Goal: Task Accomplishment & Management: Complete application form

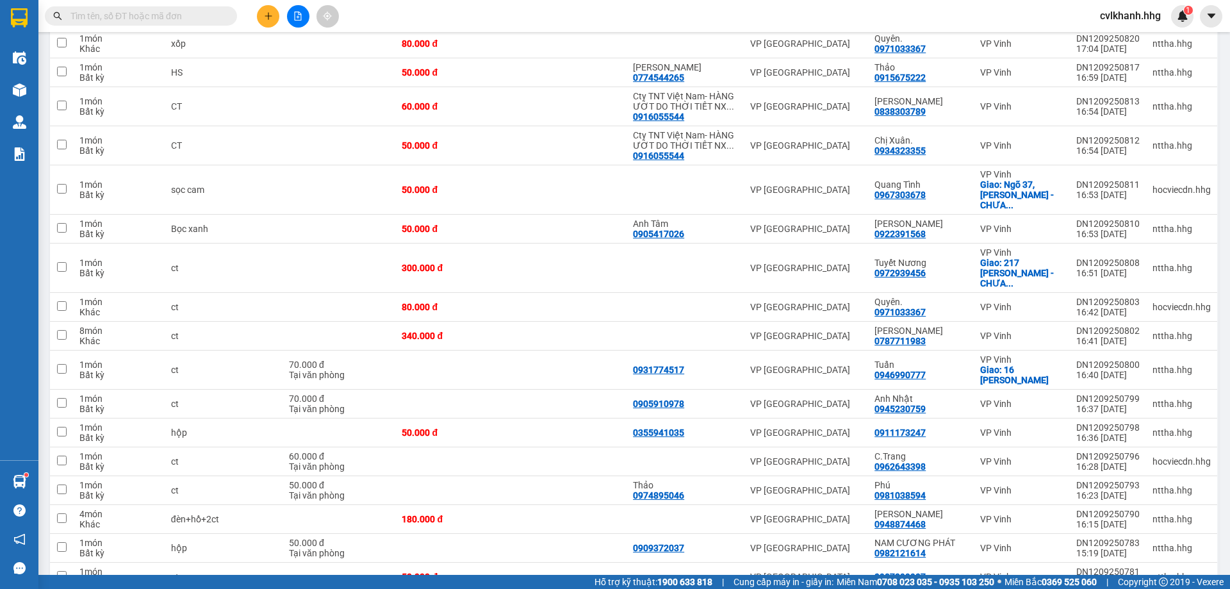
click at [140, 15] on input "text" at bounding box center [145, 16] width 151 height 14
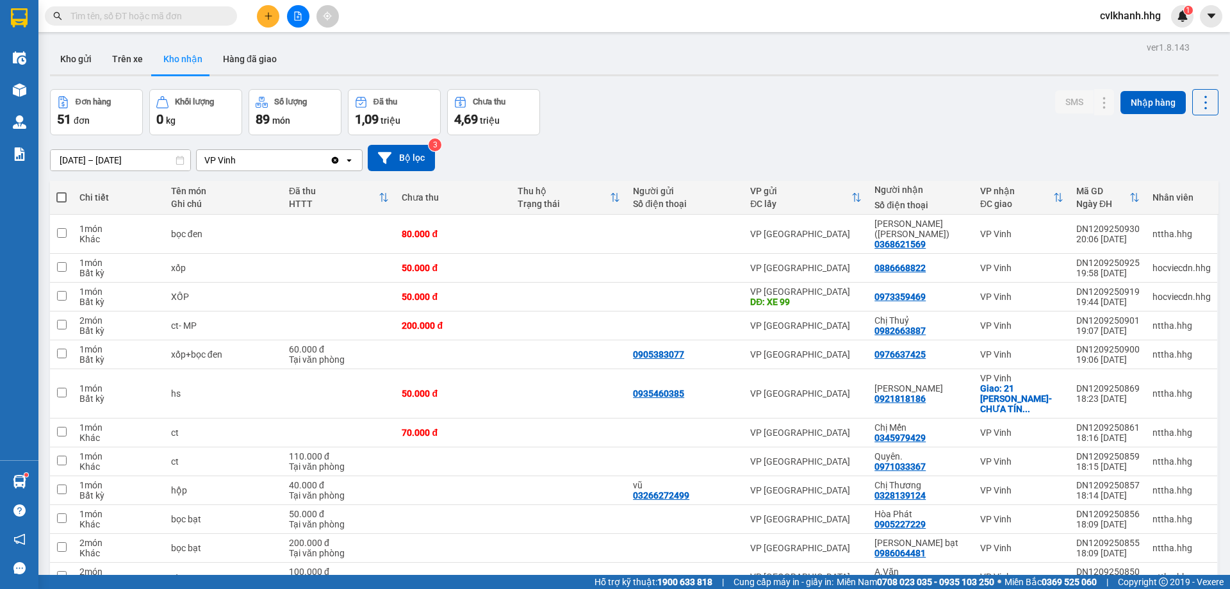
click at [199, 12] on input "text" at bounding box center [145, 16] width 151 height 14
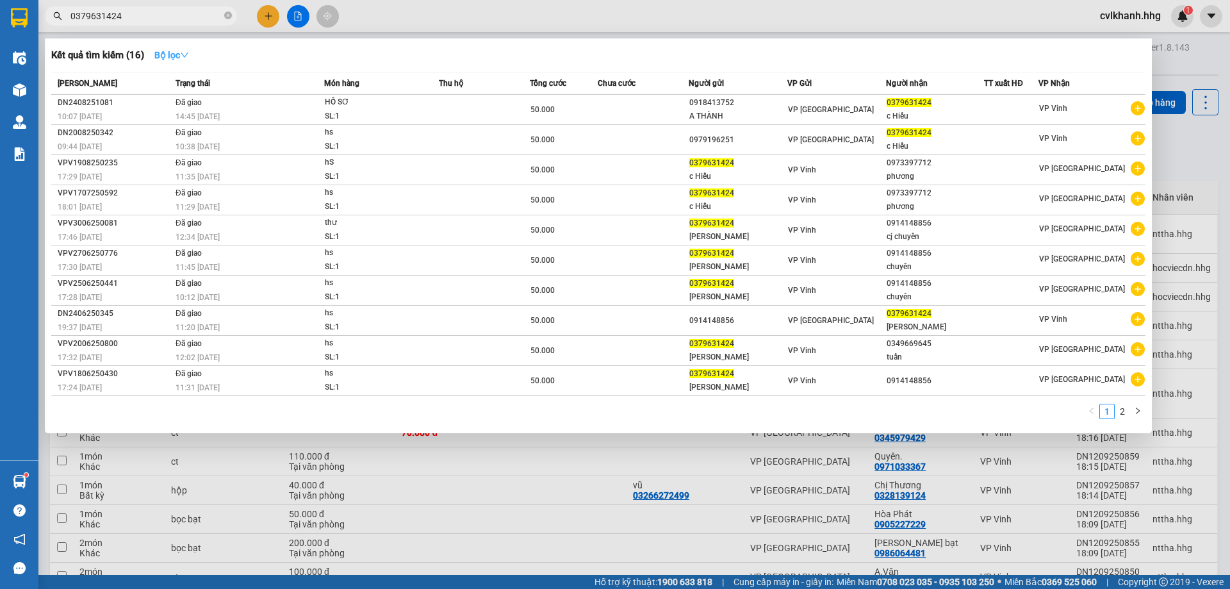
type input "0379631424"
click at [177, 53] on strong "Bộ lọc" at bounding box center [171, 55] width 35 height 10
click at [483, 49] on div "Kết quả tìm kiếm ( 16 ) Bộ lọc" at bounding box center [598, 55] width 1094 height 21
click at [567, 17] on div at bounding box center [615, 294] width 1230 height 589
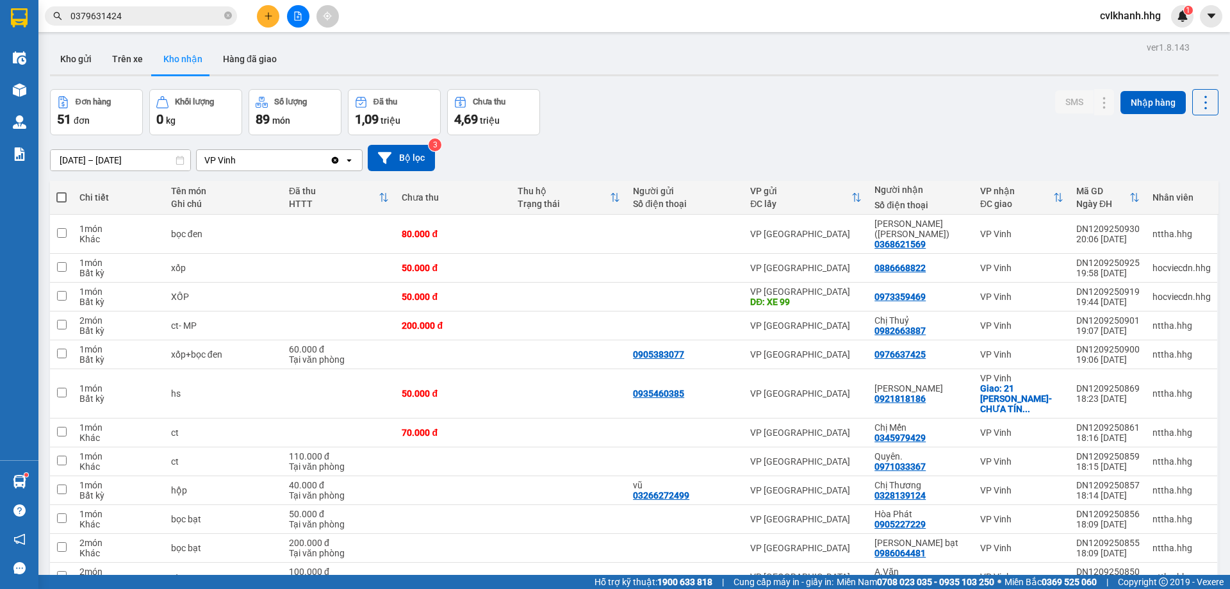
click at [1133, 17] on span "cvlkhanh.hhg" at bounding box center [1130, 16] width 81 height 16
click at [1136, 38] on span "Đăng xuất" at bounding box center [1136, 40] width 54 height 14
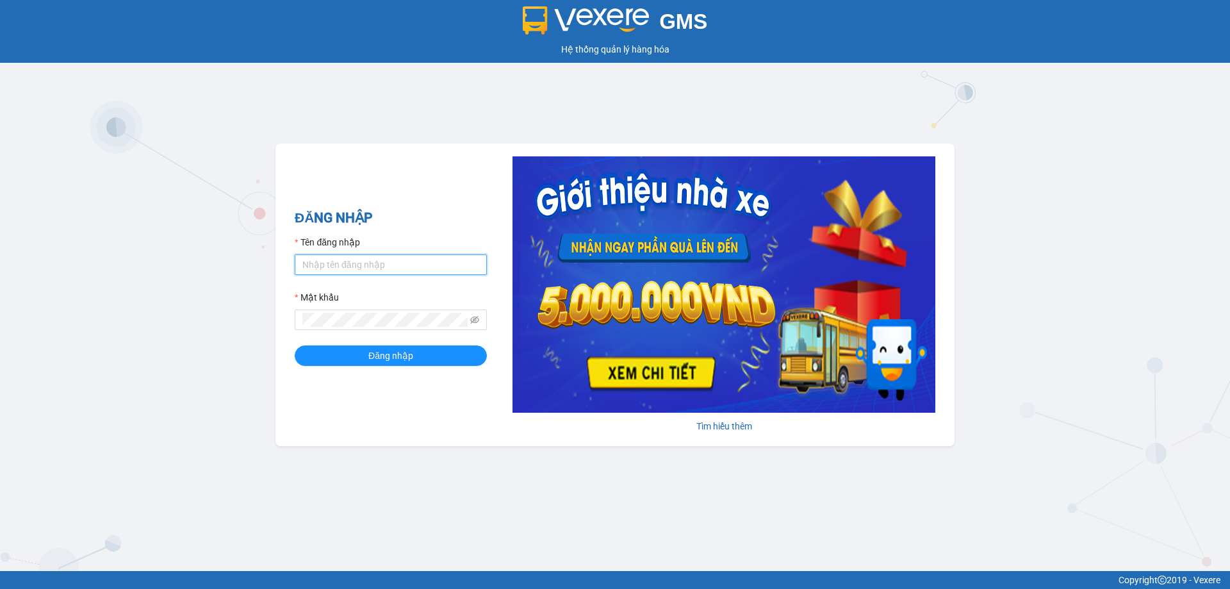
click at [427, 261] on input "Tên đăng nhập" at bounding box center [391, 264] width 192 height 21
type input "dltduong.hhg"
click at [295, 345] on button "Đăng nhập" at bounding box center [391, 355] width 192 height 21
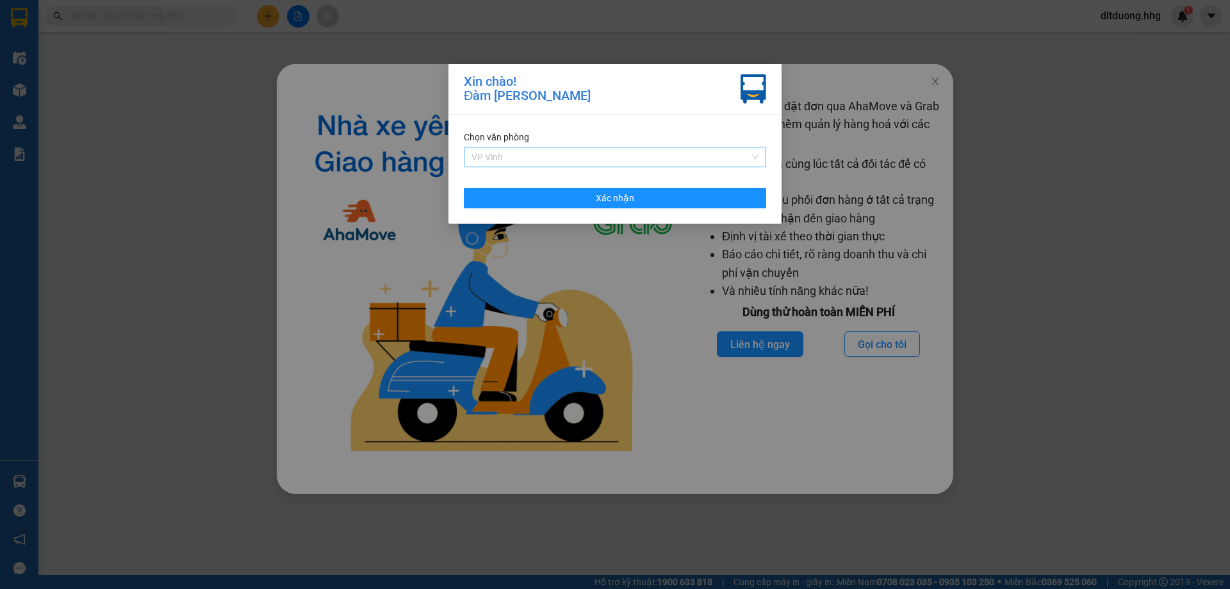
click at [747, 157] on span "VP Vinh" at bounding box center [615, 156] width 287 height 19
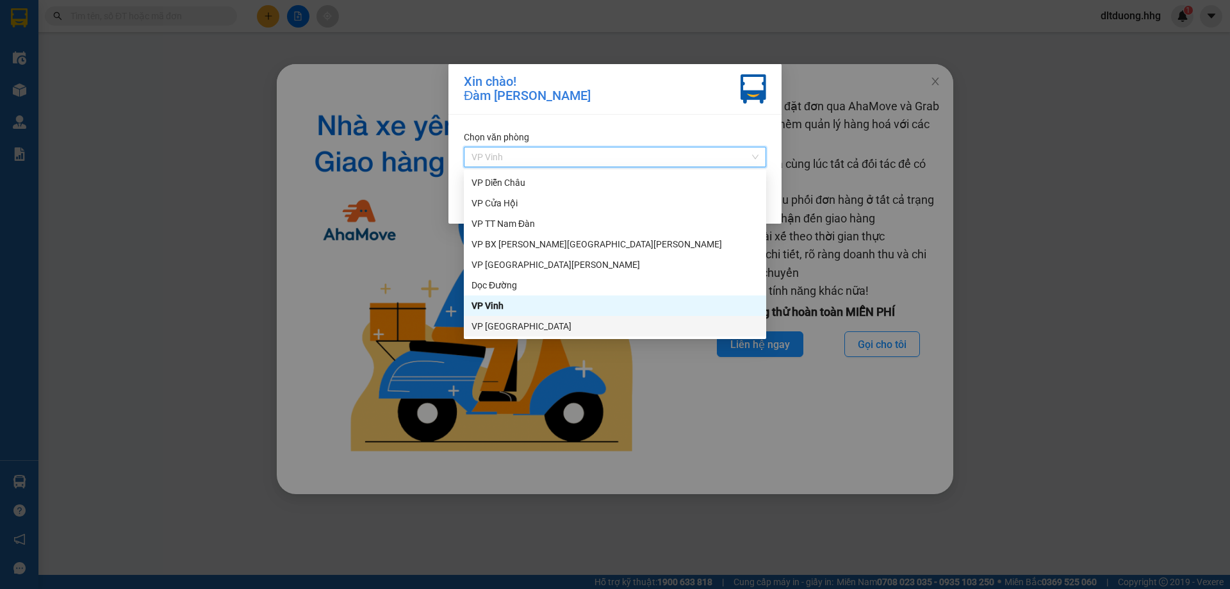
click at [495, 325] on div "VP [GEOGRAPHIC_DATA]" at bounding box center [615, 326] width 287 height 14
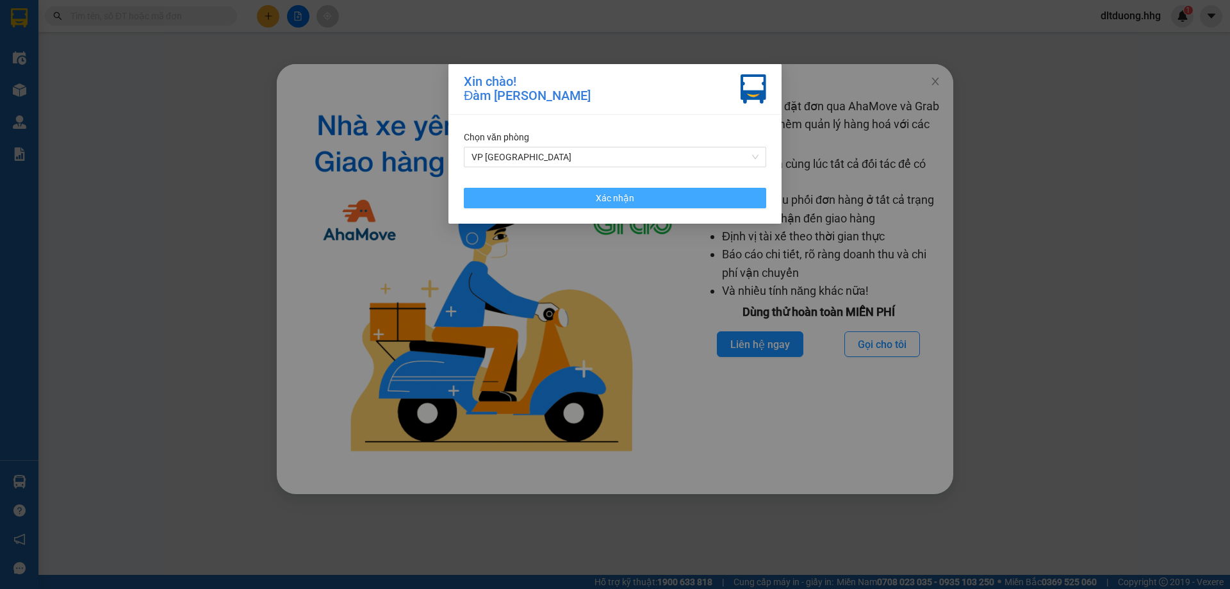
click at [619, 205] on button "Xác nhận" at bounding box center [615, 198] width 302 height 21
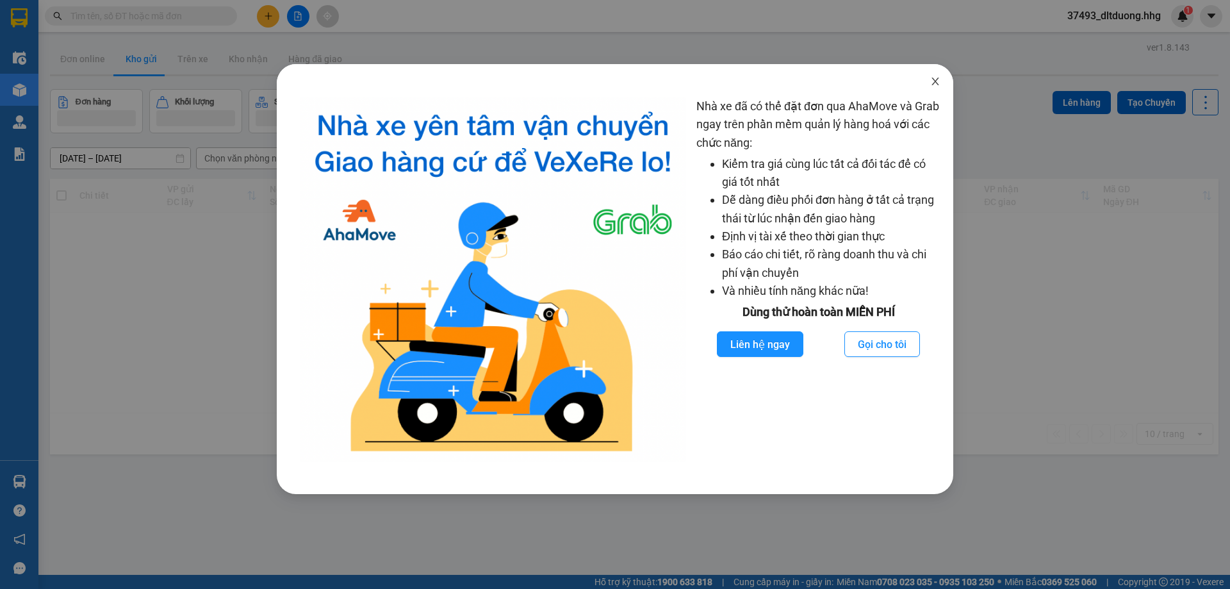
click at [937, 79] on icon "close" at bounding box center [935, 81] width 10 height 10
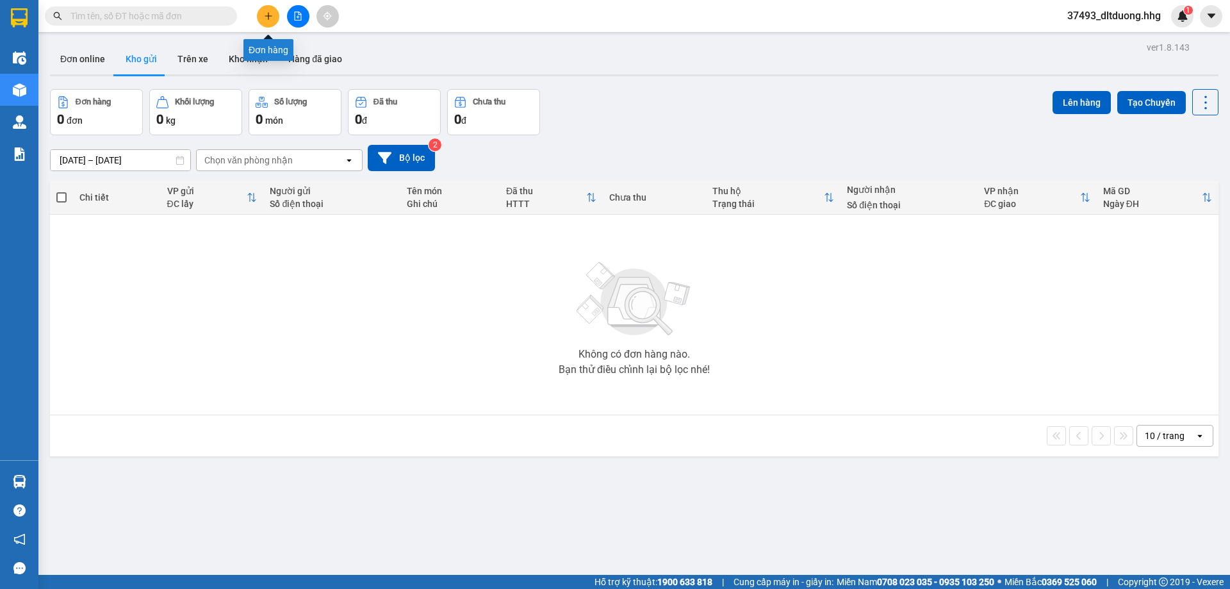
click at [259, 17] on button at bounding box center [268, 16] width 22 height 22
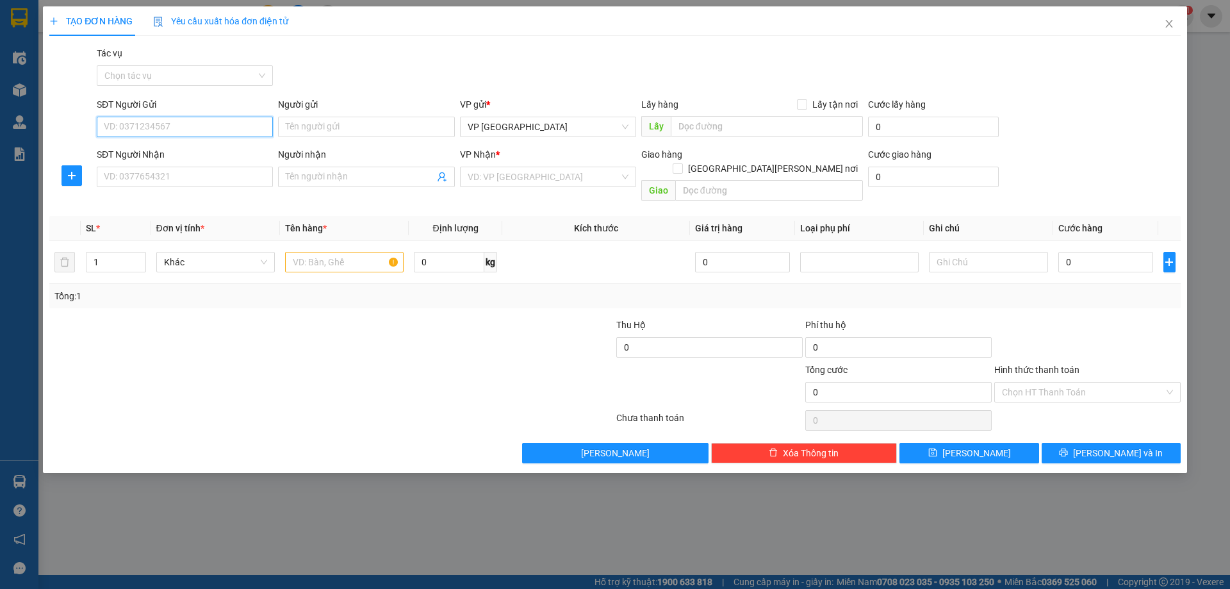
click at [190, 123] on input "SĐT Người Gửi" at bounding box center [185, 127] width 176 height 21
click at [169, 147] on div "0979196251" at bounding box center [184, 152] width 161 height 14
type input "0979196251"
click at [175, 178] on input "SĐT Người Nhận" at bounding box center [185, 177] width 176 height 21
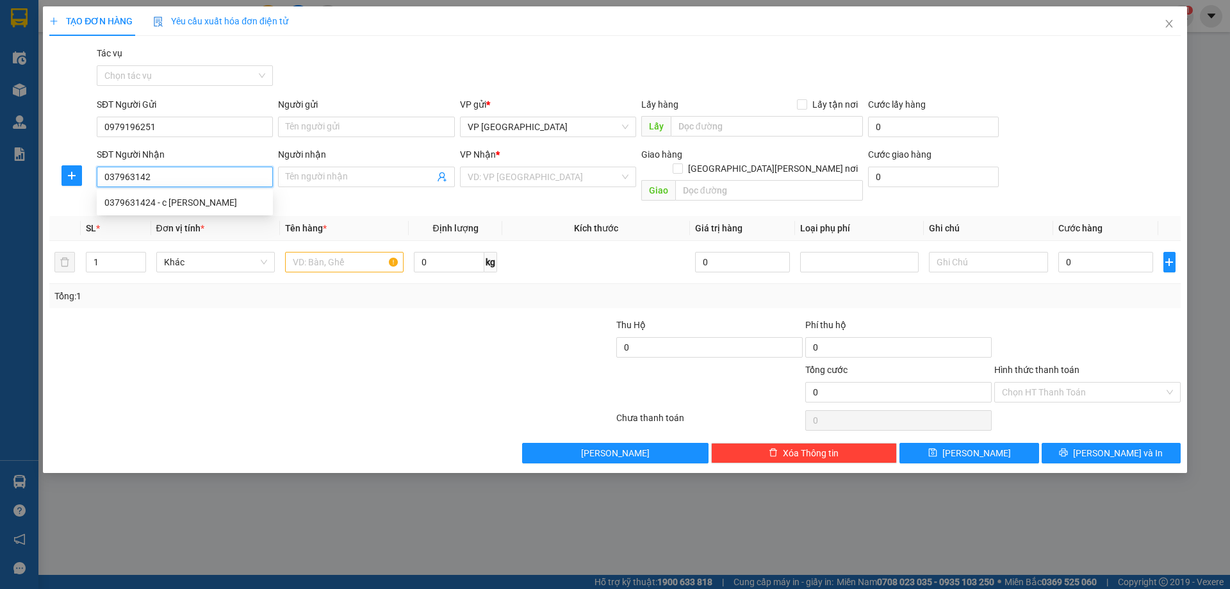
type input "0379631424"
click at [186, 202] on div "0379631424 - c Hiếu" at bounding box center [184, 202] width 161 height 14
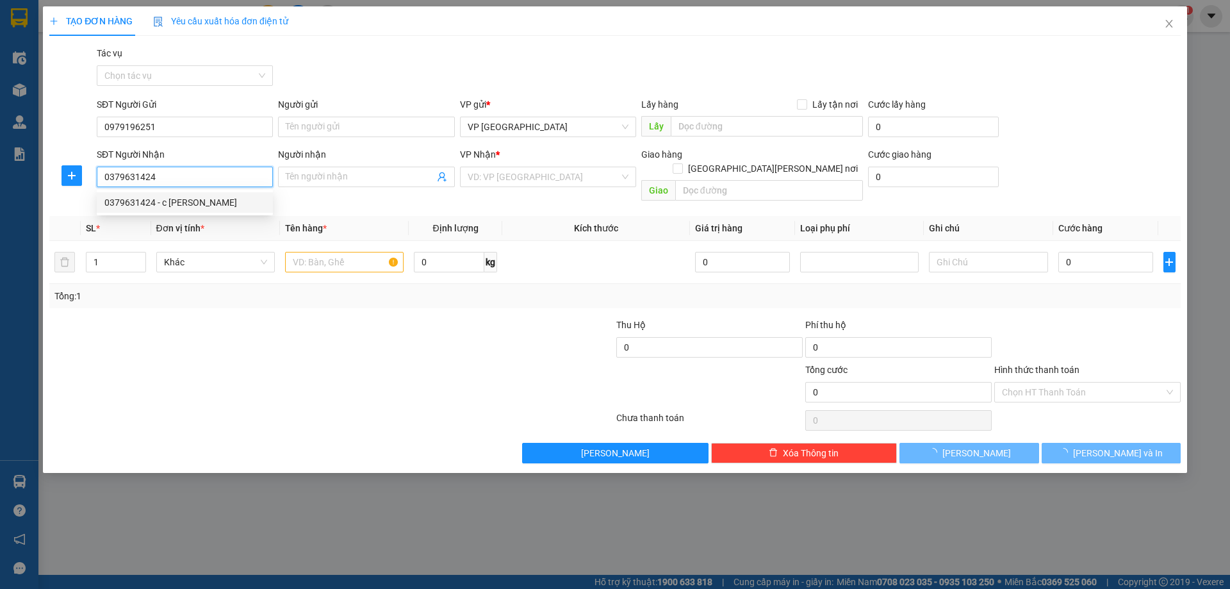
type input "c Hiếu"
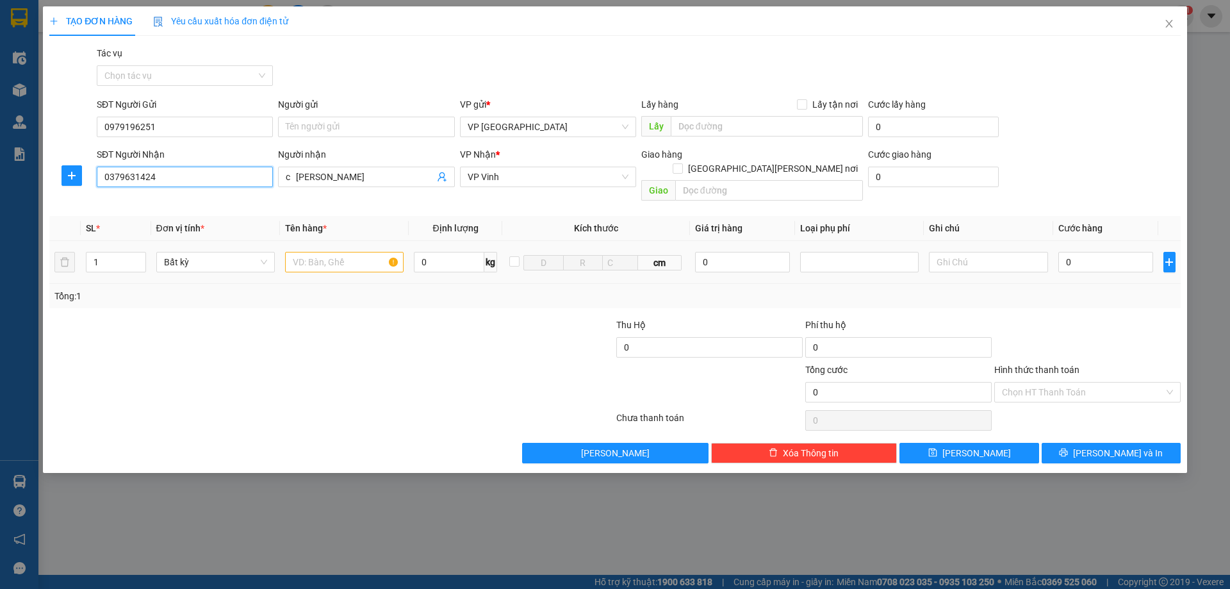
type input "0379631424"
click at [315, 252] on input "text" at bounding box center [344, 262] width 119 height 21
type input "hs"
click at [1114, 252] on input "0" at bounding box center [1106, 262] width 95 height 21
type input "5"
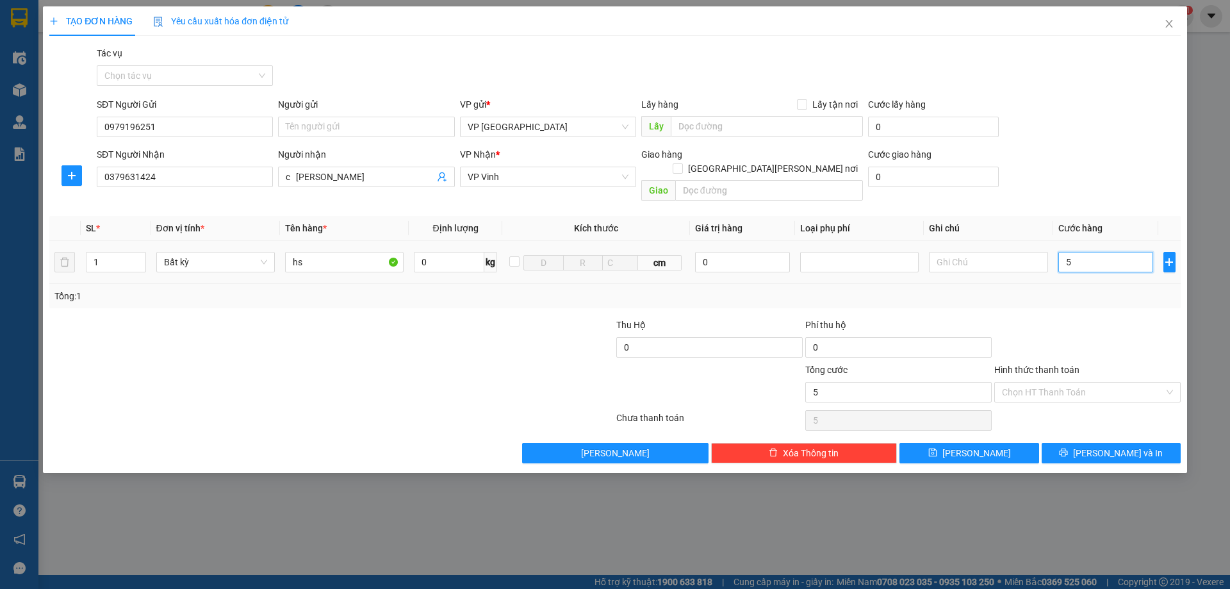
type input "5"
type input "50"
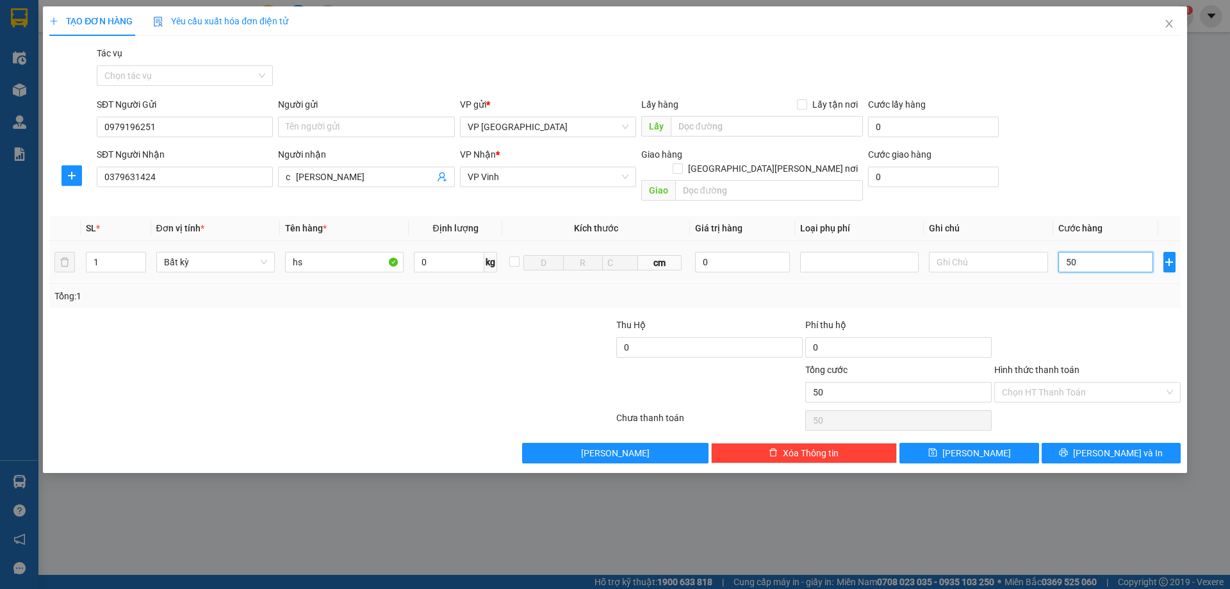
type input "500"
type input "5.000"
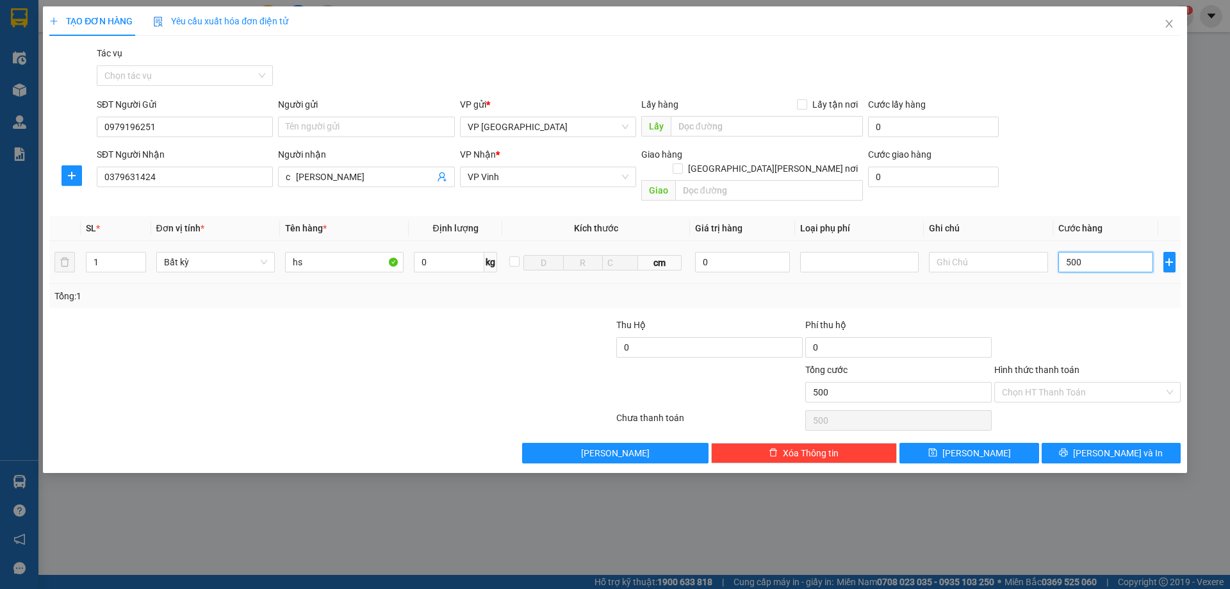
type input "5.000"
type input "50.000"
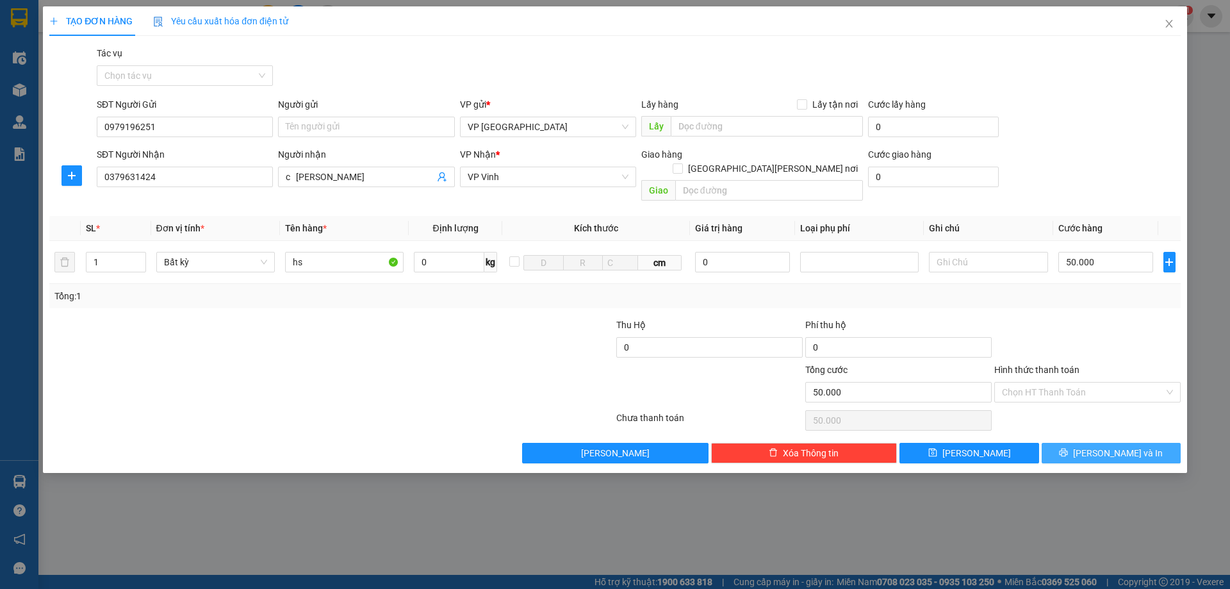
click at [1105, 446] on span "[PERSON_NAME] và In" at bounding box center [1118, 453] width 90 height 14
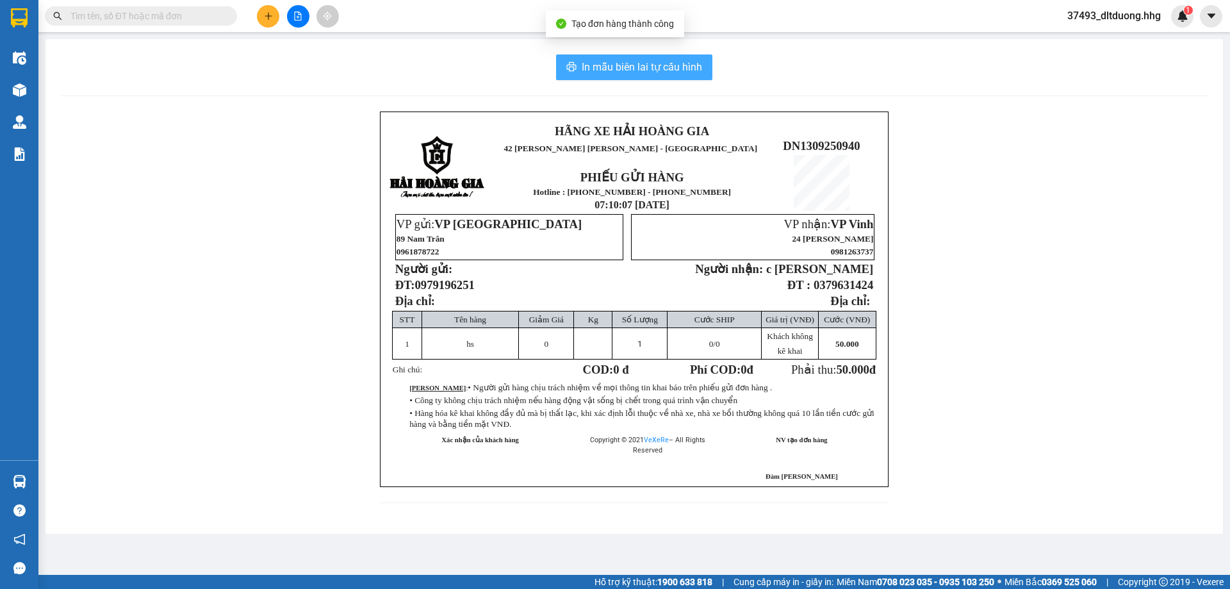
click at [648, 71] on span "In mẫu biên lai tự cấu hình" at bounding box center [642, 67] width 120 height 16
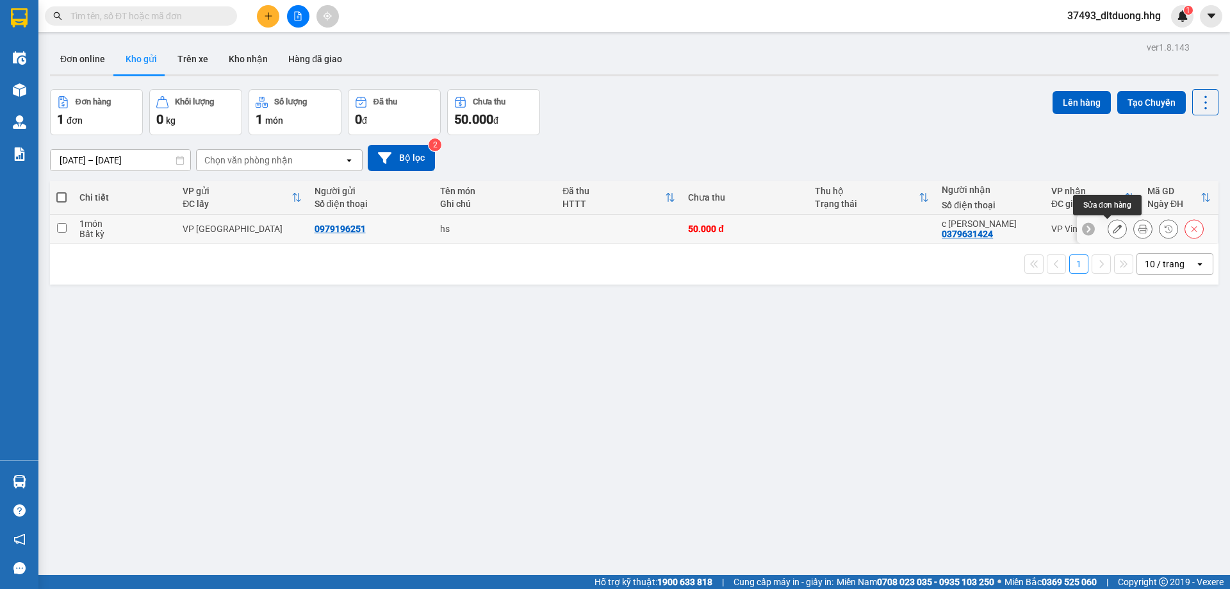
click at [1113, 232] on icon at bounding box center [1117, 228] width 9 height 9
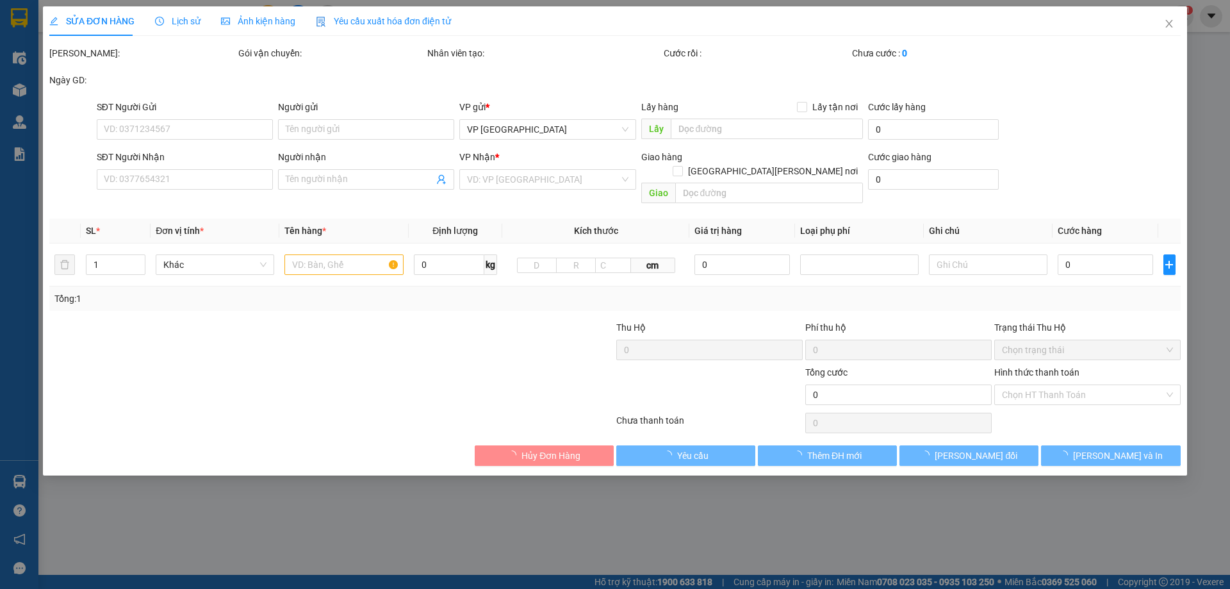
type input "0979196251"
type input "0379631424"
type input "c Hiếu"
type input "50.000"
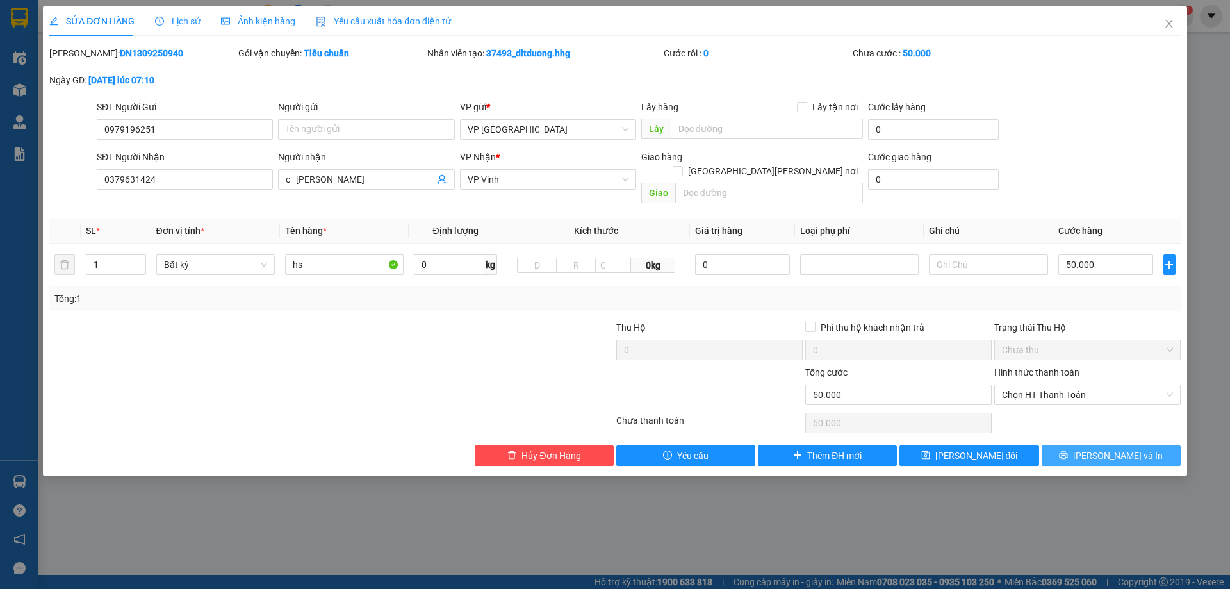
click at [1130, 449] on span "[PERSON_NAME] và In" at bounding box center [1118, 456] width 90 height 14
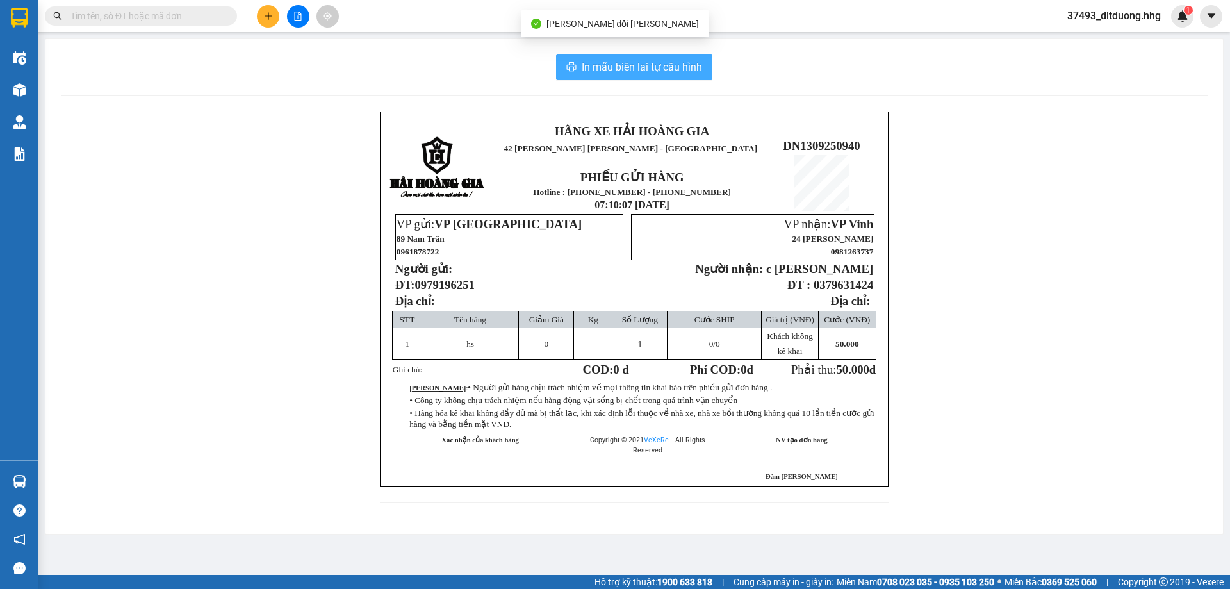
click at [660, 72] on span "In mẫu biên lai tự cấu hình" at bounding box center [642, 67] width 120 height 16
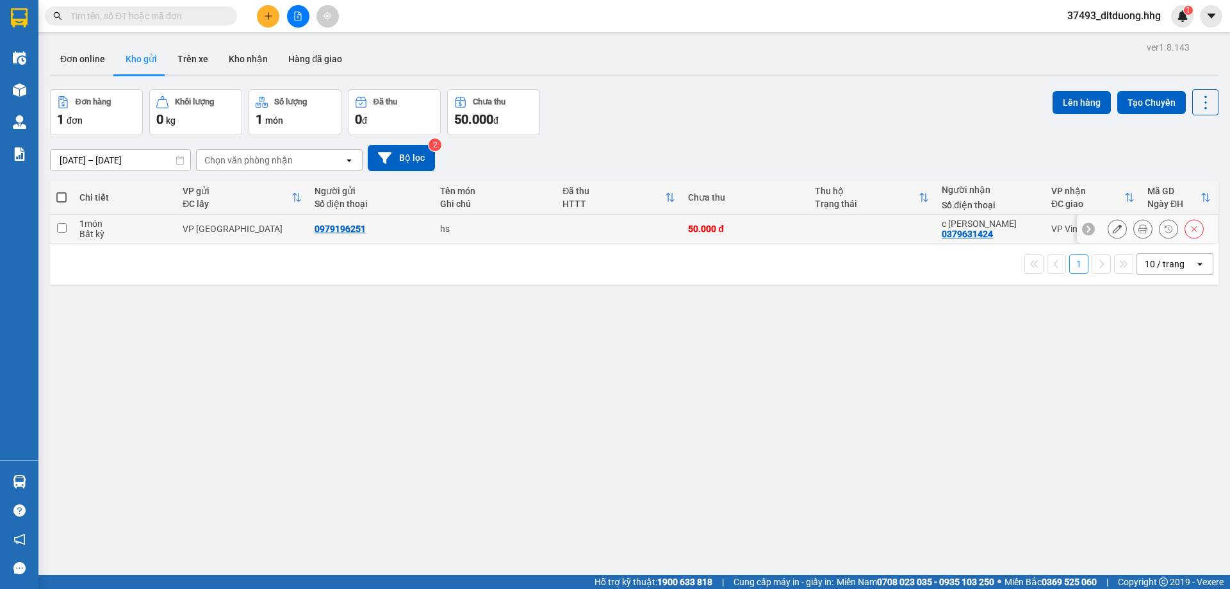
click at [1191, 231] on button at bounding box center [1194, 229] width 18 height 22
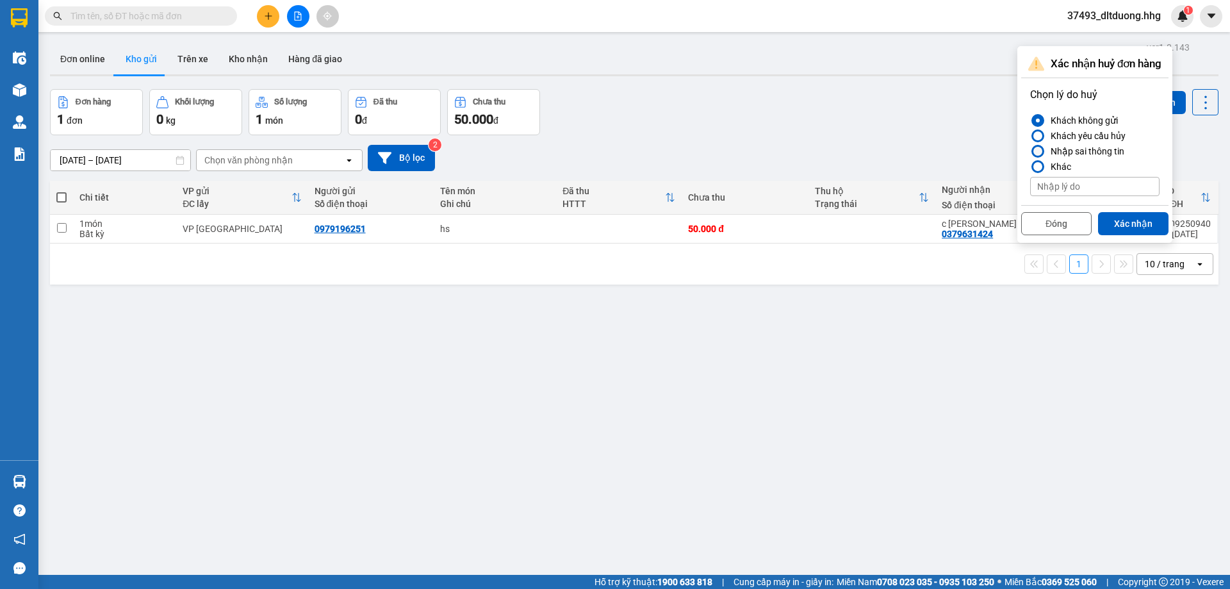
click at [1069, 151] on div "Nhập sai thông tin" at bounding box center [1085, 151] width 79 height 15
click at [1030, 151] on input "Nhập sai thông tin" at bounding box center [1030, 151] width 0 height 0
click at [1121, 225] on button "Xác nhận" at bounding box center [1133, 223] width 70 height 23
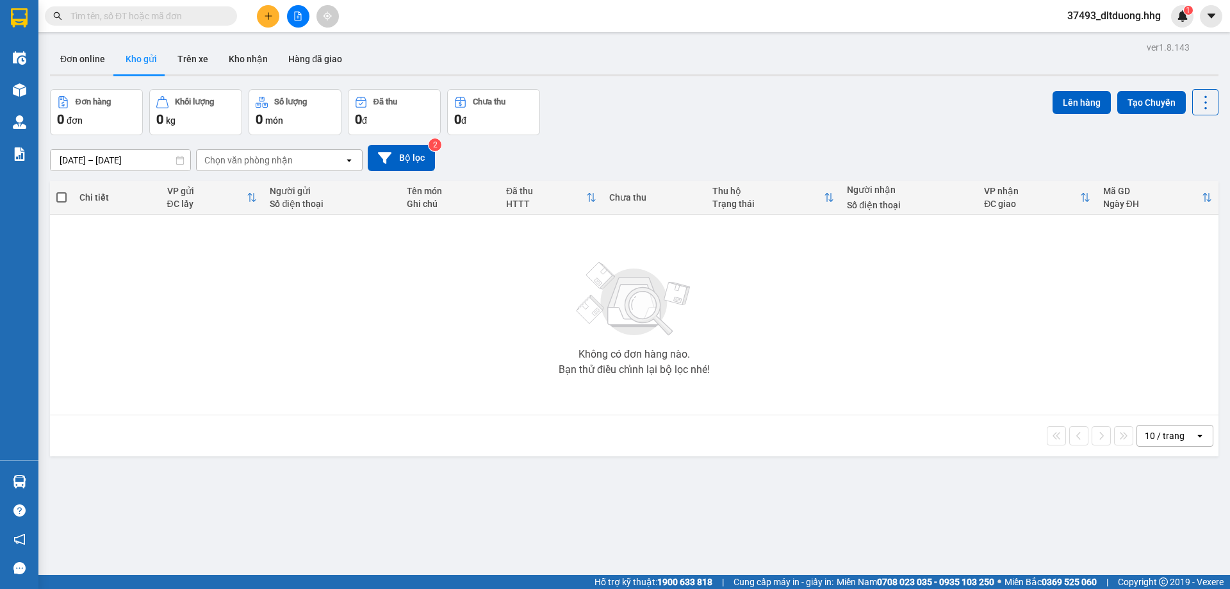
click at [1120, 18] on span "37493_dltduong.hhg" at bounding box center [1114, 16] width 114 height 16
click at [1104, 33] on span "Đăng xuất" at bounding box center [1119, 40] width 88 height 14
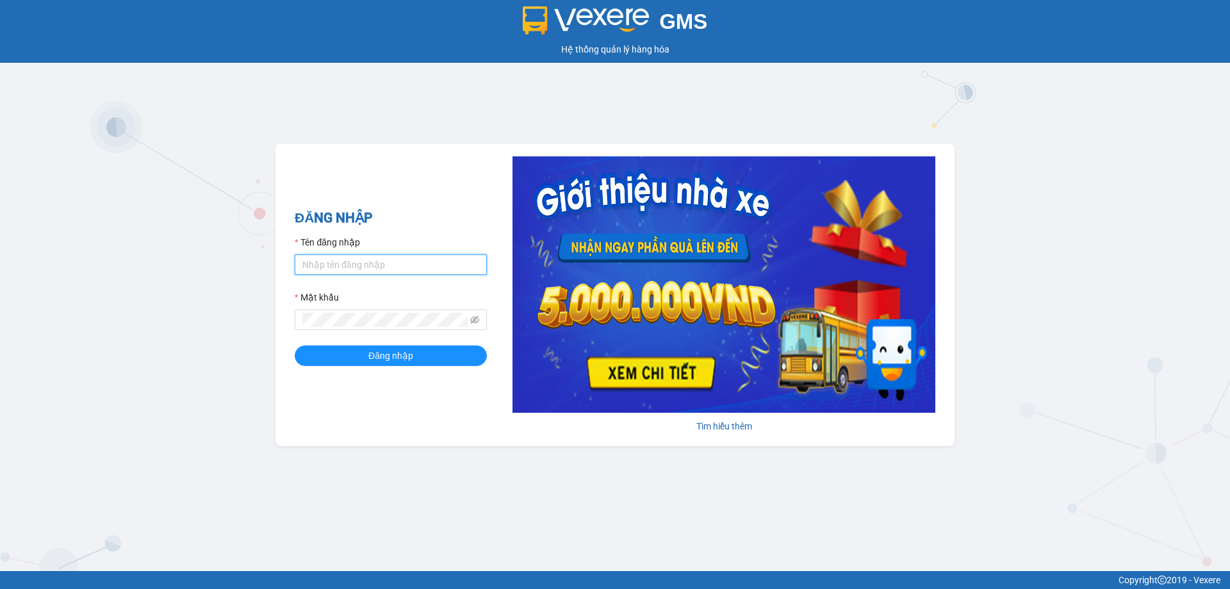
click at [359, 269] on input "Tên đăng nhập" at bounding box center [391, 264] width 192 height 21
type input "dltduong.hhg"
click at [295, 345] on button "Đăng nhập" at bounding box center [391, 355] width 192 height 21
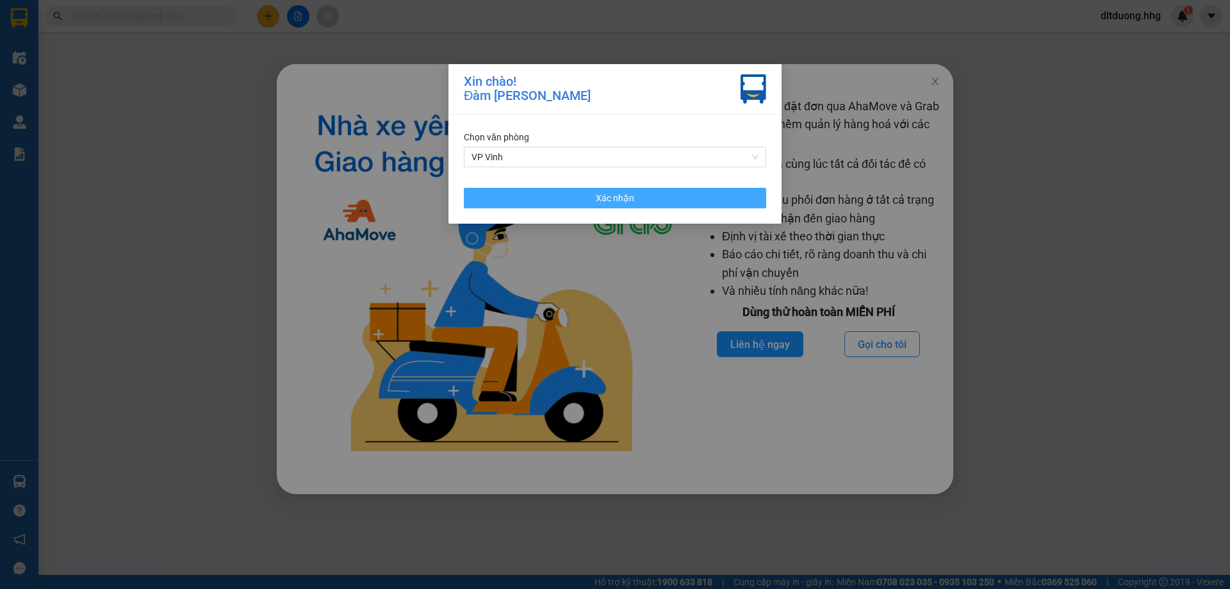
click at [617, 197] on span "Xác nhận" at bounding box center [615, 198] width 38 height 14
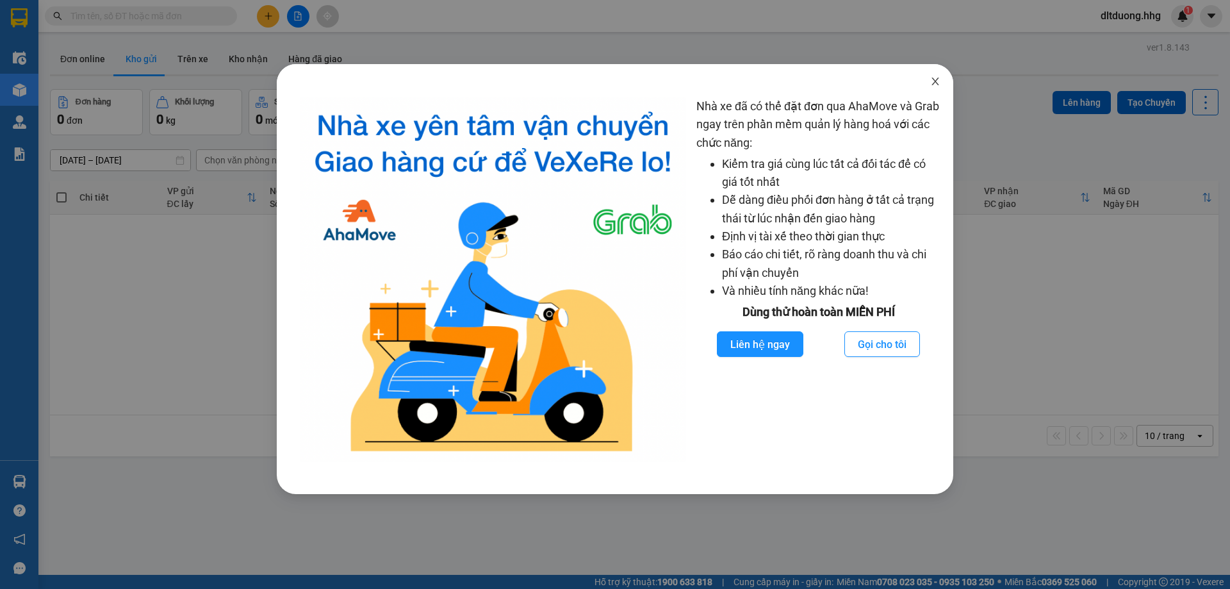
click at [934, 83] on icon "close" at bounding box center [935, 81] width 10 height 10
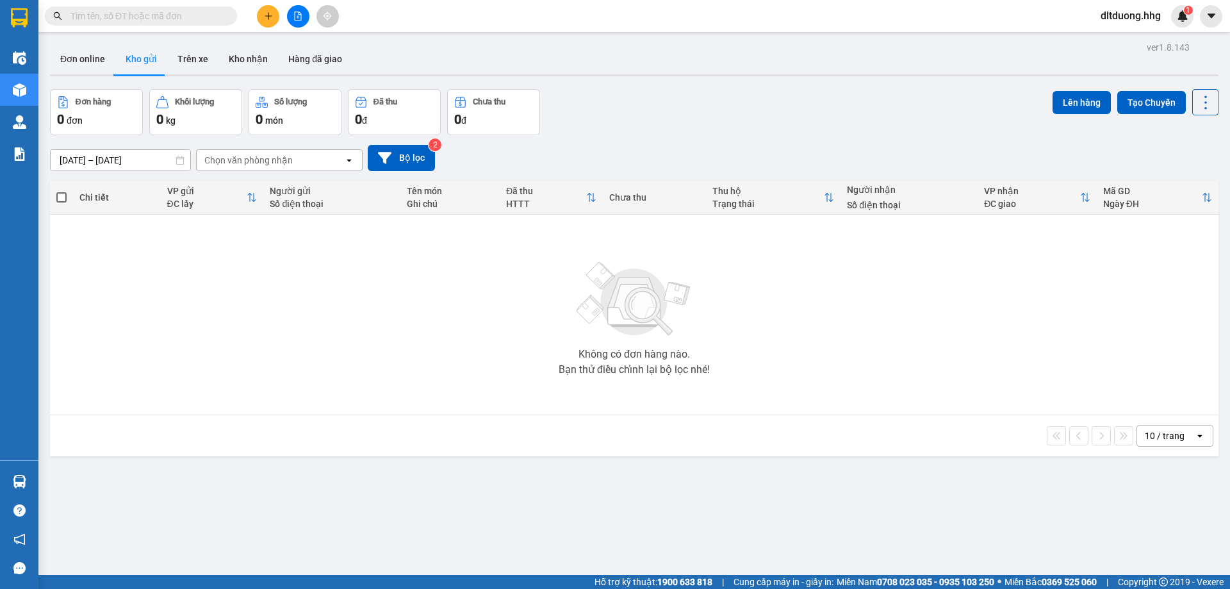
click at [300, 14] on icon "file-add" at bounding box center [297, 16] width 9 height 9
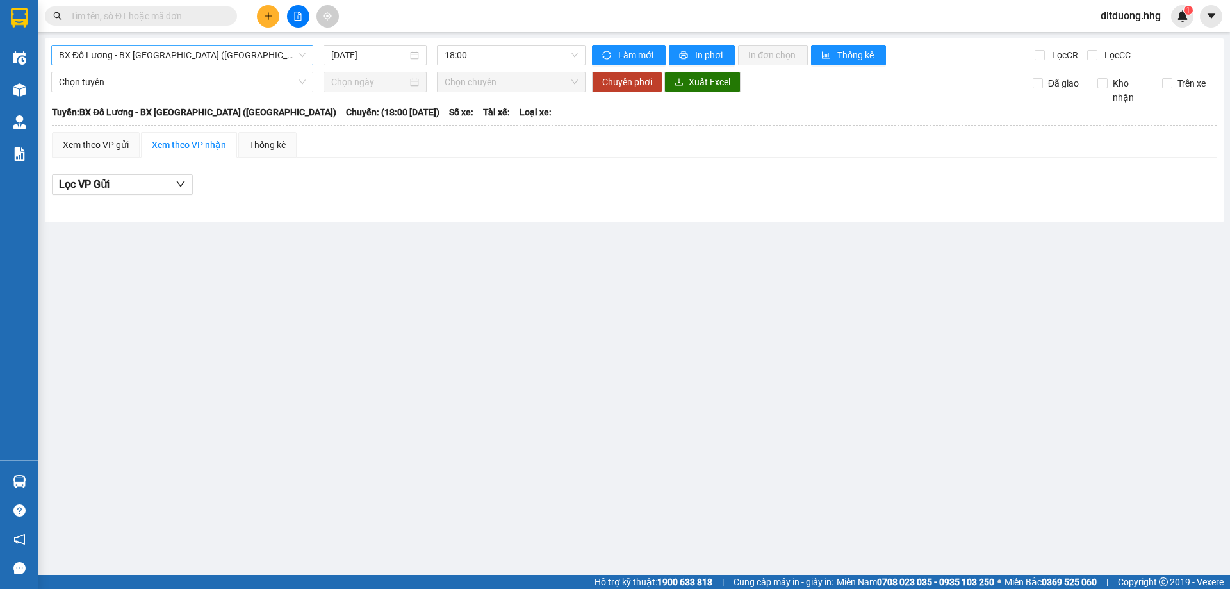
click at [242, 54] on span "BX Đô Lương - BX [GEOGRAPHIC_DATA] ([GEOGRAPHIC_DATA])" at bounding box center [182, 54] width 247 height 19
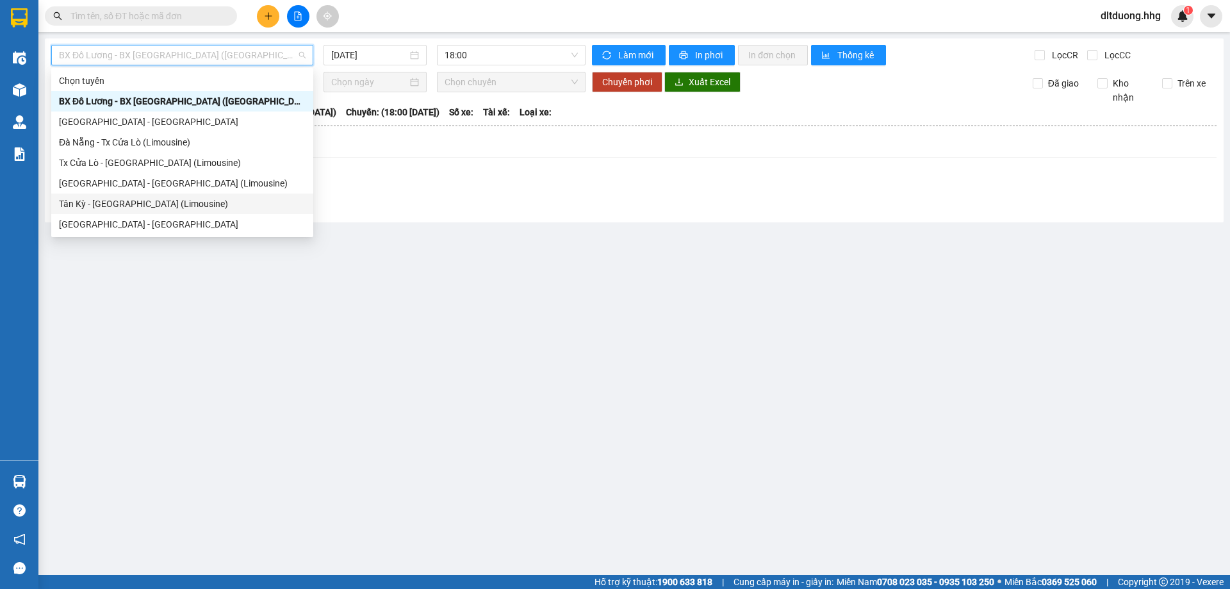
click at [115, 208] on div "Tân Kỳ - [GEOGRAPHIC_DATA] (Limousine)" at bounding box center [182, 204] width 247 height 14
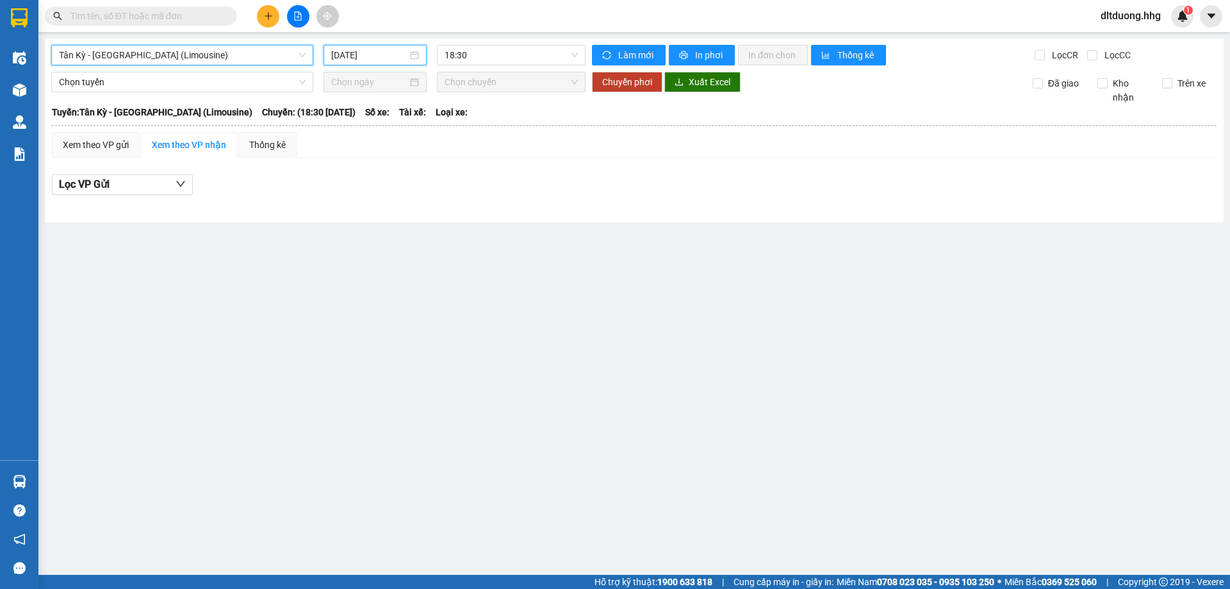
click at [397, 55] on input "[DATE]" at bounding box center [369, 55] width 76 height 14
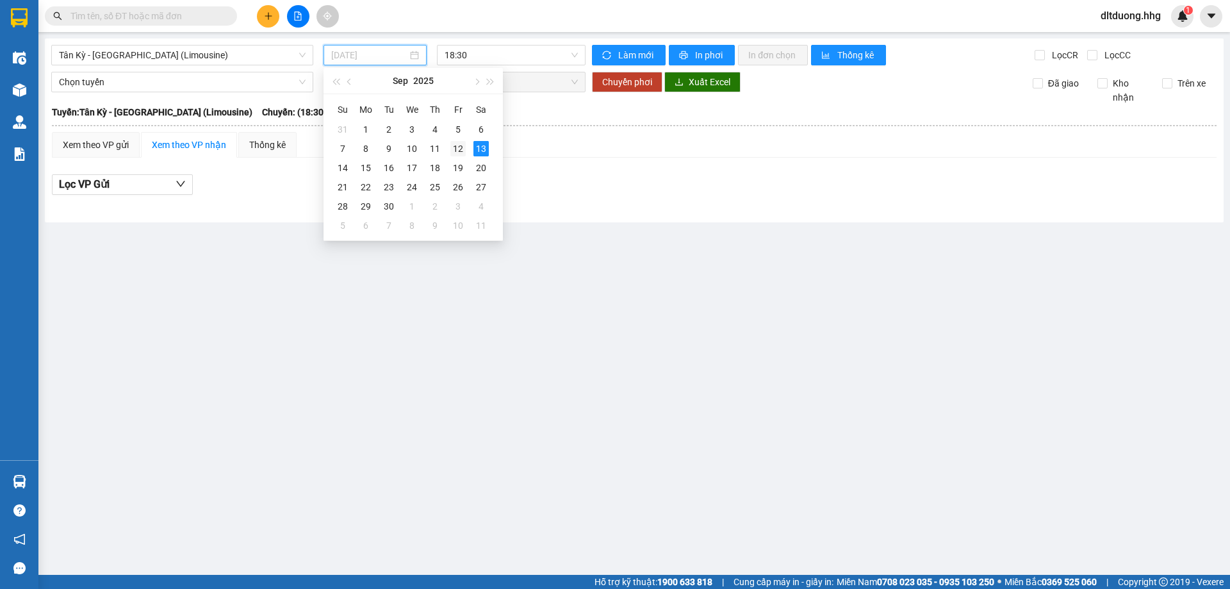
click at [459, 153] on div "12" at bounding box center [457, 148] width 15 height 15
type input "12/09/2025"
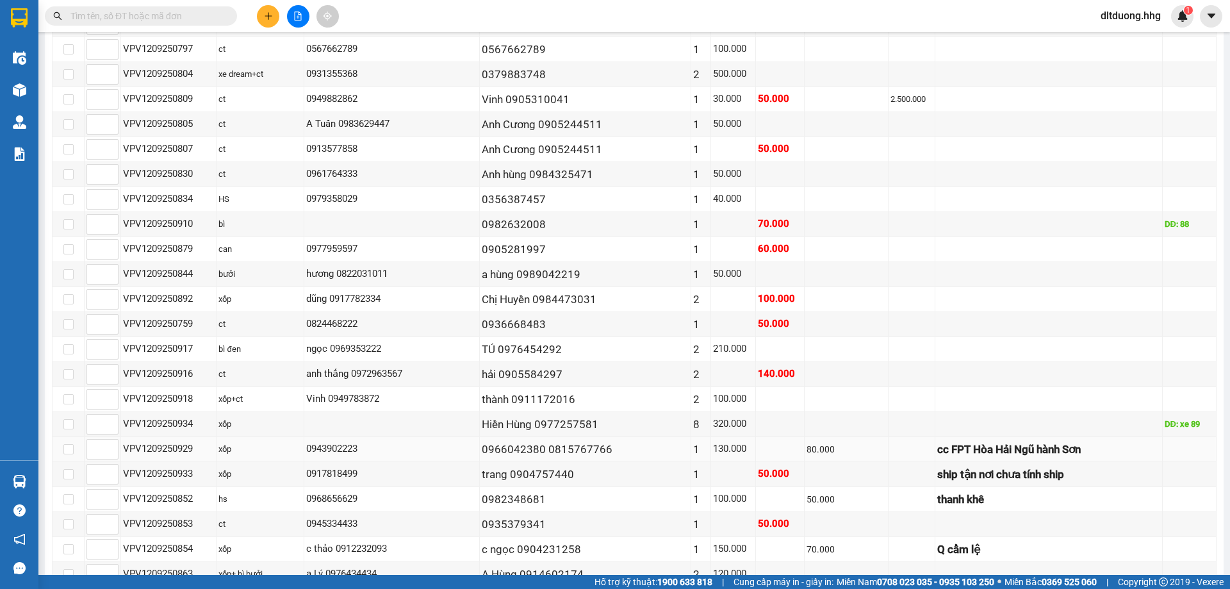
scroll to position [1153, 0]
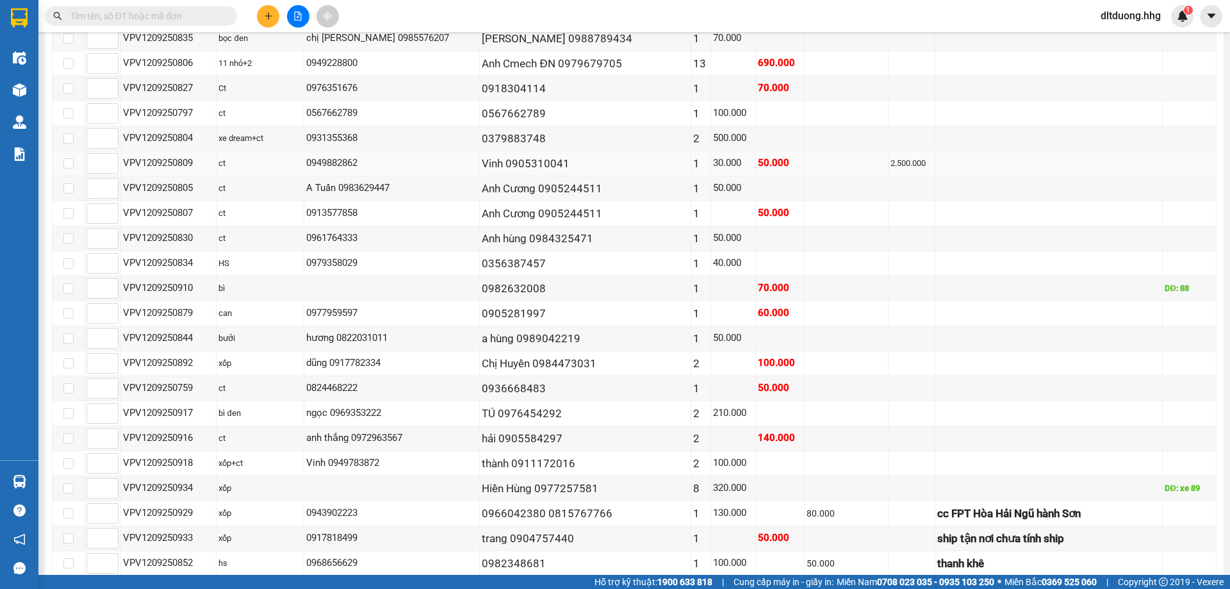
click at [317, 165] on div "0949882862" at bounding box center [391, 163] width 171 height 15
copy div "0949882862"
click at [144, 168] on div "VPV1209250809" at bounding box center [168, 163] width 91 height 15
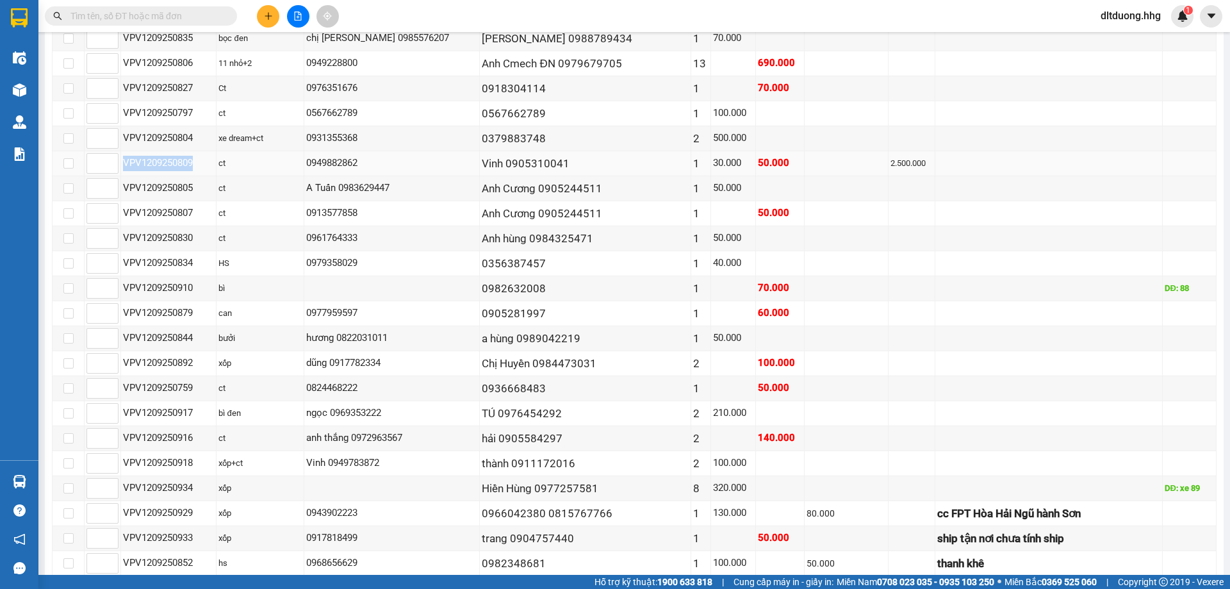
copy div "VPV1209250809"
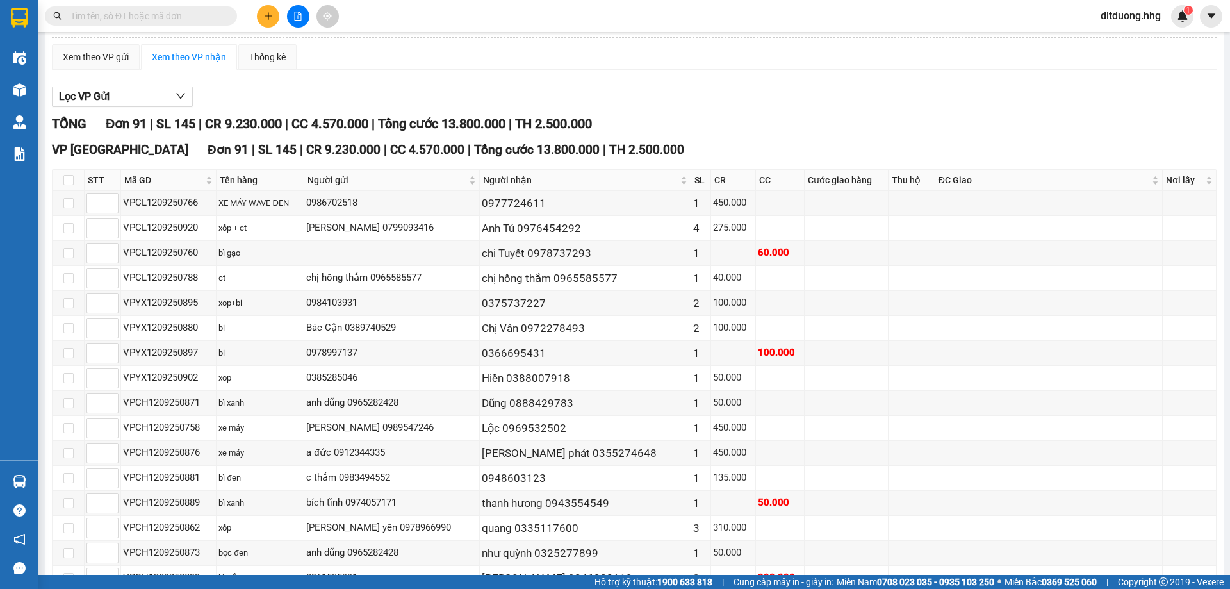
scroll to position [0, 0]
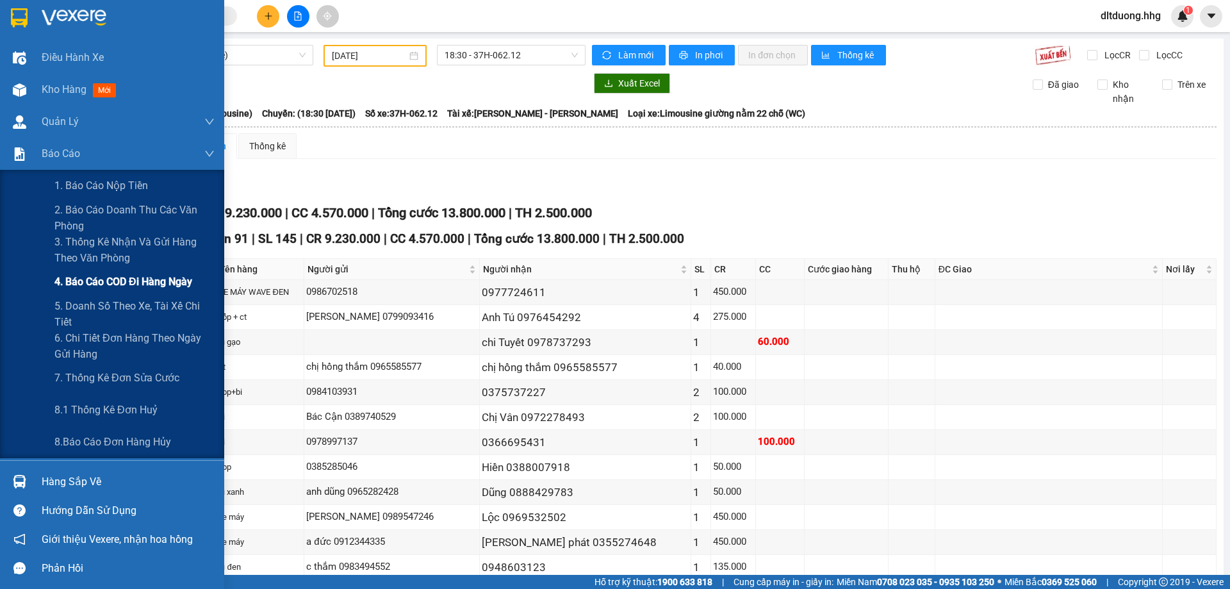
click at [88, 285] on span "4. Báo cáo COD đi hàng ngày" at bounding box center [123, 282] width 138 height 16
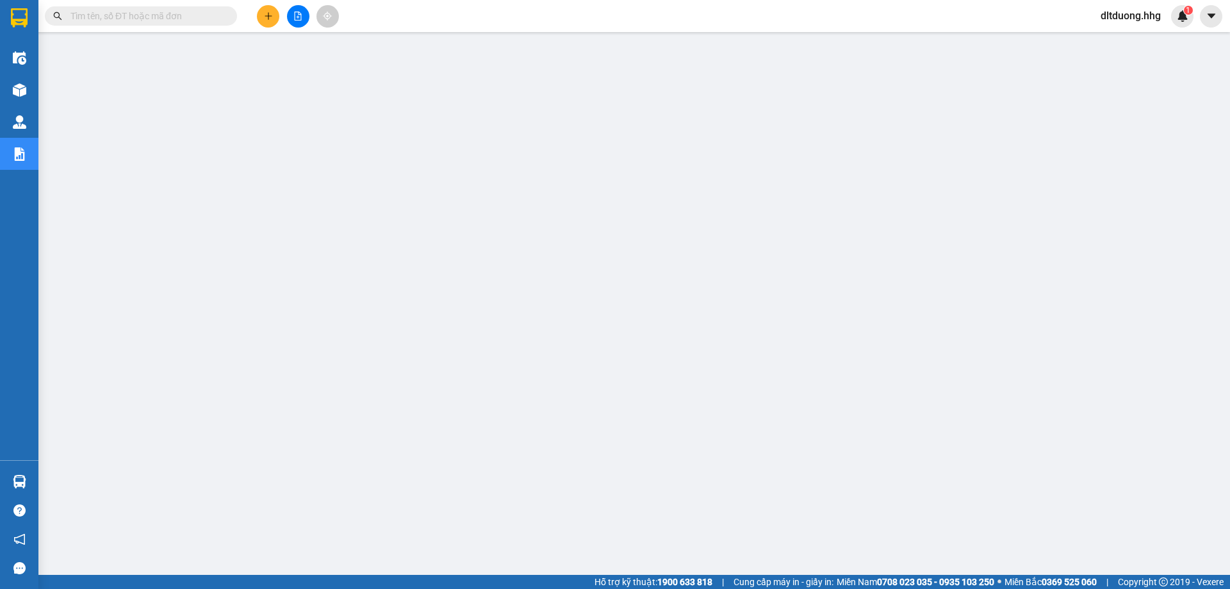
click at [202, 15] on input "text" at bounding box center [145, 16] width 151 height 14
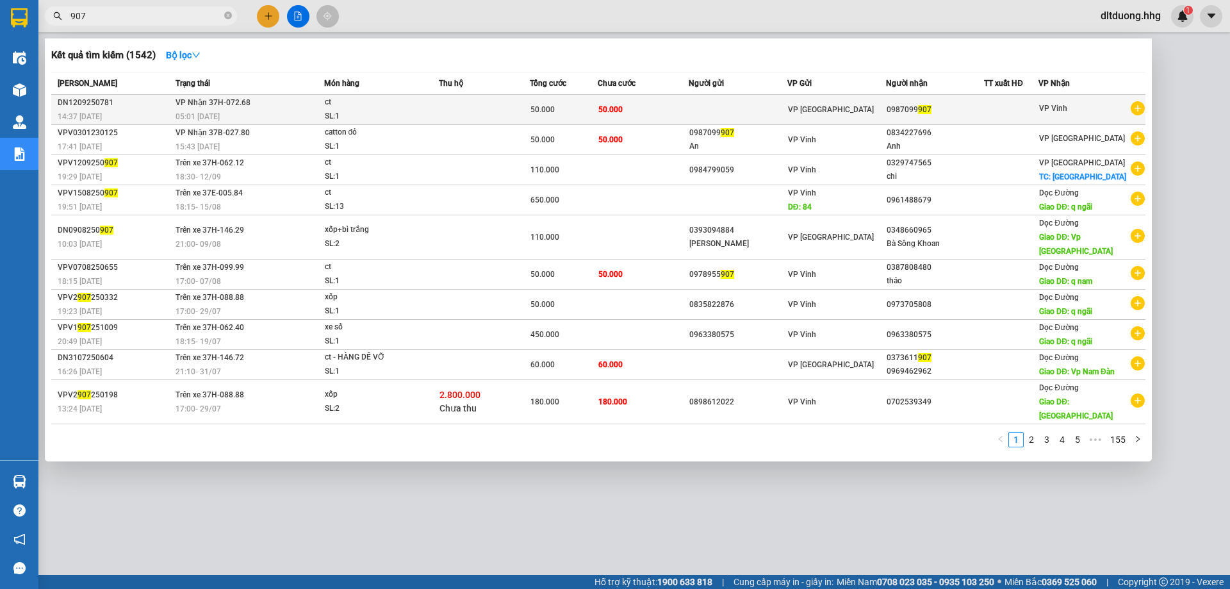
type input "907"
click at [425, 108] on span "ct SL: 1" at bounding box center [382, 109] width 114 height 28
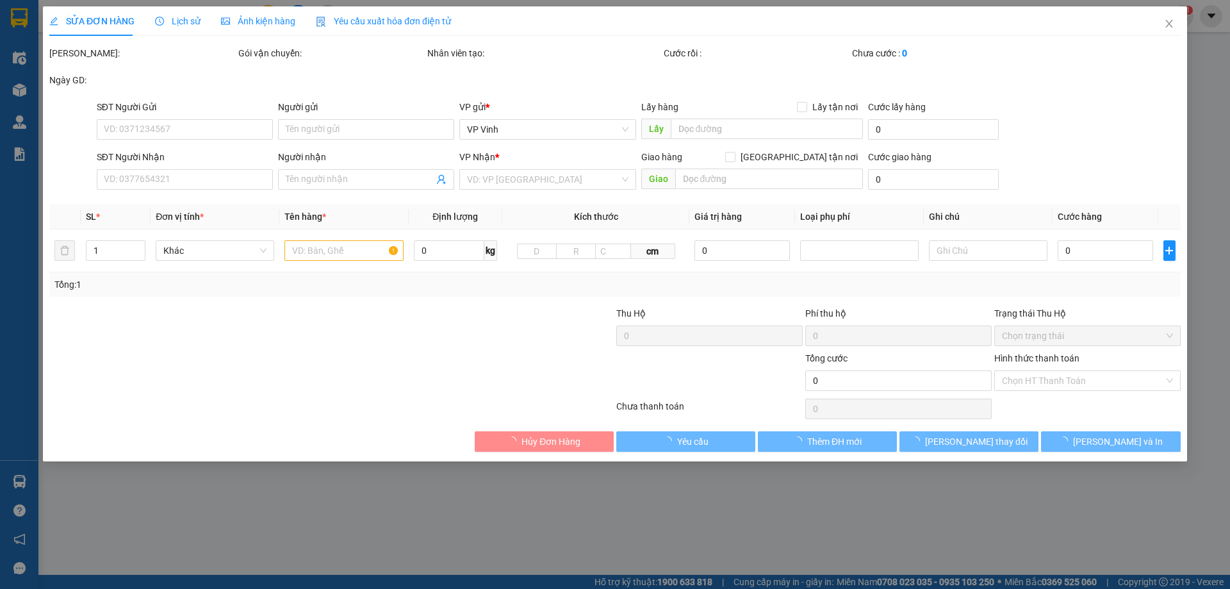
type input "0987099907"
type input "50.000"
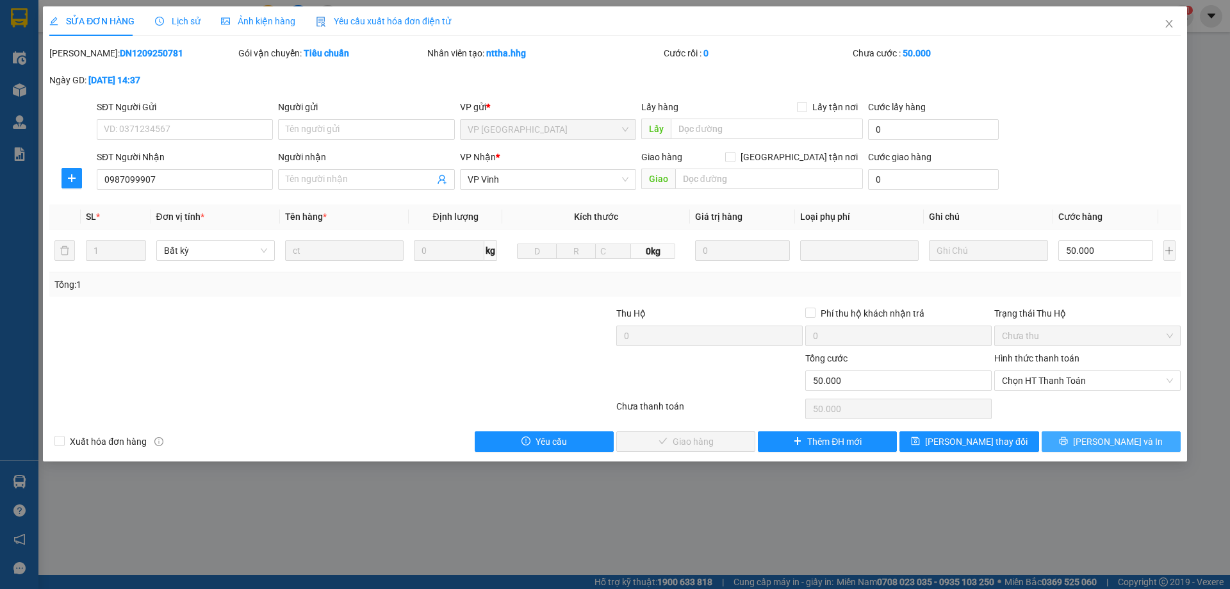
click at [1137, 441] on button "[PERSON_NAME] và In" at bounding box center [1111, 441] width 139 height 21
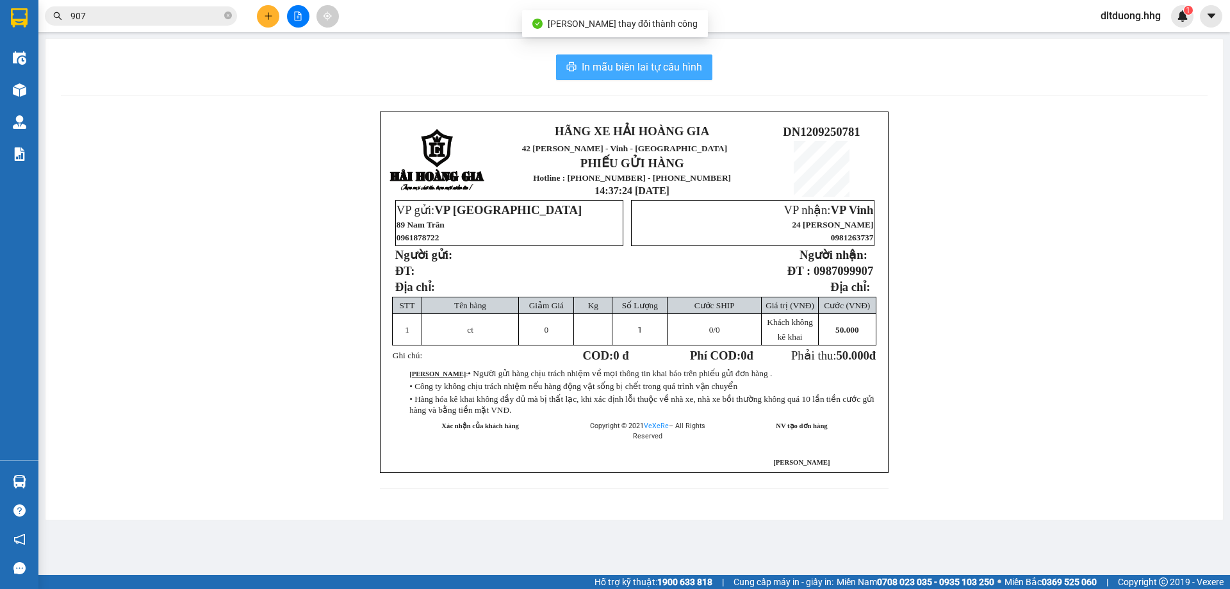
click at [609, 70] on span "In mẫu biên lai tự cấu hình" at bounding box center [642, 67] width 120 height 16
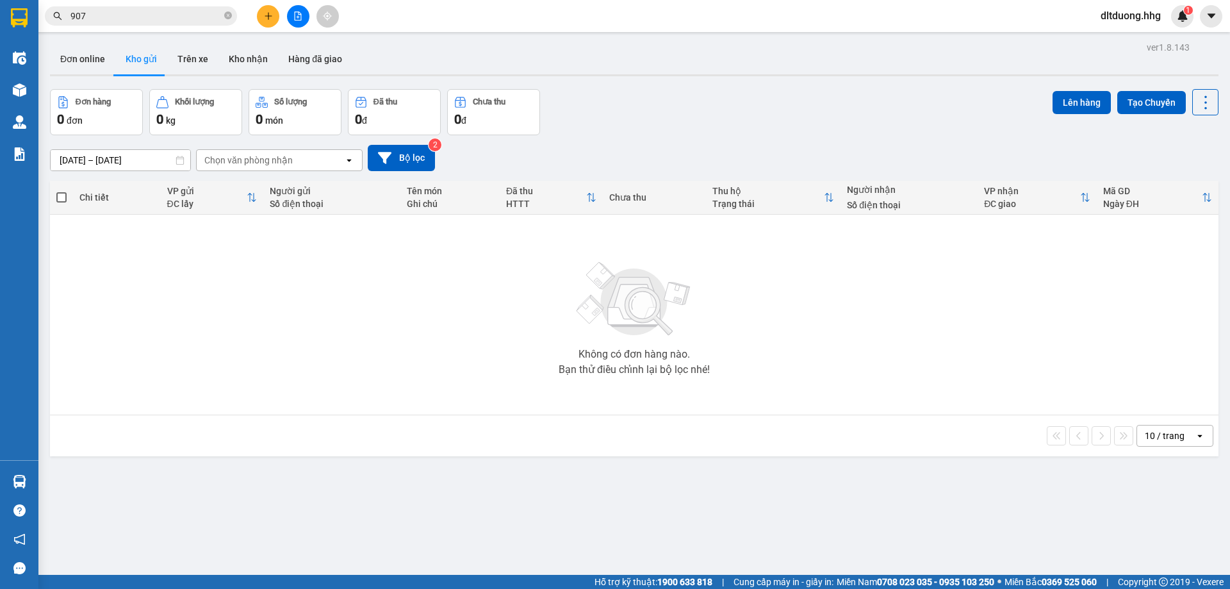
scroll to position [509, 0]
click at [119, 11] on input "907" at bounding box center [145, 16] width 151 height 14
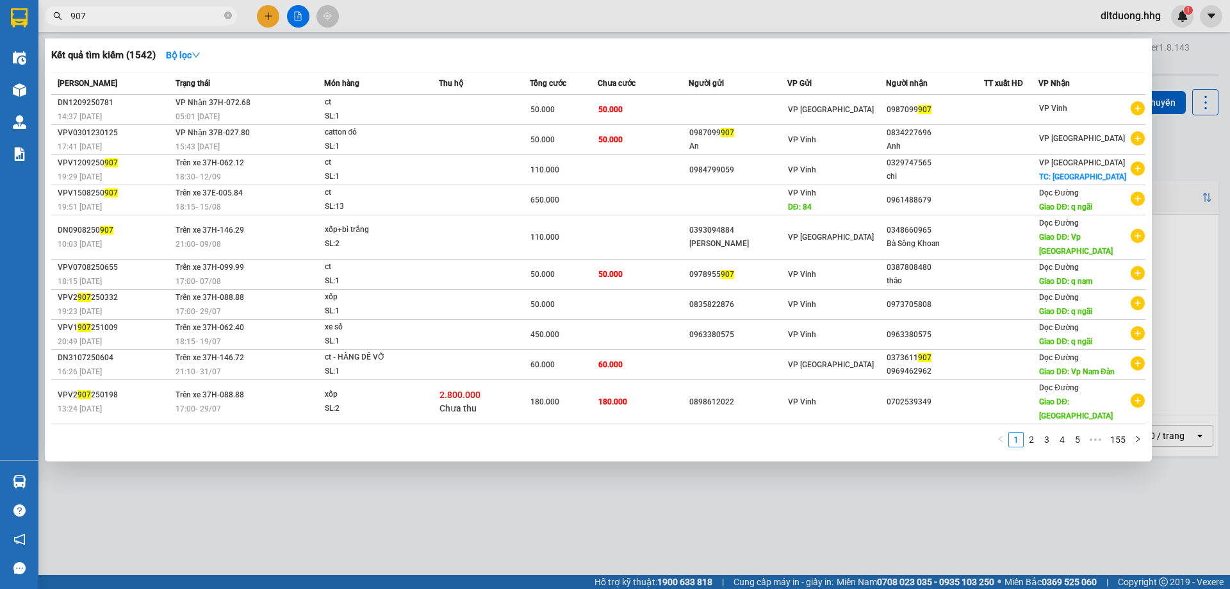
click at [119, 11] on input "907" at bounding box center [145, 16] width 151 height 14
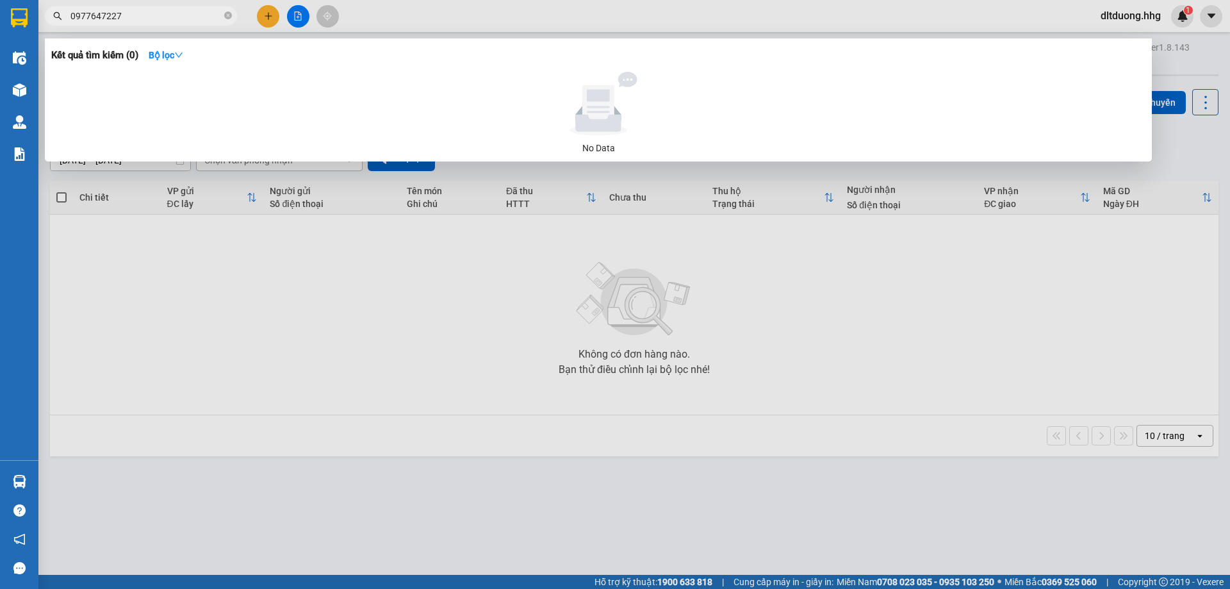
type input "0977647227"
click at [125, 13] on input "0977647227" at bounding box center [145, 16] width 151 height 14
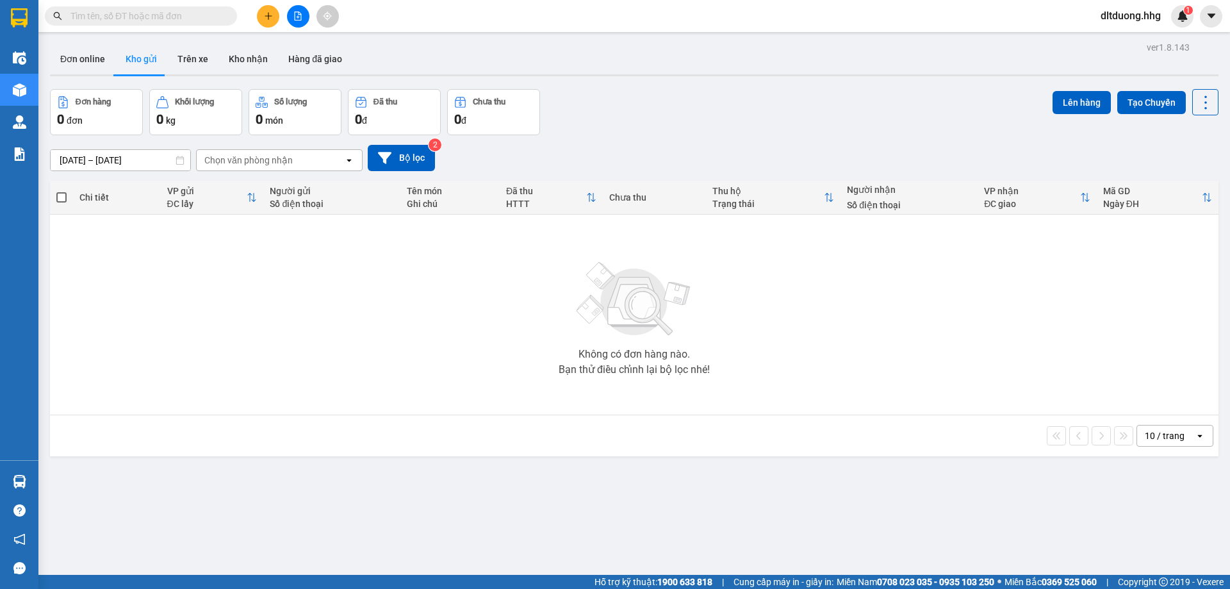
click at [174, 17] on input "text" at bounding box center [145, 16] width 151 height 14
paste input "0949882862"
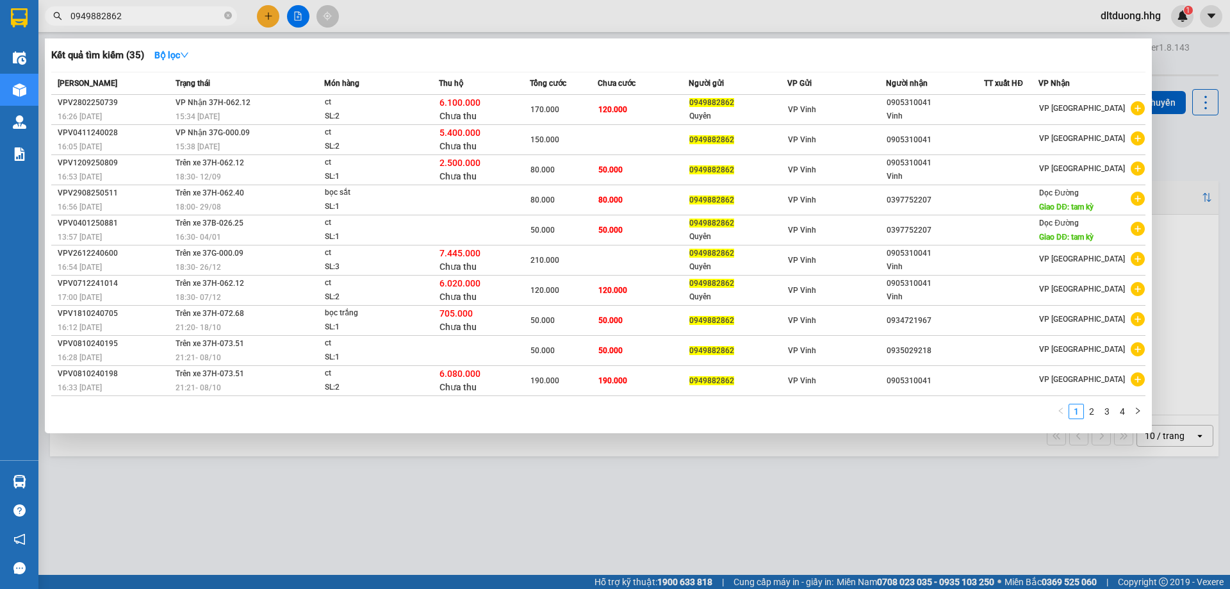
click at [142, 8] on span "0949882862" at bounding box center [141, 15] width 192 height 19
click at [145, 12] on input "0949882862" at bounding box center [145, 16] width 151 height 14
click at [146, 13] on input "0949882862" at bounding box center [145, 16] width 151 height 14
paste input "VPV1209250809"
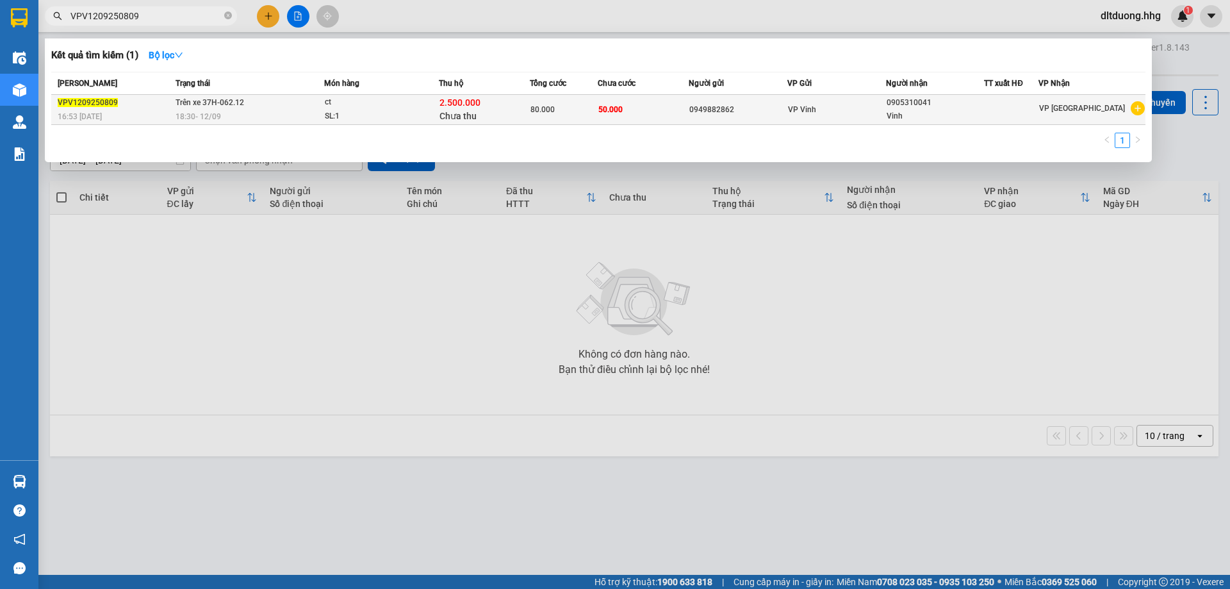
type input "VPV1209250809"
click at [311, 119] on div "18:30 - 12/09" at bounding box center [249, 117] width 147 height 14
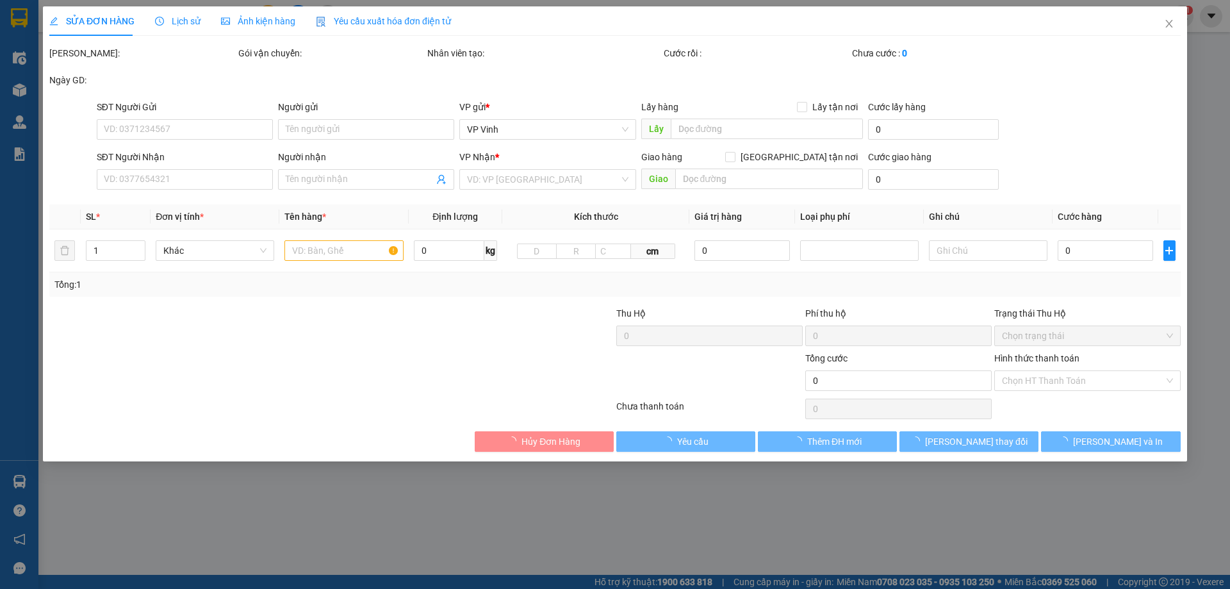
type input "0949882862"
type input "0905310041"
type input "Vinh"
type input "30.000"
type input "80.000"
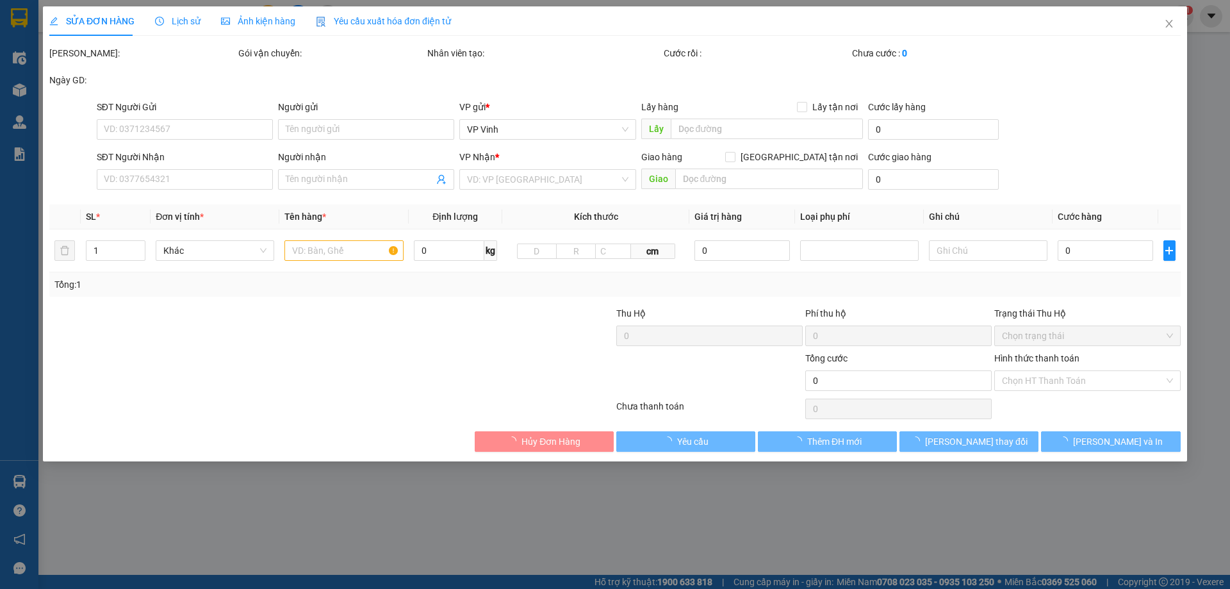
type input "30.000"
type input "50.000"
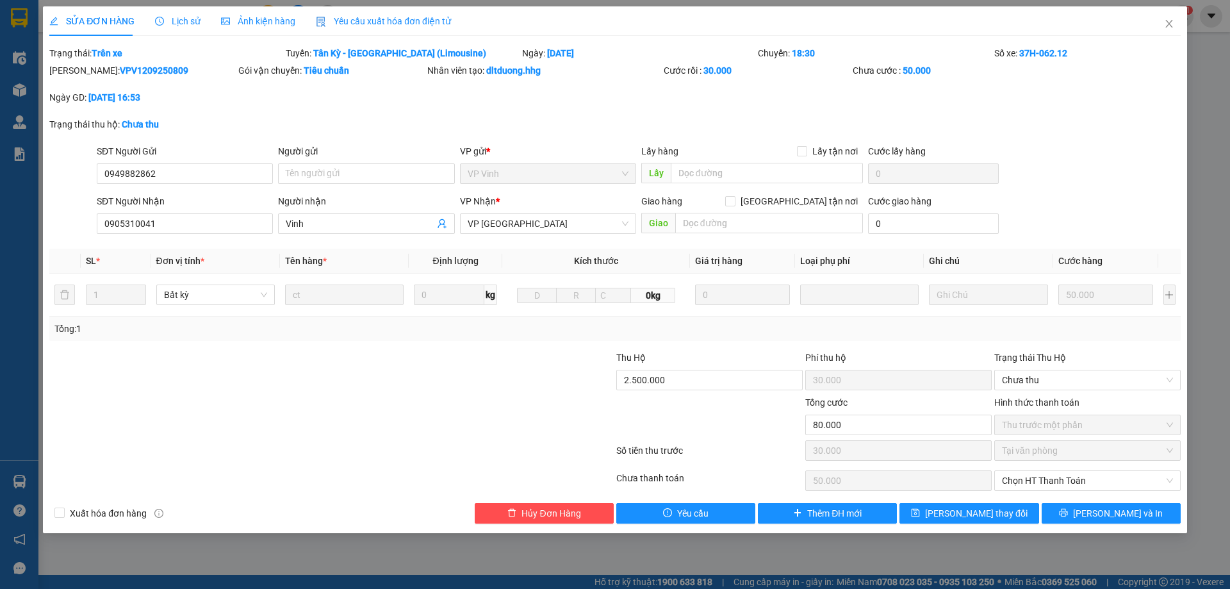
click at [179, 24] on span "Lịch sử" at bounding box center [177, 21] width 45 height 10
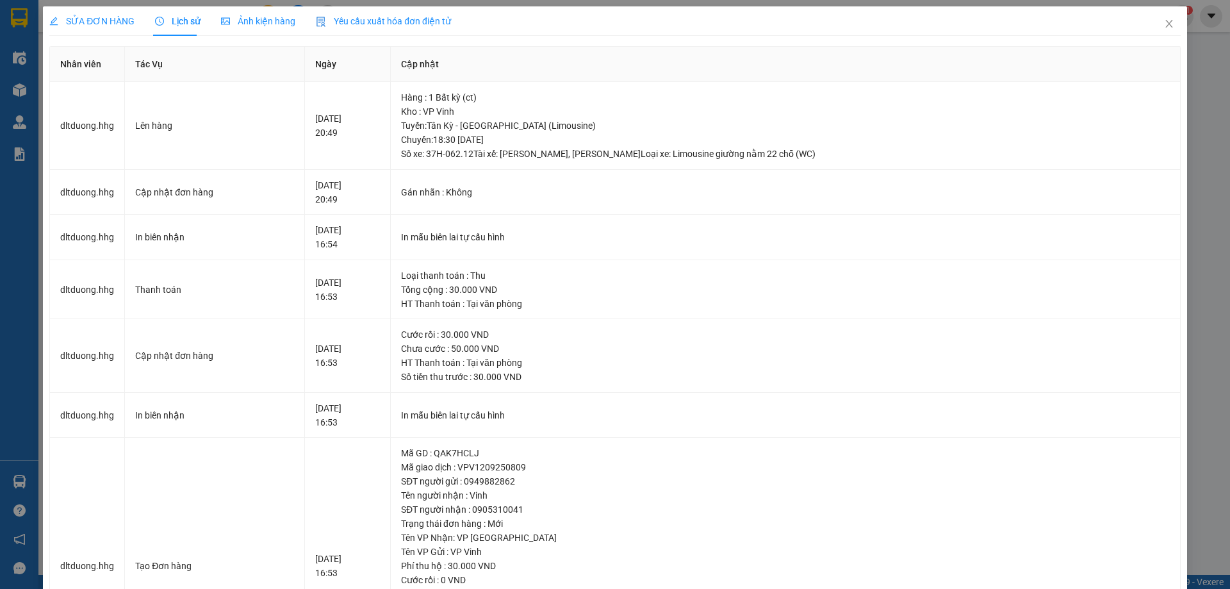
click at [83, 26] on span "SỬA ĐƠN HÀNG" at bounding box center [91, 21] width 85 height 10
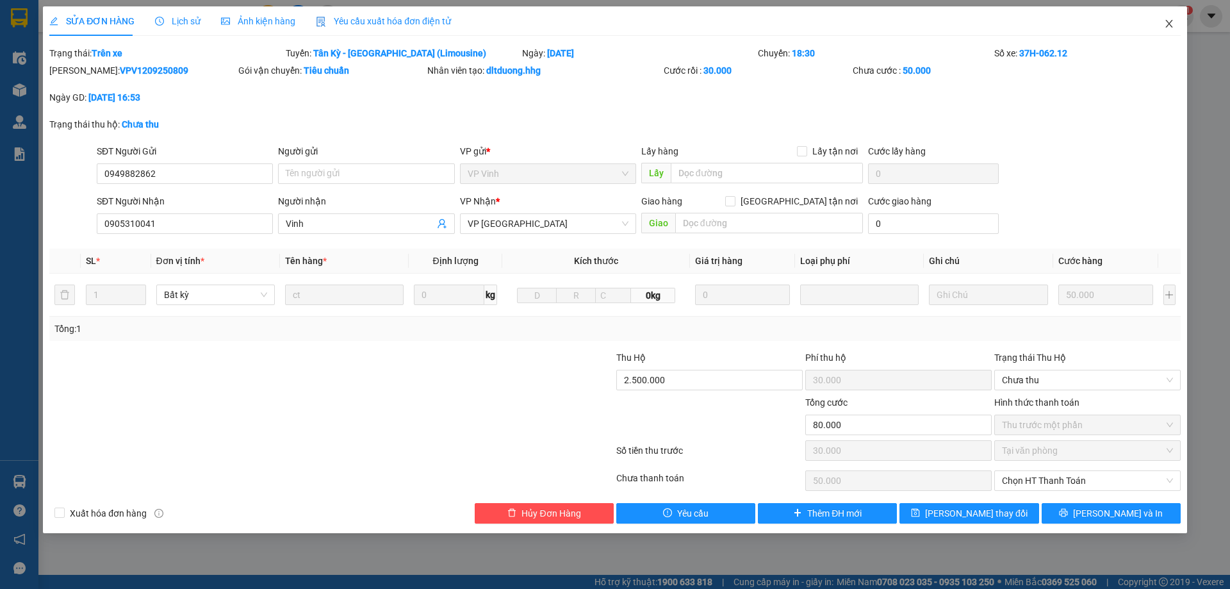
click at [1169, 24] on icon "close" at bounding box center [1169, 24] width 7 height 8
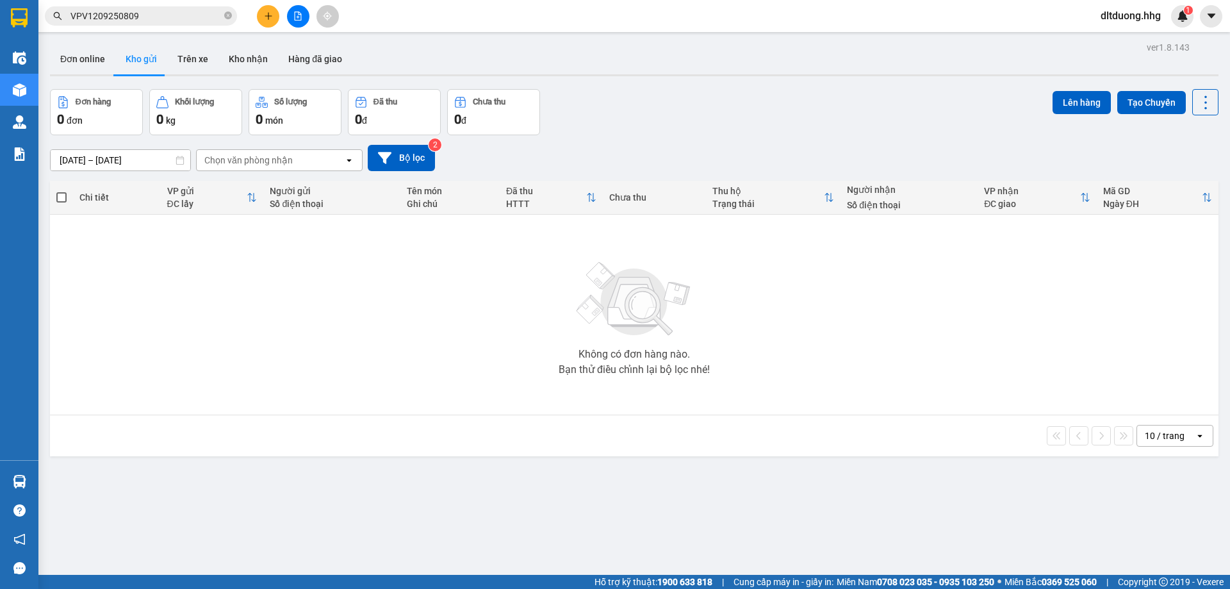
click at [400, 513] on div "ver 1.8.143 Đơn online Kho gửi Trên xe Kho nhận Hàng đã giao Đơn hàng 0 đơn Khố…" at bounding box center [634, 332] width 1179 height 589
click at [274, 17] on button at bounding box center [268, 16] width 22 height 22
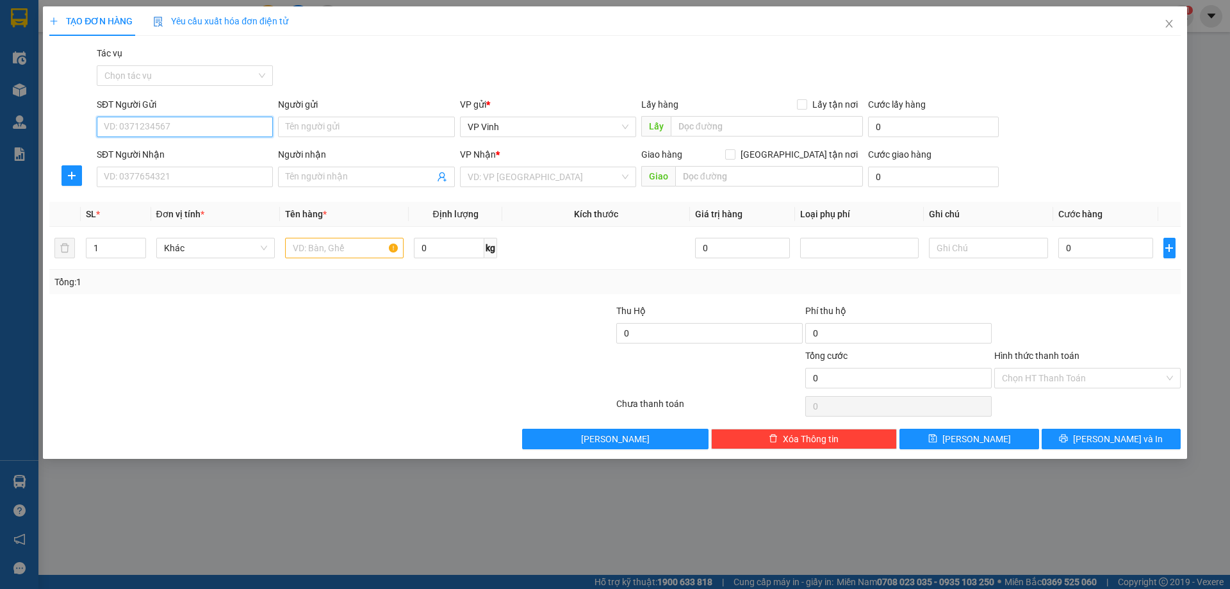
click at [189, 127] on input "SĐT Người Gửi" at bounding box center [185, 127] width 176 height 21
type input "0976395166"
click at [197, 154] on div "0976395166 - Chị Hoài" at bounding box center [184, 152] width 161 height 14
type input "Chị Hoài"
type input "0976395166"
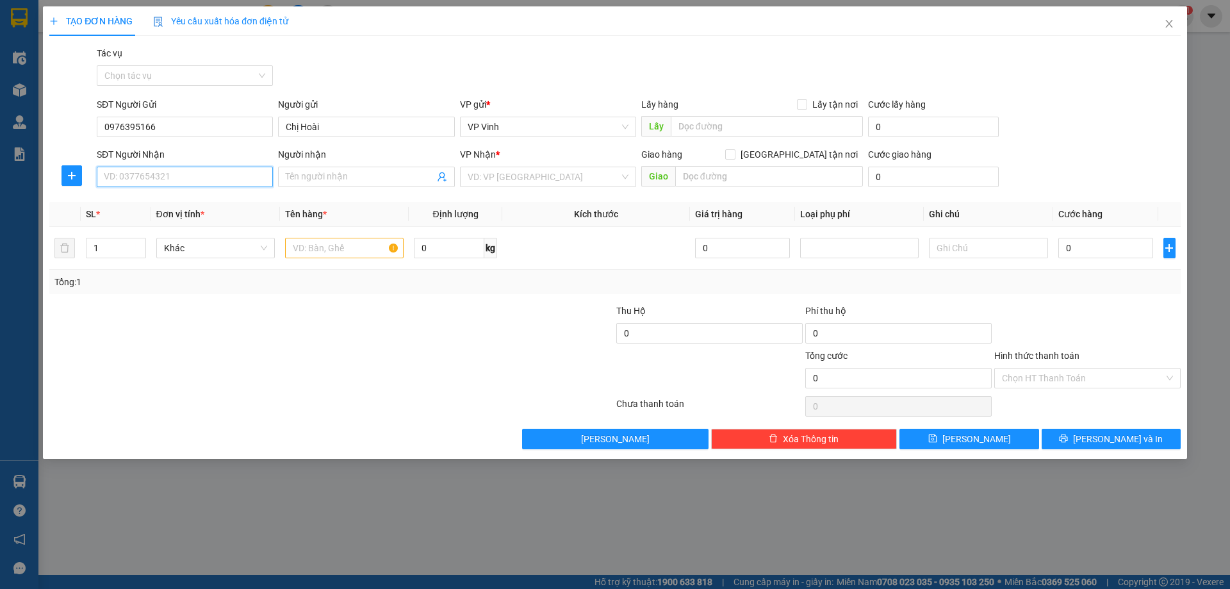
click at [206, 172] on input "SĐT Người Nhận" at bounding box center [185, 177] width 176 height 21
click at [133, 218] on div "0904743154 - Hải" at bounding box center [184, 223] width 161 height 14
type input "0904743154"
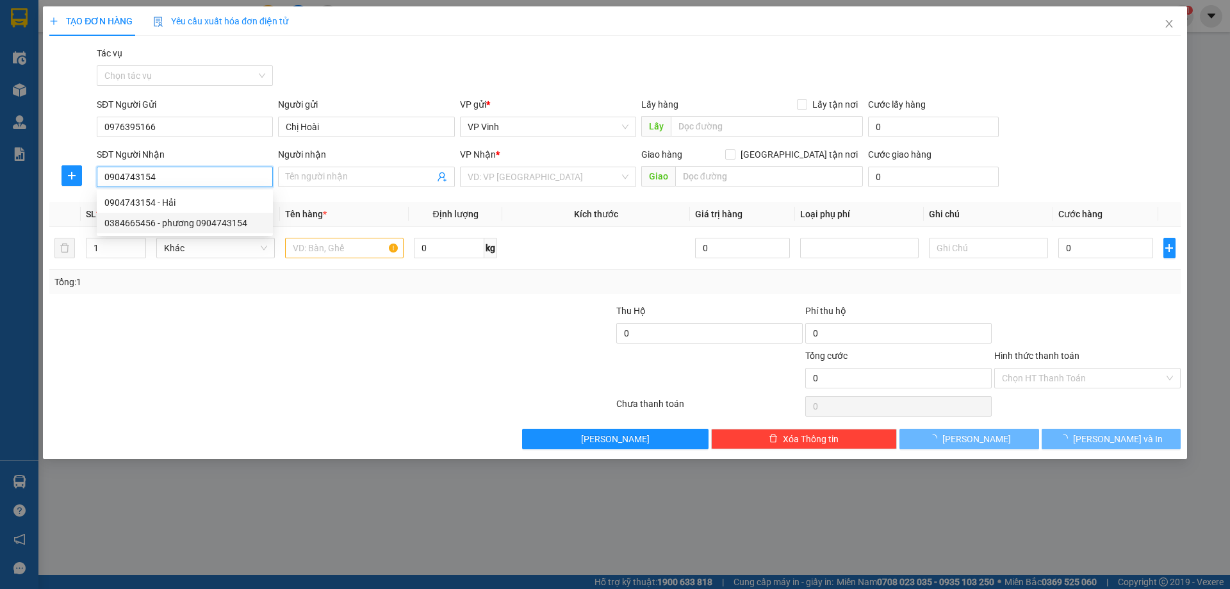
type input "Hải"
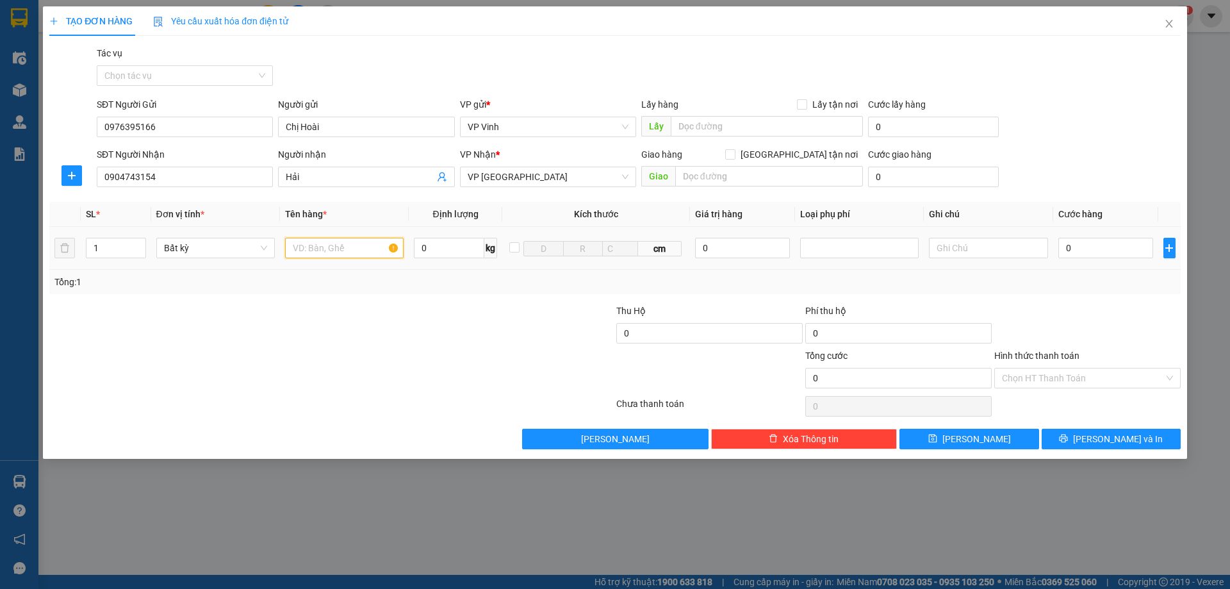
click at [313, 244] on input "text" at bounding box center [344, 248] width 119 height 21
type input "bì trắng nhỏ"
click at [117, 250] on input "1" at bounding box center [116, 247] width 59 height 19
type input "2"
click at [1120, 251] on input "0" at bounding box center [1106, 248] width 95 height 21
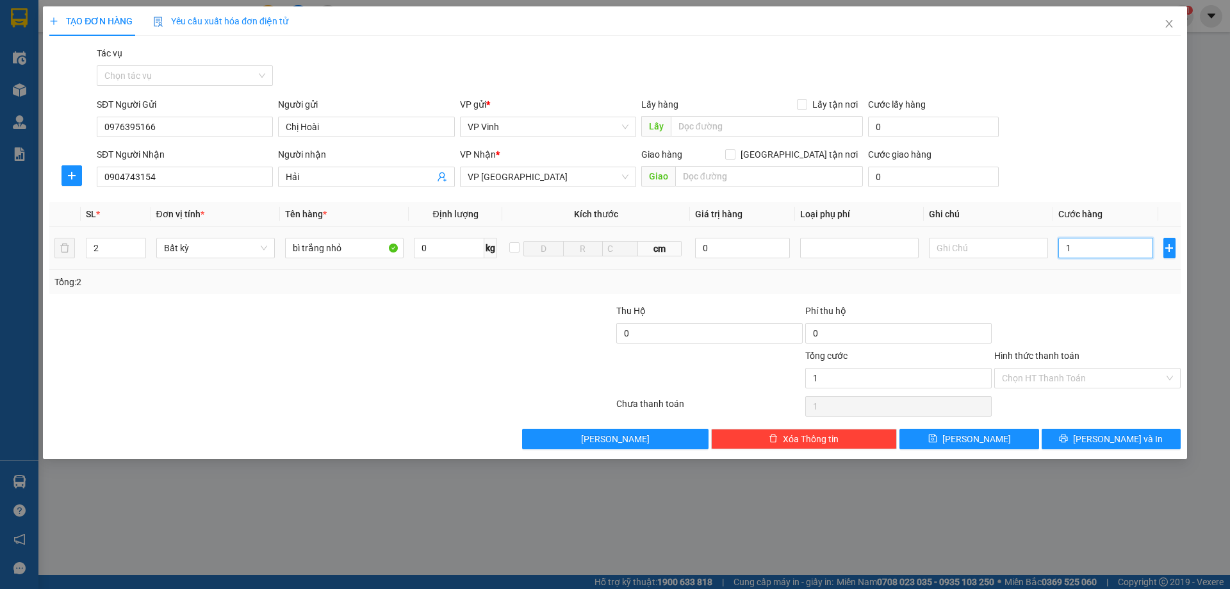
type input "1"
type input "10"
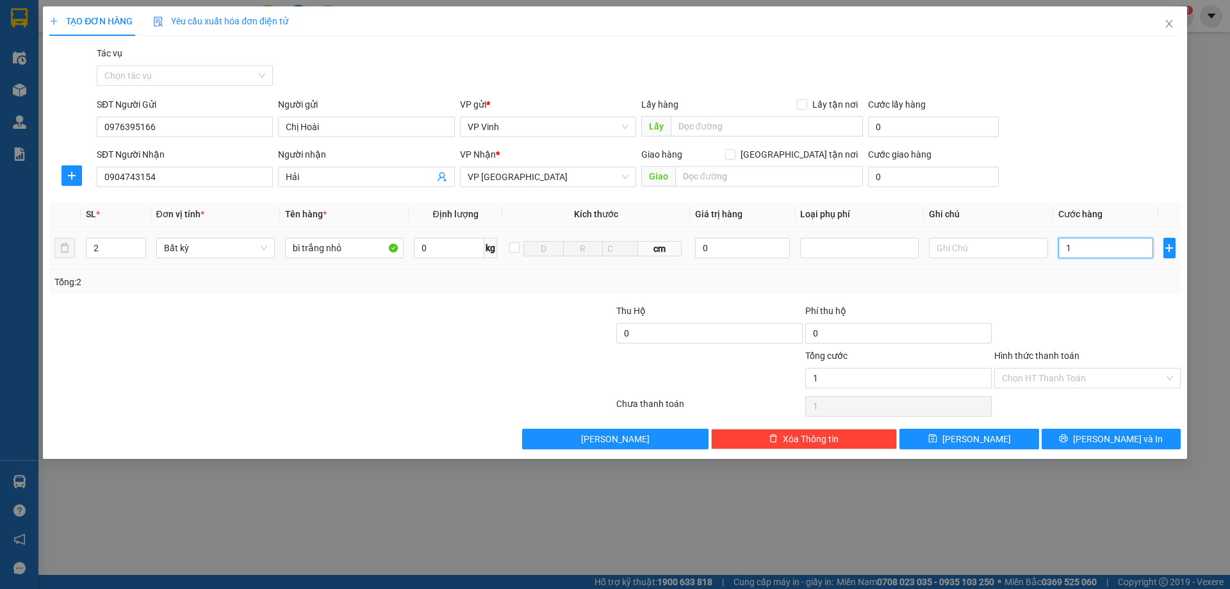
type input "10"
type input "100"
type input "1.000"
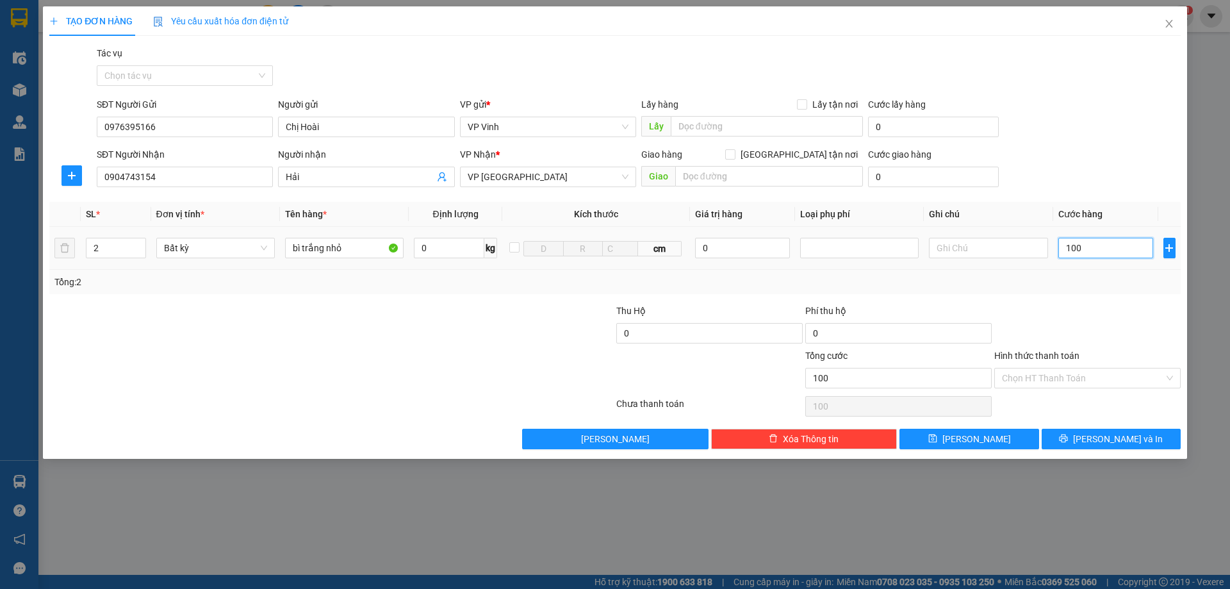
type input "1.000"
type input "10.000"
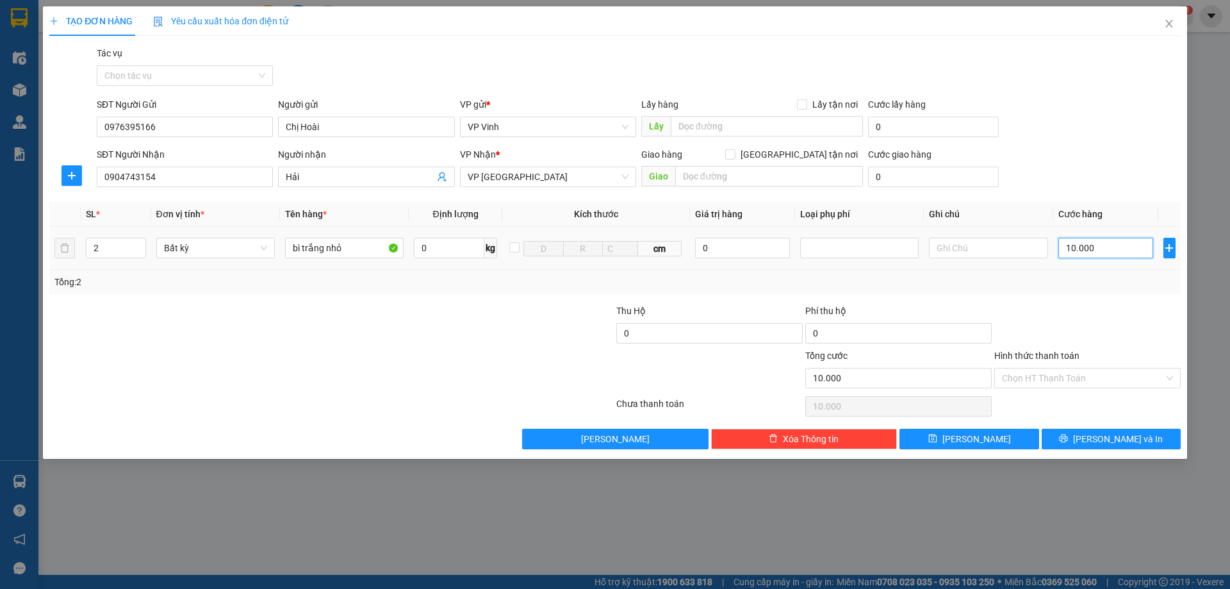
type input "100.000"
click at [1110, 382] on input "Hình thức thanh toán" at bounding box center [1083, 377] width 162 height 19
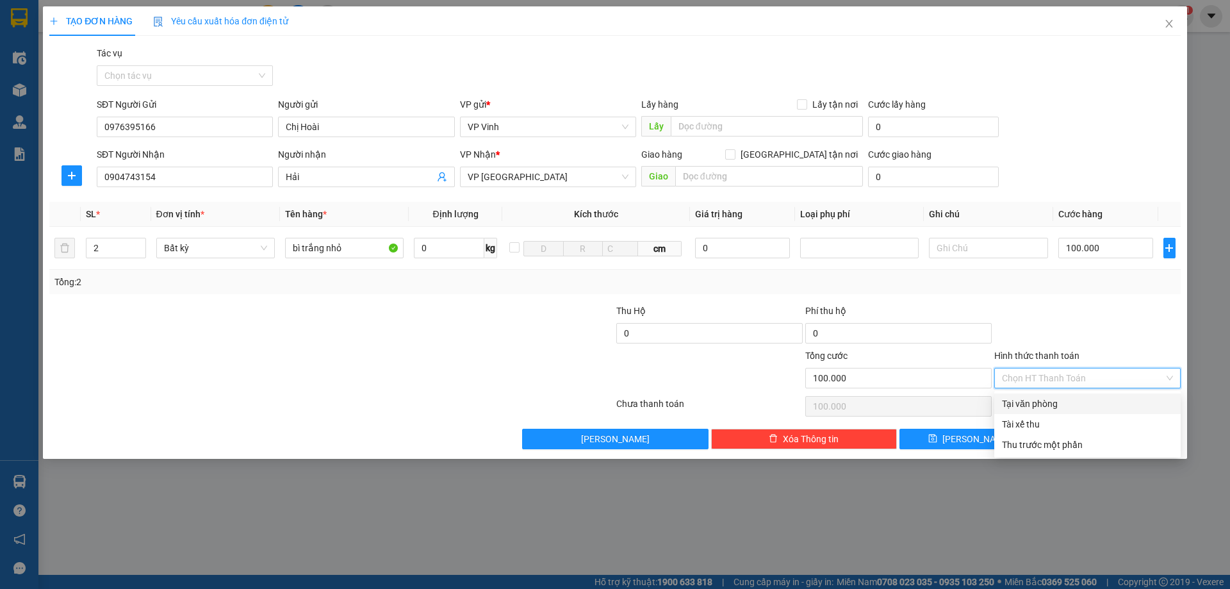
click at [1099, 404] on div "Tại văn phòng" at bounding box center [1087, 404] width 171 height 14
type input "0"
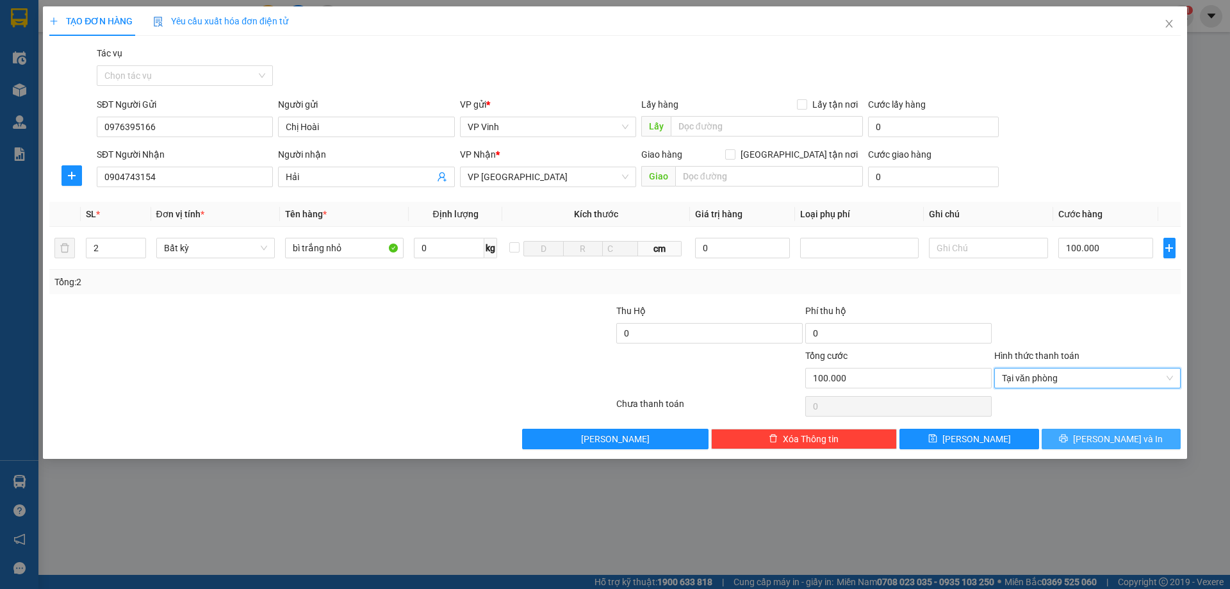
click at [1102, 432] on span "Lưu và In" at bounding box center [1118, 439] width 90 height 14
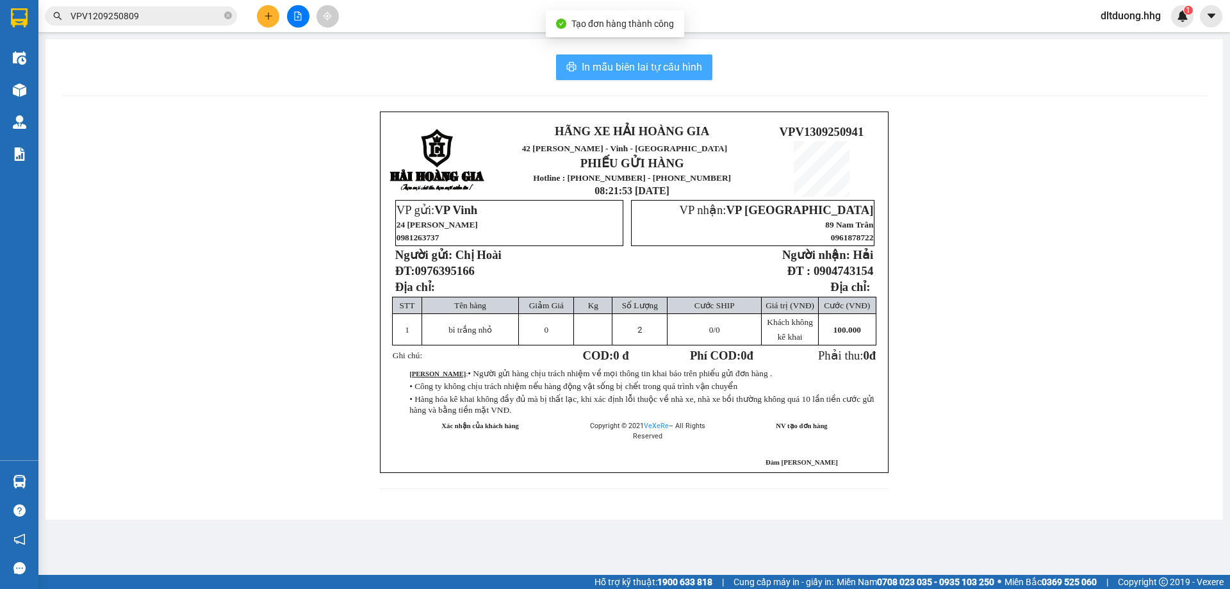
click at [581, 71] on button "In mẫu biên lai tự cấu hình" at bounding box center [634, 67] width 156 height 26
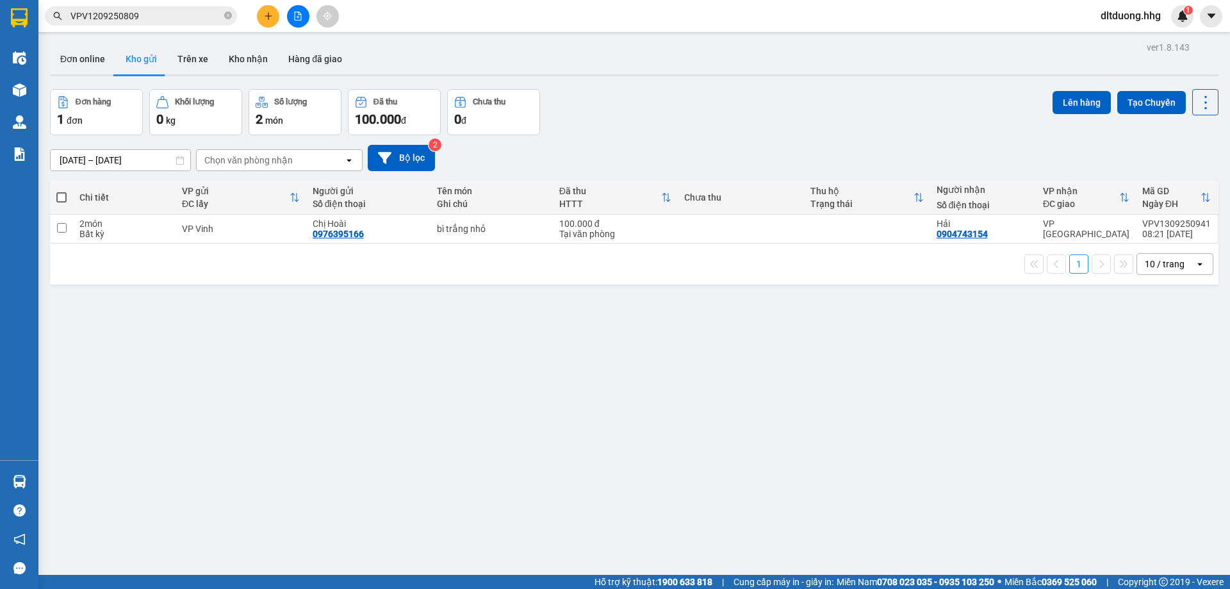
click at [271, 13] on icon "plus" at bounding box center [268, 16] width 9 height 9
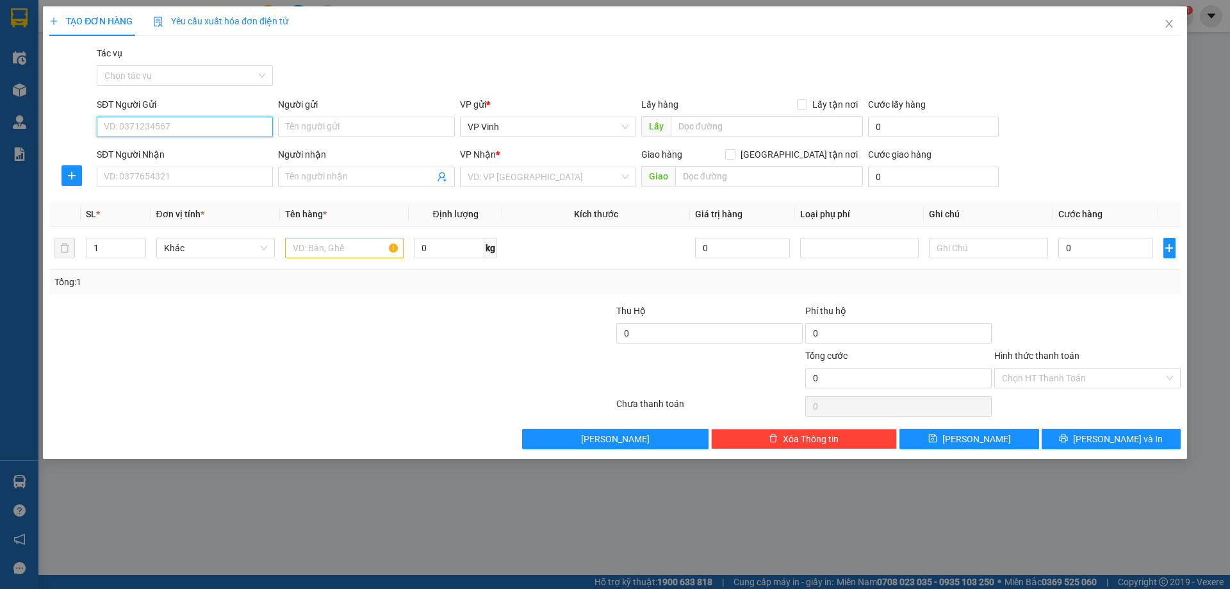
click at [179, 126] on input "SĐT Người Gửi" at bounding box center [185, 127] width 176 height 21
type input "0961263737"
click at [181, 157] on div "0961263737 - YÊN" at bounding box center [184, 152] width 161 height 14
type input "YÊN"
type input "0961263737"
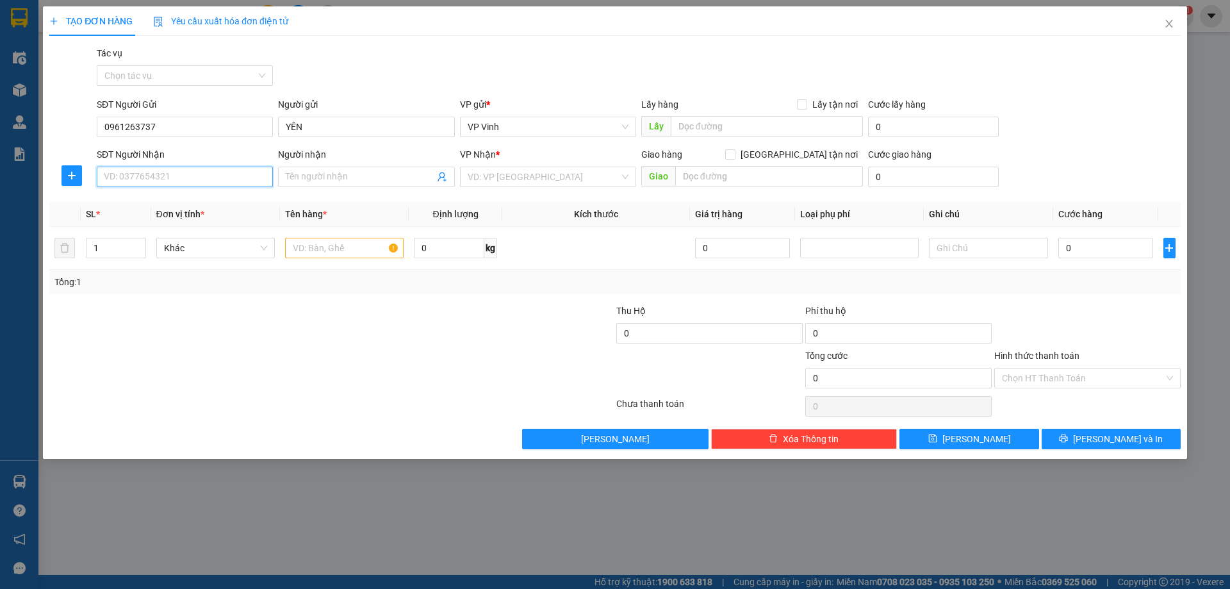
click at [194, 183] on input "SĐT Người Nhận" at bounding box center [185, 177] width 176 height 21
click at [189, 220] on div "0913974897 - seo" at bounding box center [184, 223] width 161 height 14
type input "0913974897"
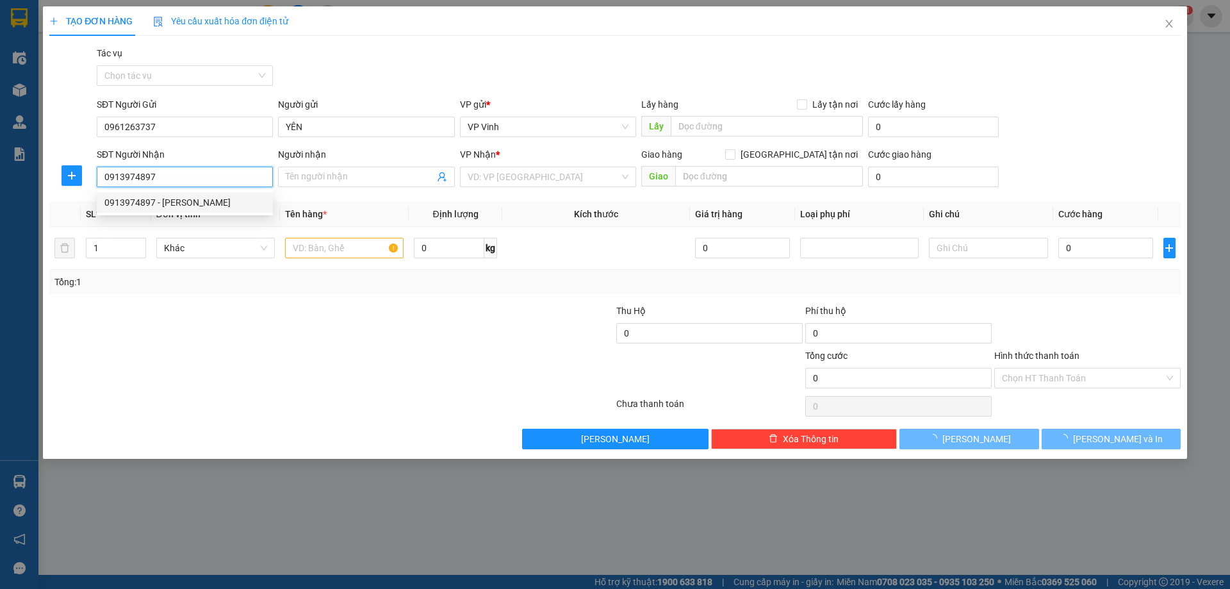
type input "seo"
checkbox input "true"
type input "Q caame lệ"
type input "30.000"
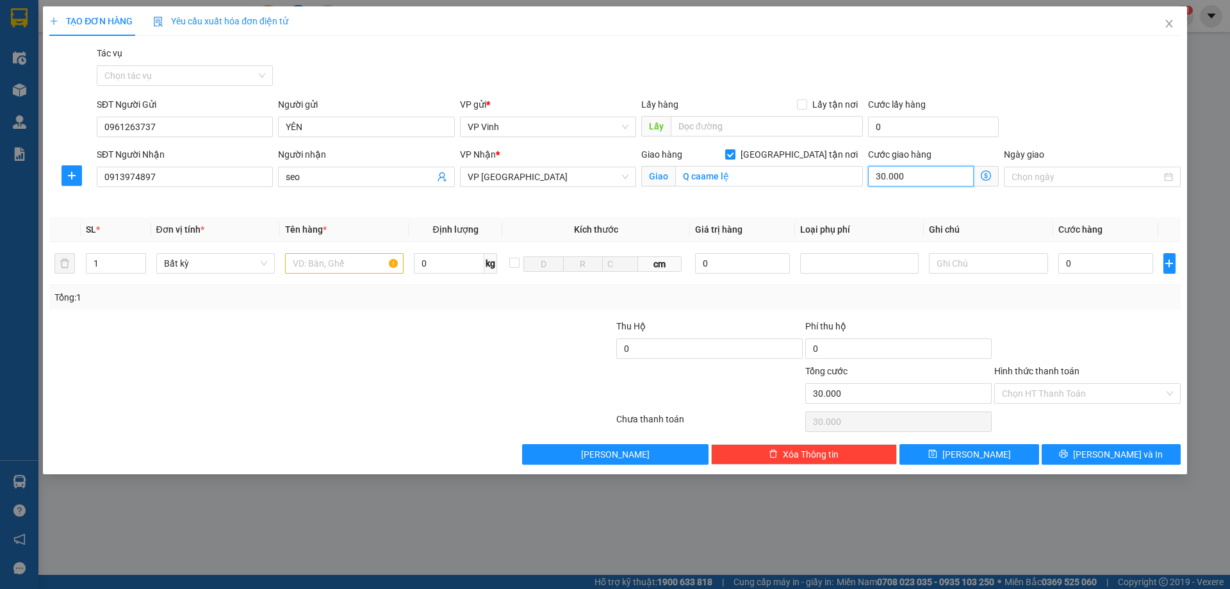
click at [887, 169] on input "30.000" at bounding box center [921, 176] width 106 height 21
type input "5"
type input "50"
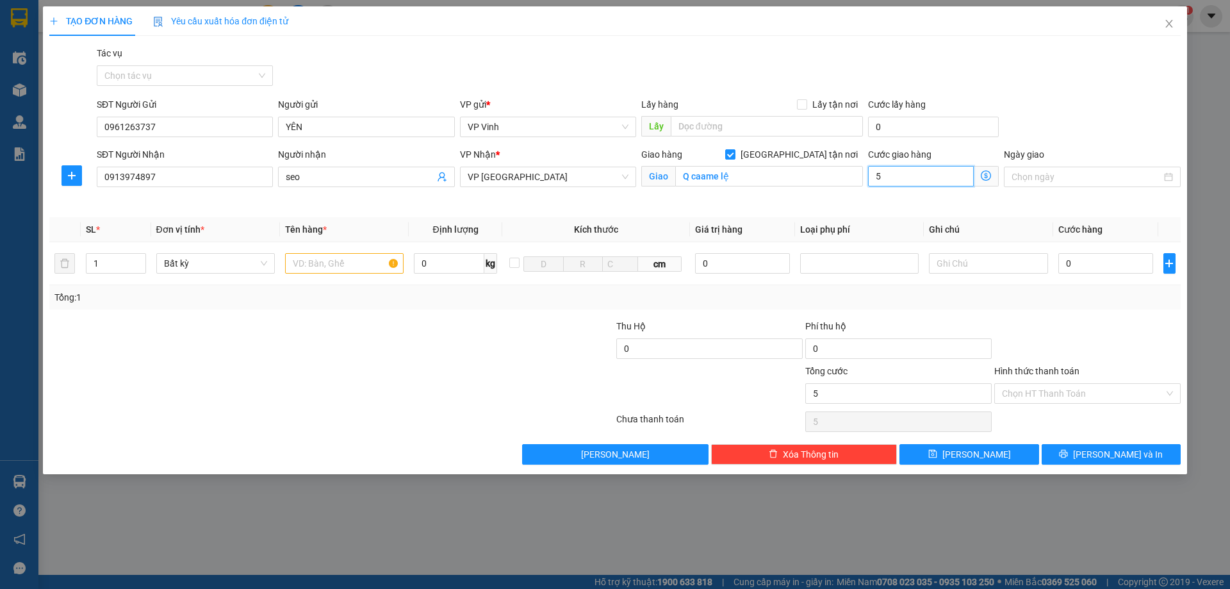
type input "50"
type input "500"
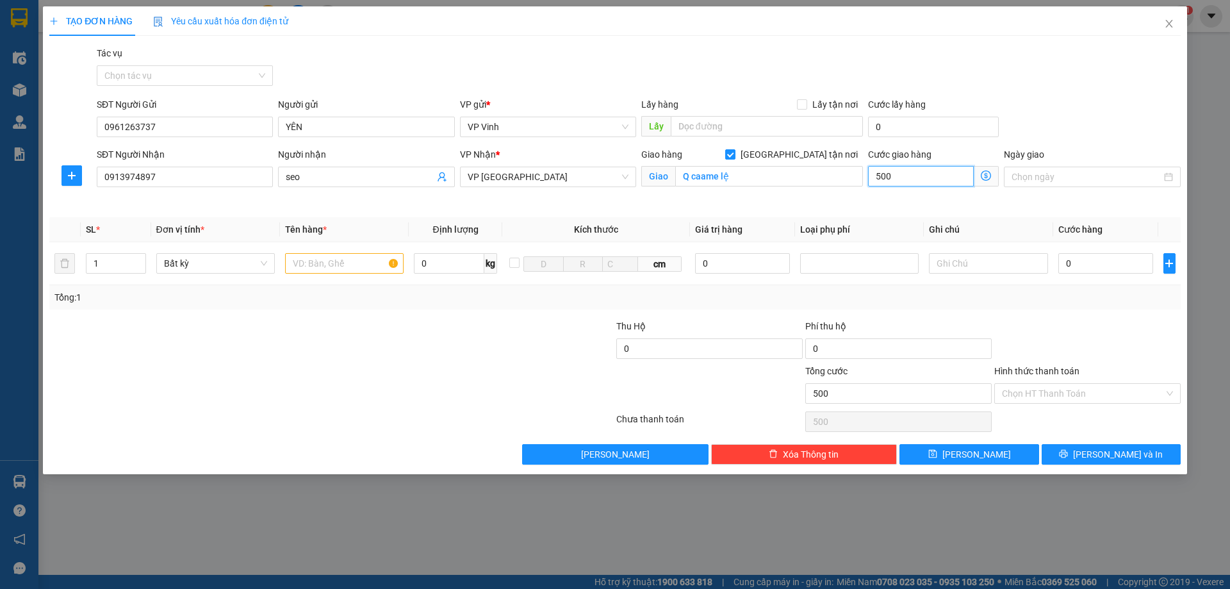
type input "5.000"
type input "50.000"
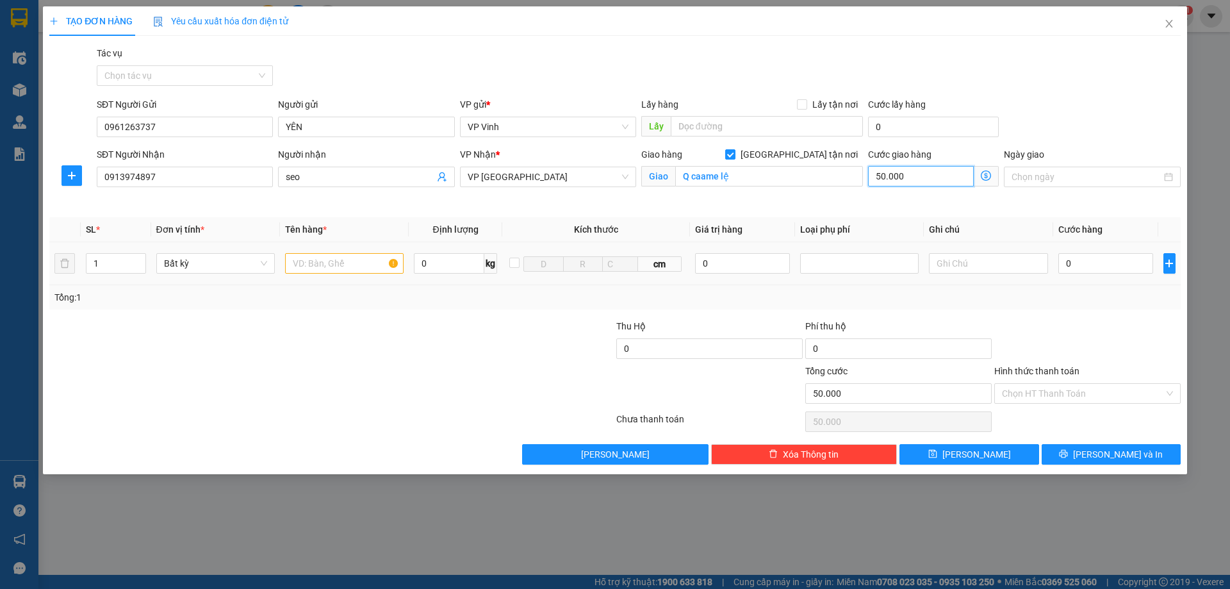
type input "50.000"
click at [326, 258] on input "text" at bounding box center [344, 263] width 119 height 21
type input "cặp đen"
click at [1103, 270] on input "0" at bounding box center [1106, 263] width 95 height 21
type input "5"
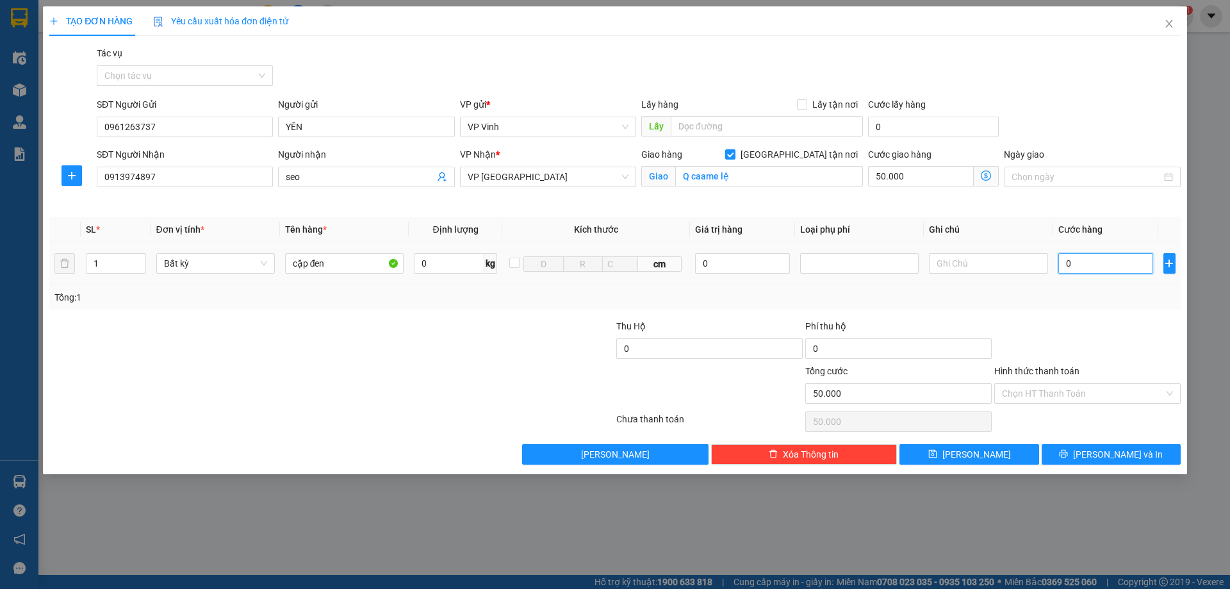
type input "50.005"
type input "50"
type input "50.050"
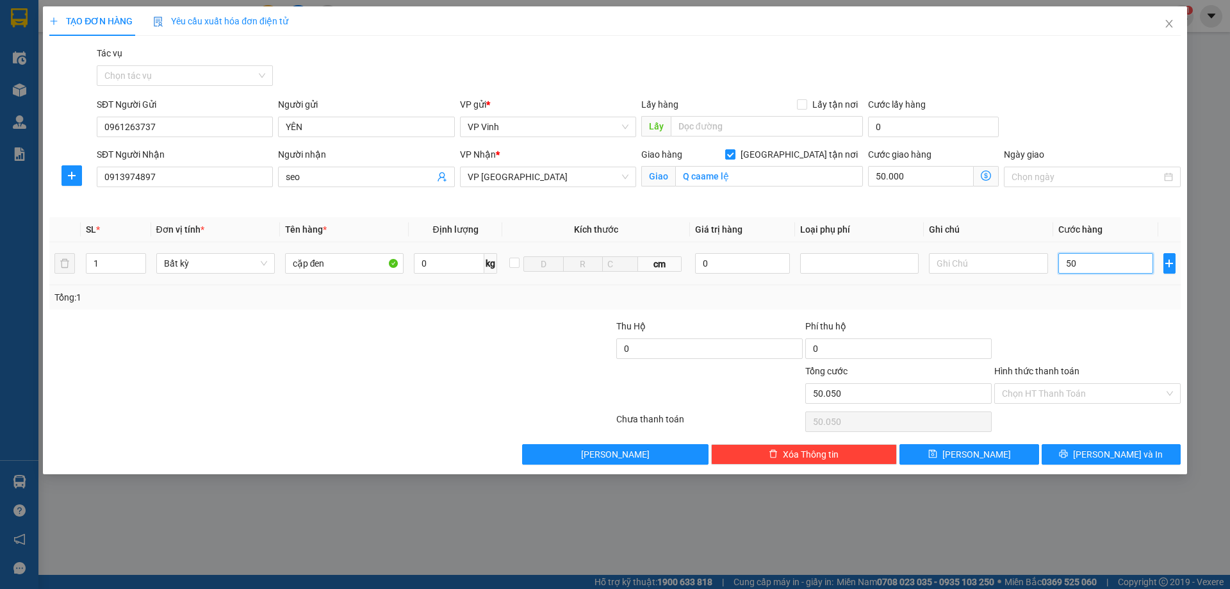
type input "500"
type input "50.500"
type input "5.000"
type input "55.000"
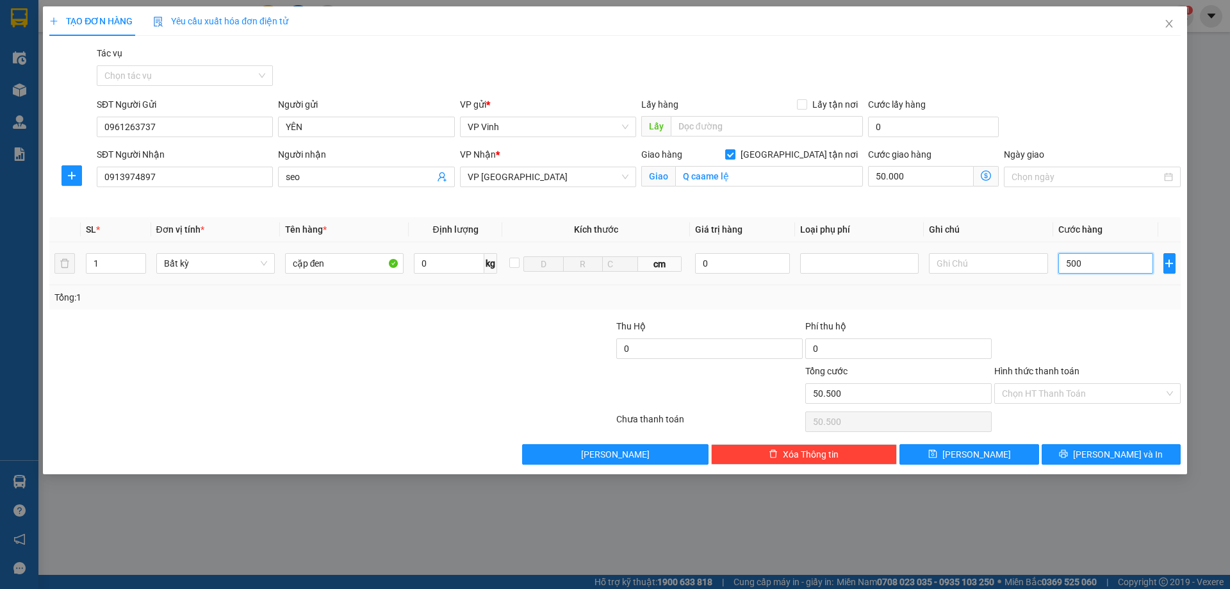
type input "55.000"
type input "50.000"
type input "100.000"
type input "50.000"
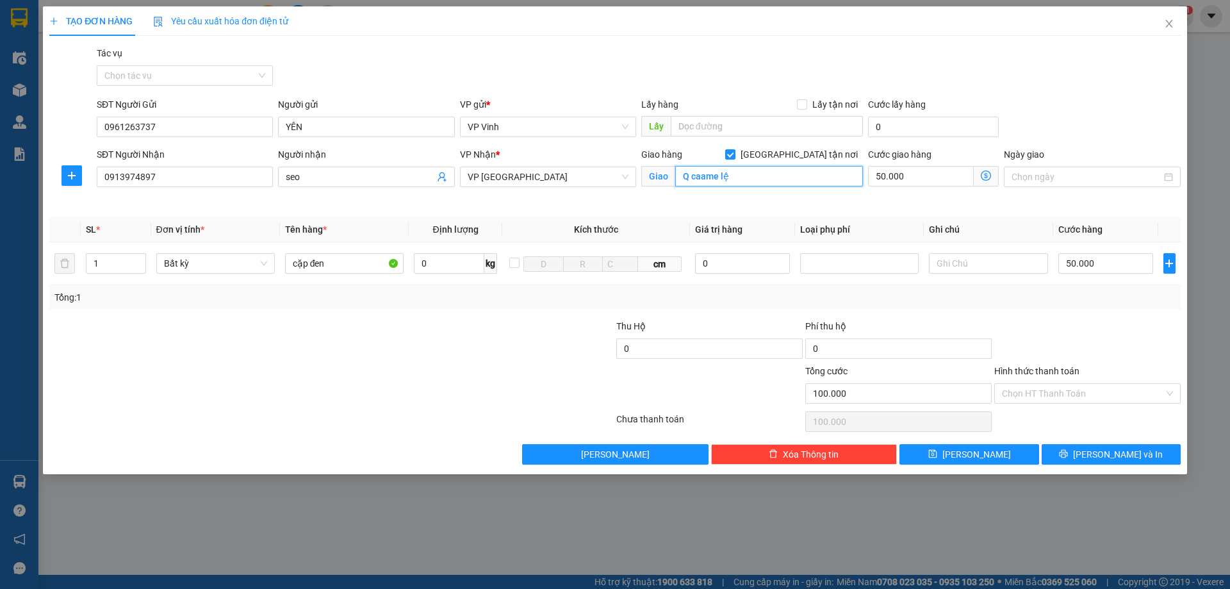
click at [753, 179] on input "Q caame lệ" at bounding box center [769, 176] width 188 height 21
click at [715, 179] on input "Q caame lệ" at bounding box center [769, 176] width 188 height 21
type input "Q cam lệ"
click at [1075, 393] on input "Hình thức thanh toán" at bounding box center [1083, 393] width 162 height 19
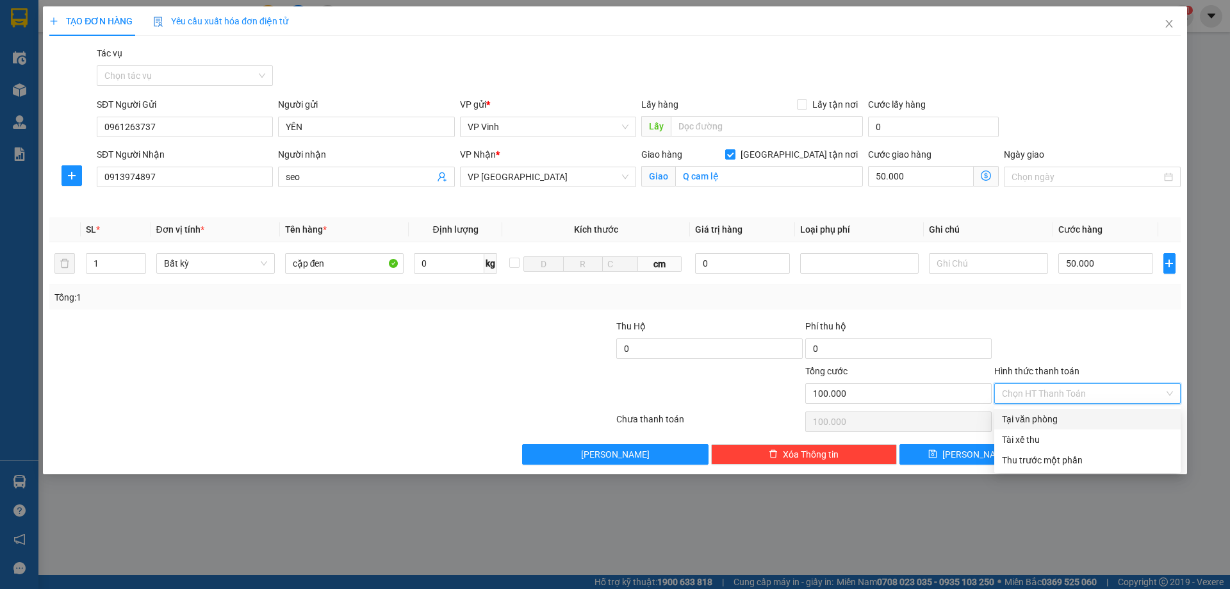
click at [1059, 415] on div "Tại văn phòng" at bounding box center [1087, 419] width 171 height 14
type input "0"
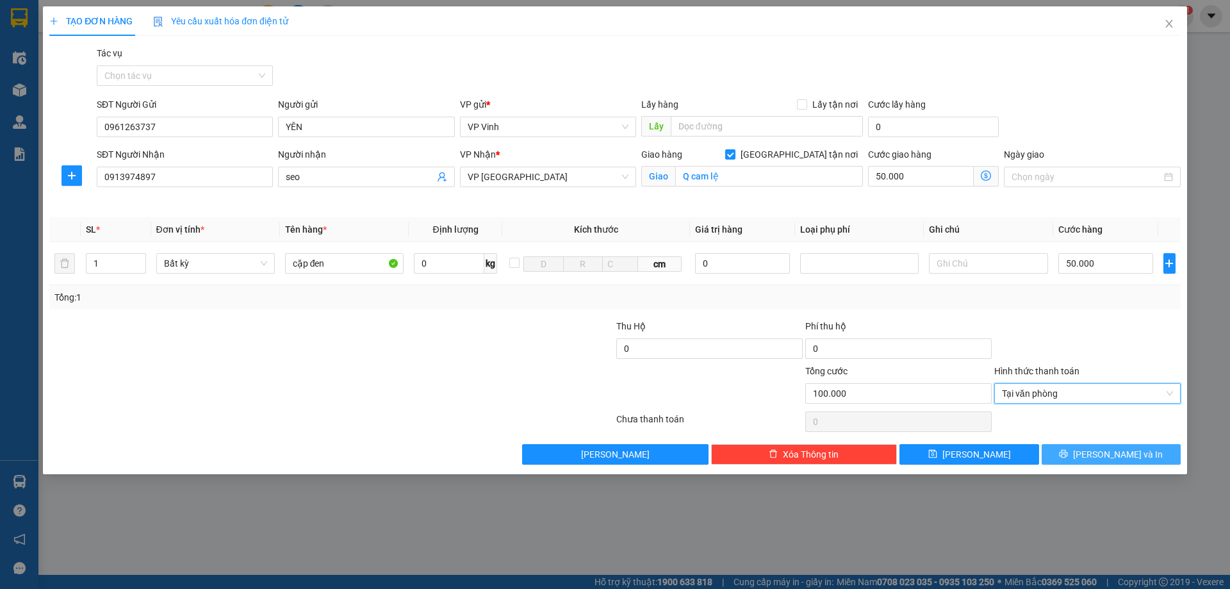
click at [1132, 456] on span "Lưu và In" at bounding box center [1118, 454] width 90 height 14
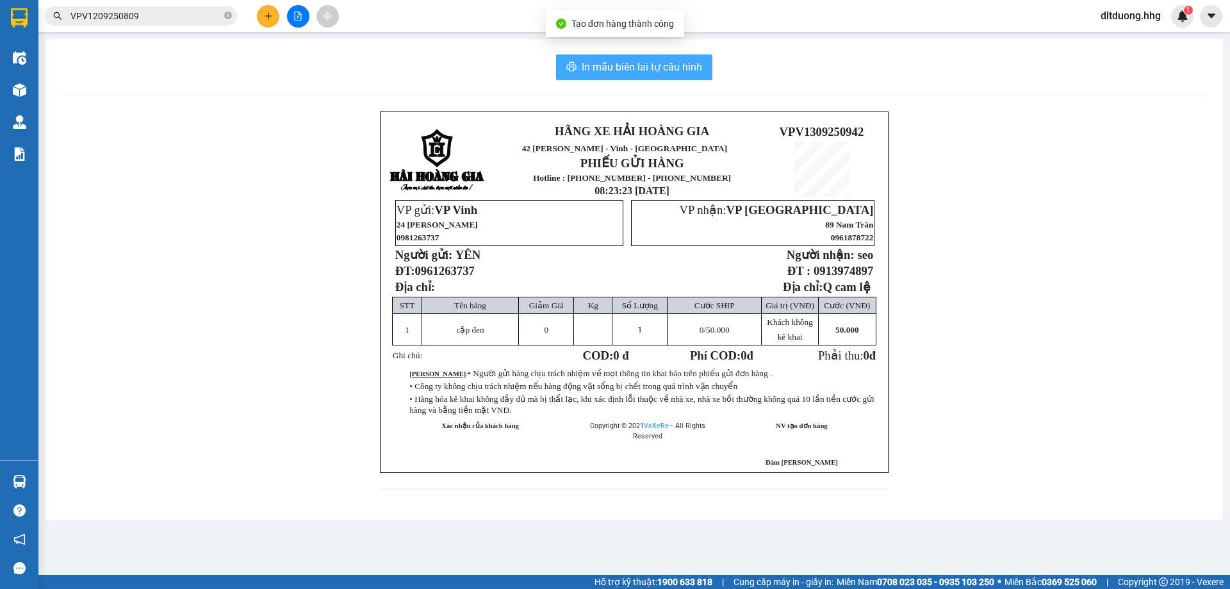
click at [675, 74] on span "In mẫu biên lai tự cấu hình" at bounding box center [642, 67] width 120 height 16
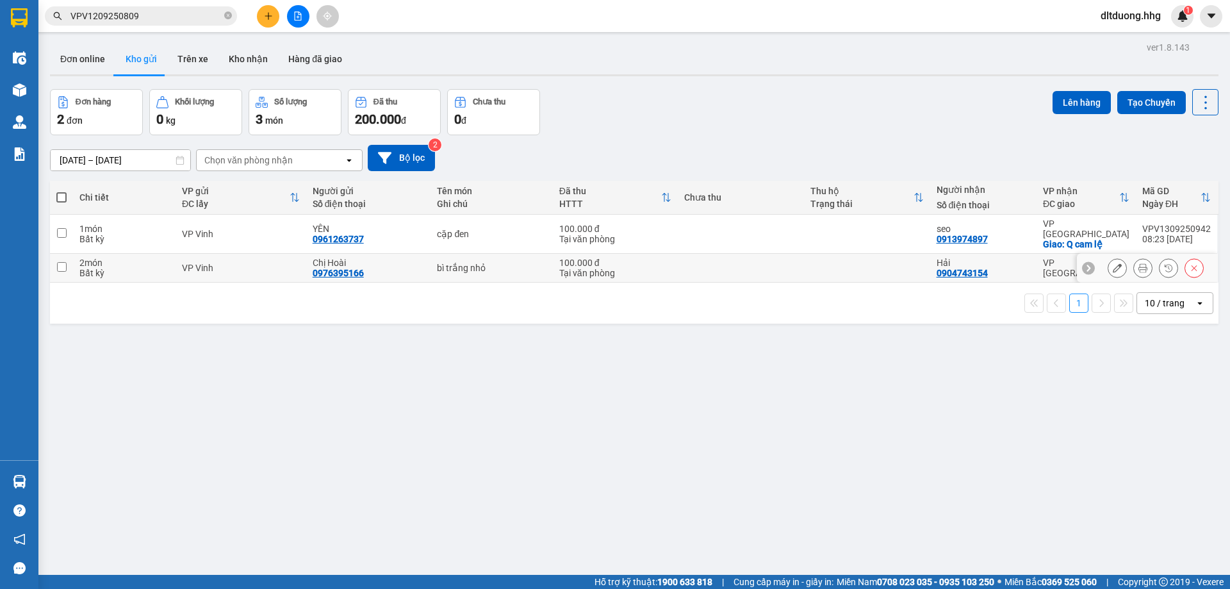
click at [1139, 263] on icon at bounding box center [1143, 267] width 9 height 9
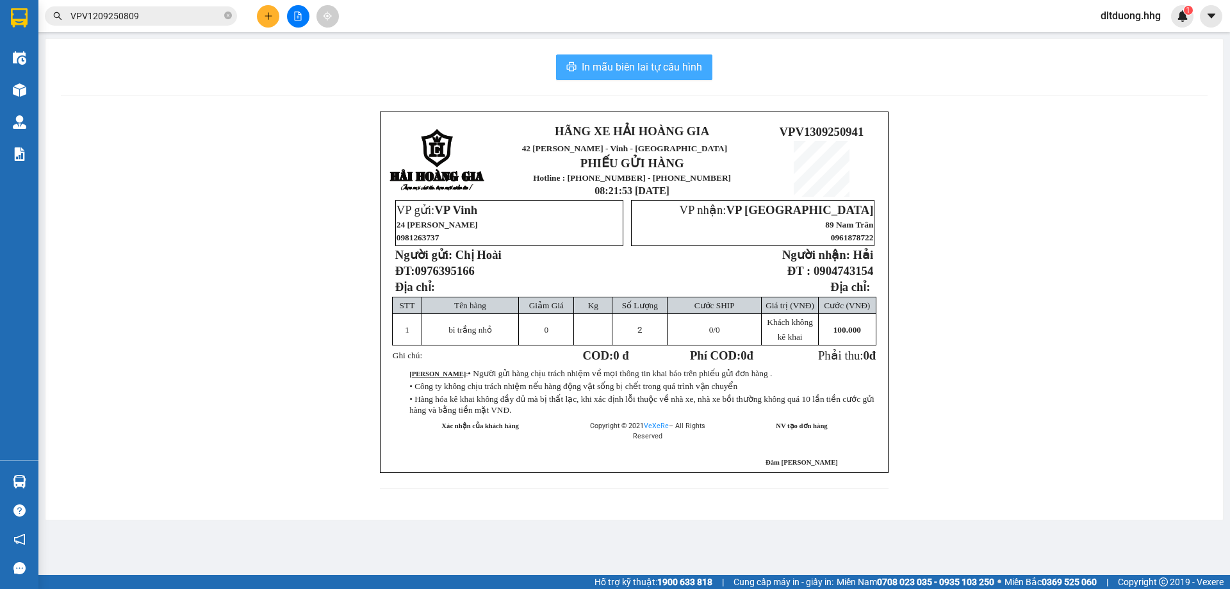
click at [599, 65] on span "In mẫu biên lai tự cấu hình" at bounding box center [642, 67] width 120 height 16
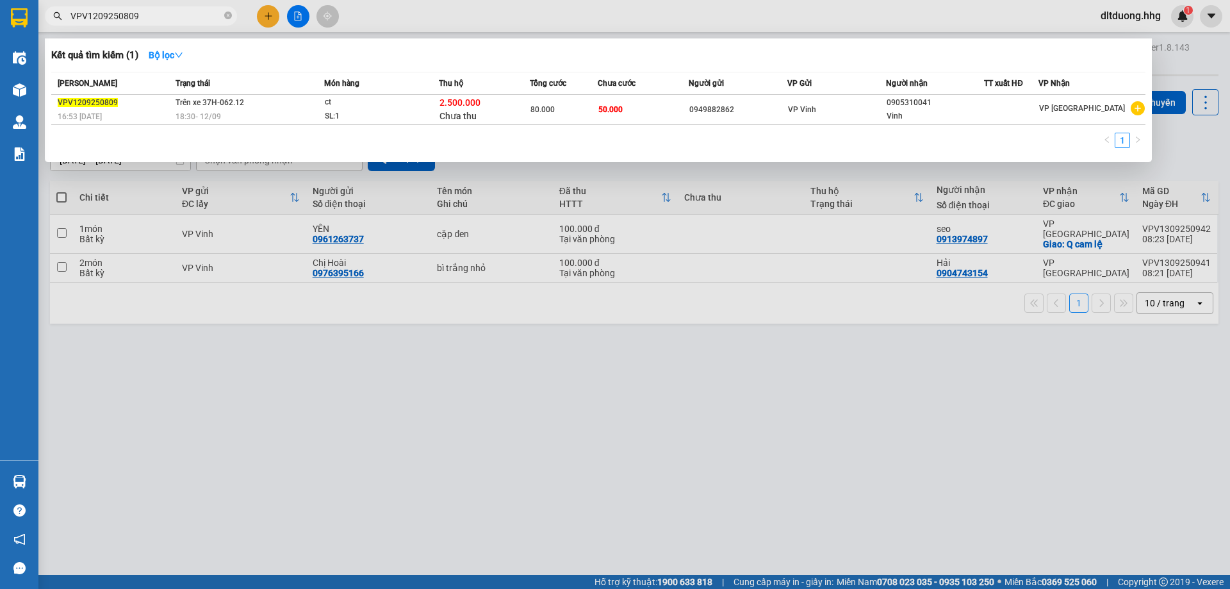
click at [190, 13] on input "VPV1209250809" at bounding box center [145, 16] width 151 height 14
paste input "774"
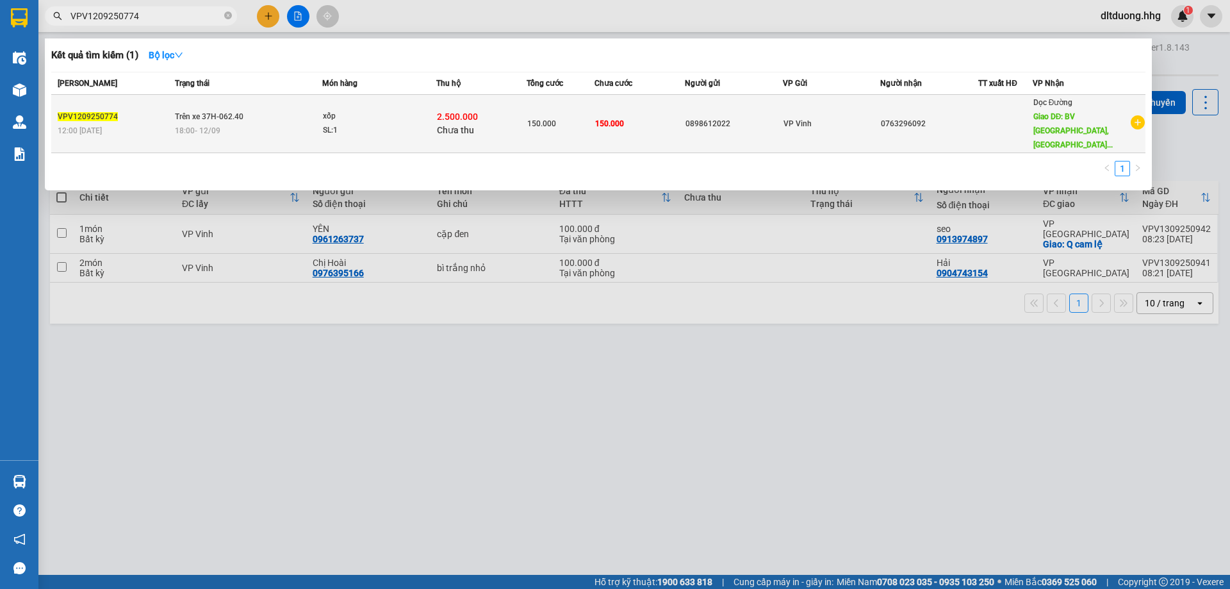
type input "VPV1209250774"
click at [766, 122] on div "0898612022" at bounding box center [734, 123] width 97 height 13
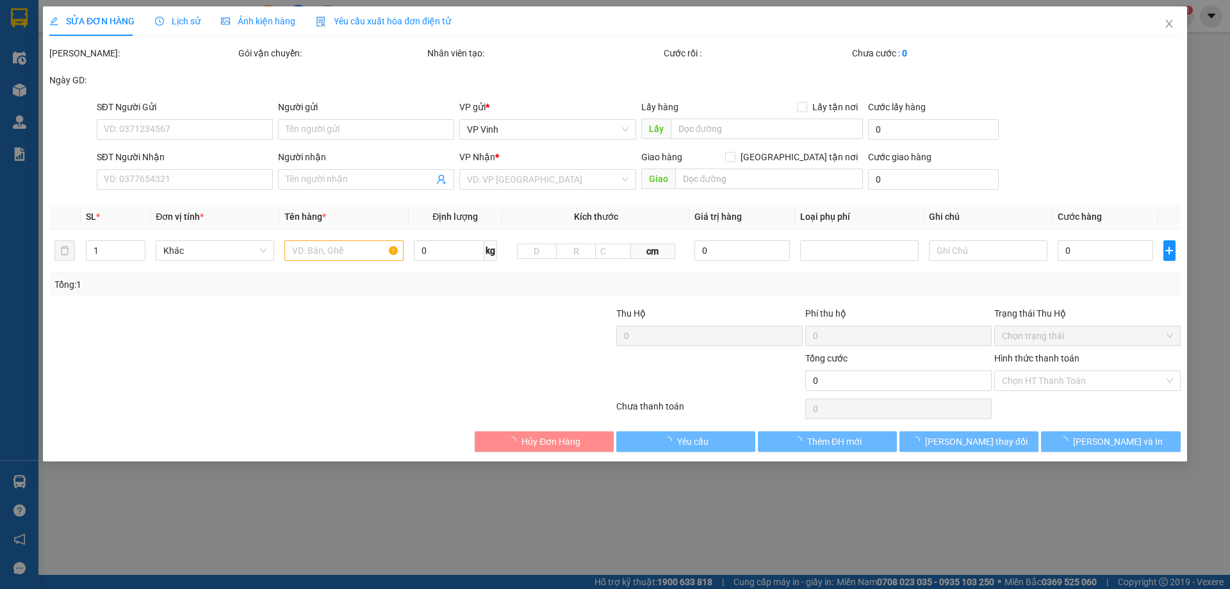
type input "0898612022"
type input "0763296092"
type input "BV Vĩnh Đức, Điện Bàn, QN"
type input "30.000"
type input "150.000"
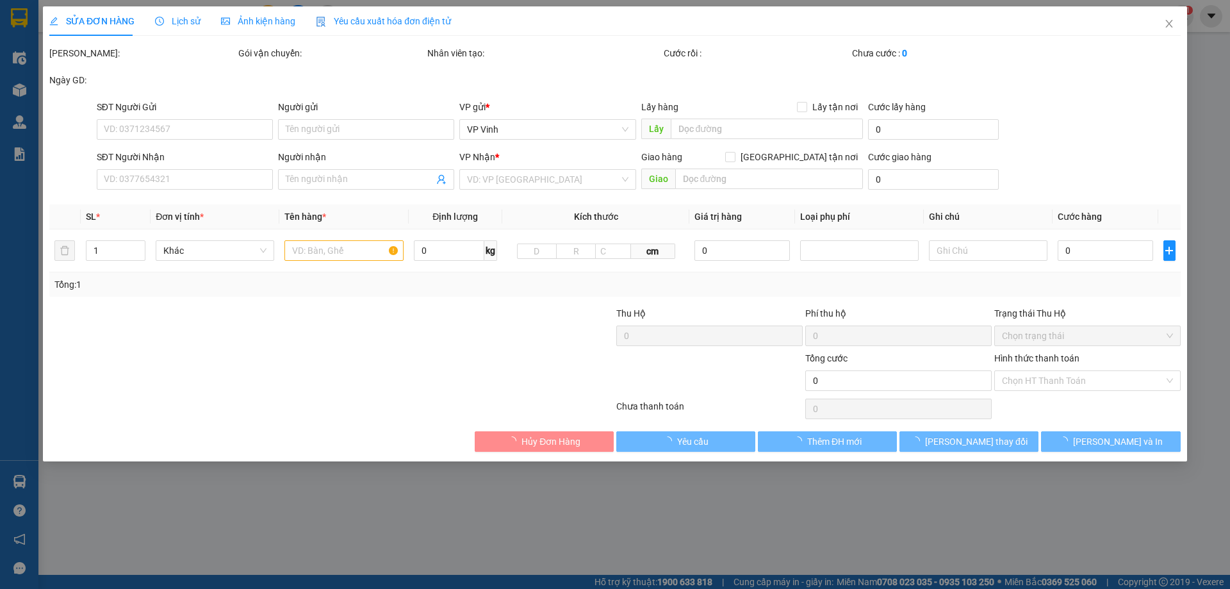
type input "150.000"
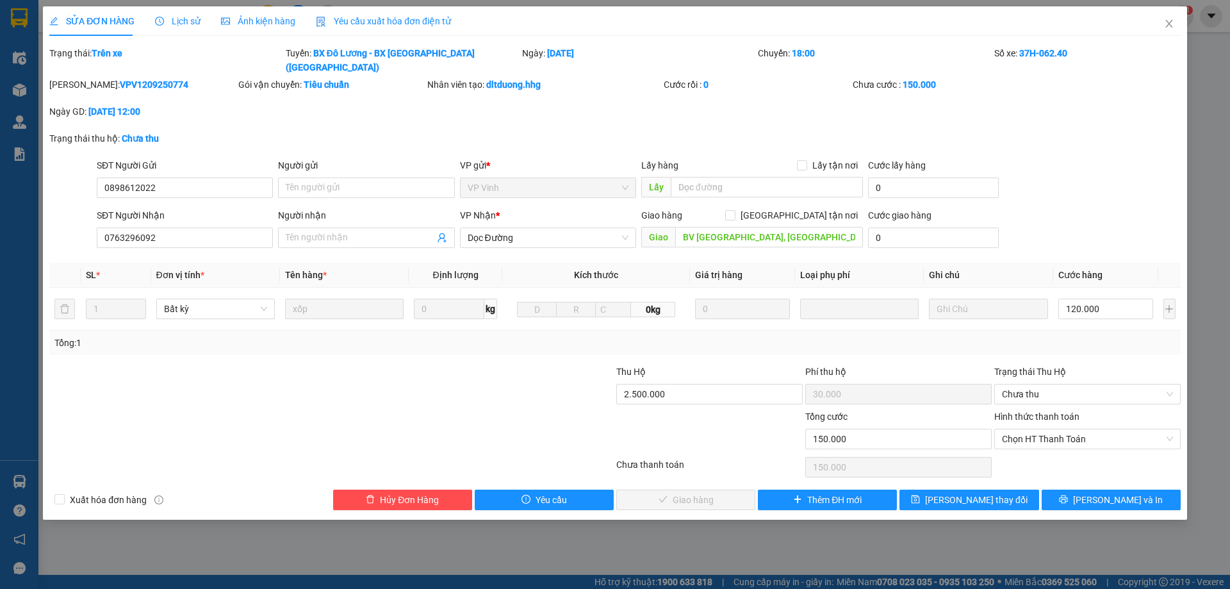
click at [177, 19] on span "Lịch sử" at bounding box center [177, 21] width 45 height 10
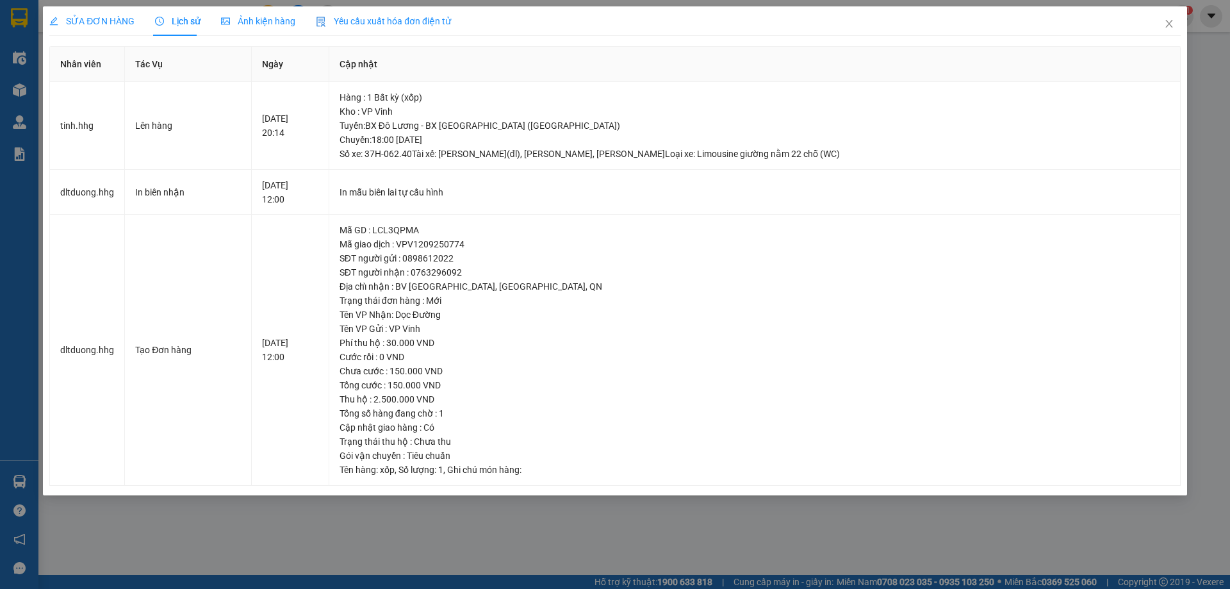
click at [114, 25] on span "SỬA ĐƠN HÀNG" at bounding box center [91, 21] width 85 height 10
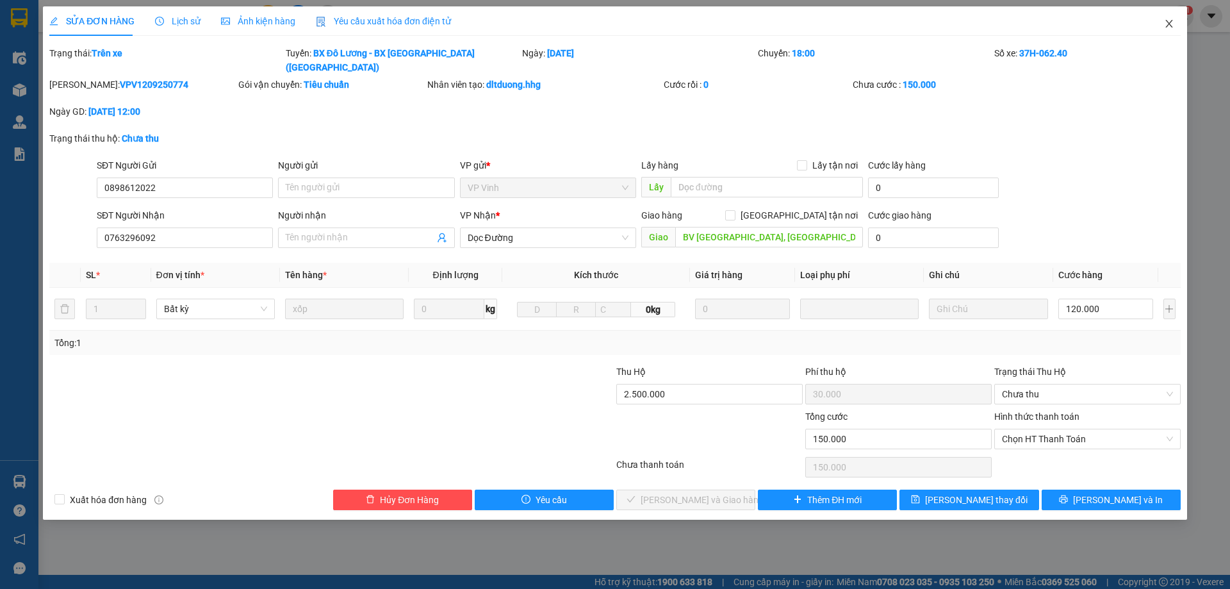
click at [1171, 21] on icon "close" at bounding box center [1169, 24] width 10 height 10
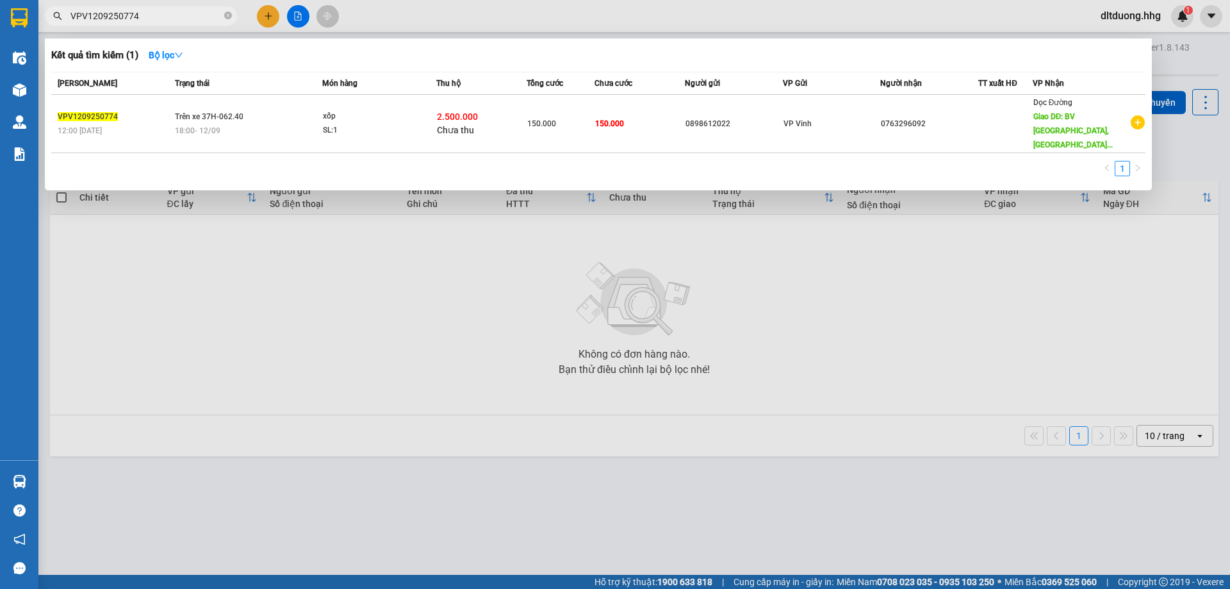
click at [177, 12] on input "VPV1209250774" at bounding box center [145, 16] width 151 height 14
paste input "0976637425"
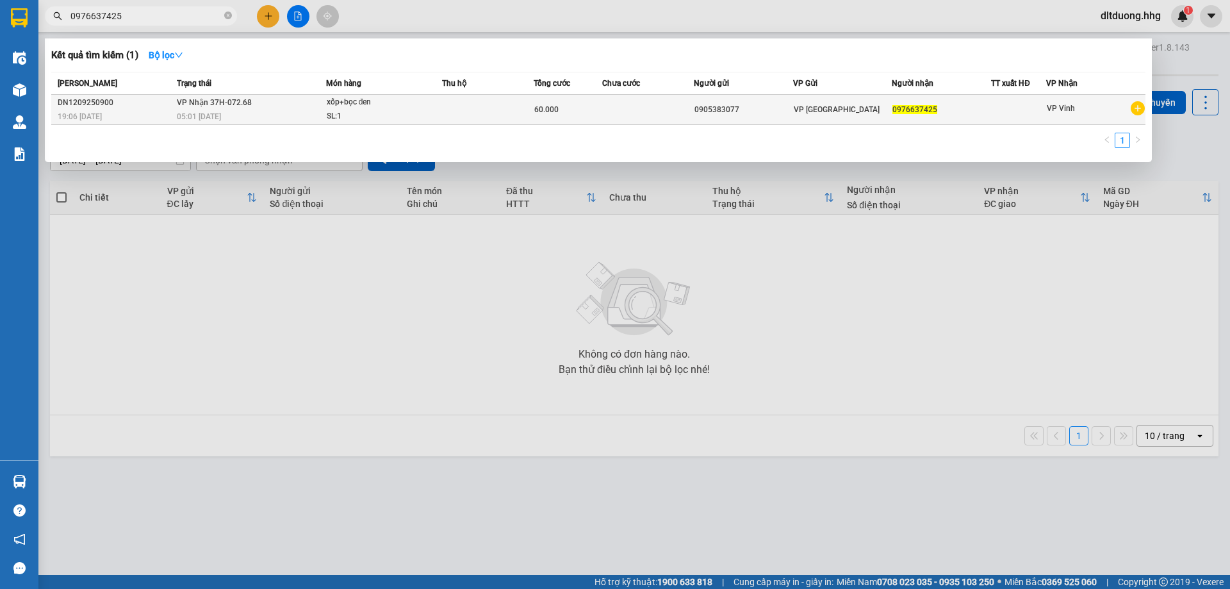
type input "0976637425"
click at [483, 111] on td at bounding box center [488, 110] width 92 height 30
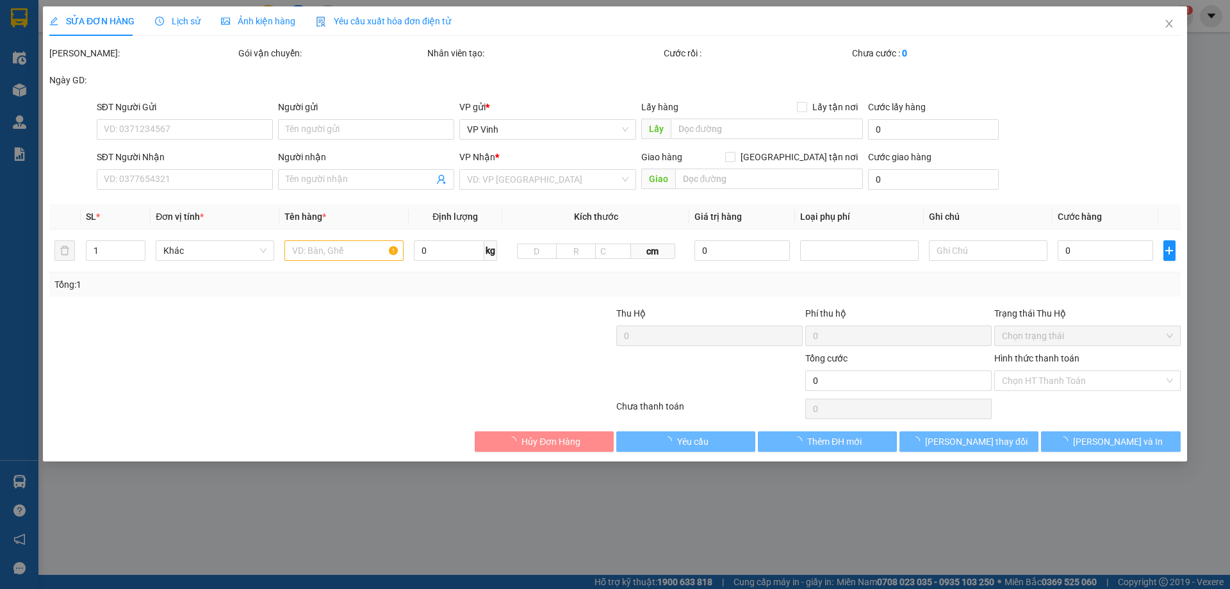
type input "0905383077"
type input "0976637425"
type input "60.000"
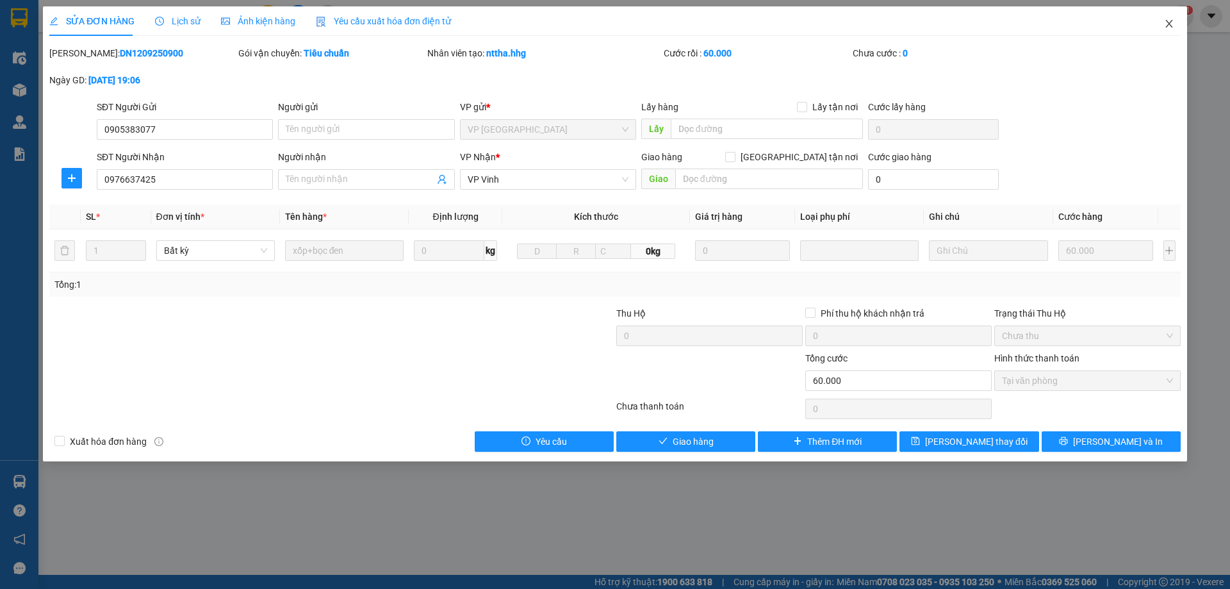
click at [1170, 22] on icon "close" at bounding box center [1169, 24] width 10 height 10
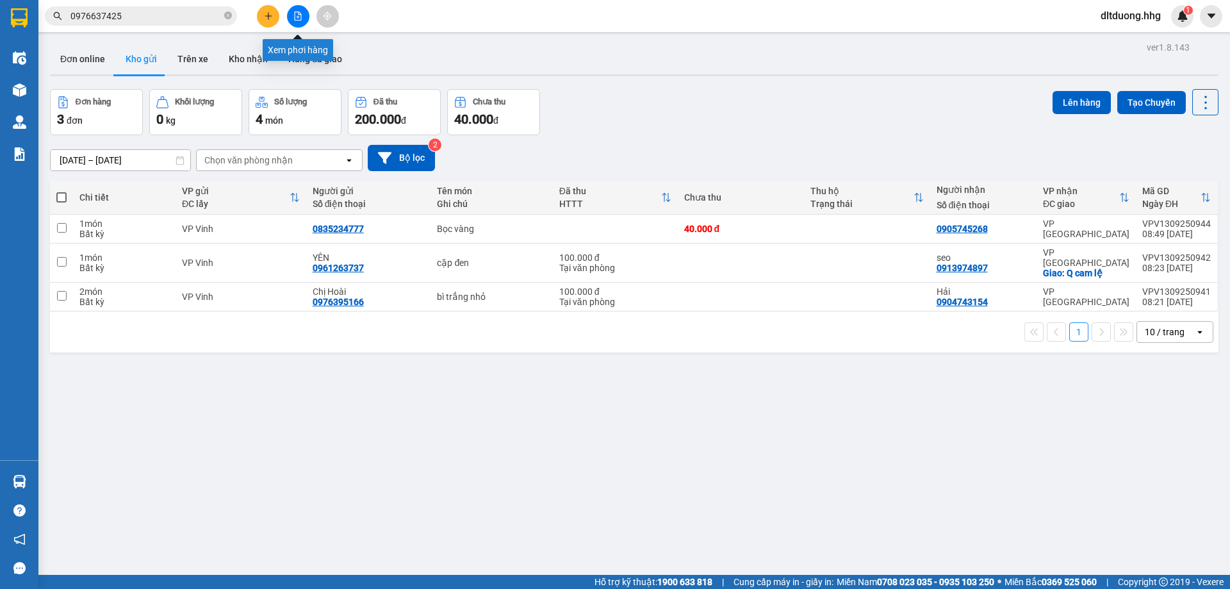
click at [296, 18] on icon "file-add" at bounding box center [297, 16] width 9 height 9
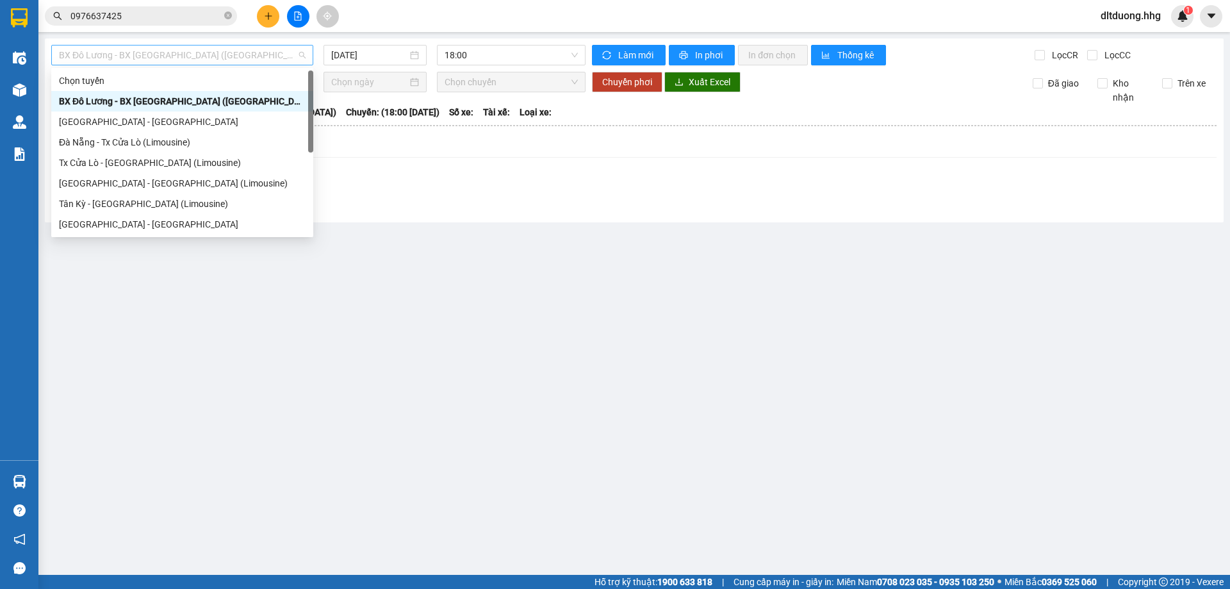
click at [263, 58] on span "BX Đô Lương - BX [GEOGRAPHIC_DATA] ([GEOGRAPHIC_DATA])" at bounding box center [182, 54] width 247 height 19
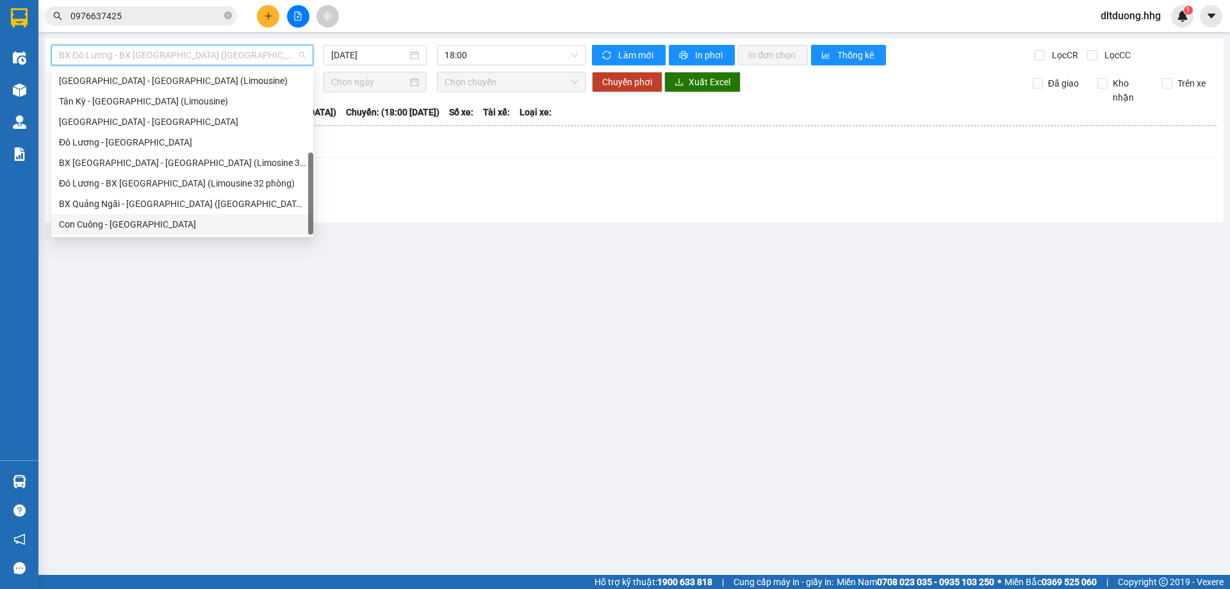
click at [118, 221] on div "Con Cuông - Quảng Ngãi" at bounding box center [182, 224] width 247 height 14
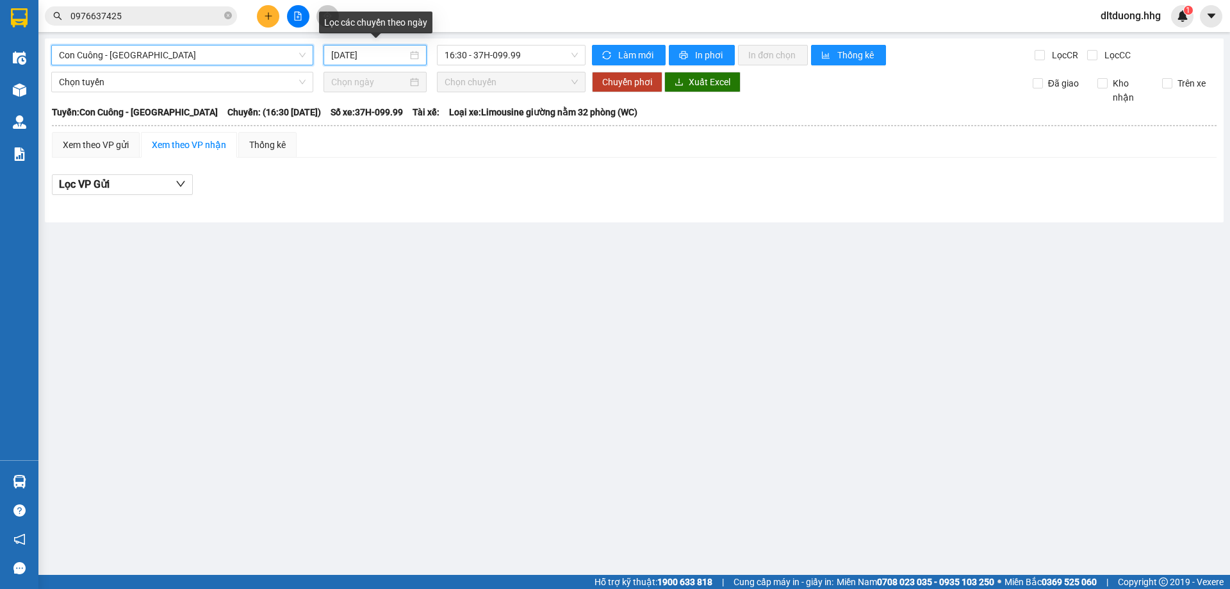
click at [353, 51] on input "13/09/2025" at bounding box center [369, 55] width 76 height 14
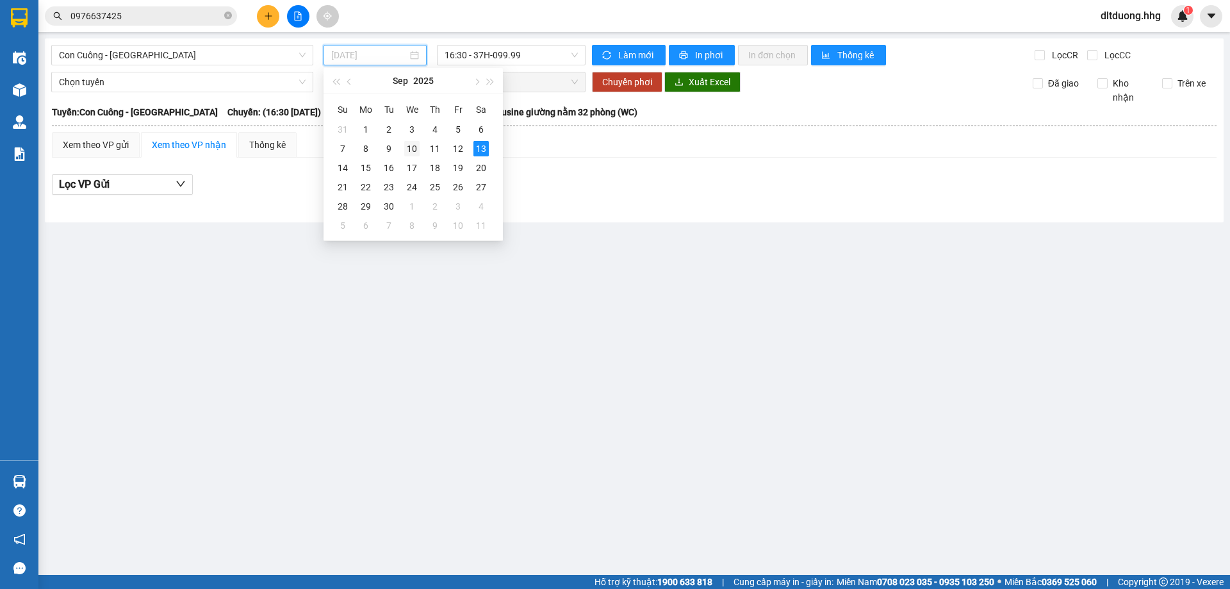
click at [412, 144] on div "10" at bounding box center [411, 148] width 15 height 15
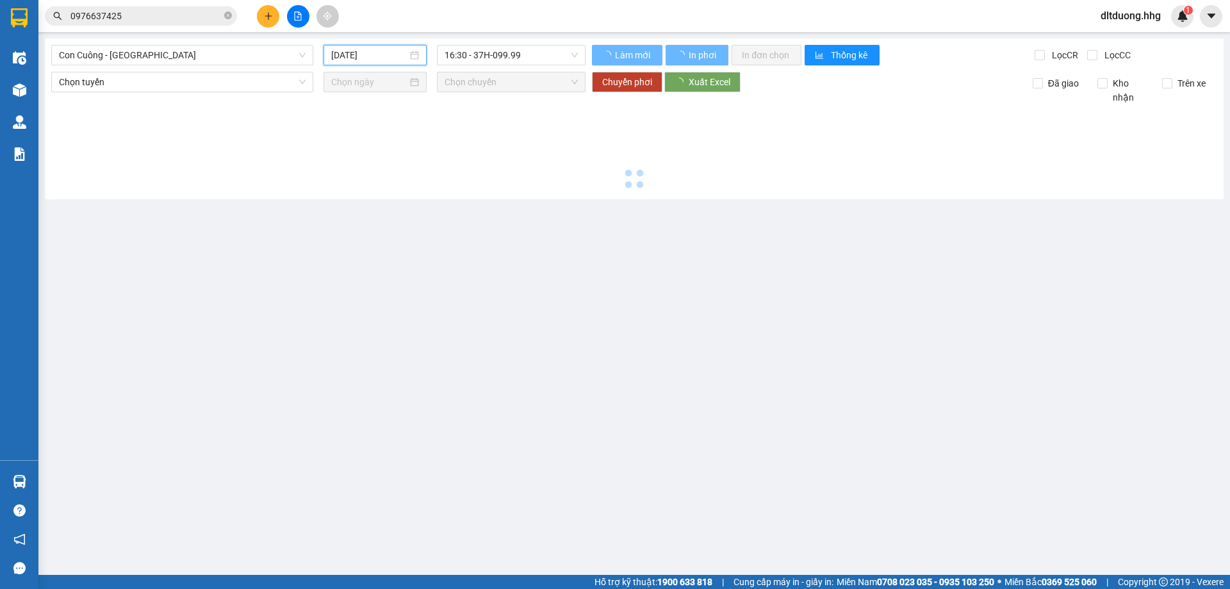
type input "10/09/2025"
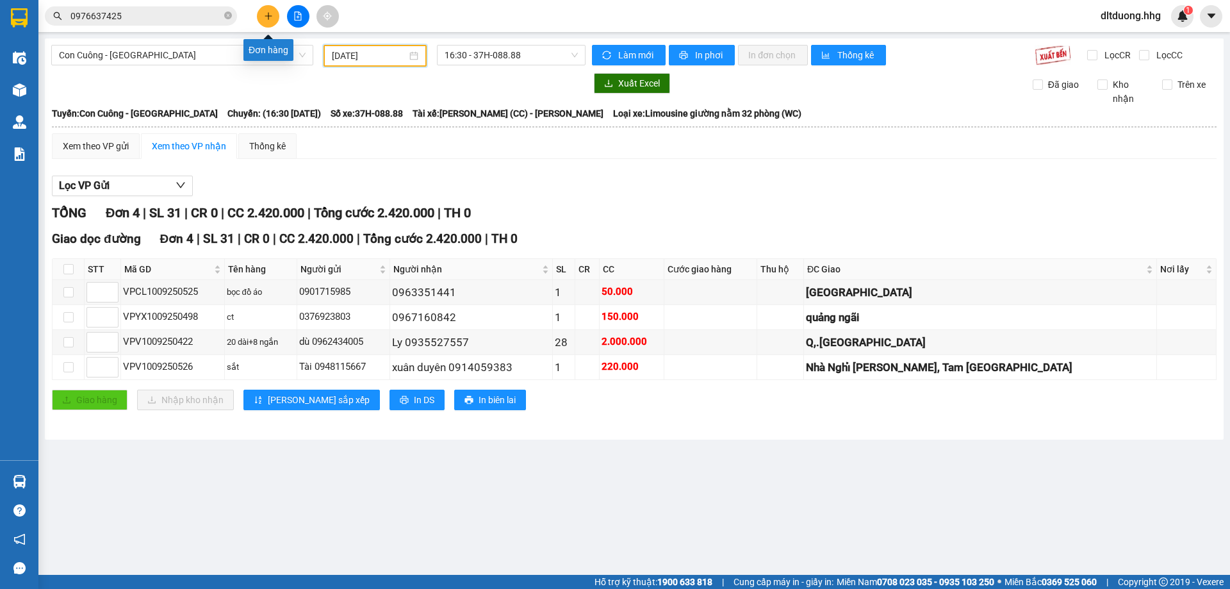
click at [267, 22] on button at bounding box center [268, 16] width 22 height 22
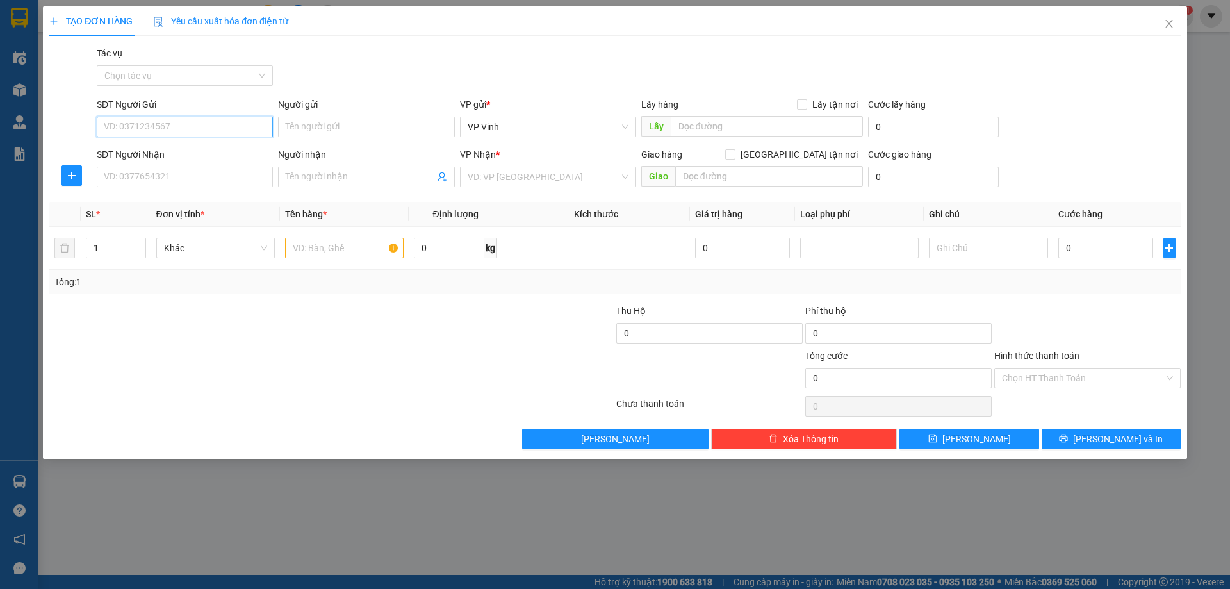
click at [236, 133] on input "SĐT Người Gửi" at bounding box center [185, 127] width 176 height 21
type input "0913728986"
click at [261, 175] on input "SĐT Người Nhận" at bounding box center [185, 177] width 176 height 21
type input "0941606698"
click at [575, 177] on input "search" at bounding box center [544, 176] width 152 height 19
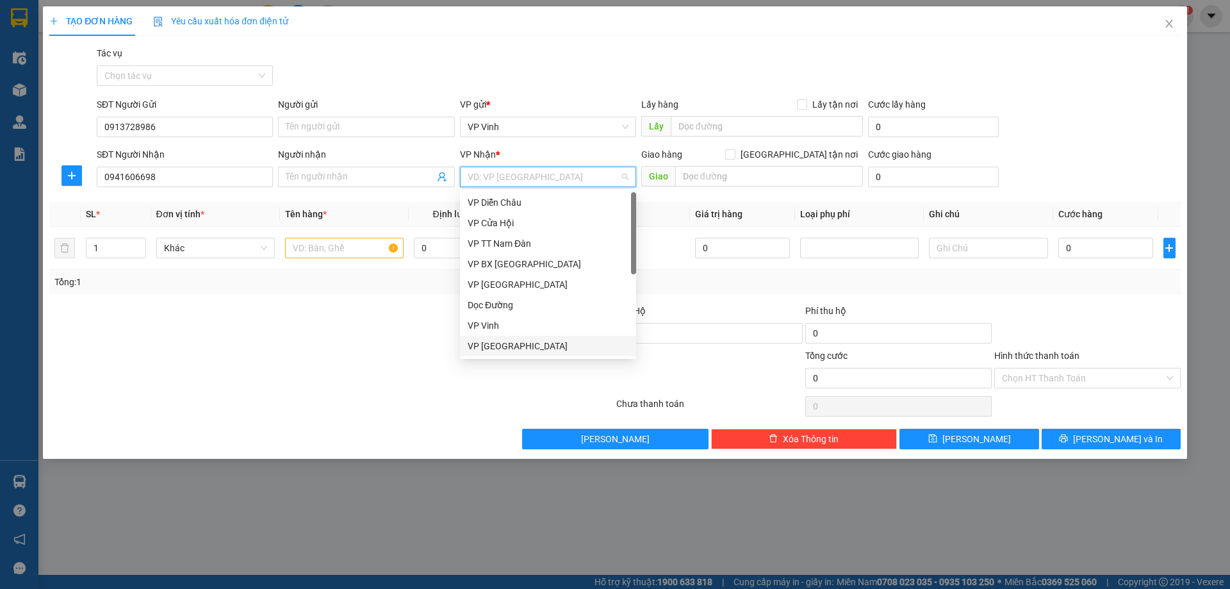
click at [499, 351] on div "VP [GEOGRAPHIC_DATA]" at bounding box center [548, 346] width 161 height 14
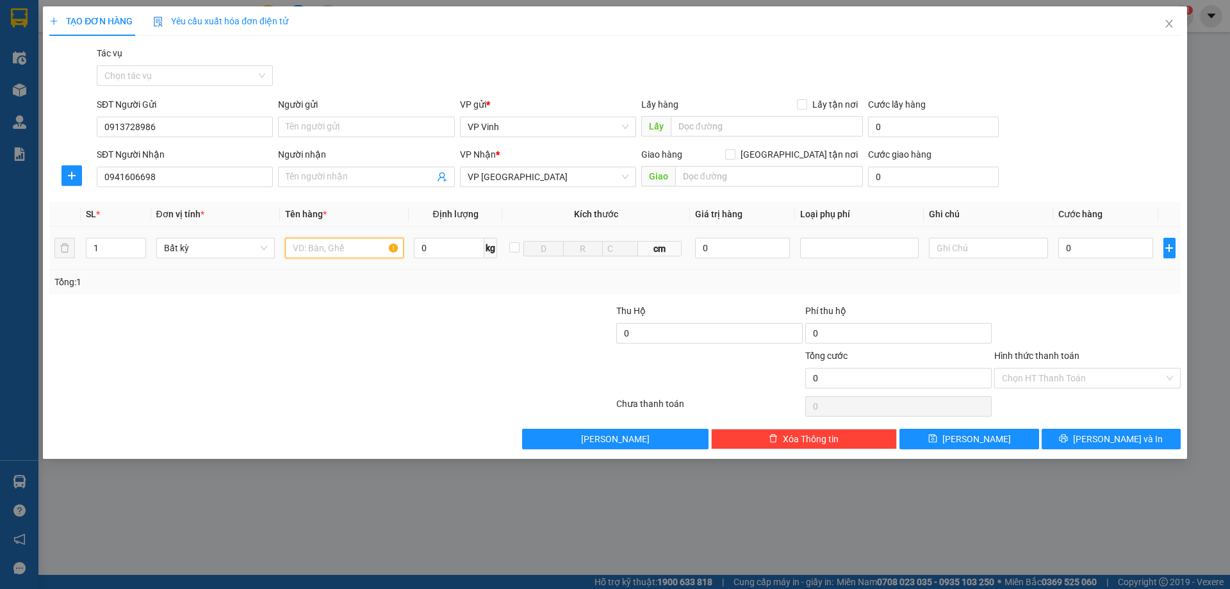
click at [362, 248] on input "text" at bounding box center [344, 248] width 119 height 21
click at [356, 249] on input "xe" at bounding box center [344, 248] width 119 height 21
type input "xe waye"
click at [1091, 254] on input "0" at bounding box center [1106, 248] width 95 height 21
type input "4"
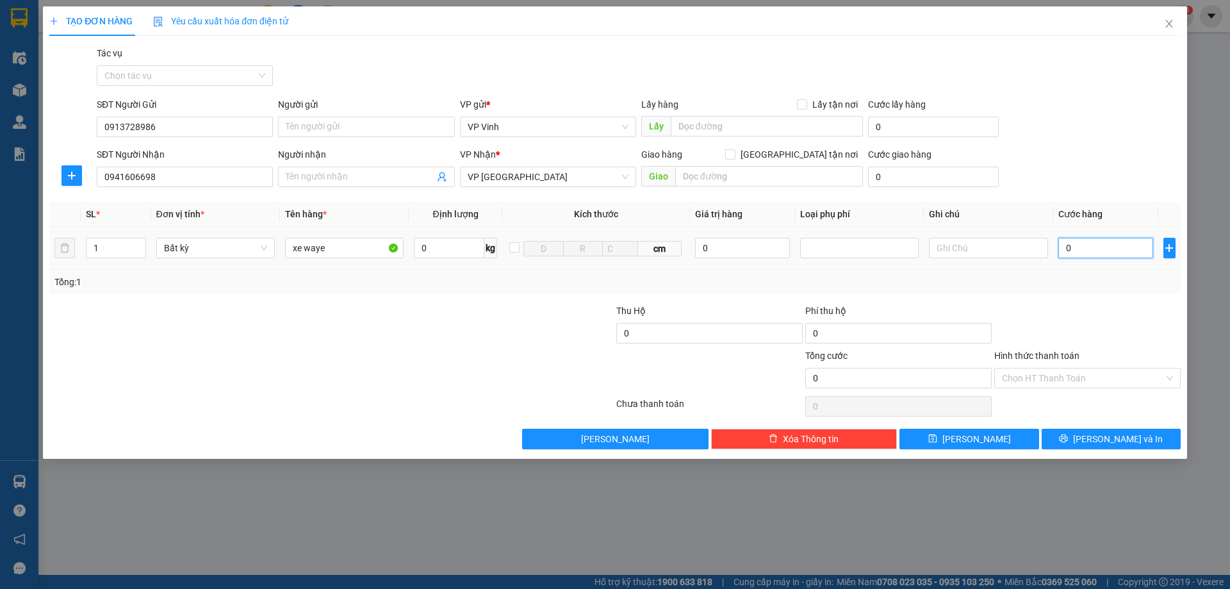
type input "4"
type input "45"
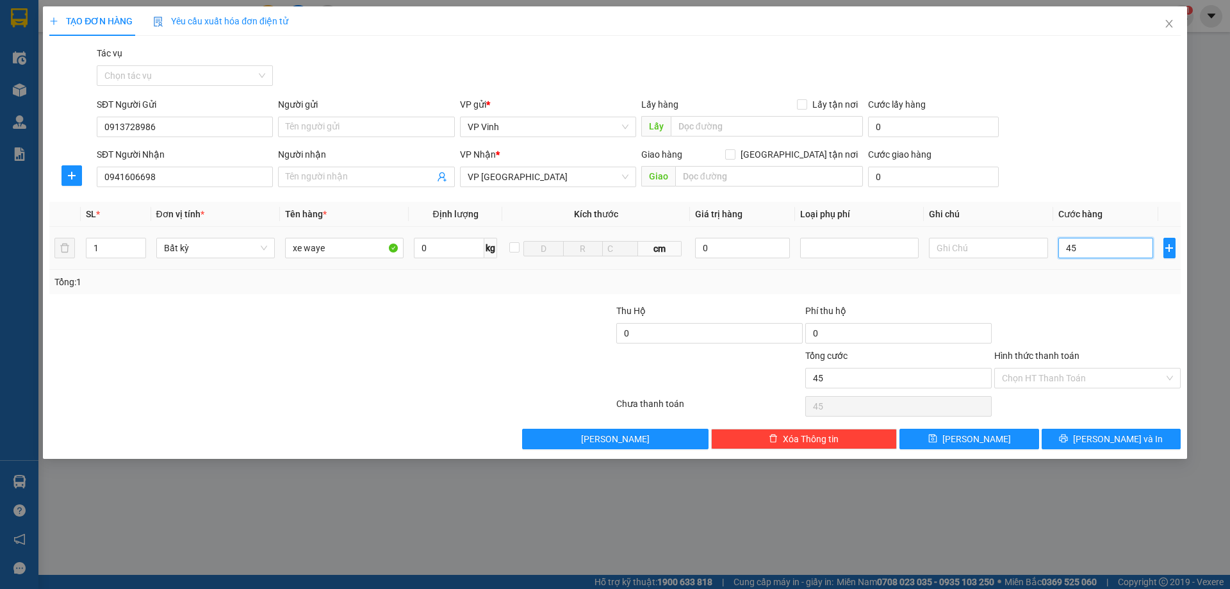
type input "450"
type input "4.500"
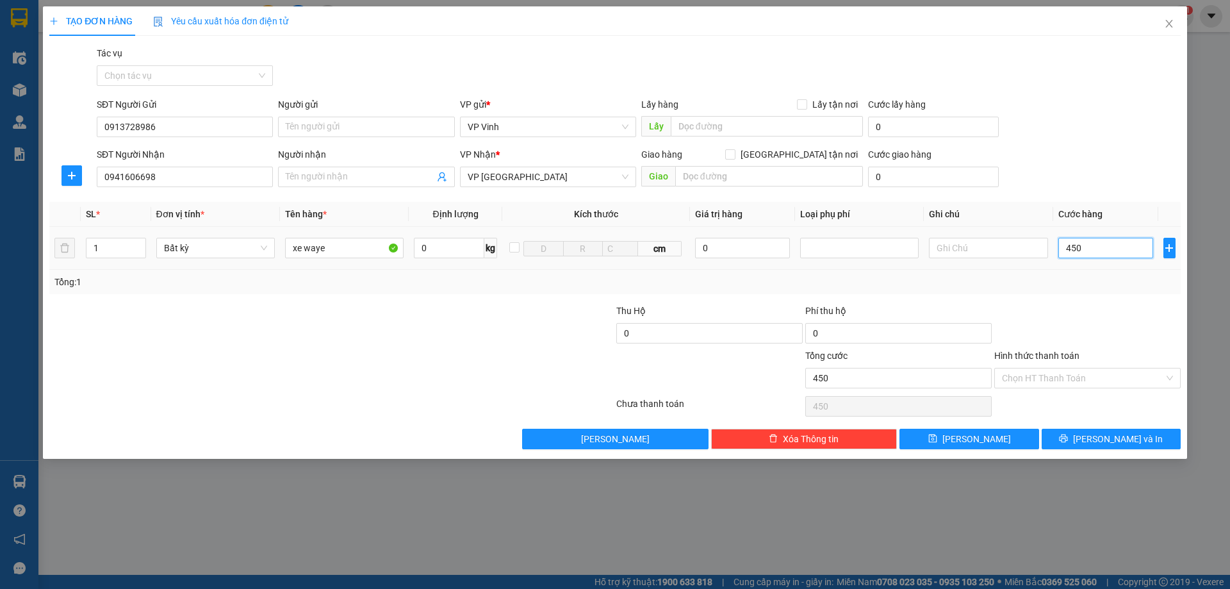
type input "4.500"
type input "45.000"
type input "450.000"
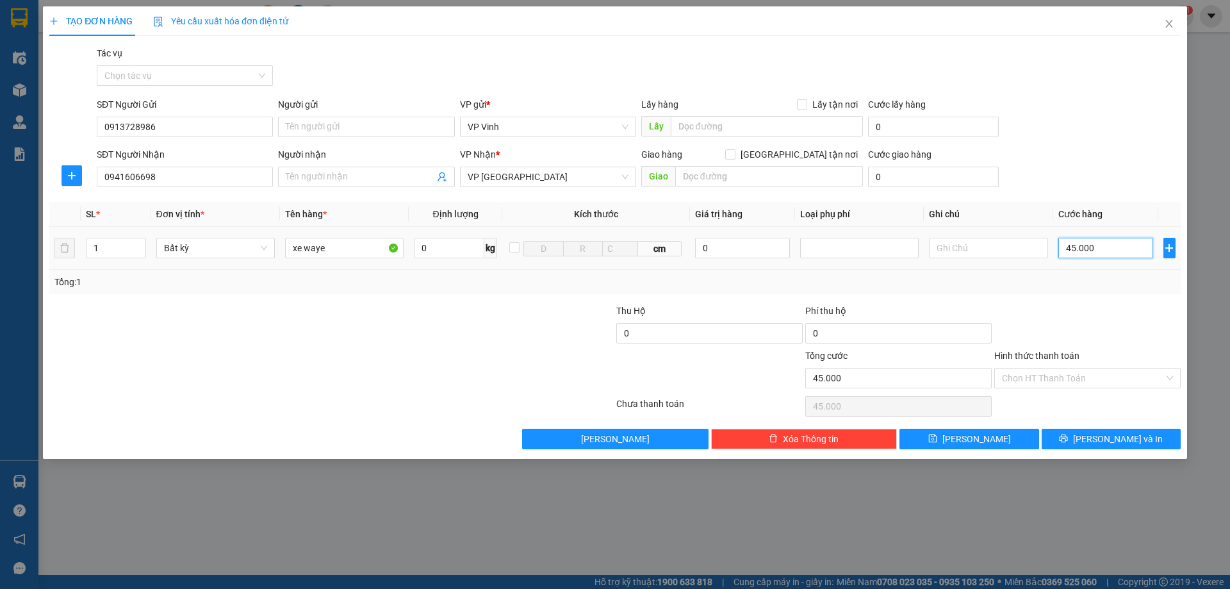
type input "450.000"
click at [1078, 379] on input "Hình thức thanh toán" at bounding box center [1083, 377] width 162 height 19
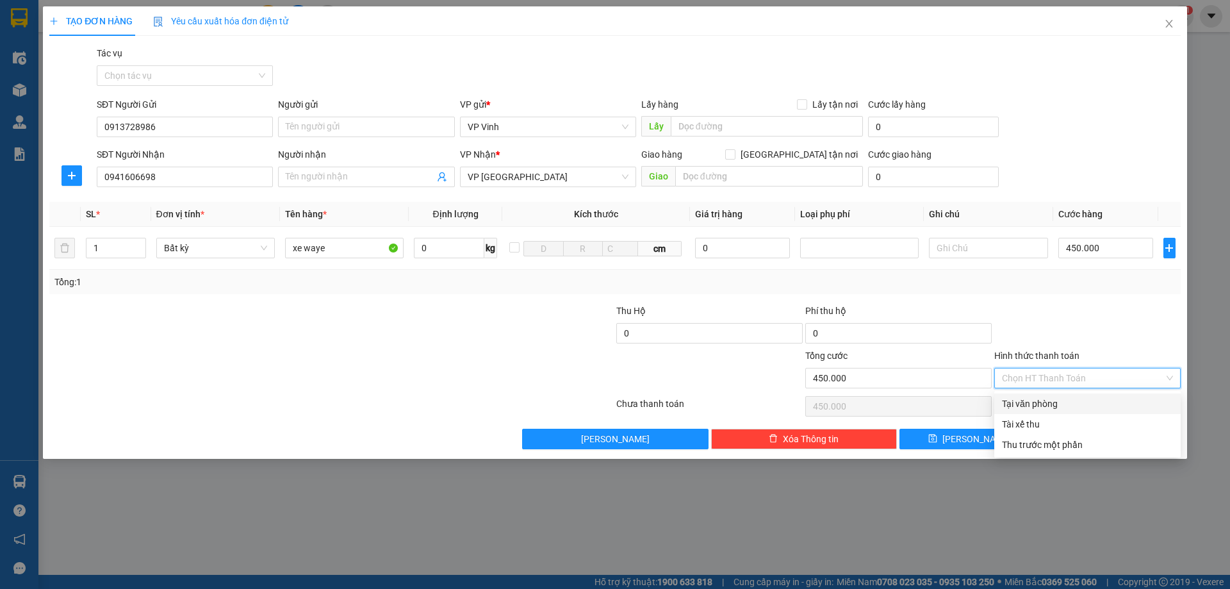
click at [1056, 399] on div "Tại văn phòng" at bounding box center [1087, 404] width 171 height 14
type input "0"
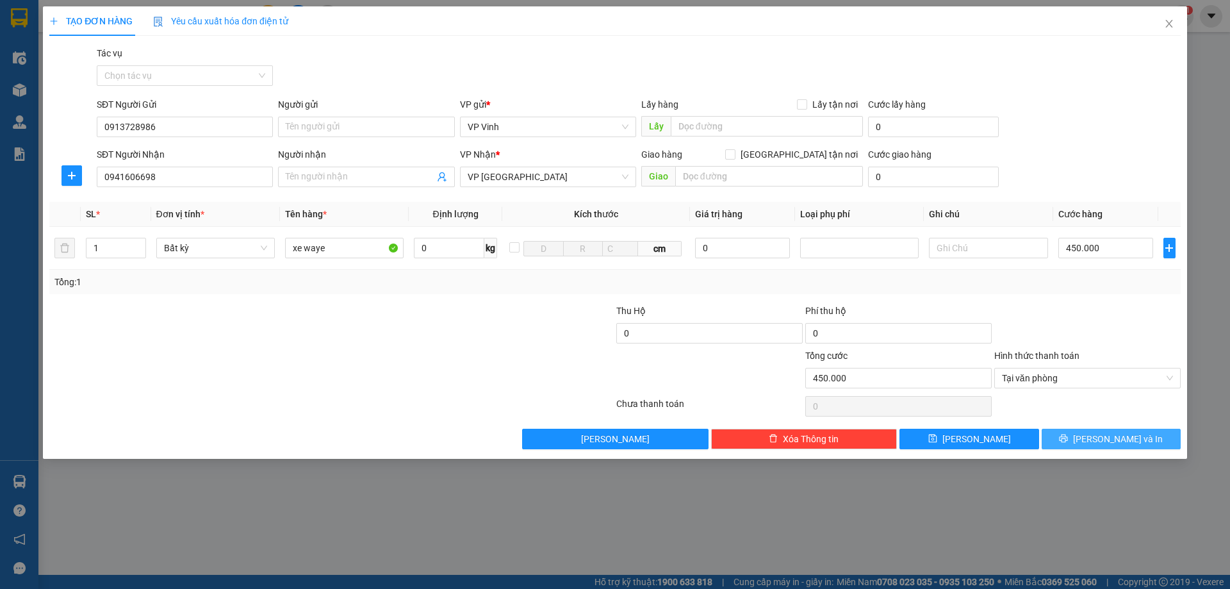
click at [1120, 439] on span "[PERSON_NAME] và In" at bounding box center [1118, 439] width 90 height 14
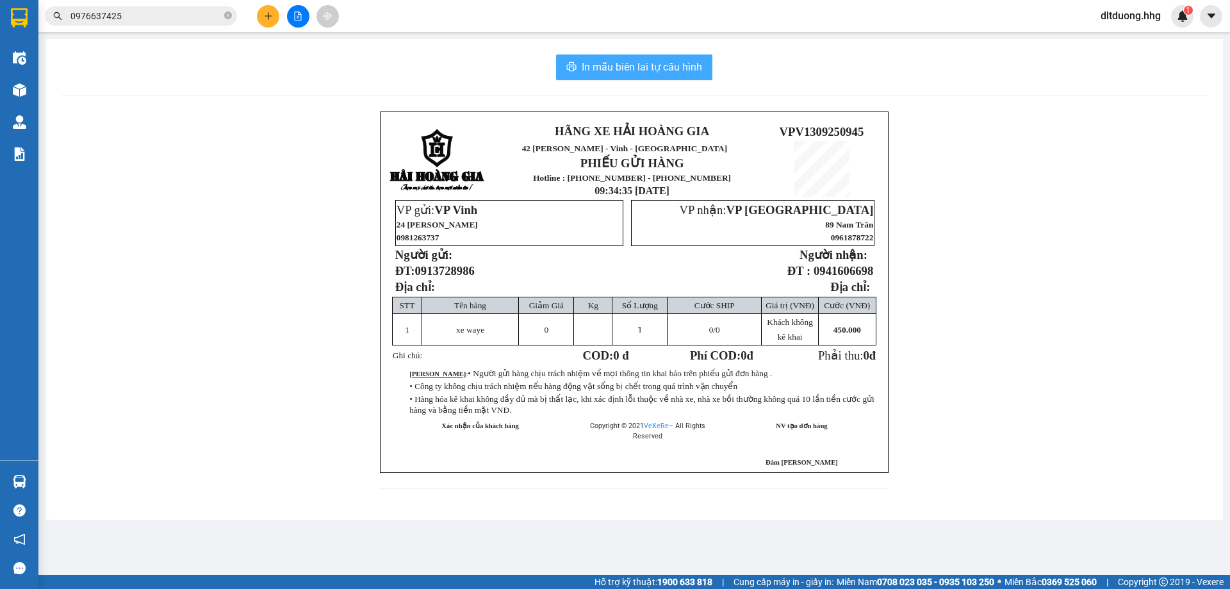
click at [606, 65] on span "In mẫu biên lai tự cấu hình" at bounding box center [642, 67] width 120 height 16
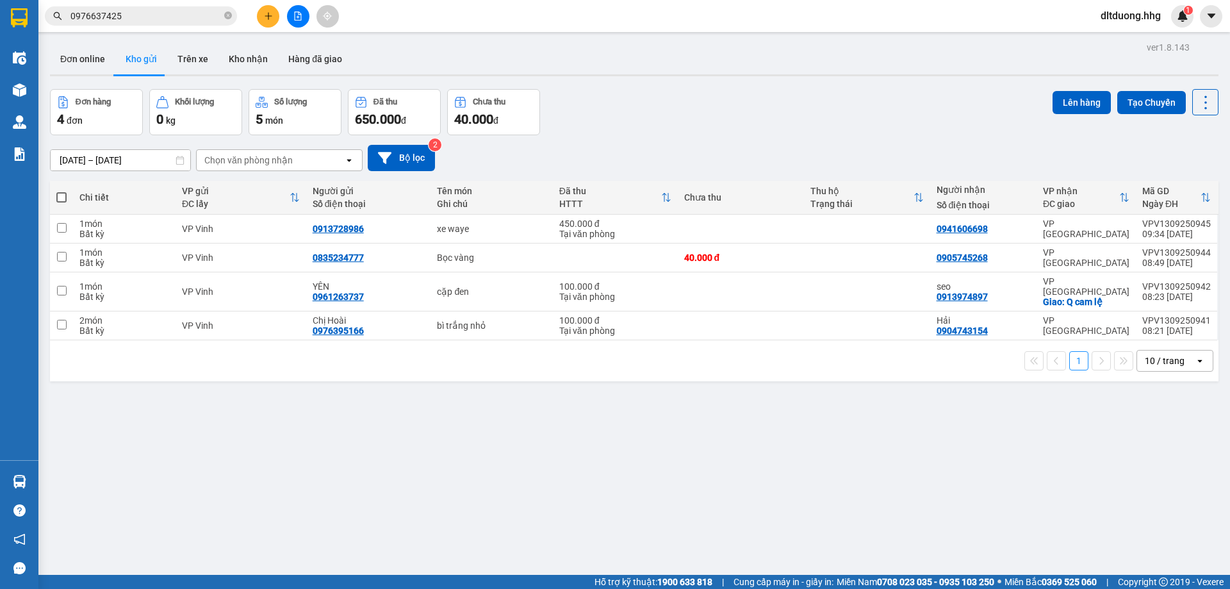
scroll to position [59, 0]
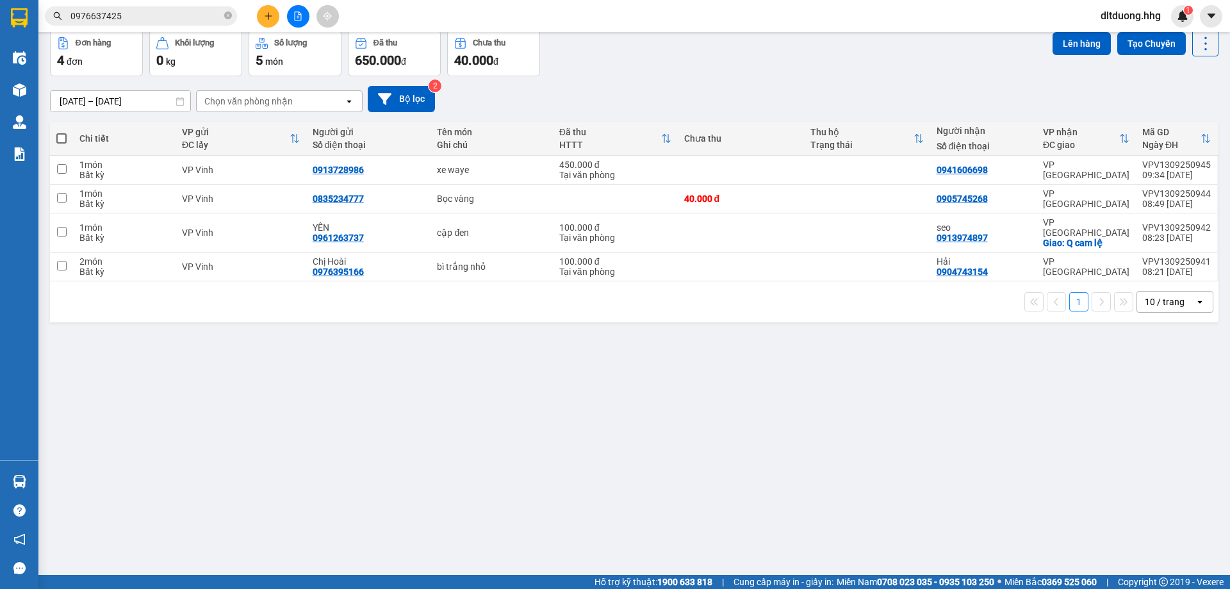
click at [597, 448] on div "ver 1.8.143 Đơn online Kho gửi Trên xe Kho nhận Hàng đã giao Đơn hàng 4 đơn Khố…" at bounding box center [634, 273] width 1179 height 589
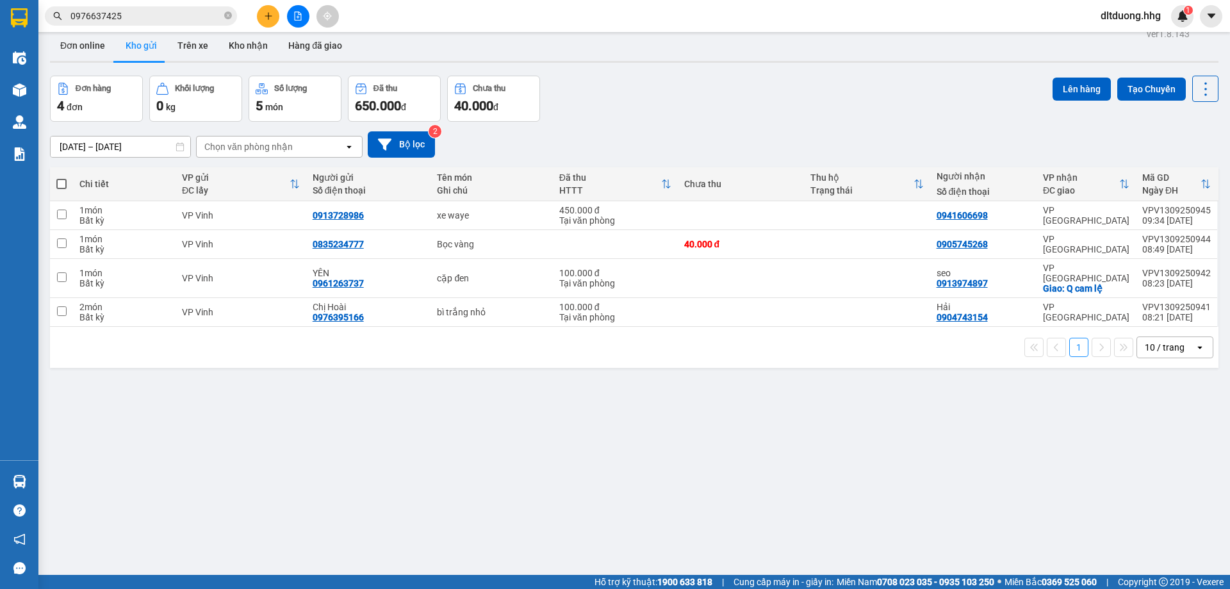
scroll to position [0, 0]
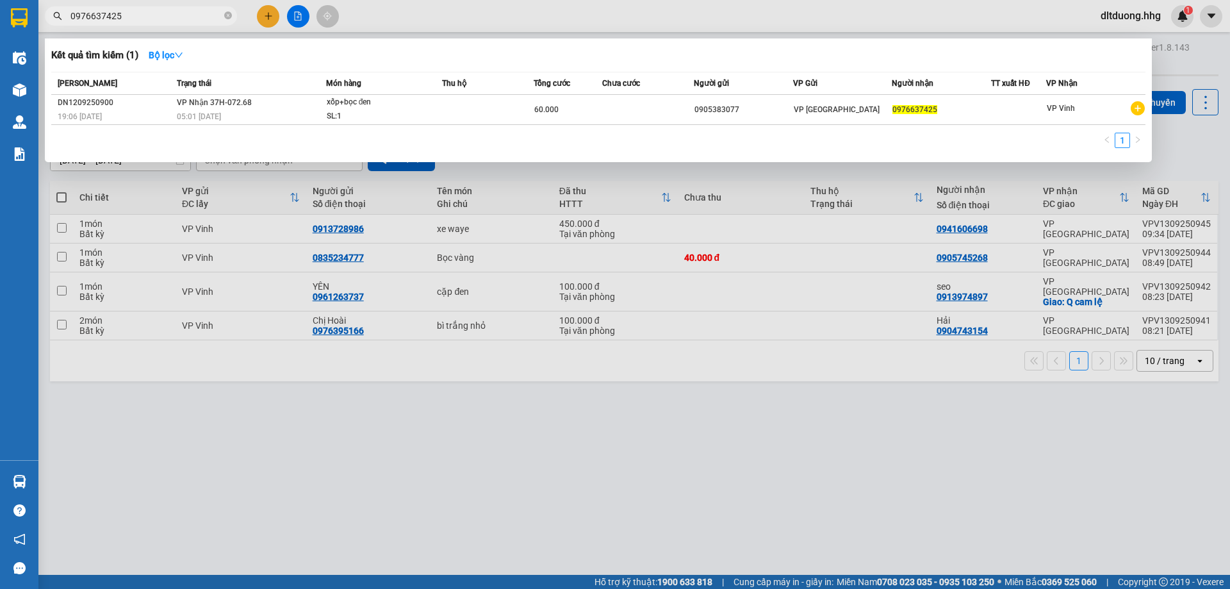
click at [147, 19] on input "0976637425" at bounding box center [145, 16] width 151 height 14
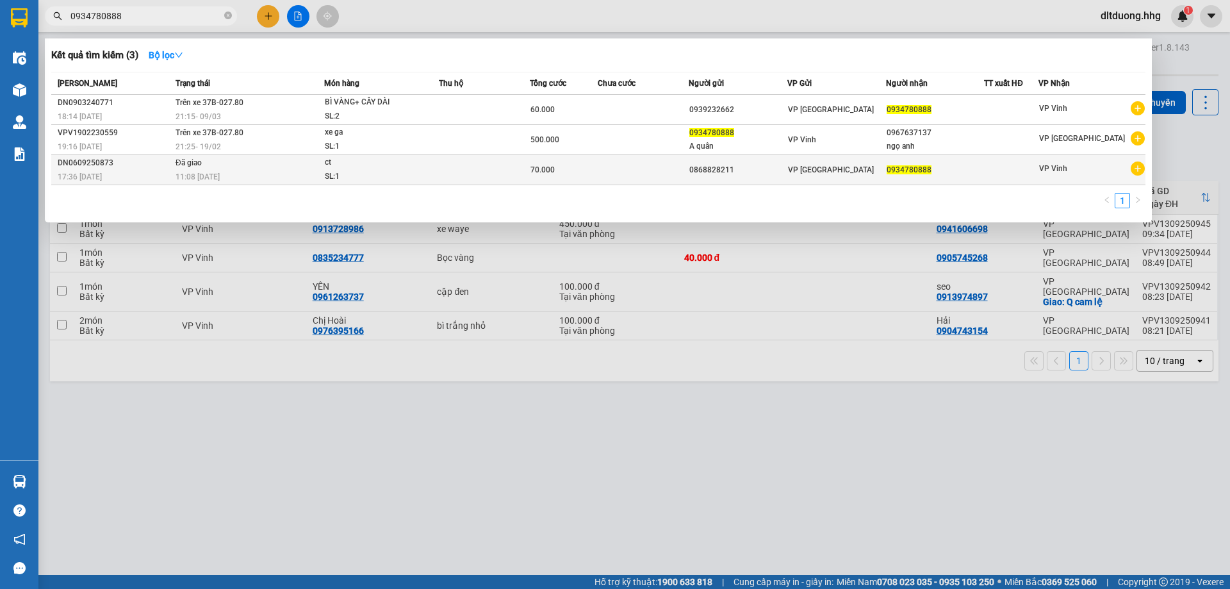
type input "0934780888"
click at [427, 173] on span "ct SL: 1" at bounding box center [382, 170] width 114 height 28
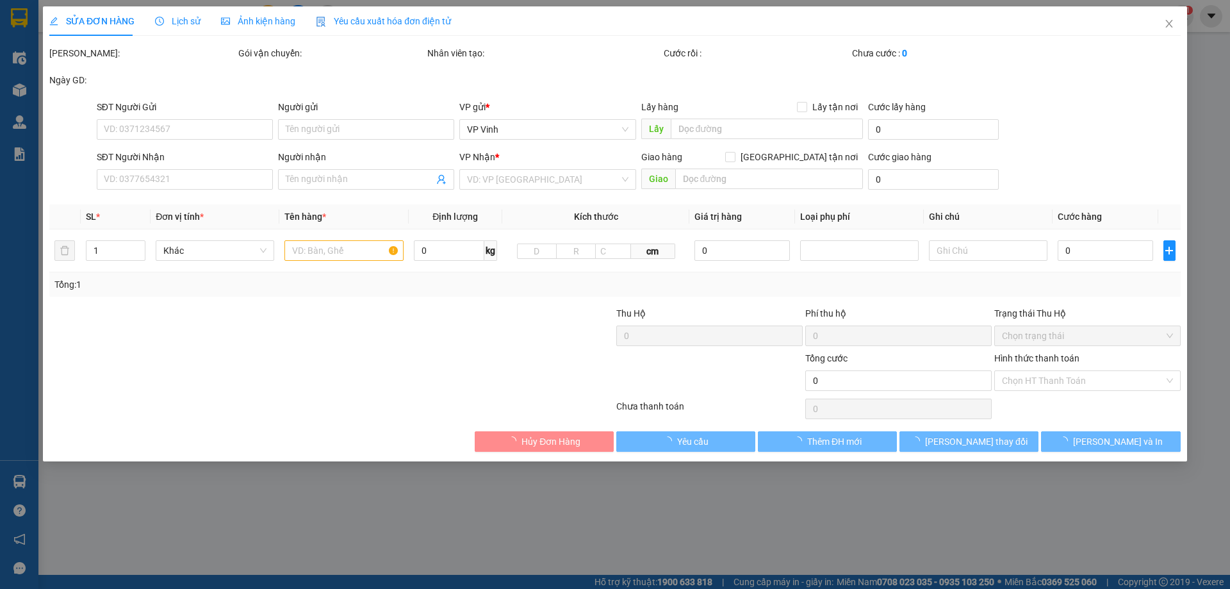
type input "0868828211"
type input "0934780888"
type input "70.000"
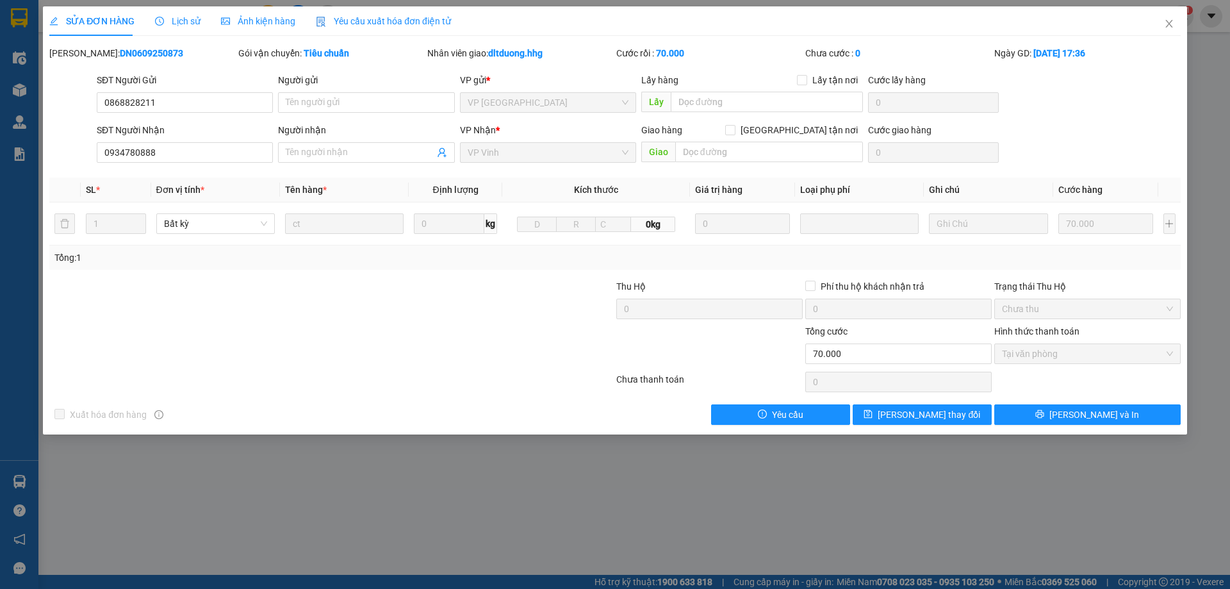
click at [179, 24] on span "Lịch sử" at bounding box center [177, 21] width 45 height 10
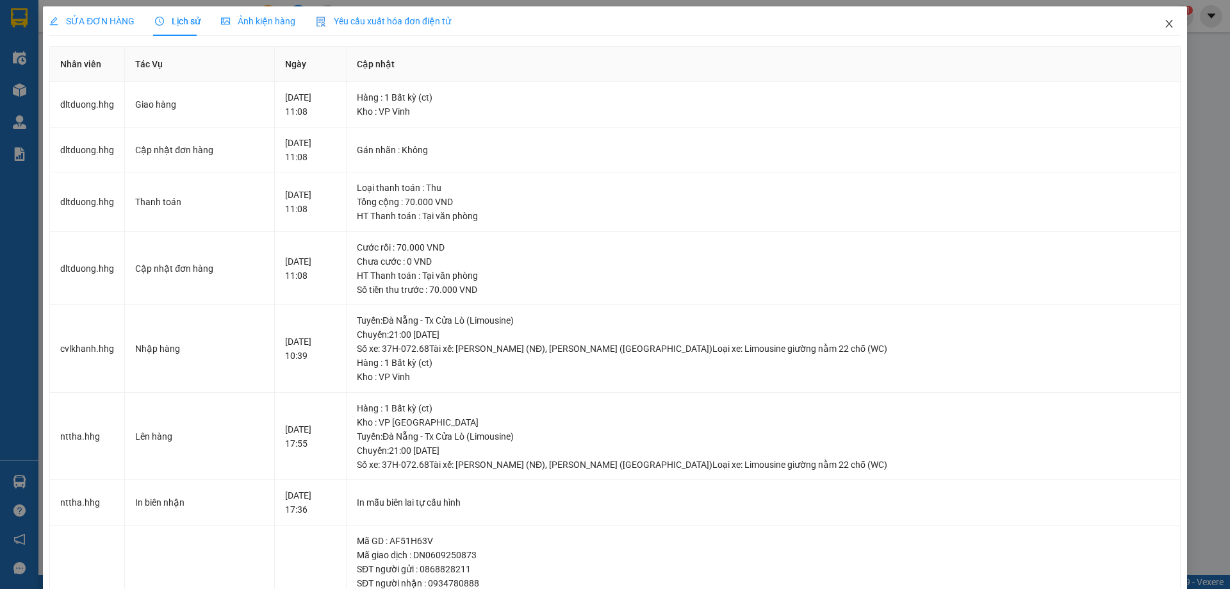
click at [1164, 24] on icon "close" at bounding box center [1169, 24] width 10 height 10
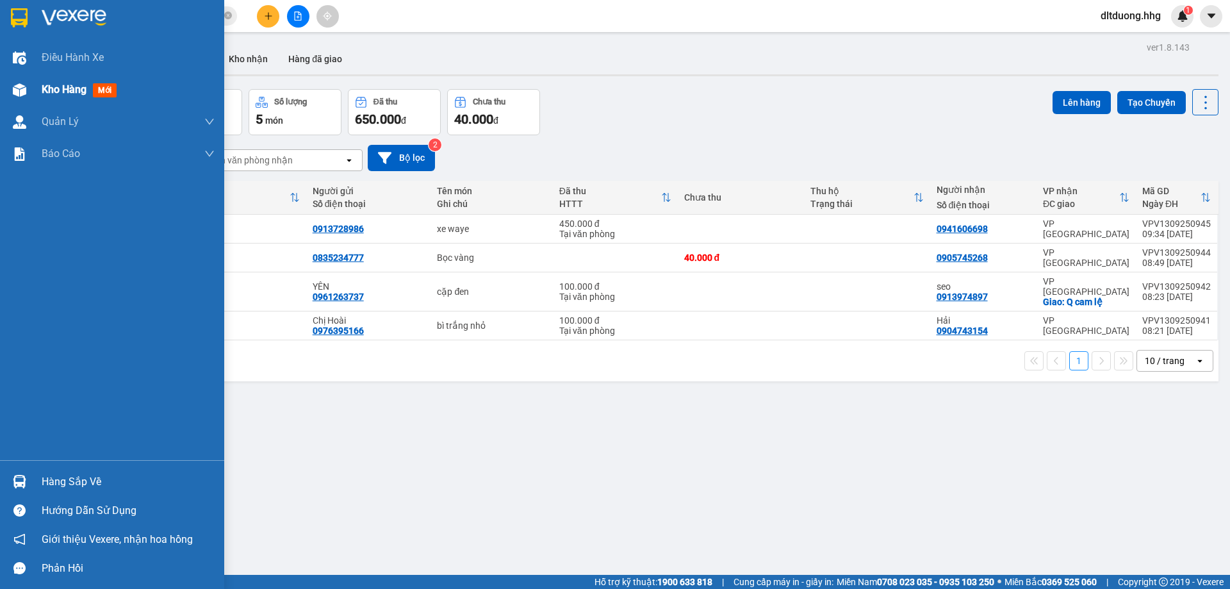
click at [58, 89] on span "Kho hàng" at bounding box center [64, 89] width 45 height 12
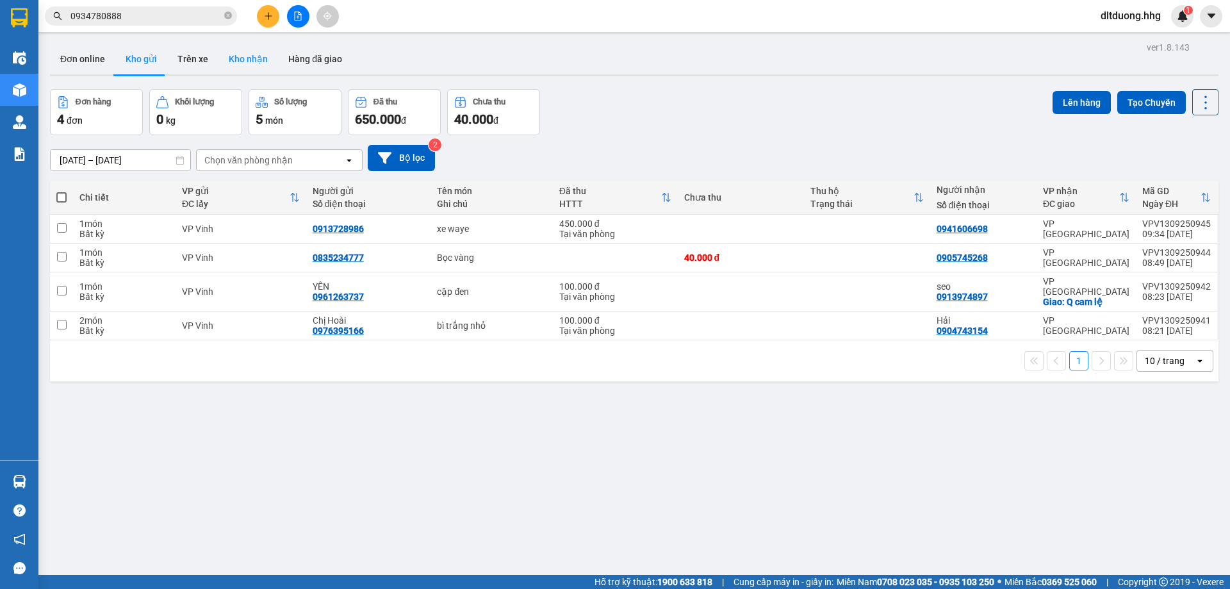
click at [258, 60] on button "Kho nhận" at bounding box center [249, 59] width 60 height 31
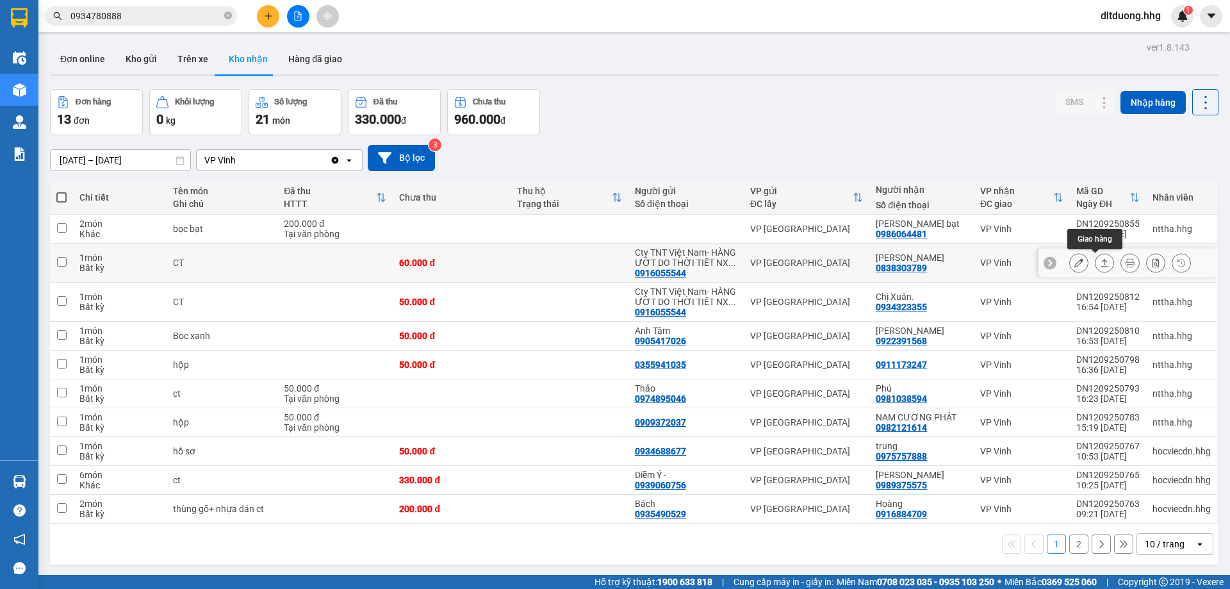
click at [1100, 266] on icon at bounding box center [1104, 262] width 9 height 9
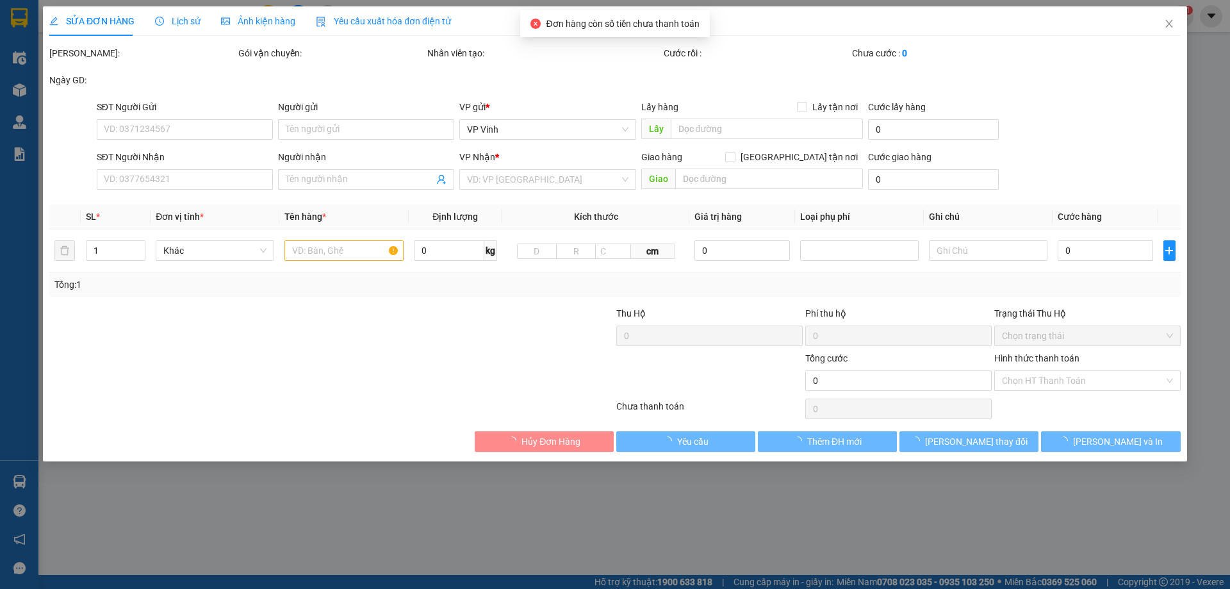
type input "0916055544"
type input "Cty TNT Việt Nam- HÀNG ƯỚT DO THỜI TIẾT NX KO CHỊU TN"
type input "0838303789"
type input "Huy Hoàng"
type input "60.000"
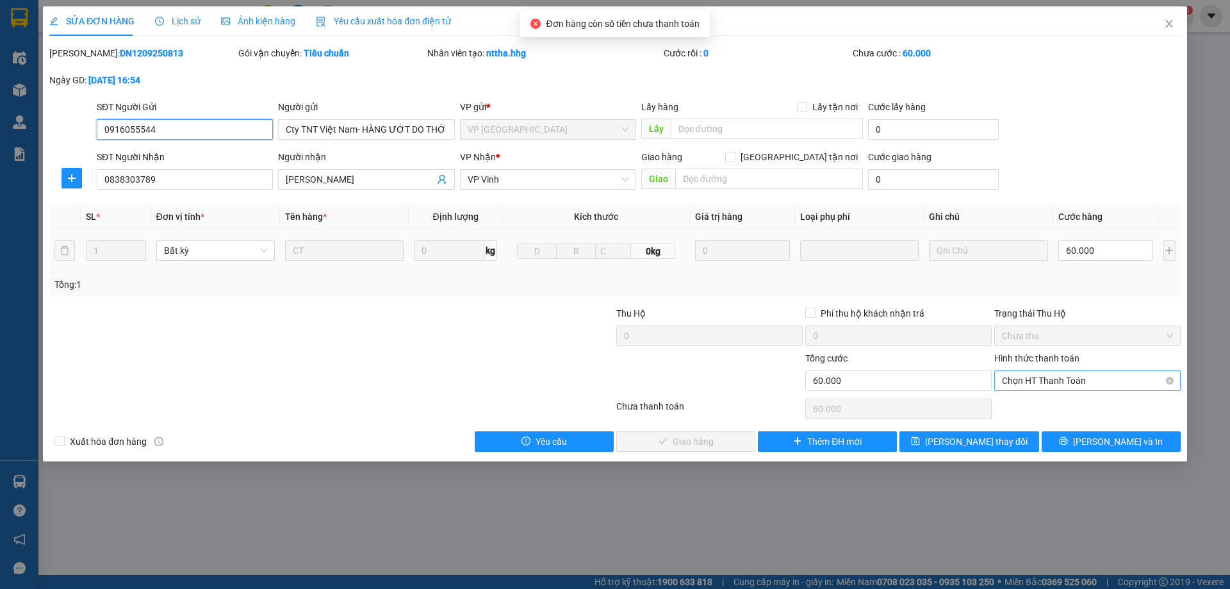
click at [1075, 381] on span "Chọn HT Thanh Toán" at bounding box center [1087, 380] width 171 height 19
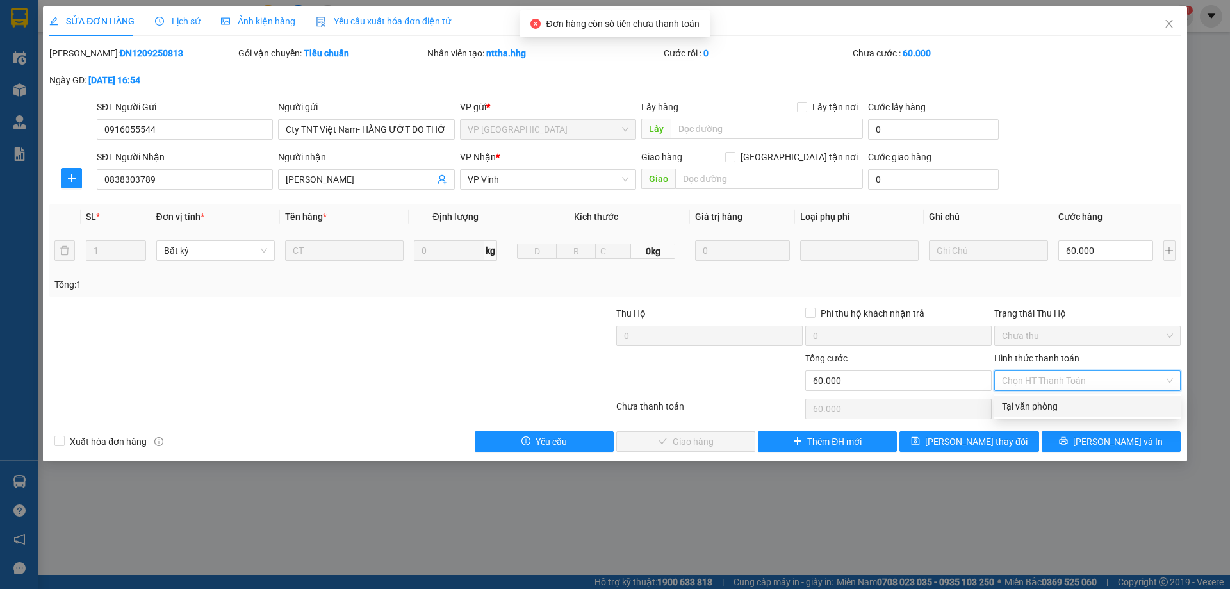
click at [1062, 400] on div "Tại văn phòng" at bounding box center [1087, 406] width 171 height 14
type input "0"
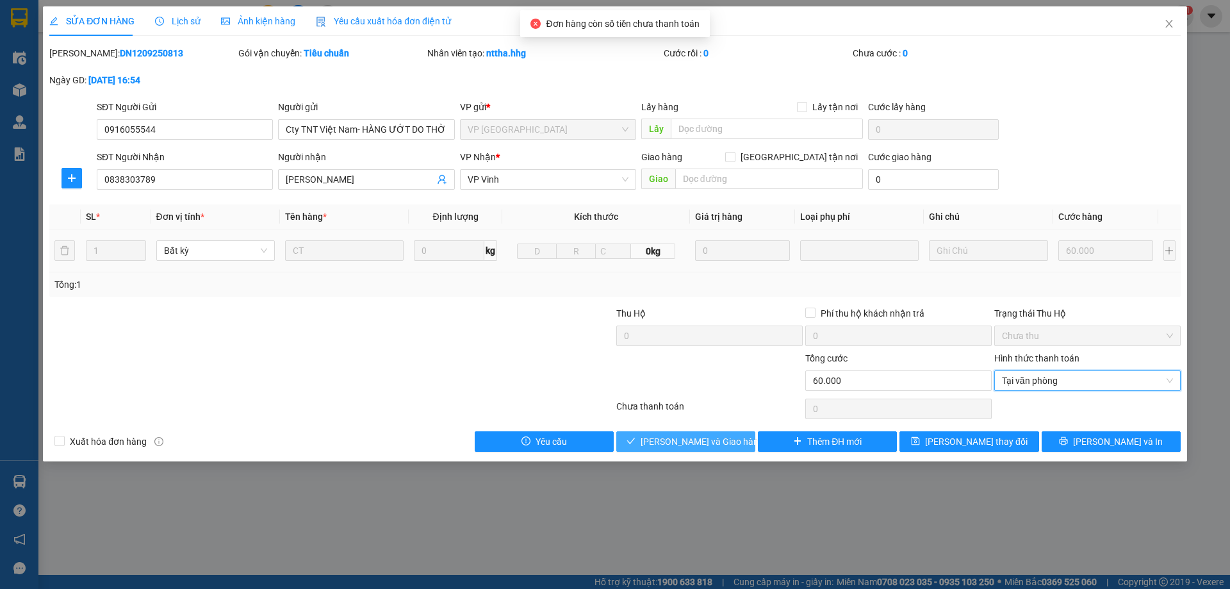
click at [673, 440] on span "Lưu và Giao hàng" at bounding box center [702, 441] width 123 height 14
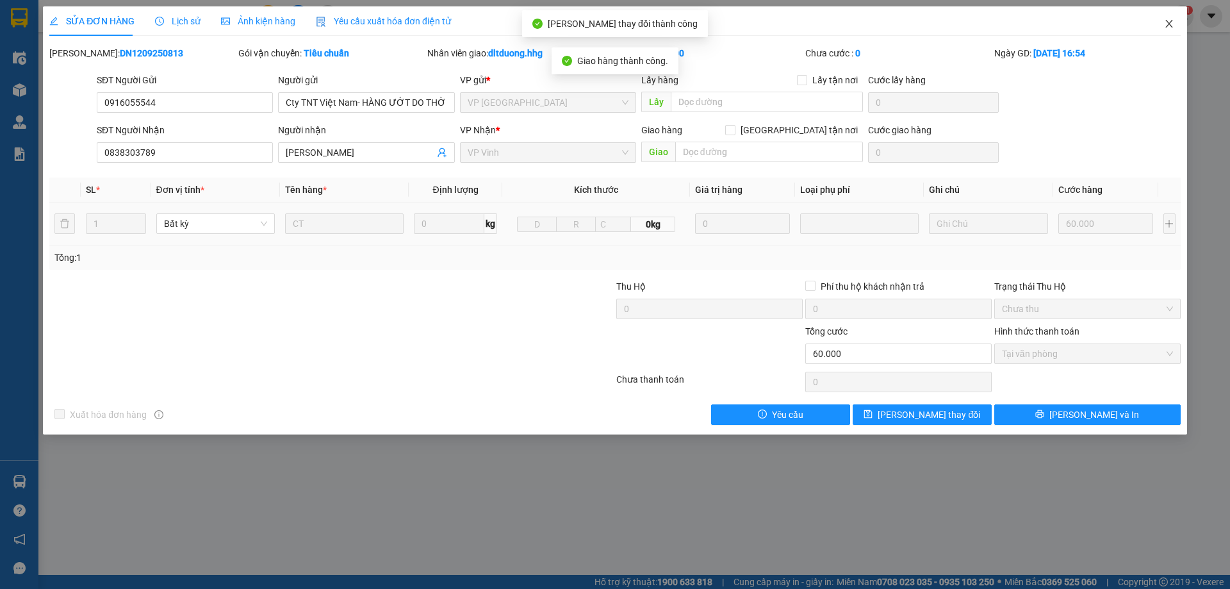
click at [1170, 18] on span "Close" at bounding box center [1169, 24] width 36 height 36
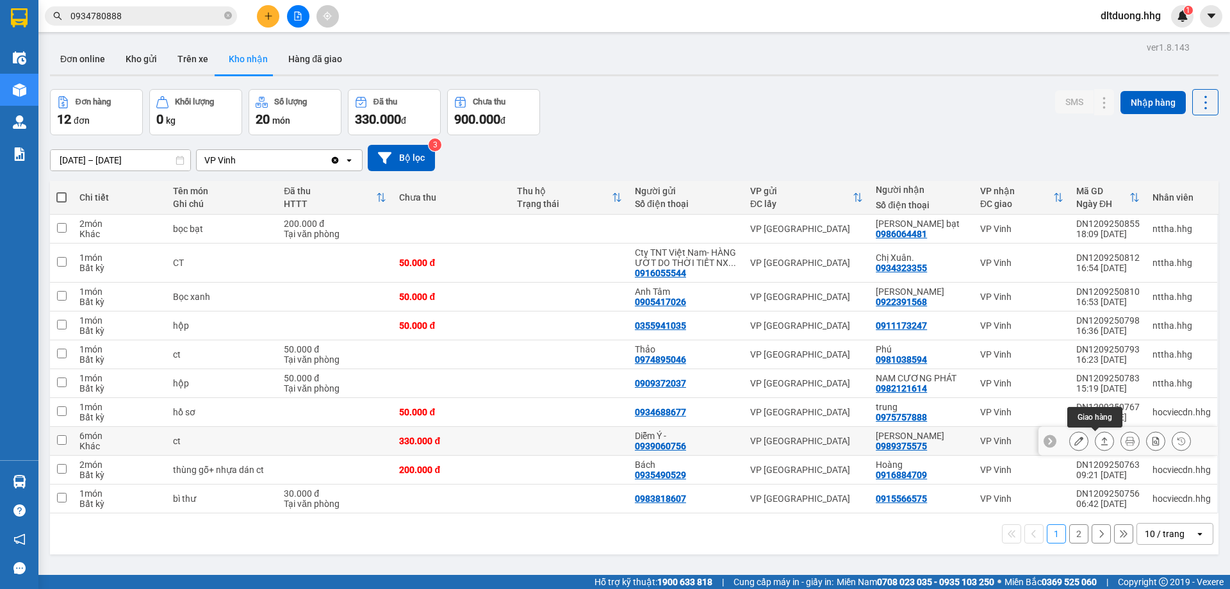
click at [1097, 447] on button at bounding box center [1105, 441] width 18 height 22
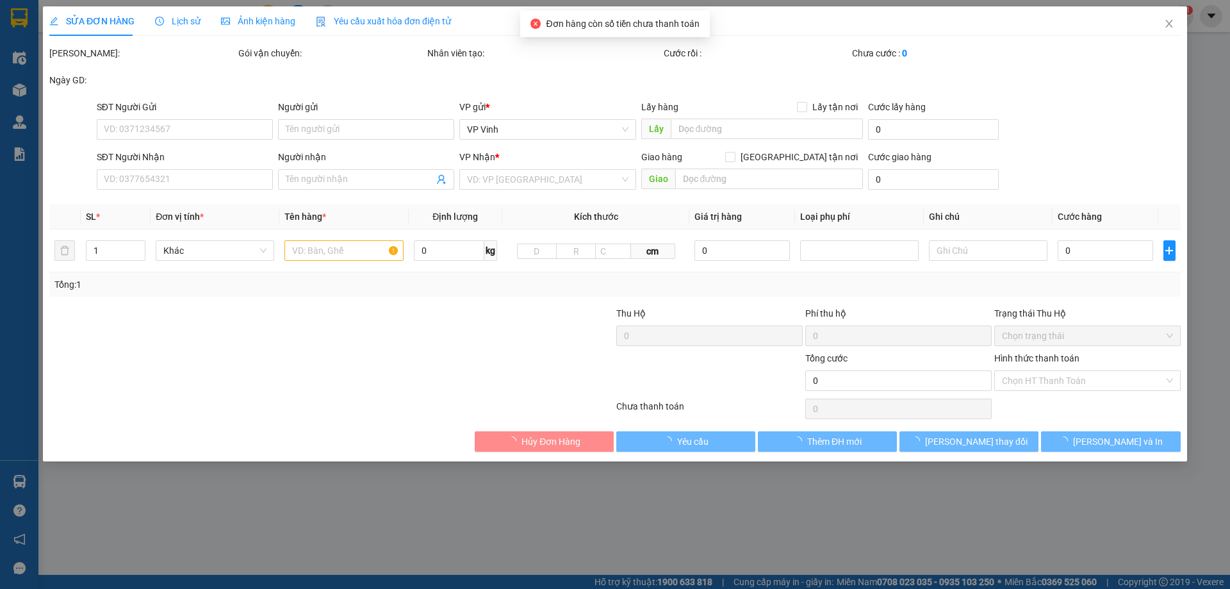
type input "0939060756"
type input "Diễm Ý -"
type input "0989375575"
type input "Phương Như"
type input "330.000"
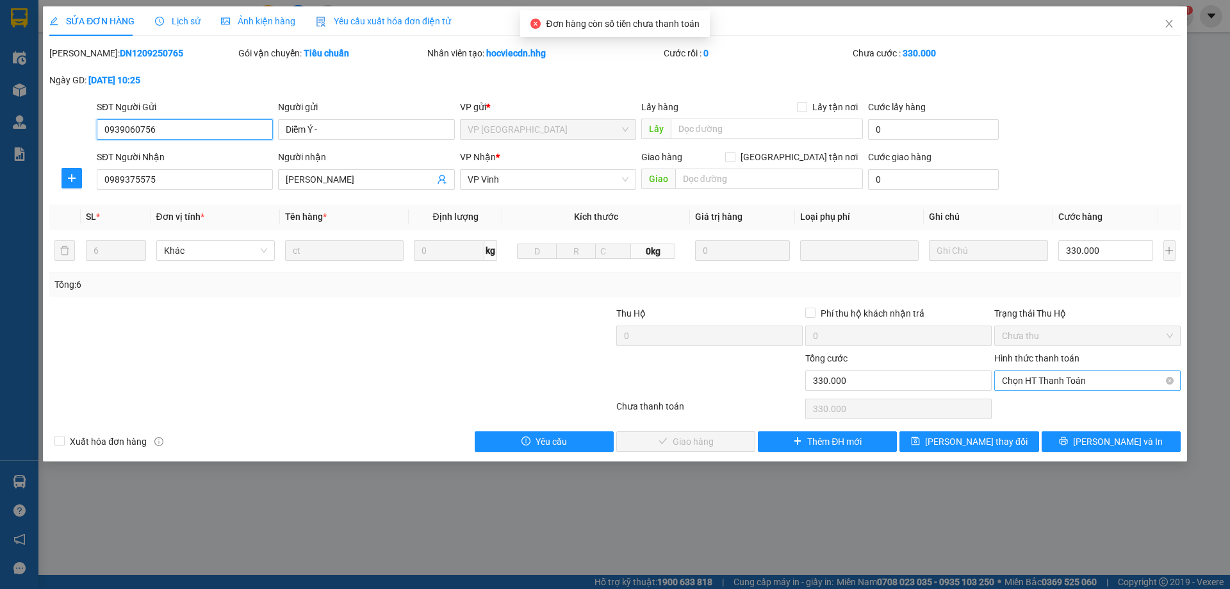
click at [1030, 381] on span "Chọn HT Thanh Toán" at bounding box center [1087, 380] width 171 height 19
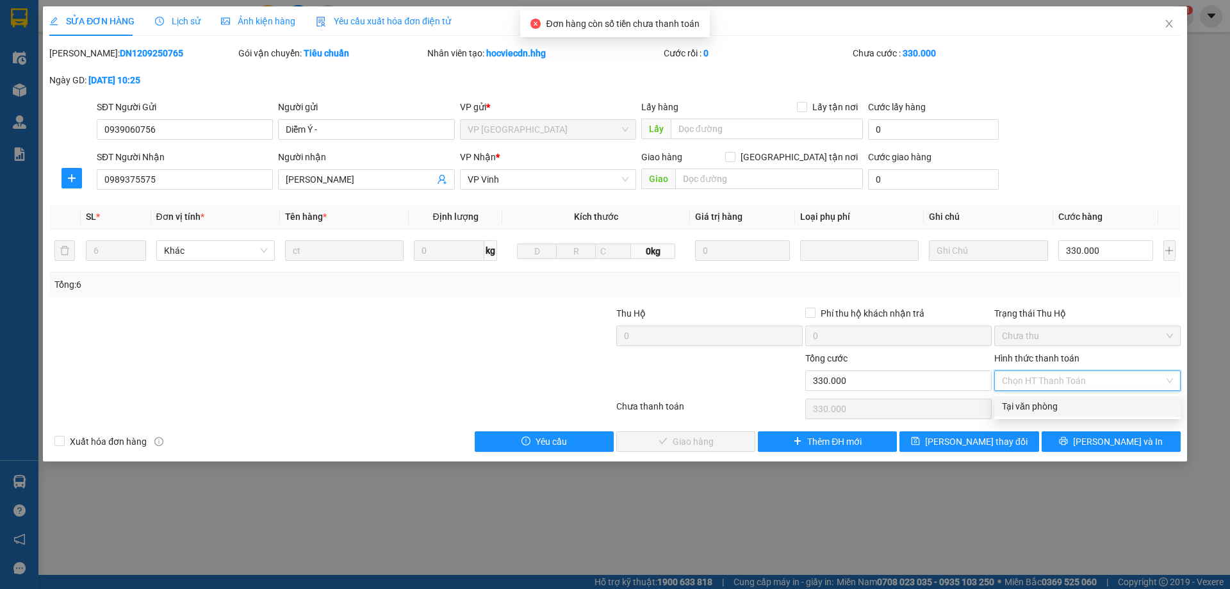
click at [1032, 401] on div "Tại văn phòng" at bounding box center [1087, 406] width 171 height 14
type input "0"
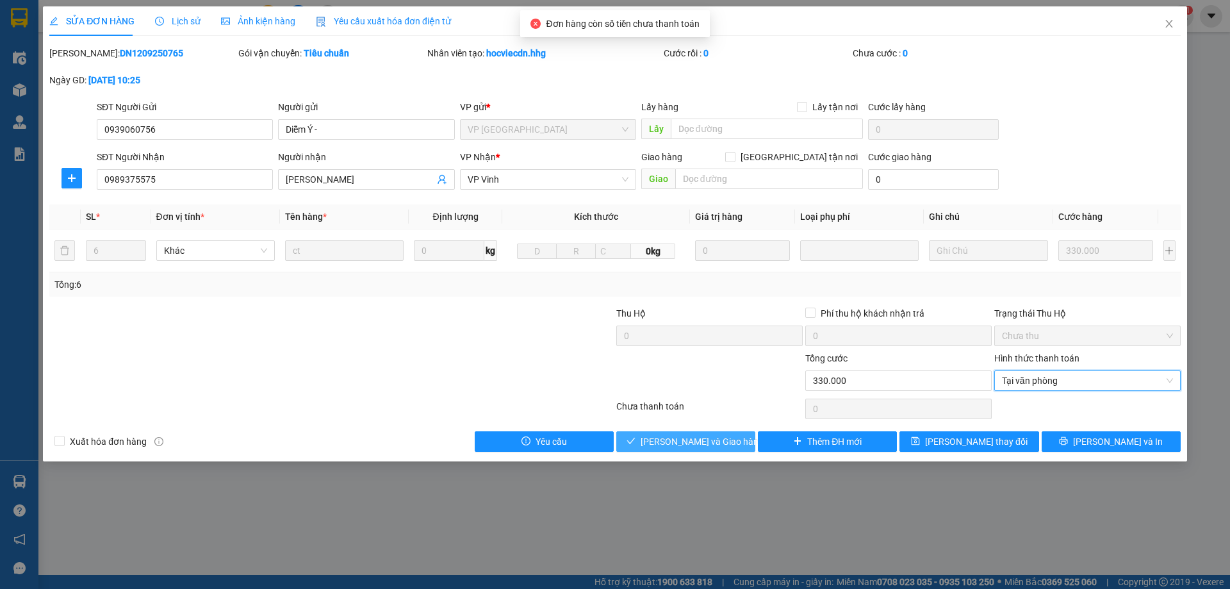
click at [715, 443] on span "Lưu và Giao hàng" at bounding box center [702, 441] width 123 height 14
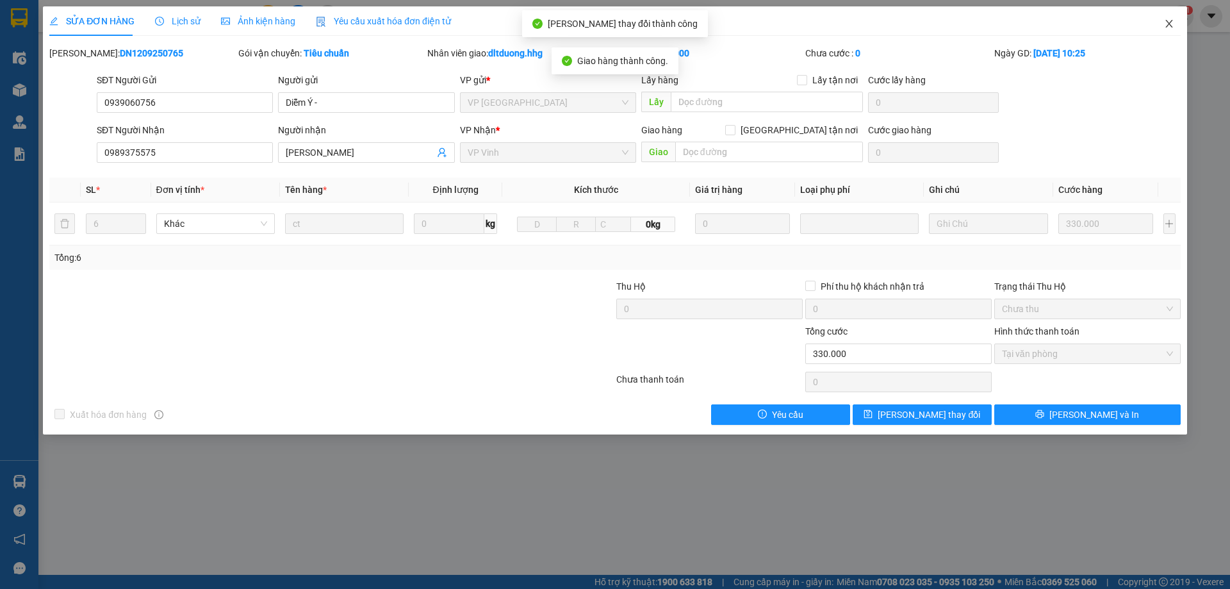
click at [1164, 23] on icon "close" at bounding box center [1169, 24] width 10 height 10
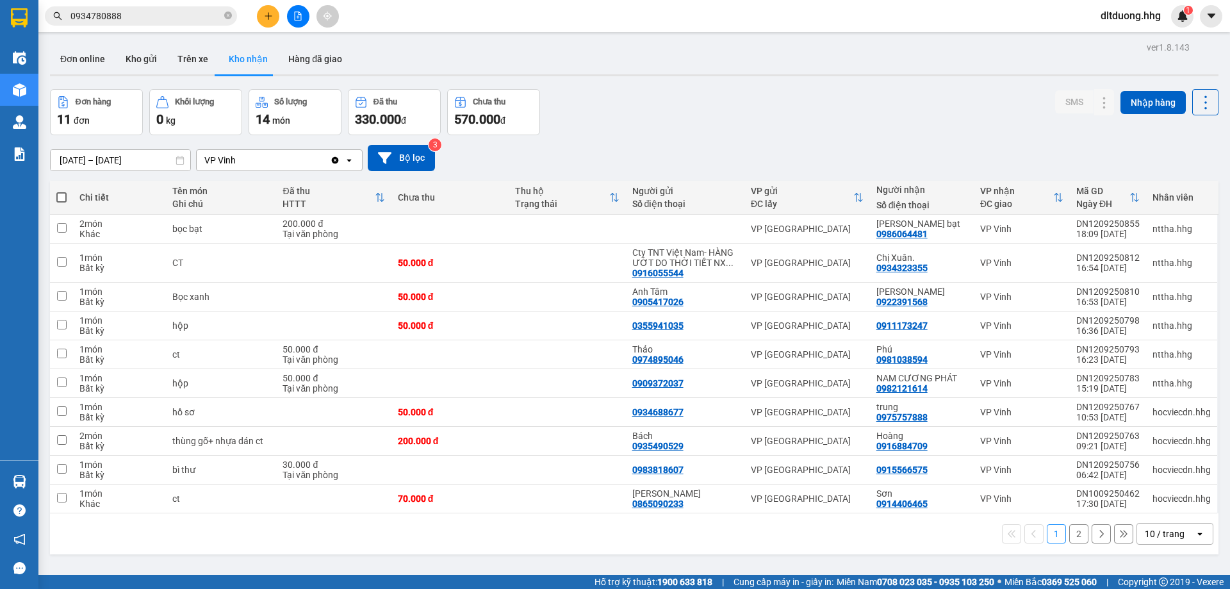
click at [1176, 529] on div "10 / trang" at bounding box center [1166, 534] width 58 height 21
click at [1176, 512] on div "100 / trang" at bounding box center [1165, 505] width 77 height 23
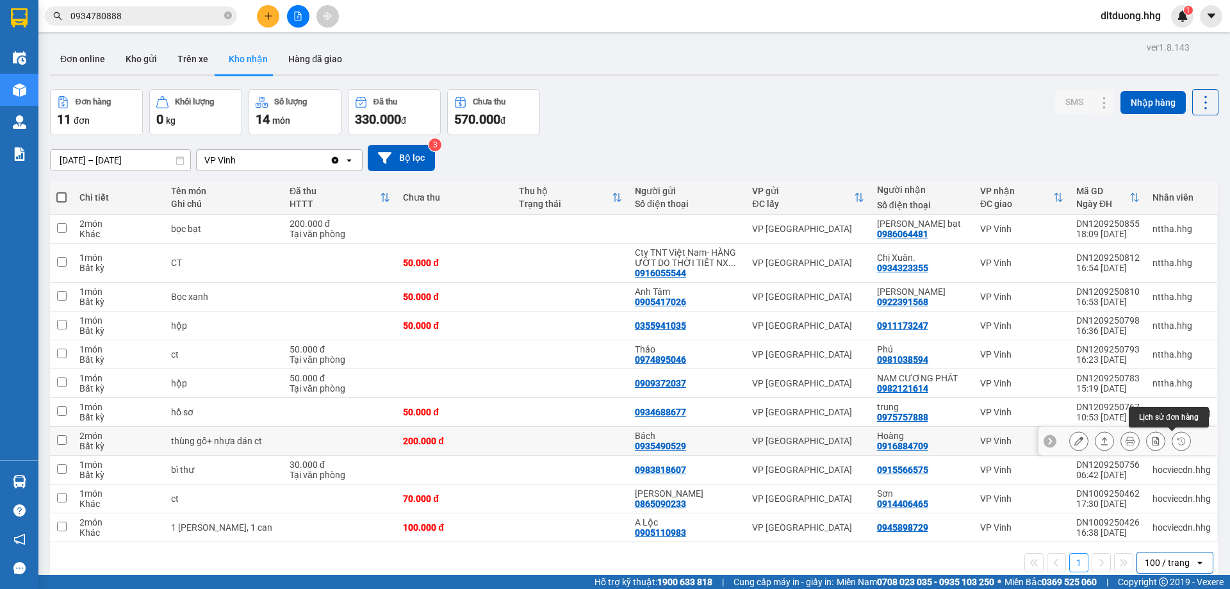
scroll to position [59, 0]
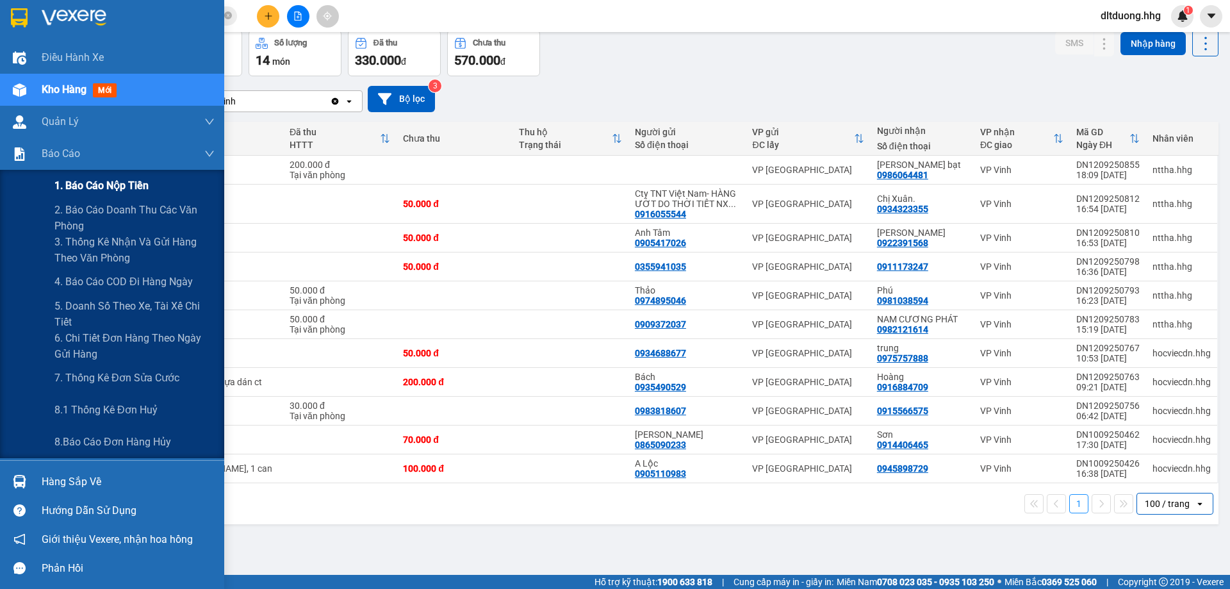
click at [92, 192] on span "1. Báo cáo nộp tiền" at bounding box center [101, 185] width 94 height 16
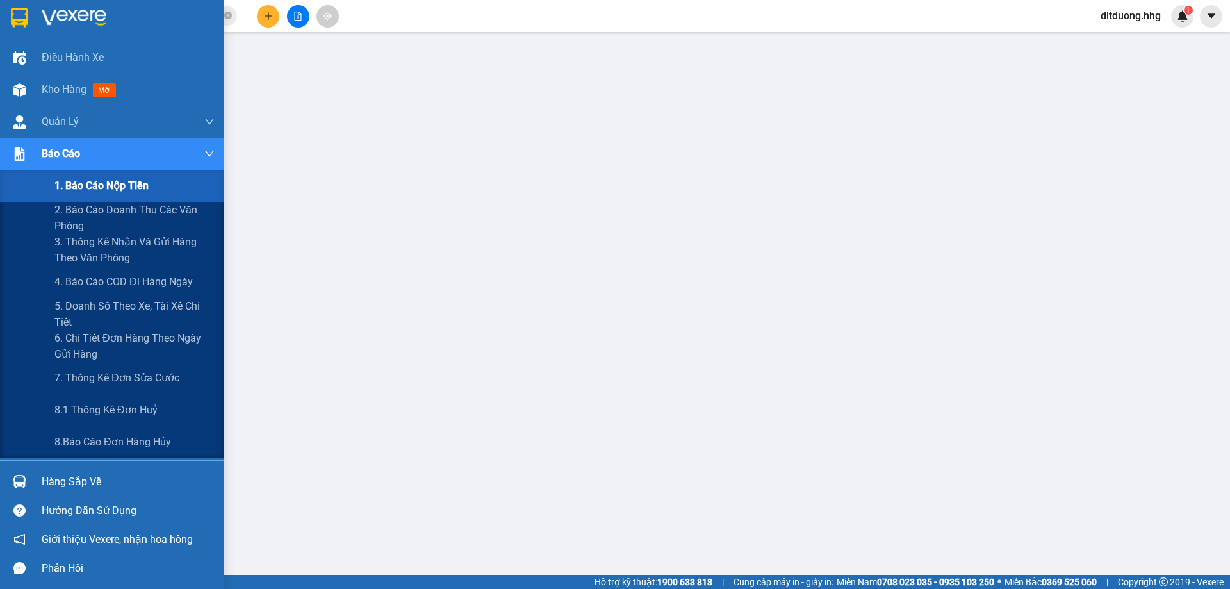
click at [108, 185] on span "1. Báo cáo nộp tiền" at bounding box center [101, 185] width 94 height 16
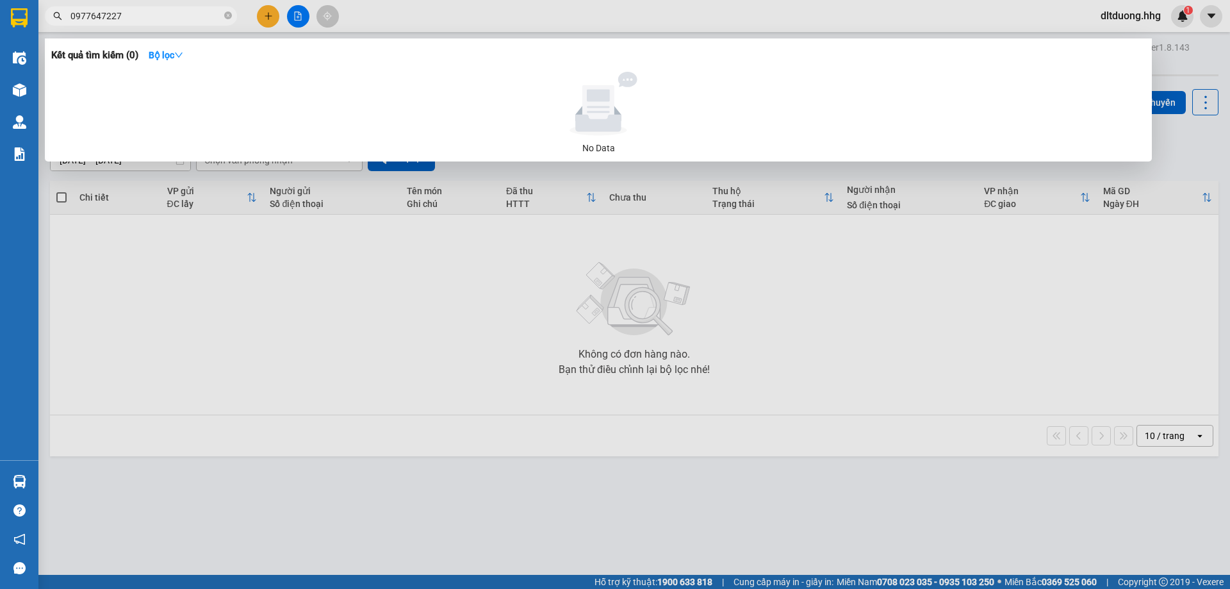
scroll to position [509, 0]
click at [227, 19] on icon "close-circle" at bounding box center [228, 16] width 8 height 8
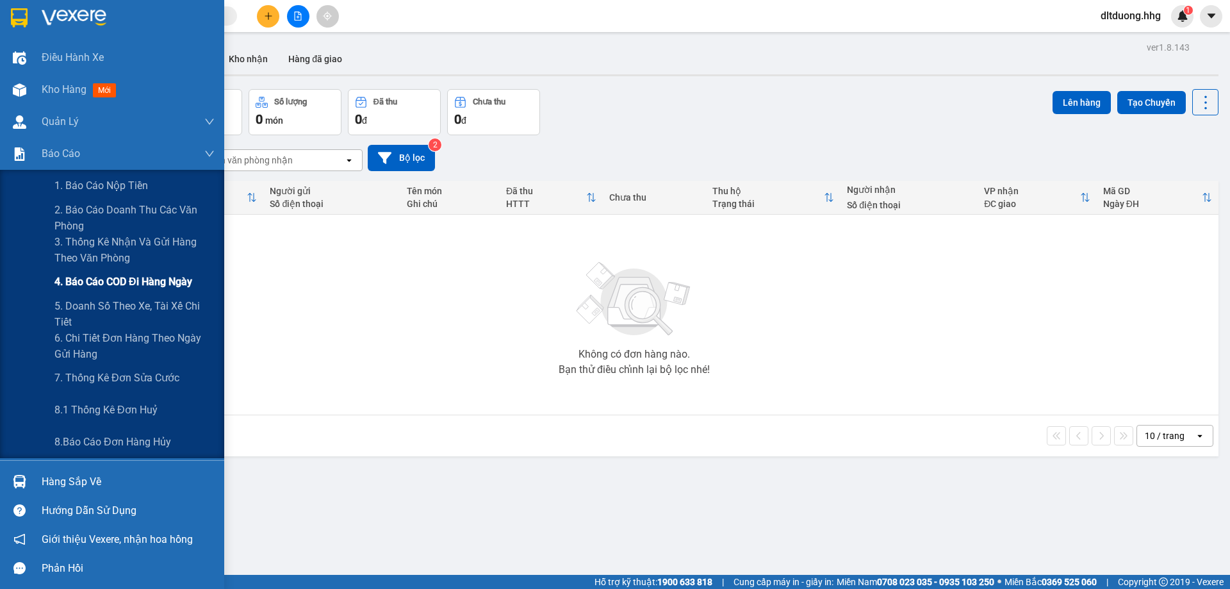
click at [112, 283] on span "4. Báo cáo COD đi hàng ngày" at bounding box center [123, 282] width 138 height 16
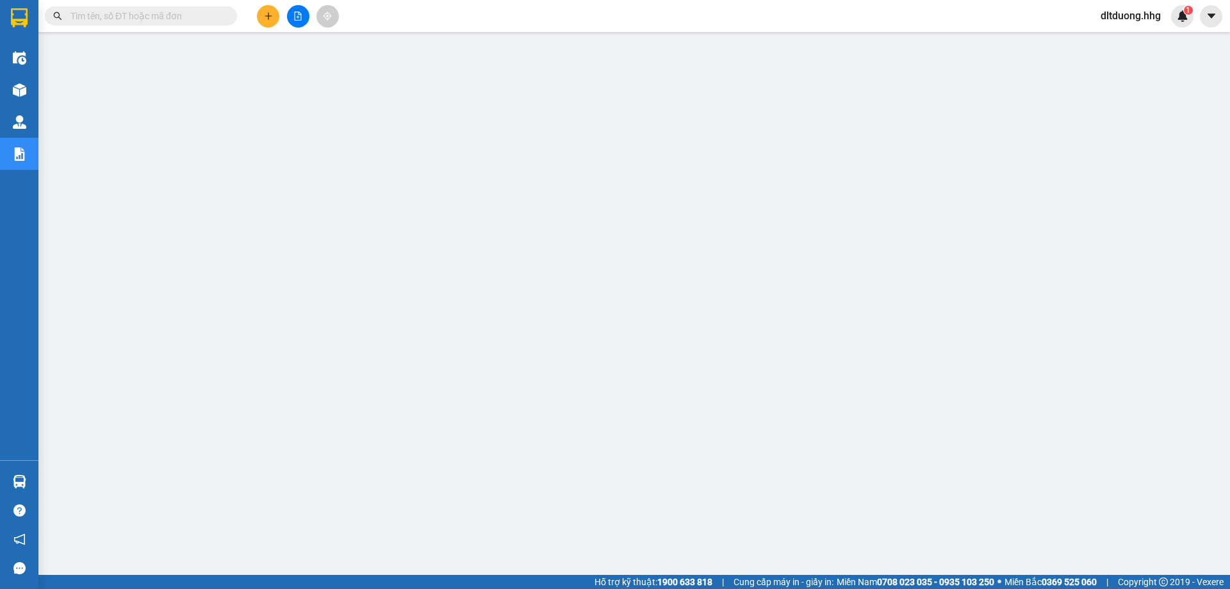
click at [148, 19] on input "text" at bounding box center [145, 16] width 151 height 14
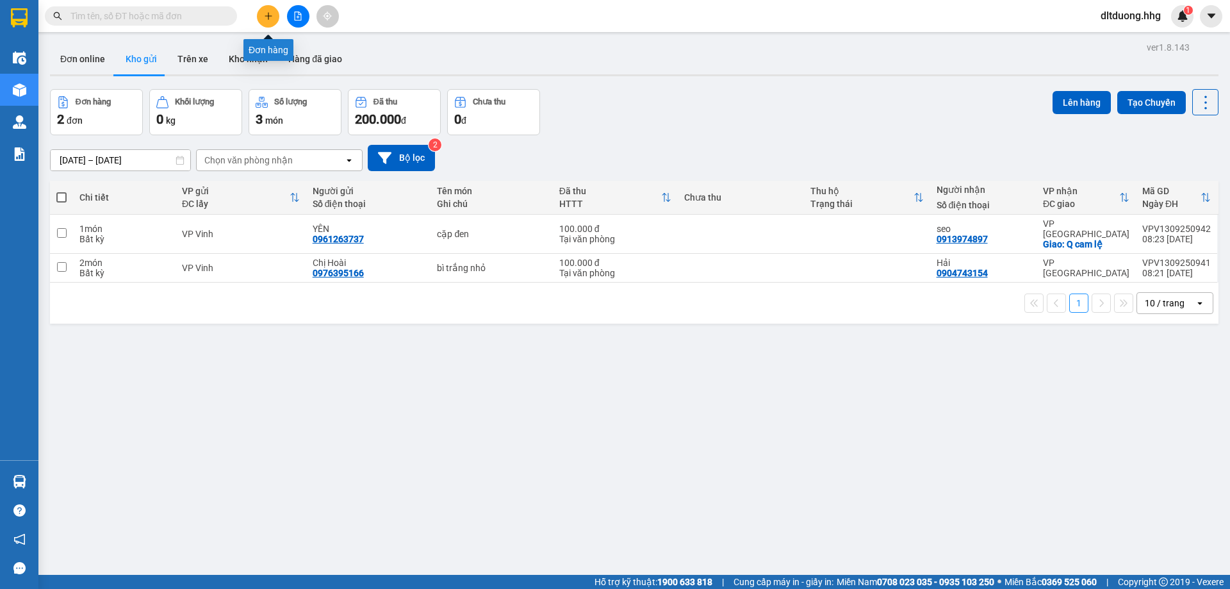
click at [268, 16] on icon "plus" at bounding box center [268, 15] width 7 height 1
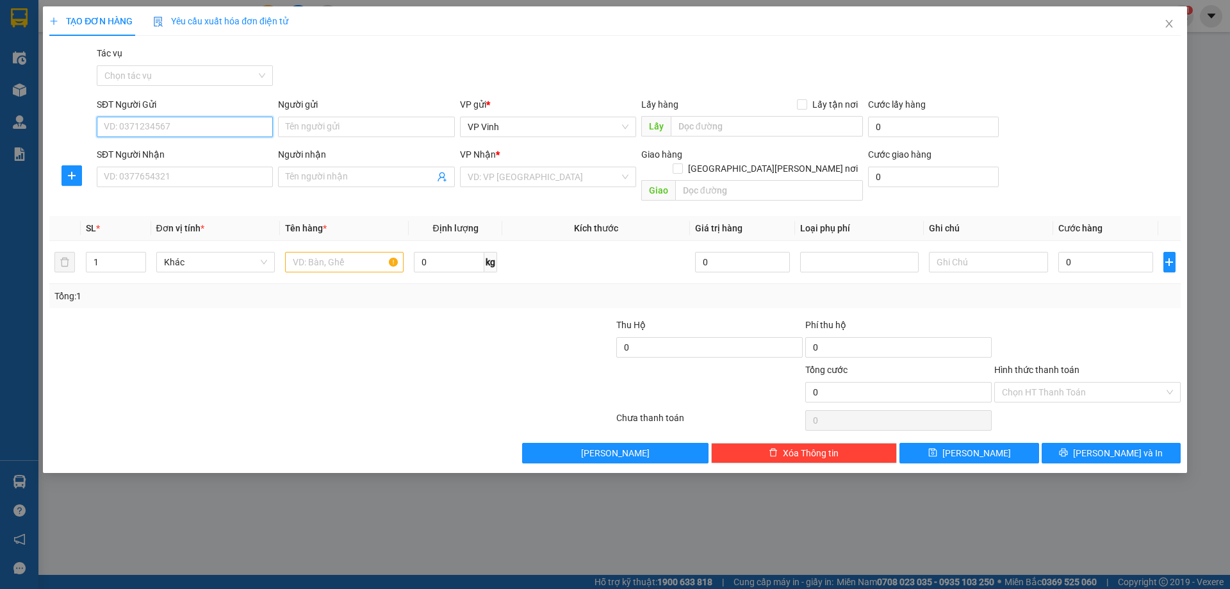
click at [231, 130] on input "SĐT Người Gửi" at bounding box center [185, 127] width 176 height 21
click at [157, 159] on div "0835234777" at bounding box center [184, 152] width 161 height 14
type input "0835234777"
click at [177, 185] on input "SĐT Người Nhận" at bounding box center [185, 177] width 176 height 21
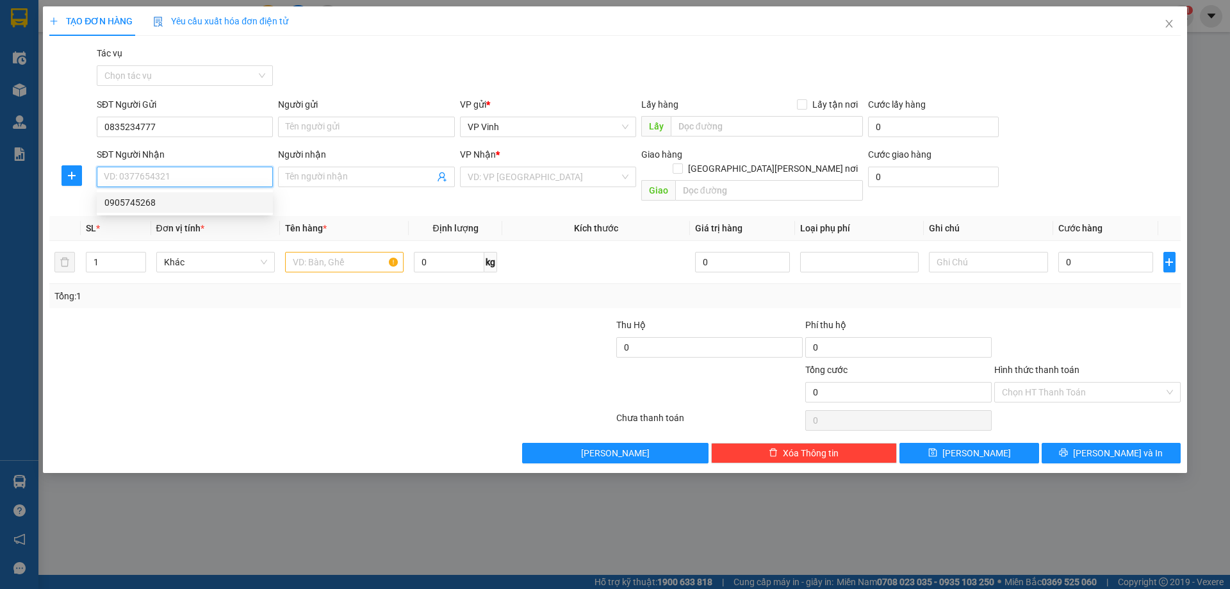
click at [159, 207] on div "0905745268" at bounding box center [184, 202] width 161 height 14
type input "0905745268"
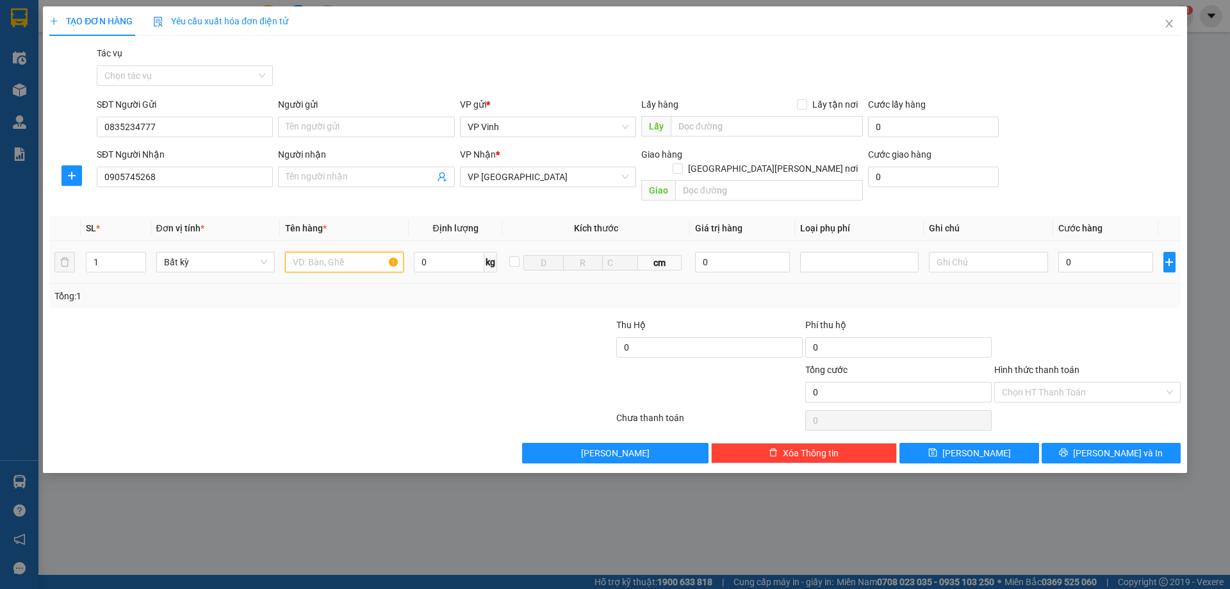
click at [353, 252] on input "text" at bounding box center [344, 262] width 119 height 21
type input "Bọc vàng"
click at [1127, 252] on input "0" at bounding box center [1106, 262] width 95 height 21
type input "4"
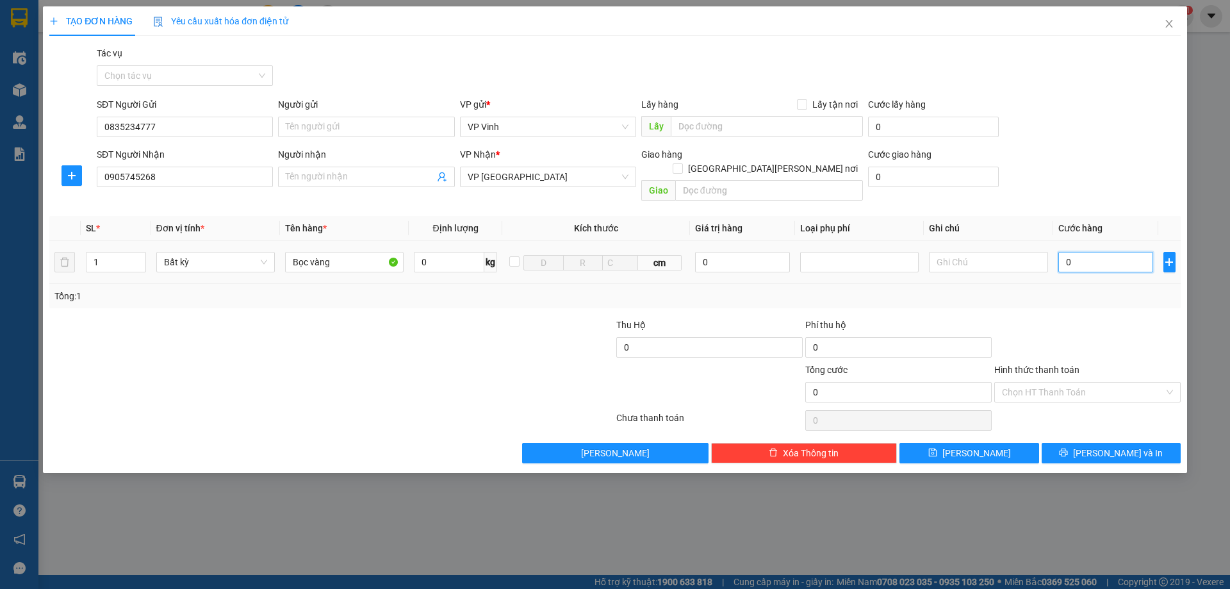
type input "4"
type input "40"
type input "400"
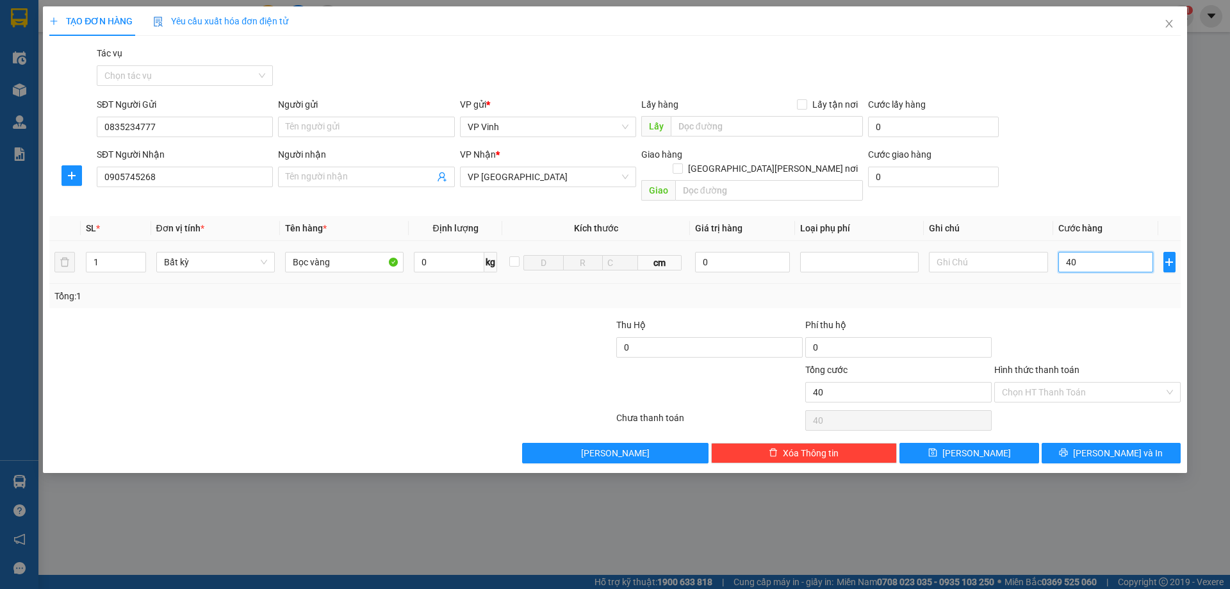
type input "400"
type input "4.000"
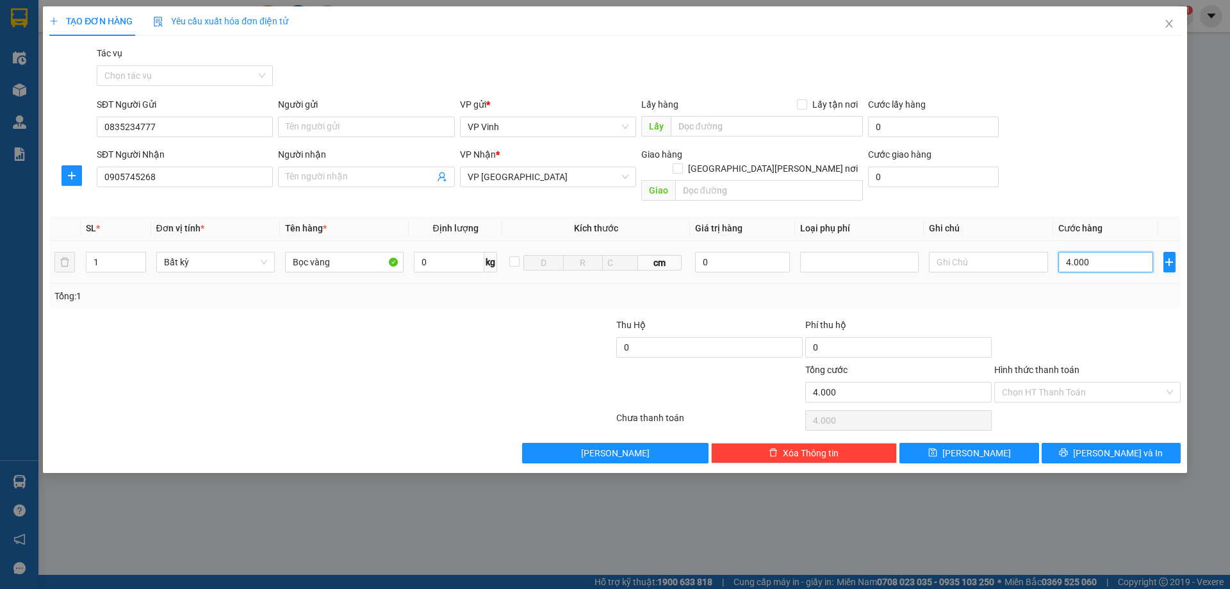
type input "40.000"
click at [1085, 443] on button "Lưu và In" at bounding box center [1111, 453] width 139 height 21
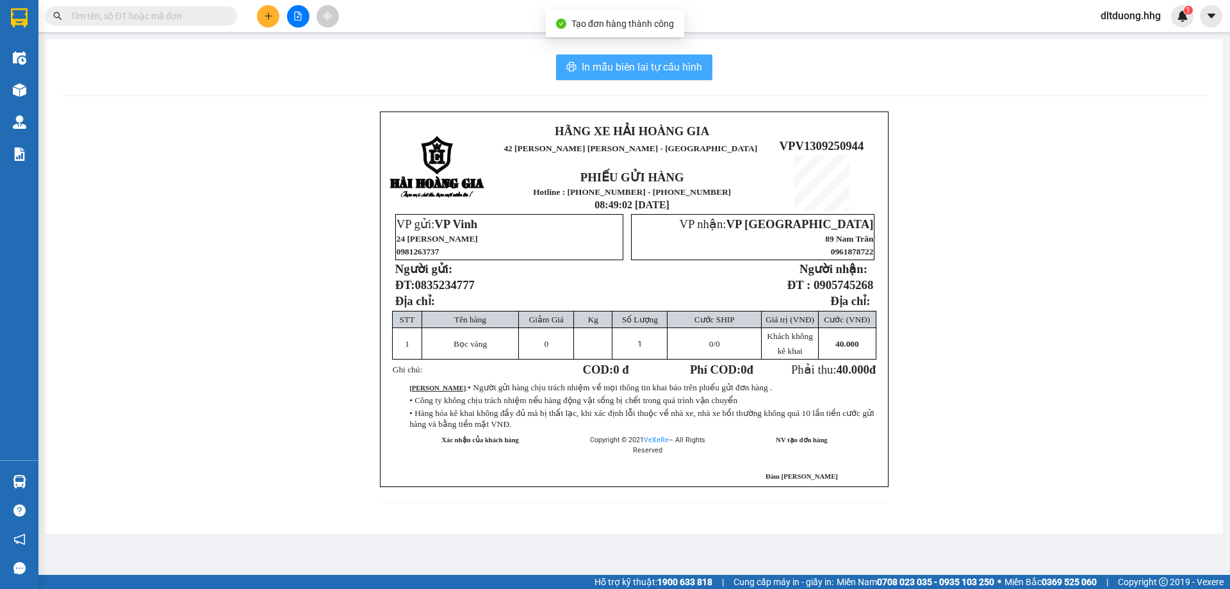
click at [652, 68] on span "In mẫu biên lai tự cấu hình" at bounding box center [642, 67] width 120 height 16
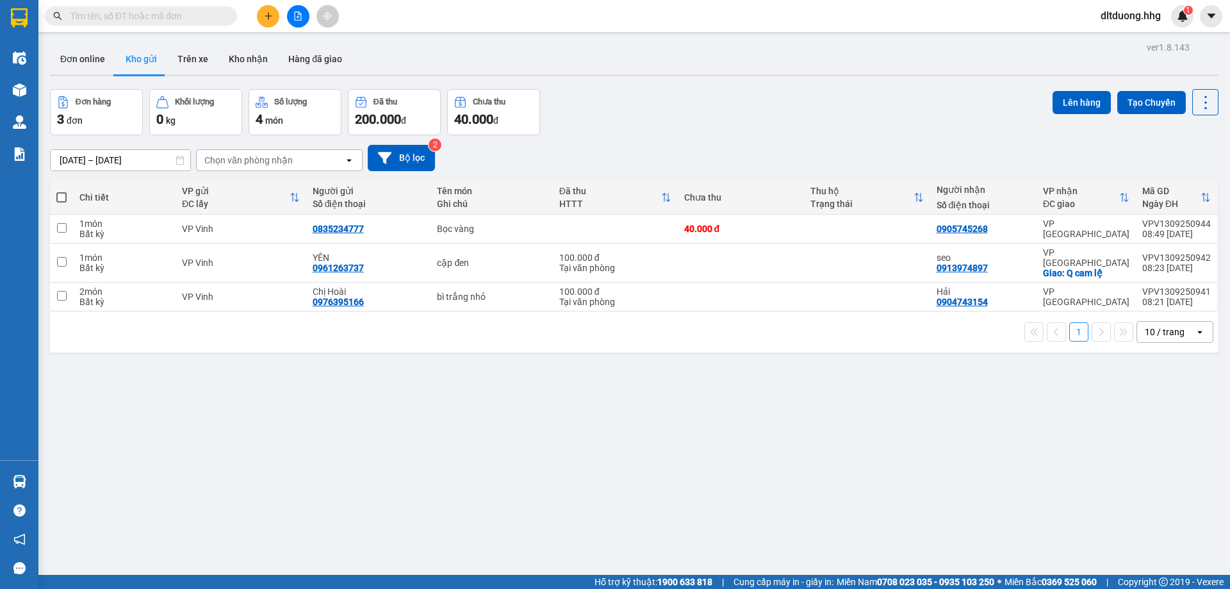
drag, startPoint x: 125, startPoint y: 20, endPoint x: 135, endPoint y: 14, distance: 11.2
click at [126, 18] on input "text" at bounding box center [145, 16] width 151 height 14
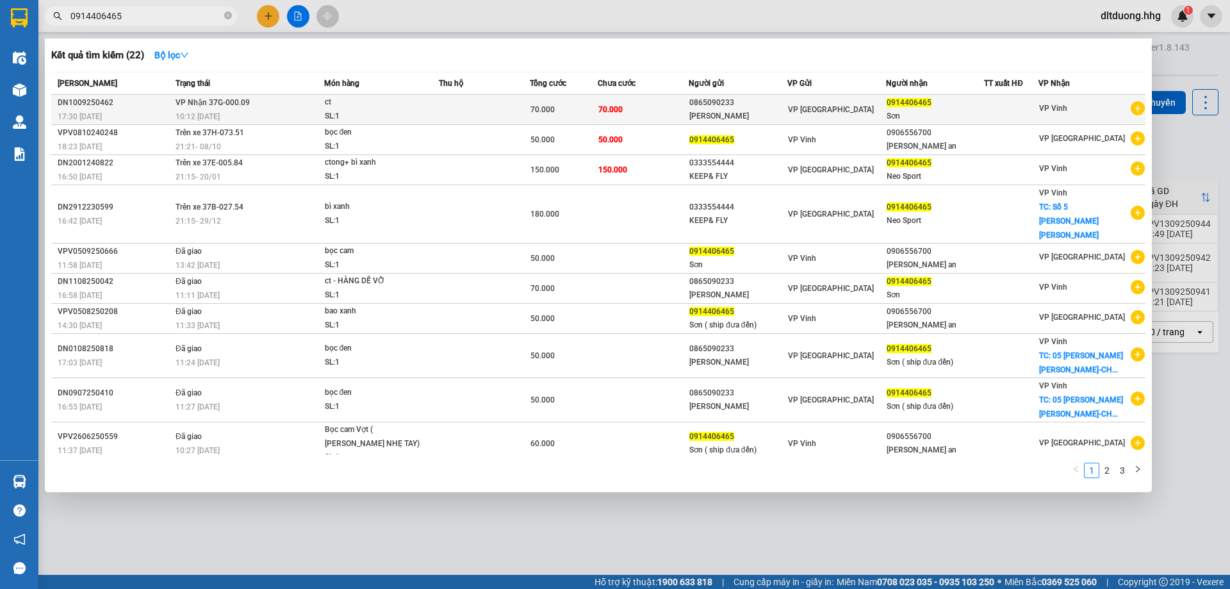
click at [308, 108] on td "VP Nhận 37G-000.09 10:12 - 11/09" at bounding box center [247, 110] width 151 height 30
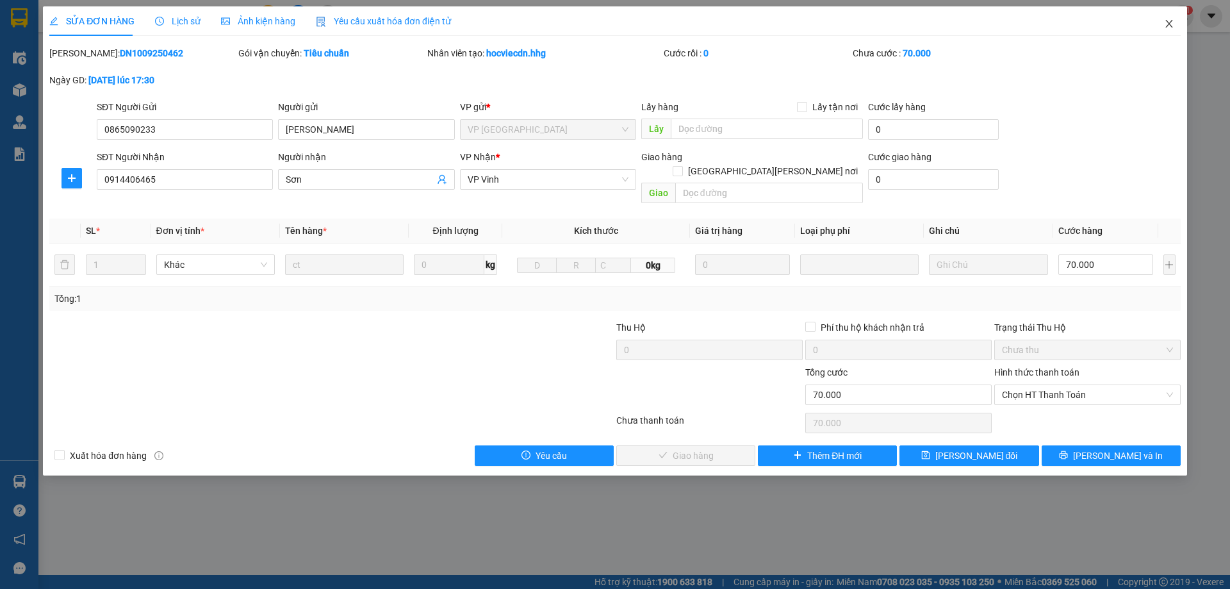
click at [1175, 21] on span "Close" at bounding box center [1169, 24] width 36 height 36
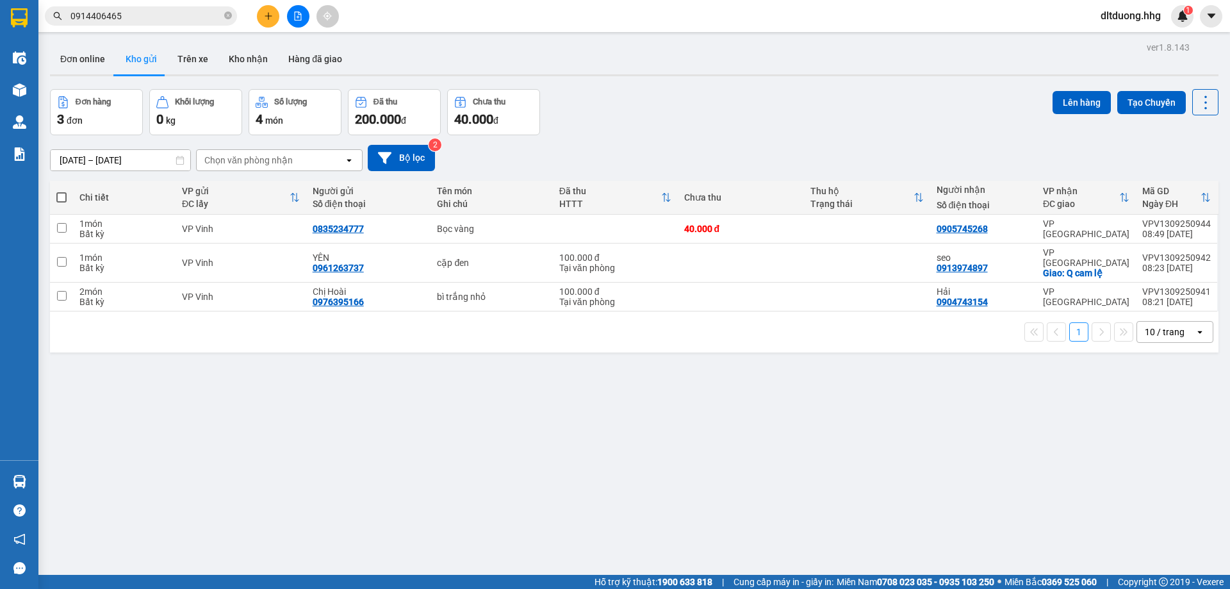
click at [169, 14] on input "0914406465" at bounding box center [145, 16] width 151 height 14
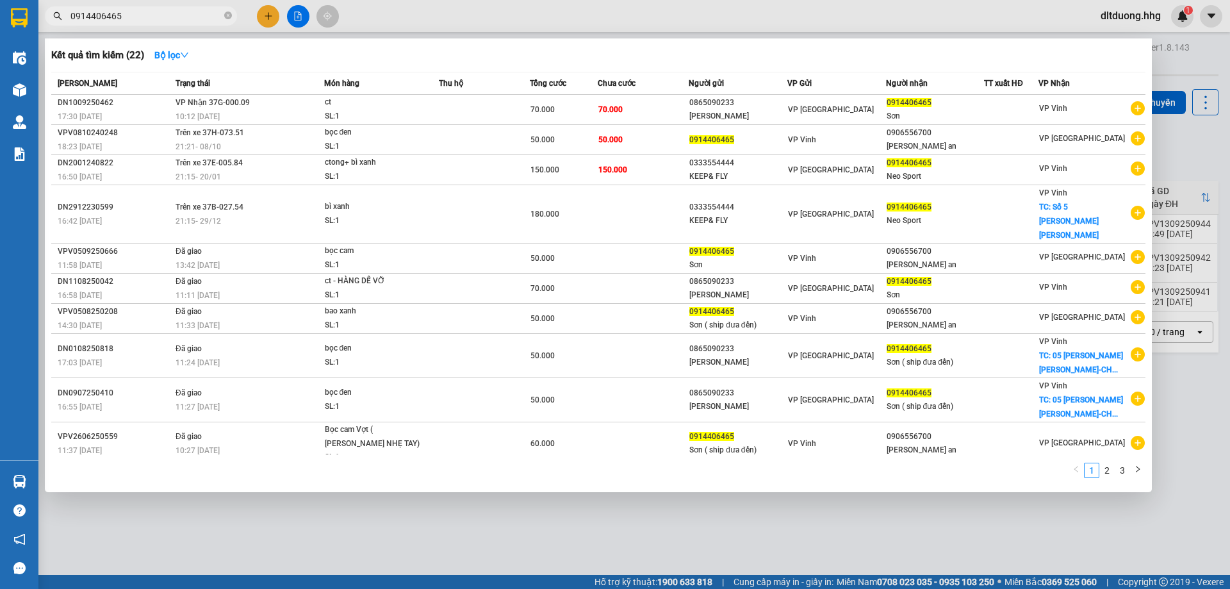
click at [169, 14] on input "0914406465" at bounding box center [145, 16] width 151 height 14
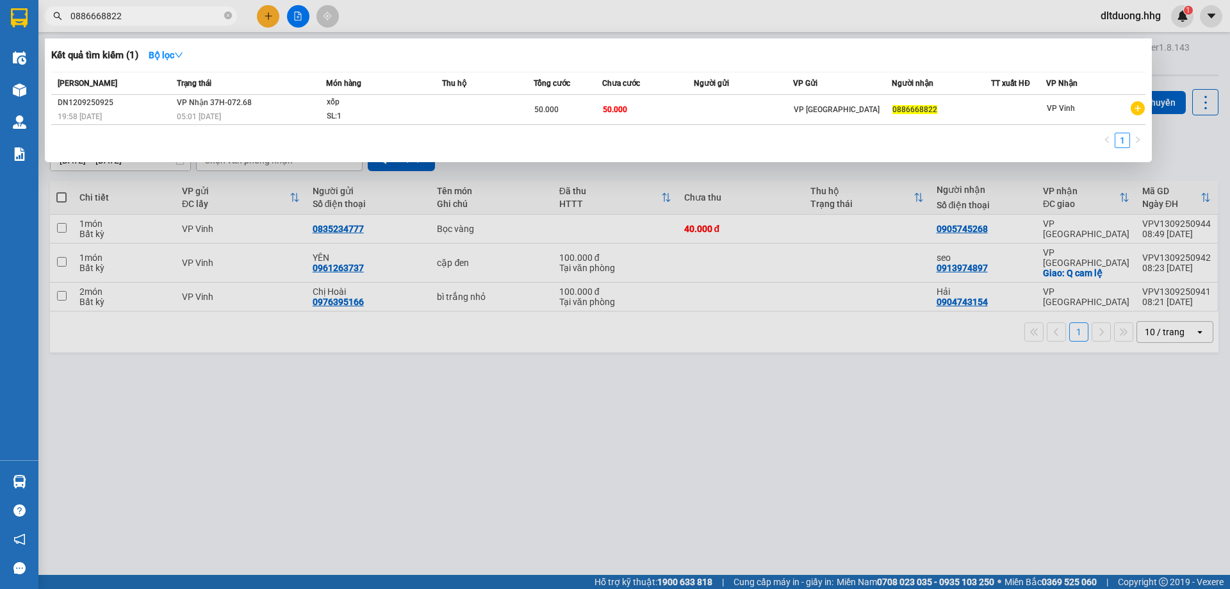
type input "0886668822"
click at [498, 498] on div at bounding box center [615, 294] width 1230 height 589
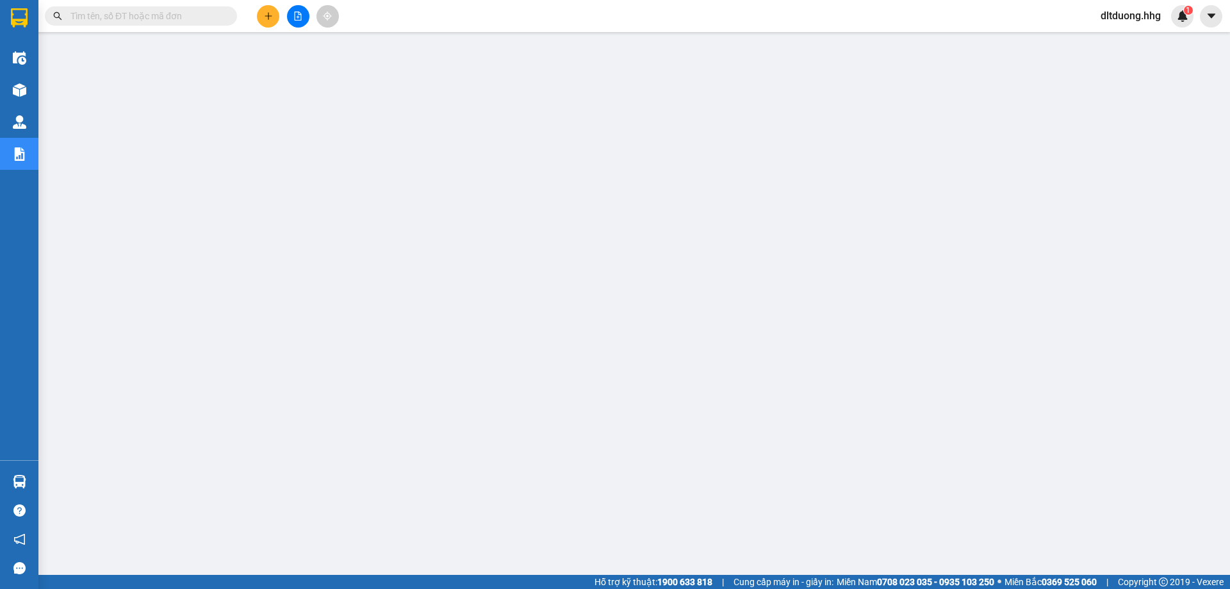
scroll to position [509, 0]
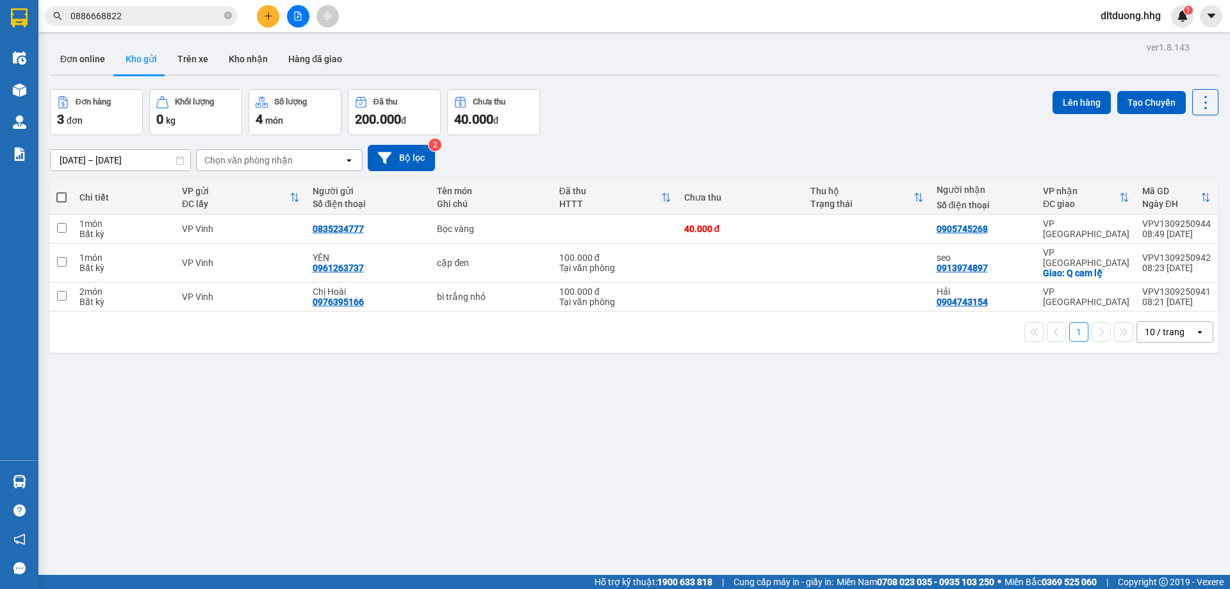
click at [298, 18] on icon "file-add" at bounding box center [298, 16] width 7 height 9
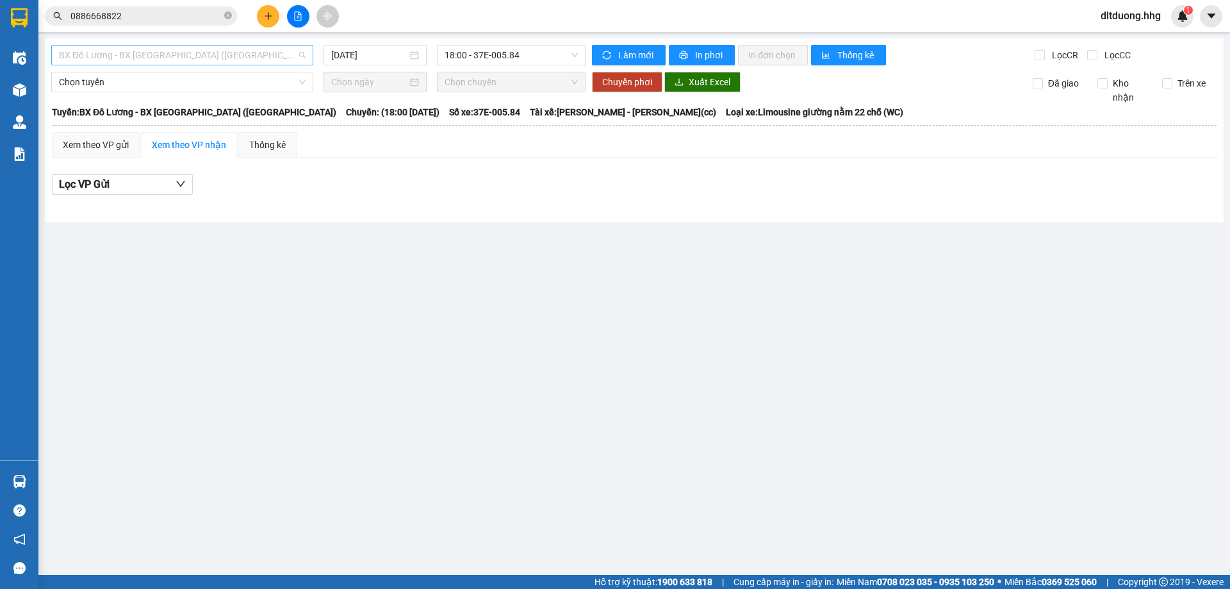
click at [283, 55] on span "BX Đô Lương - BX [GEOGRAPHIC_DATA] ([GEOGRAPHIC_DATA])" at bounding box center [182, 54] width 247 height 19
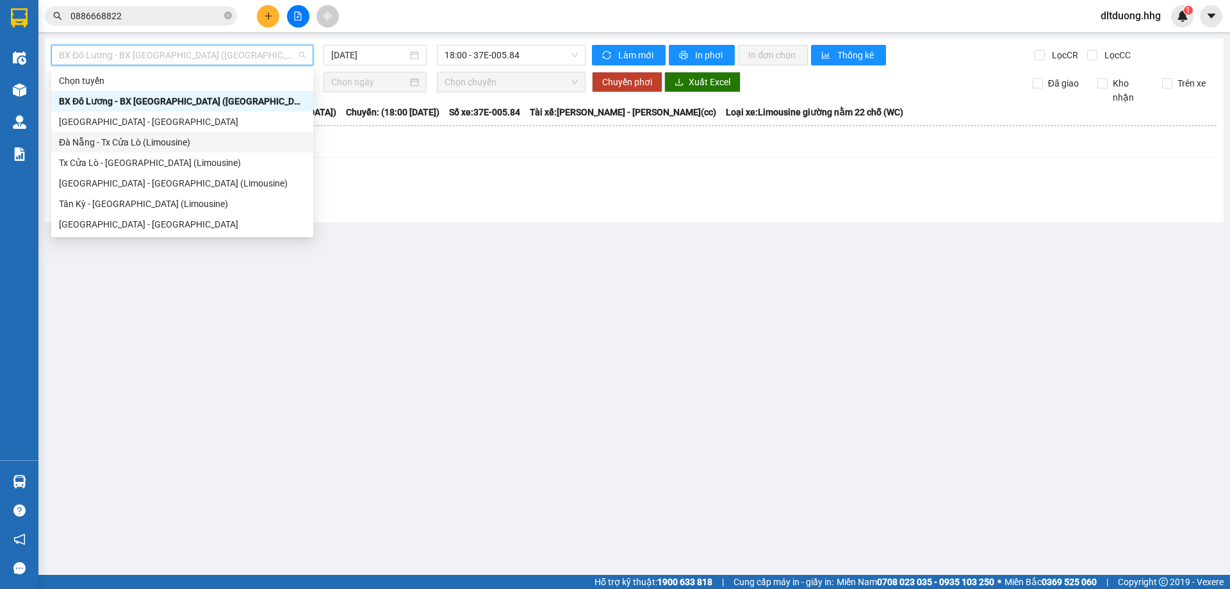
drag, startPoint x: 148, startPoint y: 180, endPoint x: 170, endPoint y: 138, distance: 47.0
click at [170, 138] on div "Chọn tuyến BX Đô Lương - BX Quảng Ngãi (Limousine) Quảng Ngãi - Con Cuông Đà Nẵ…" at bounding box center [182, 172] width 262 height 205
click at [170, 138] on div "Đà Nẵng - Tx Cửa Lò (Limousine)" at bounding box center [182, 142] width 247 height 14
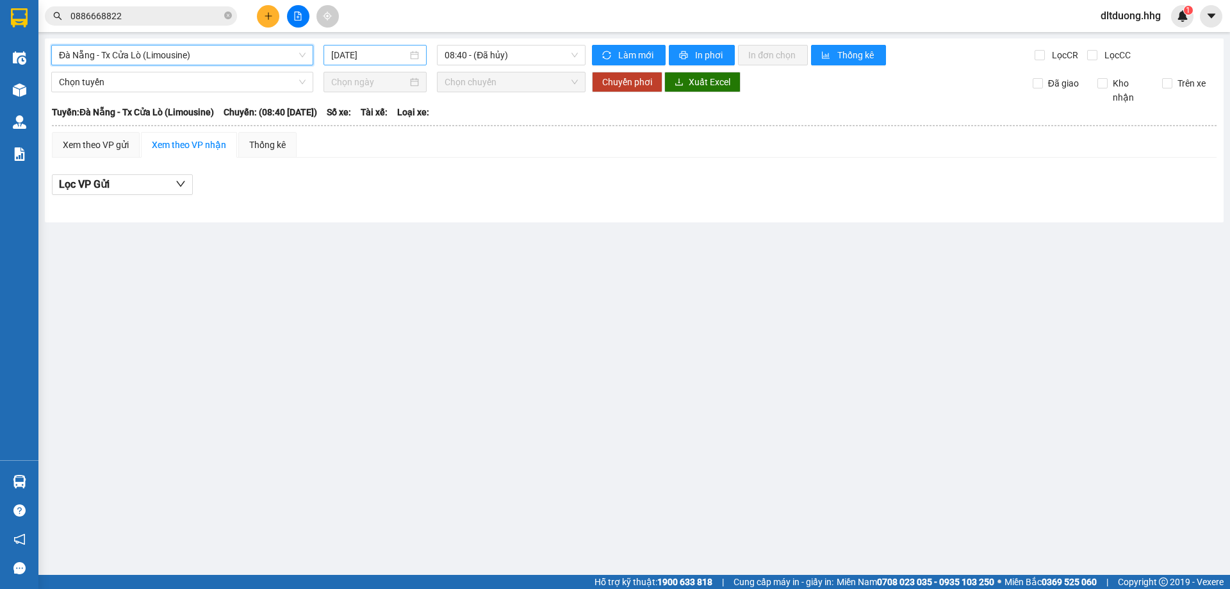
click at [364, 51] on input "13/09/2025" at bounding box center [369, 55] width 76 height 14
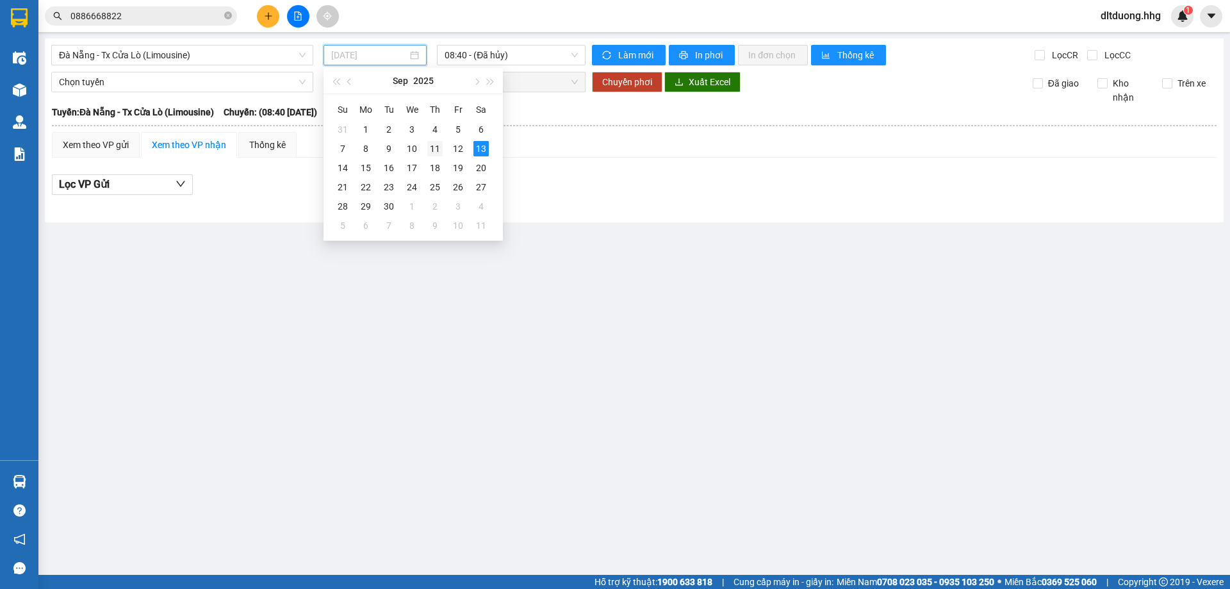
click at [433, 147] on div "11" at bounding box center [434, 148] width 15 height 15
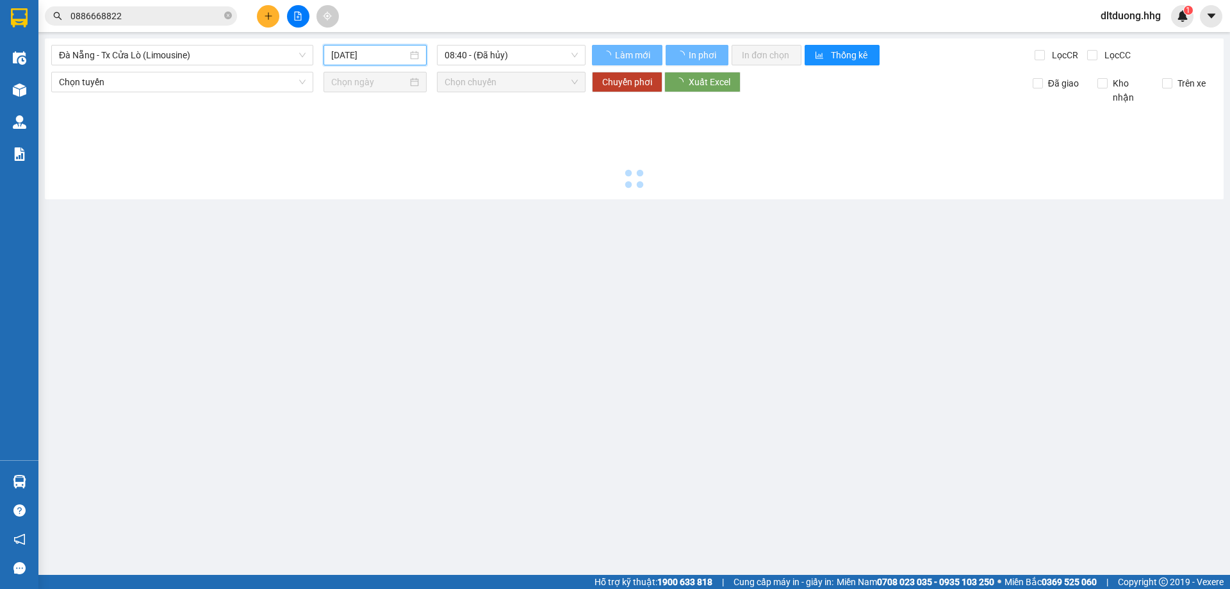
type input "[DATE]"
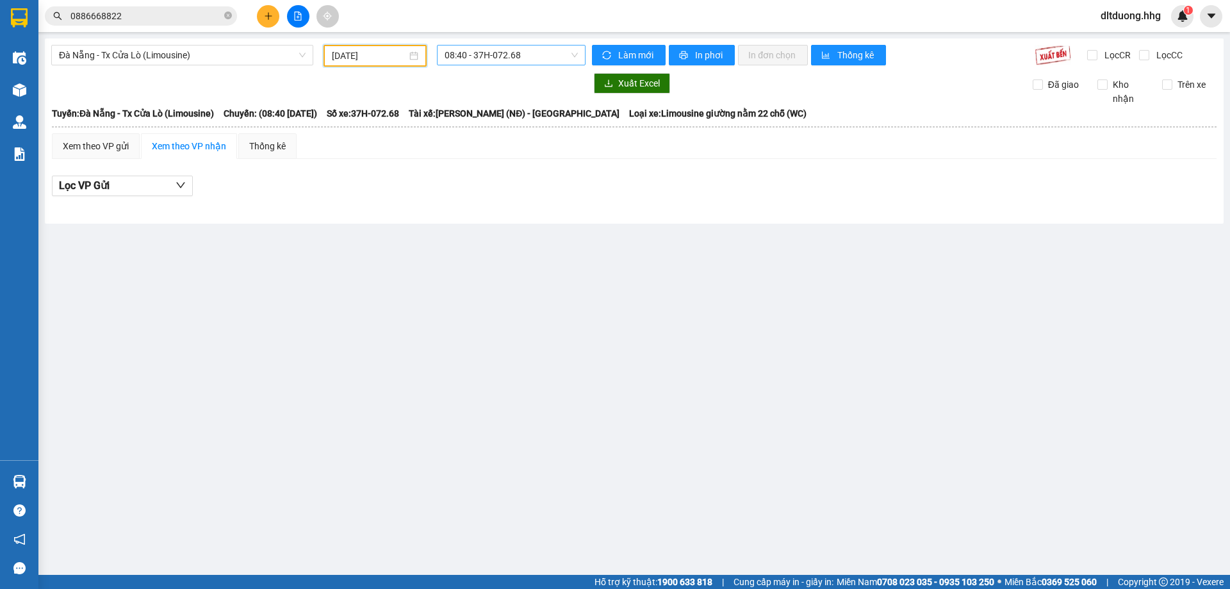
click at [563, 56] on span "08:40 - 37H-072.68" at bounding box center [511, 54] width 133 height 19
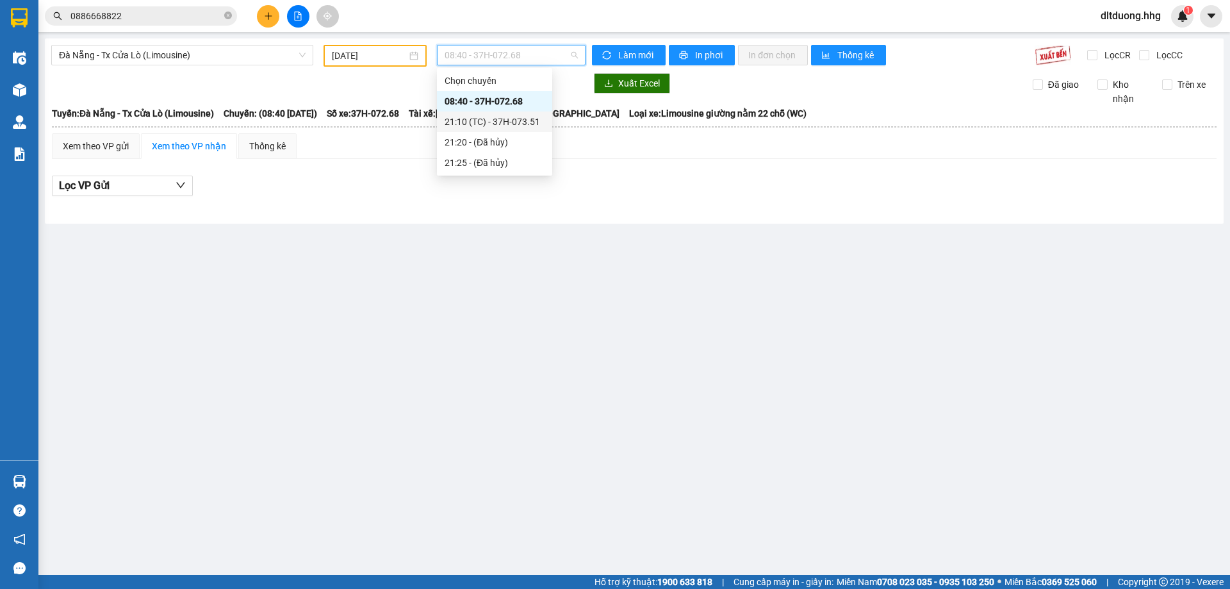
click at [526, 122] on div "21:10 (TC) - 37H-073.51" at bounding box center [495, 122] width 100 height 14
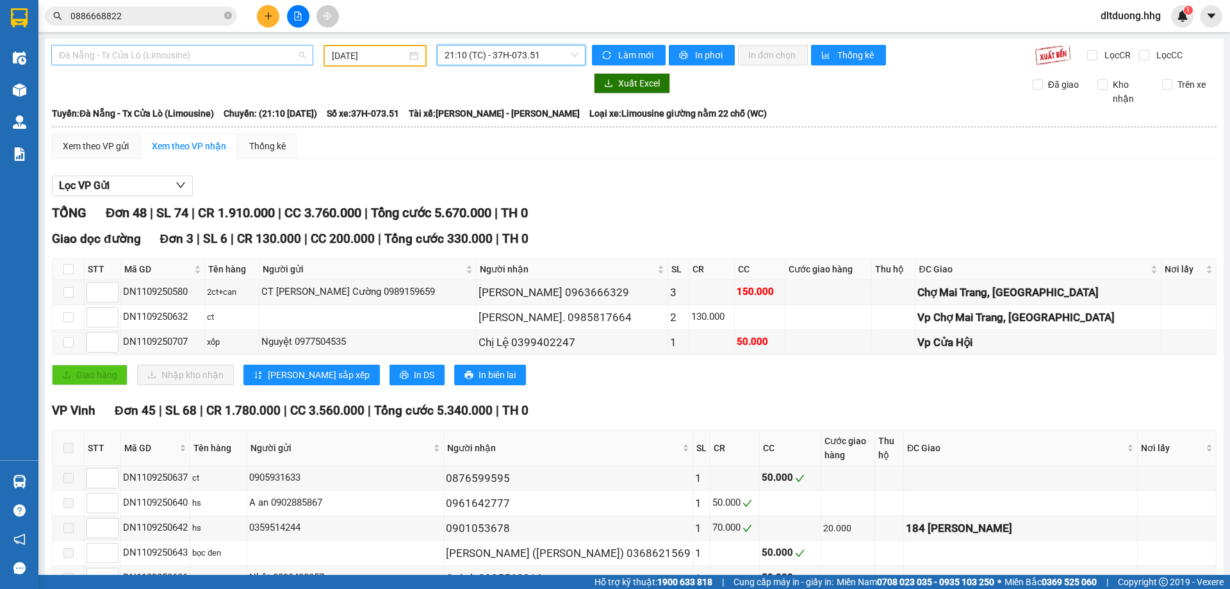
click at [202, 60] on span "Đà Nẵng - Tx Cửa Lò (Limousine)" at bounding box center [182, 54] width 247 height 19
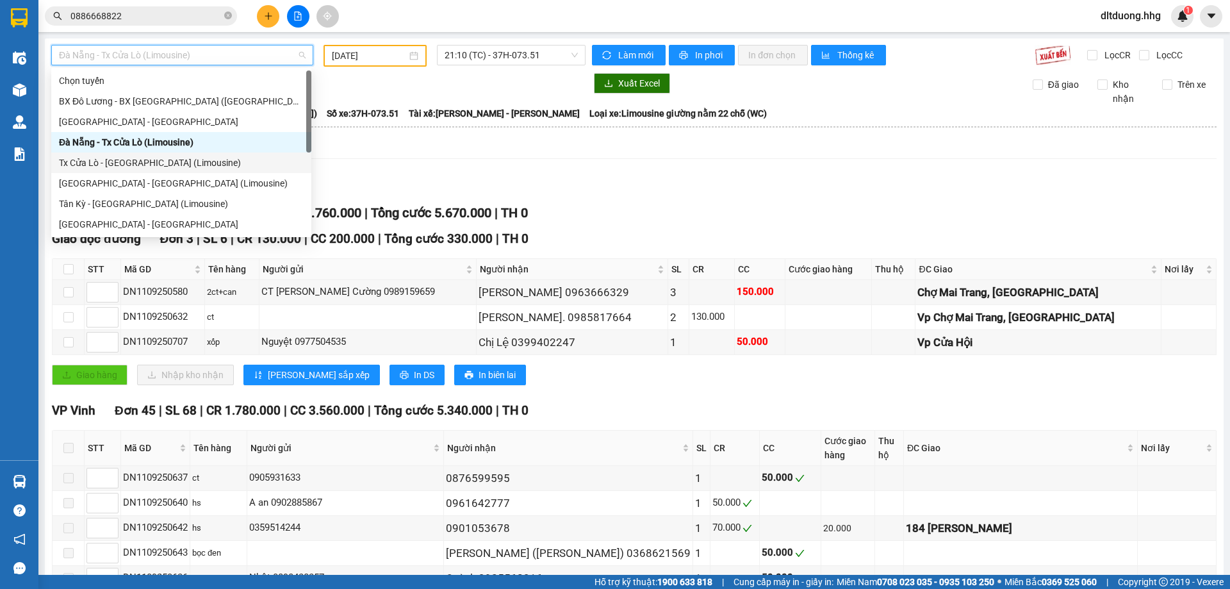
click at [115, 161] on div "Tx Cửa Lò - [GEOGRAPHIC_DATA] (Limousine)" at bounding box center [181, 163] width 245 height 14
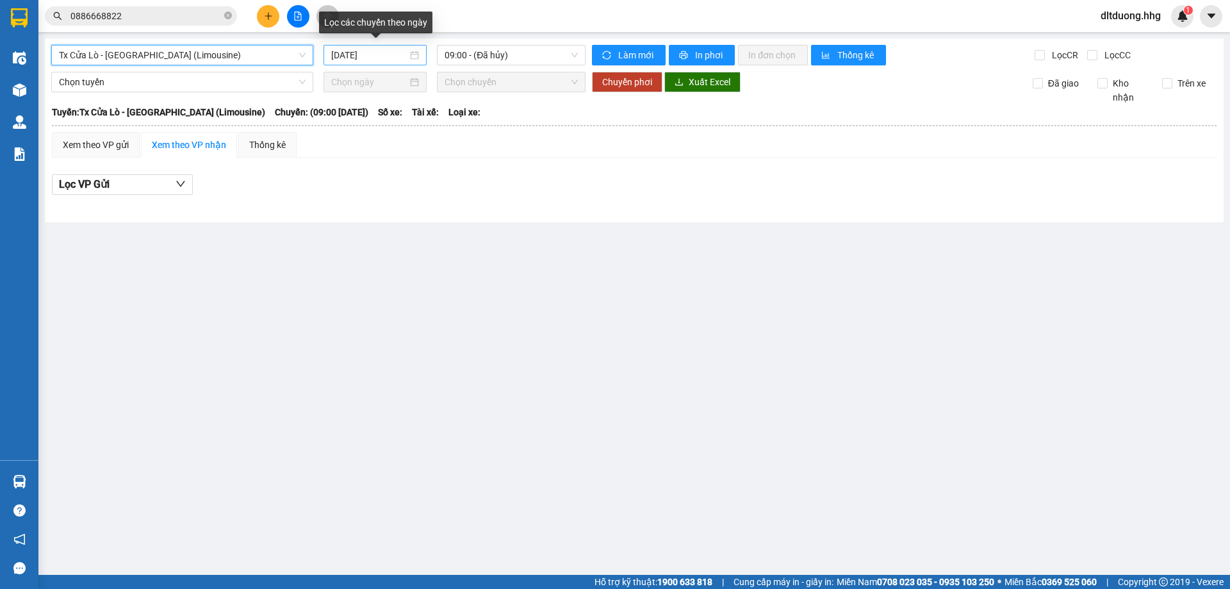
click at [351, 59] on input "13/09/2025" at bounding box center [369, 55] width 76 height 14
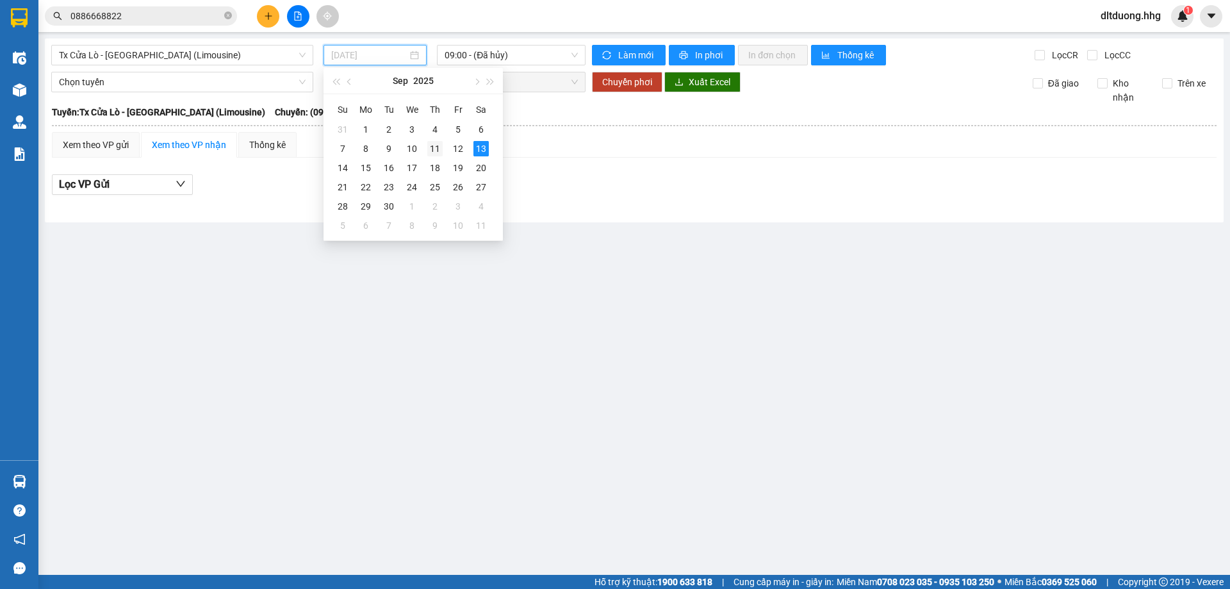
click at [436, 147] on div "11" at bounding box center [434, 148] width 15 height 15
type input "[DATE]"
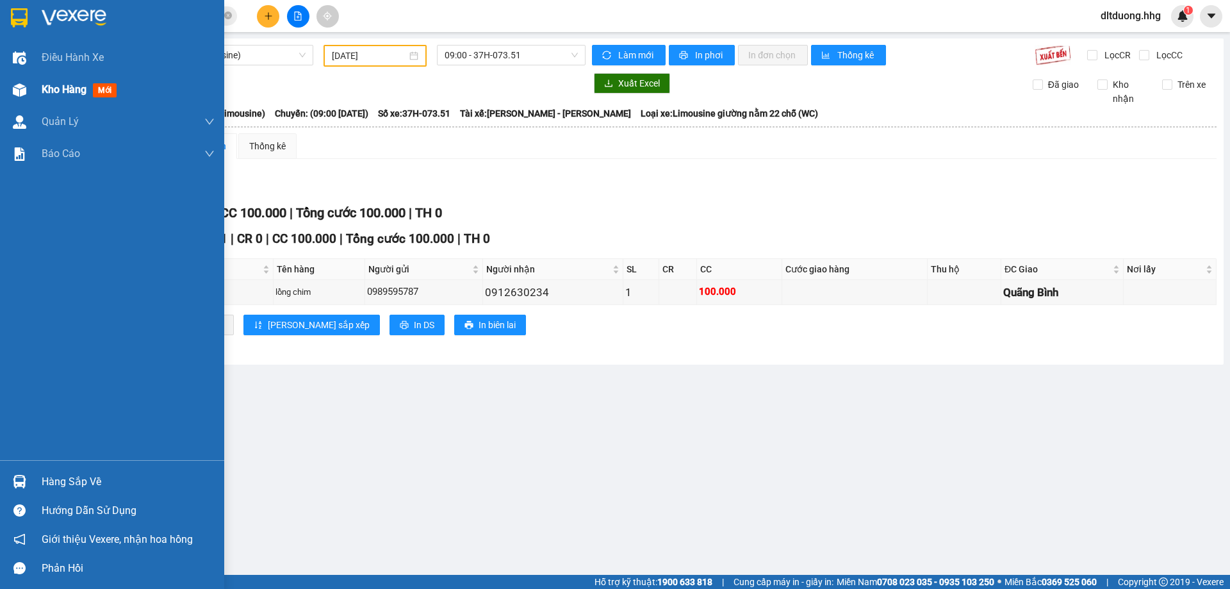
click at [71, 87] on span "Kho hàng" at bounding box center [64, 89] width 45 height 12
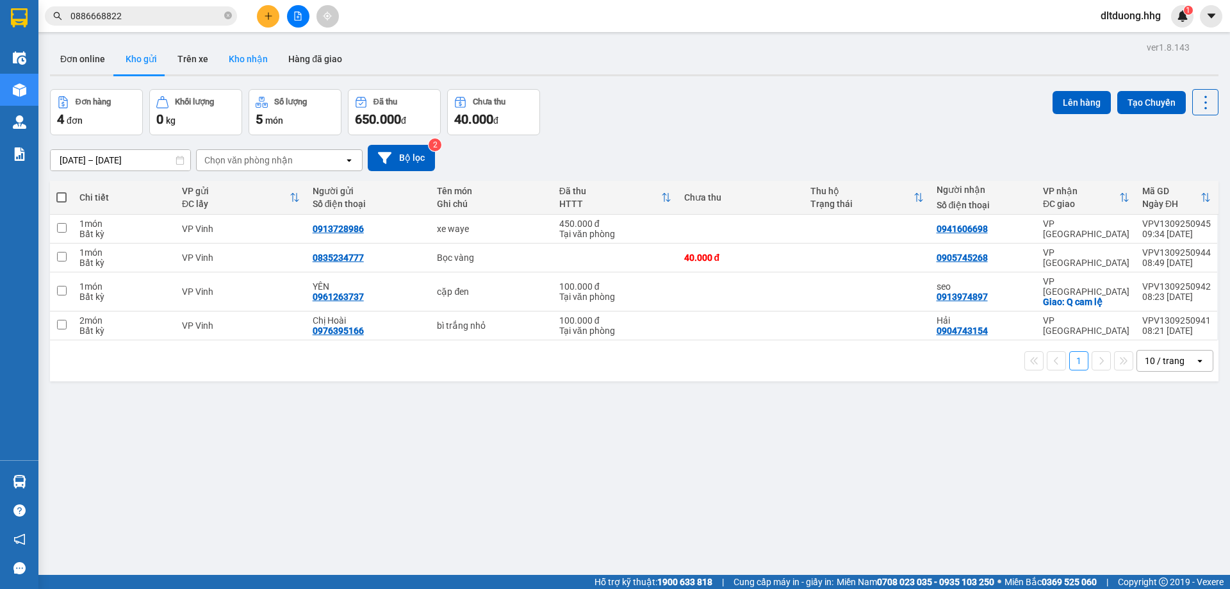
click at [259, 54] on button "Kho nhận" at bounding box center [249, 59] width 60 height 31
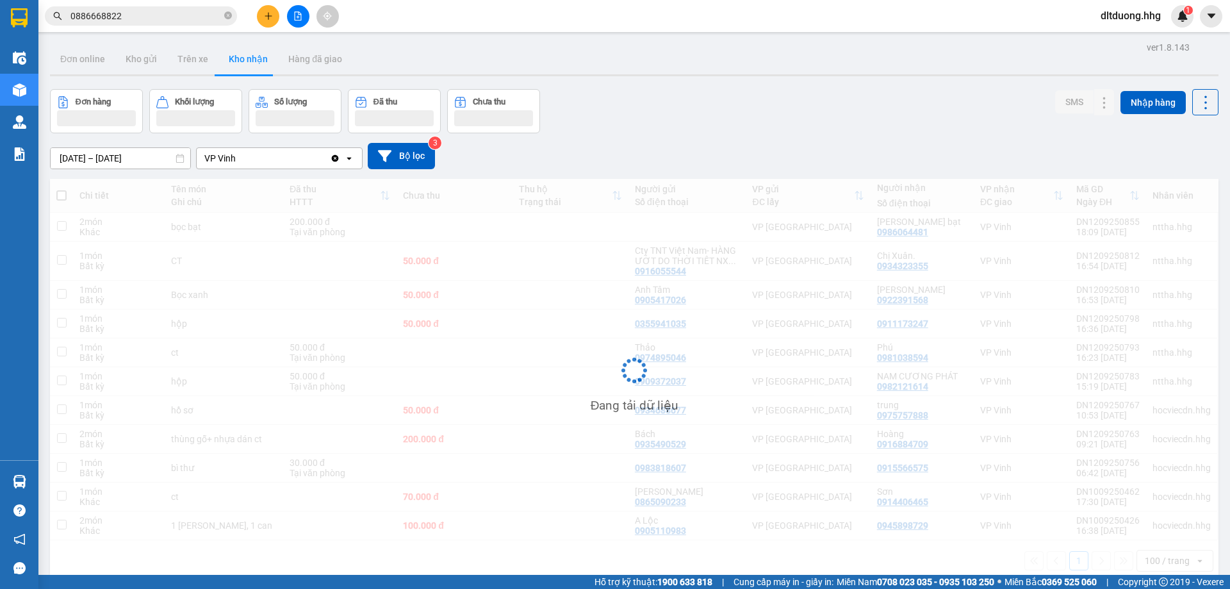
click at [149, 163] on input "[DATE] – [DATE]" at bounding box center [121, 158] width 140 height 21
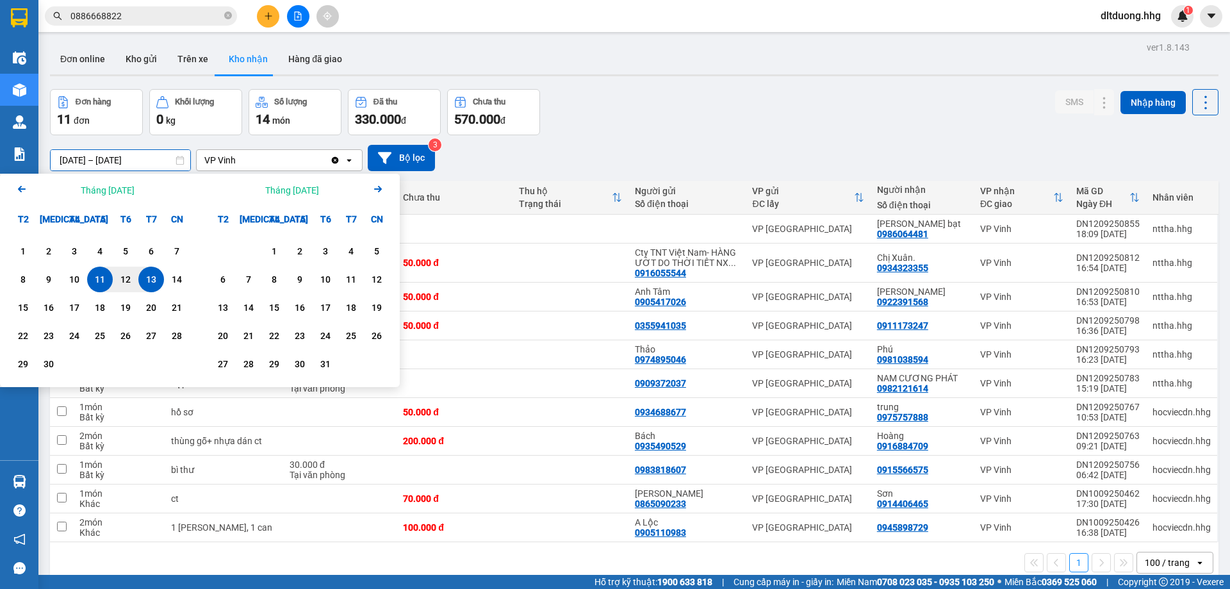
click at [21, 186] on icon "Arrow Left" at bounding box center [21, 188] width 15 height 15
click at [19, 191] on icon "Arrow Left" at bounding box center [21, 188] width 15 height 15
click at [45, 257] on div "1" at bounding box center [49, 251] width 18 height 15
click at [377, 184] on icon "Arrow Right" at bounding box center [377, 188] width 15 height 15
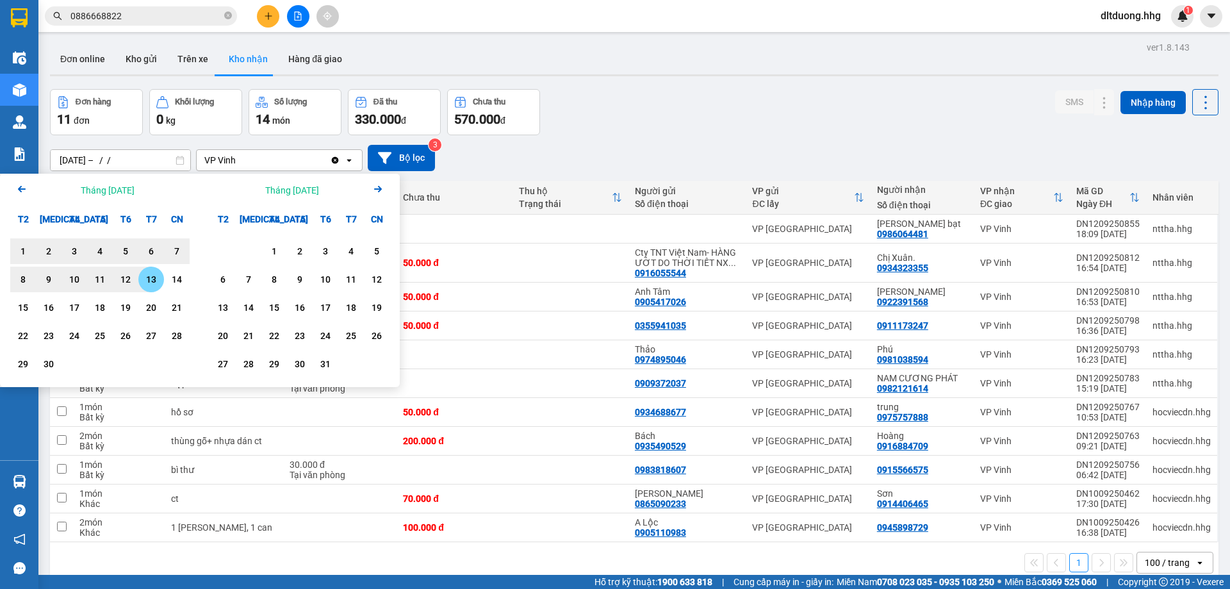
click at [151, 282] on div "13" at bounding box center [151, 279] width 18 height 15
type input "[DATE] – [DATE]"
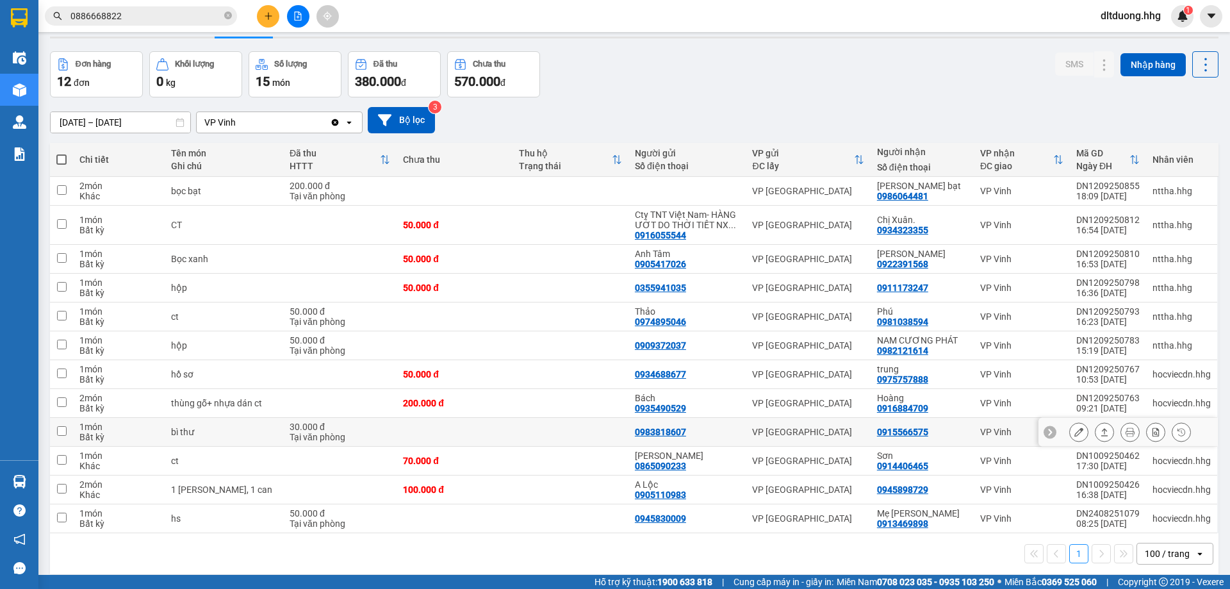
scroll to position [59, 0]
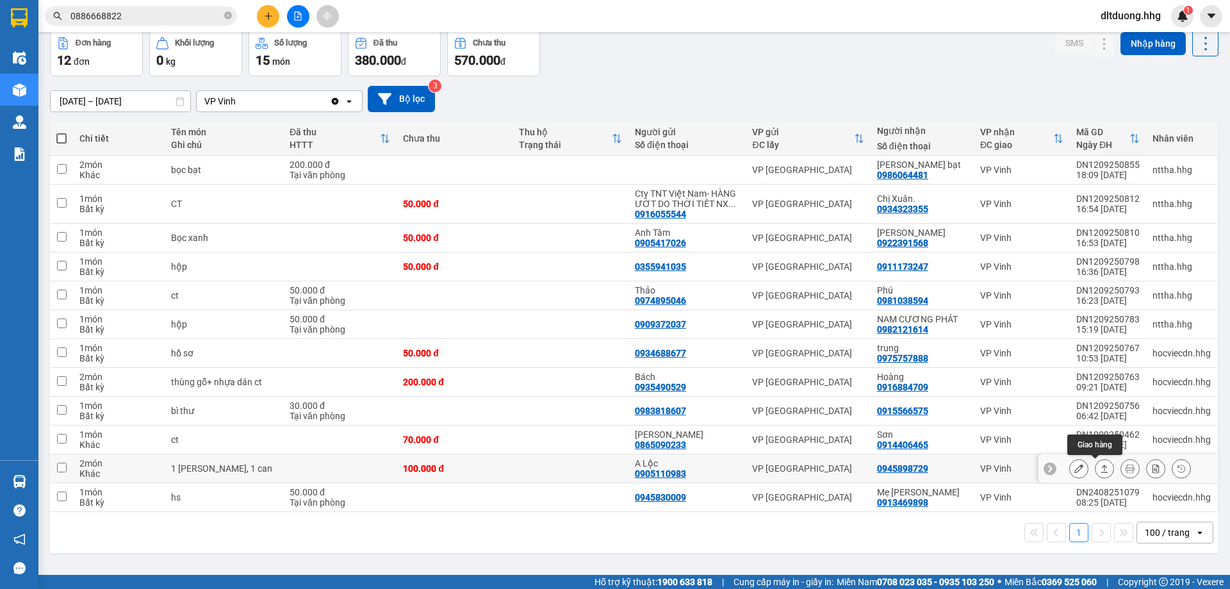
click at [1100, 470] on icon at bounding box center [1104, 468] width 9 height 9
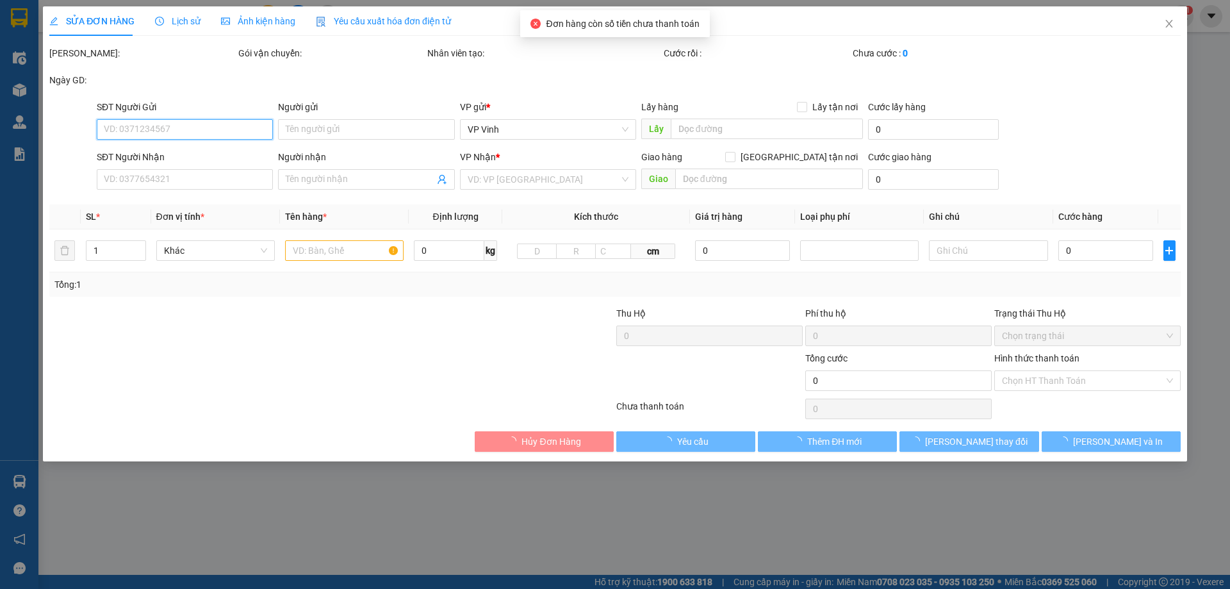
type input "0905110983"
type input "A Lộc"
type input "0945898729"
type input "100.000"
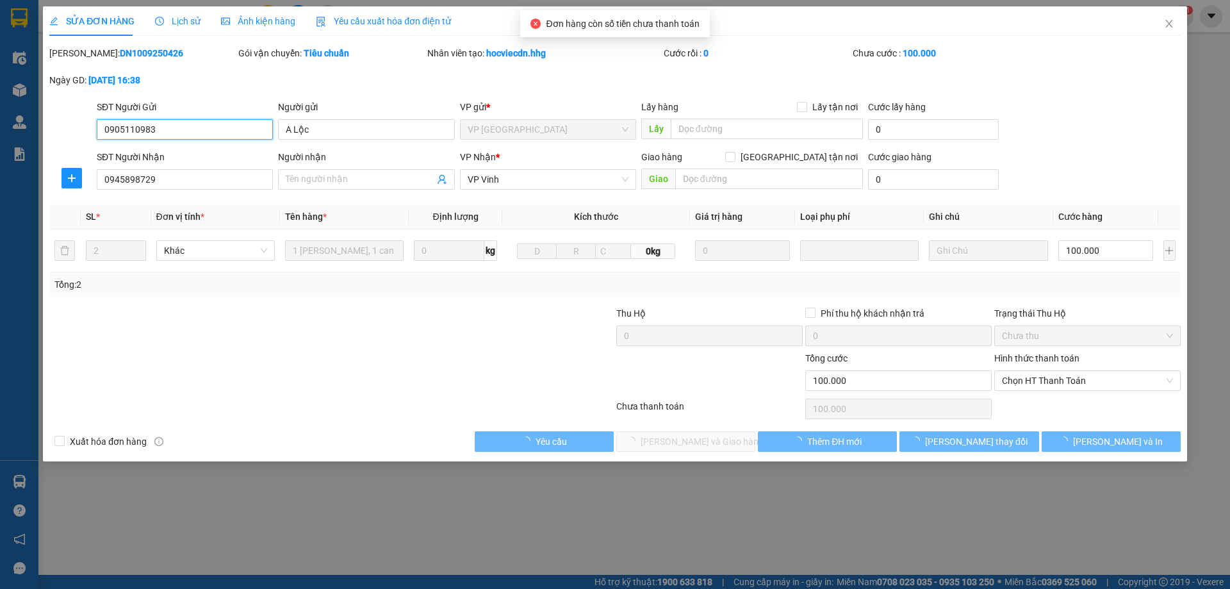
click at [1080, 381] on span "Chọn HT Thanh Toán" at bounding box center [1087, 380] width 171 height 19
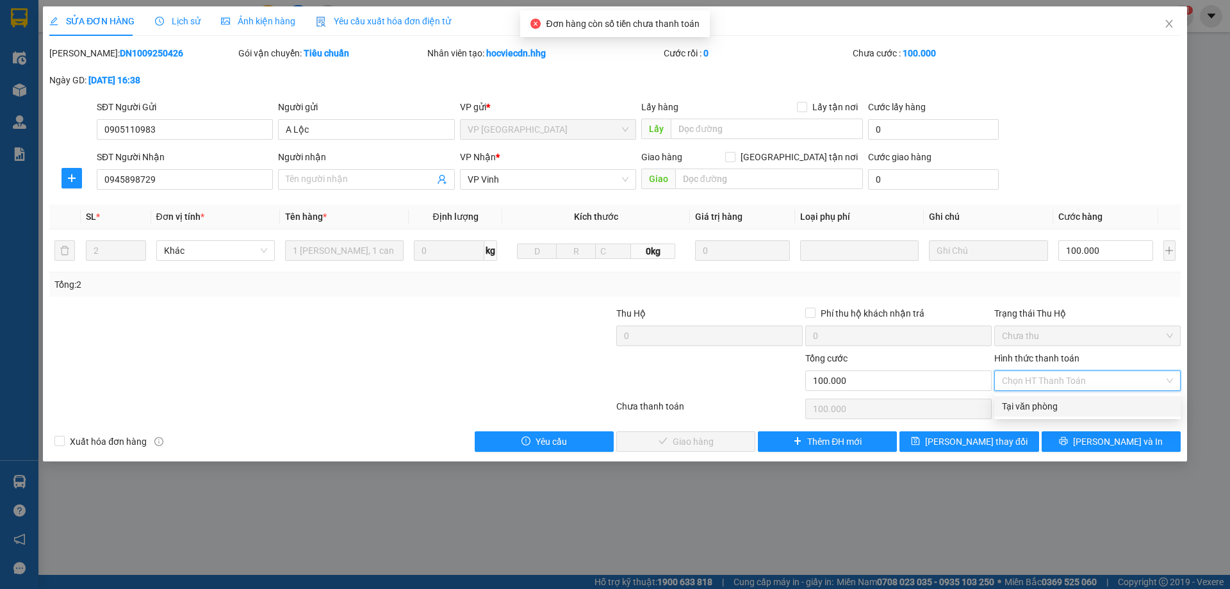
click at [1054, 408] on div "Tại văn phòng" at bounding box center [1087, 406] width 171 height 14
type input "0"
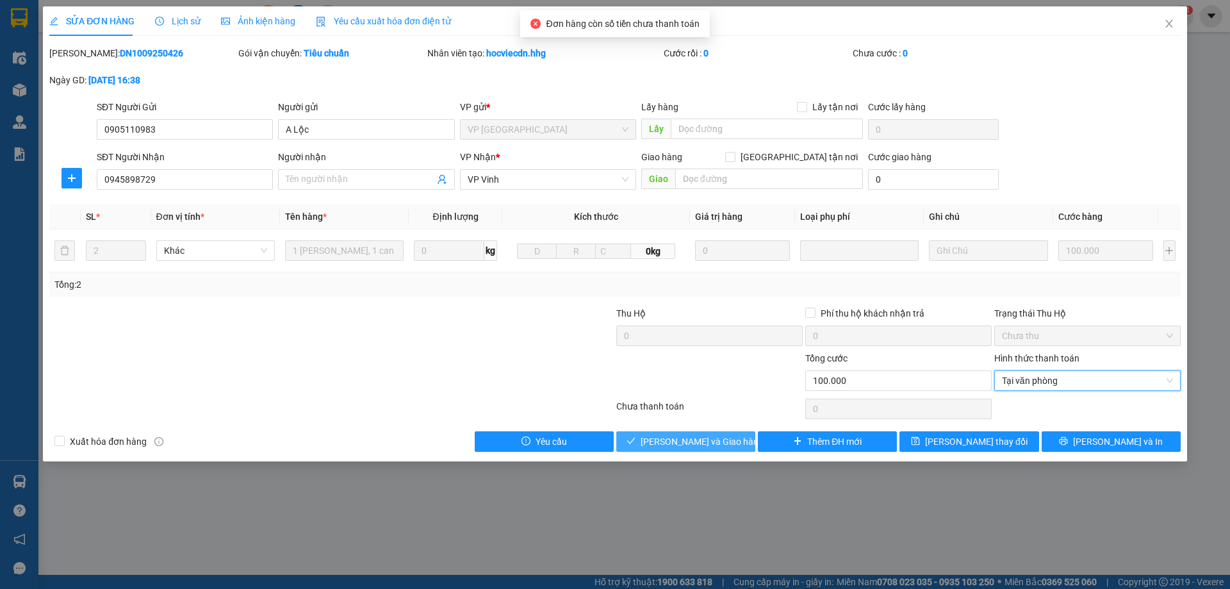
click at [712, 442] on span "[PERSON_NAME] và Giao hàng" at bounding box center [702, 441] width 123 height 14
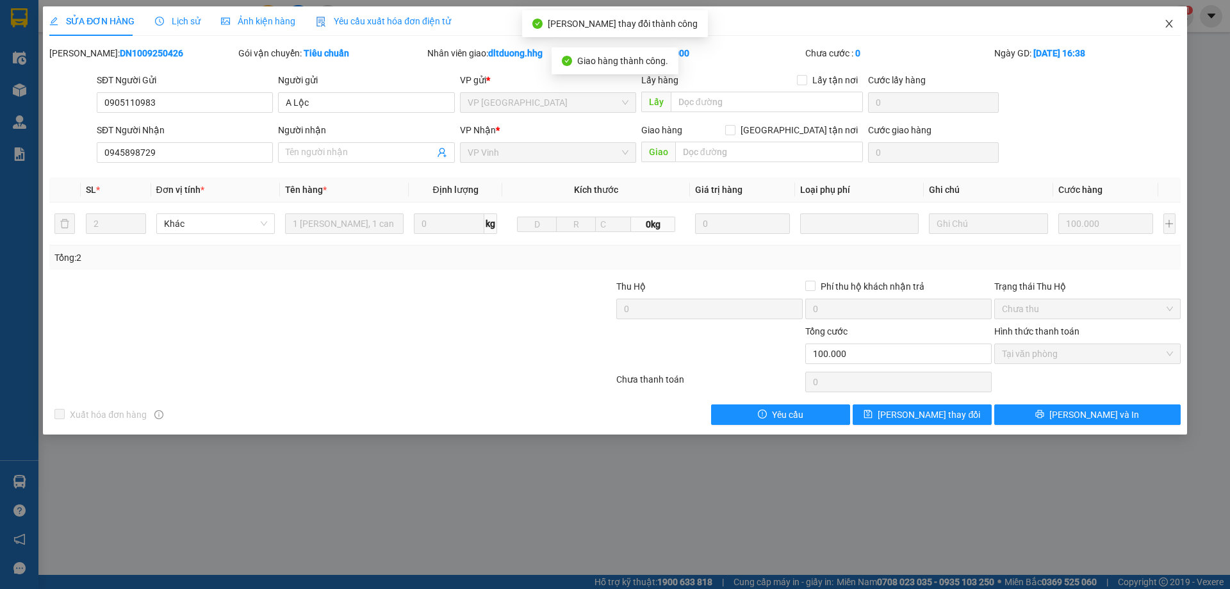
click at [1170, 20] on icon "close" at bounding box center [1169, 24] width 10 height 10
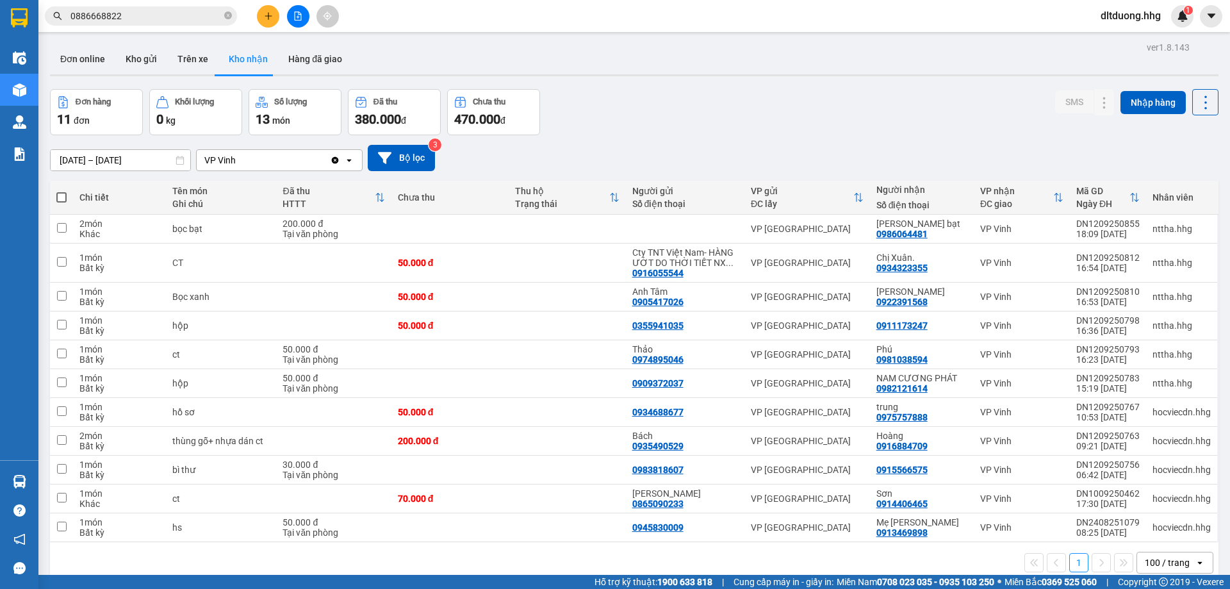
click at [144, 19] on input "0886668822" at bounding box center [145, 16] width 151 height 14
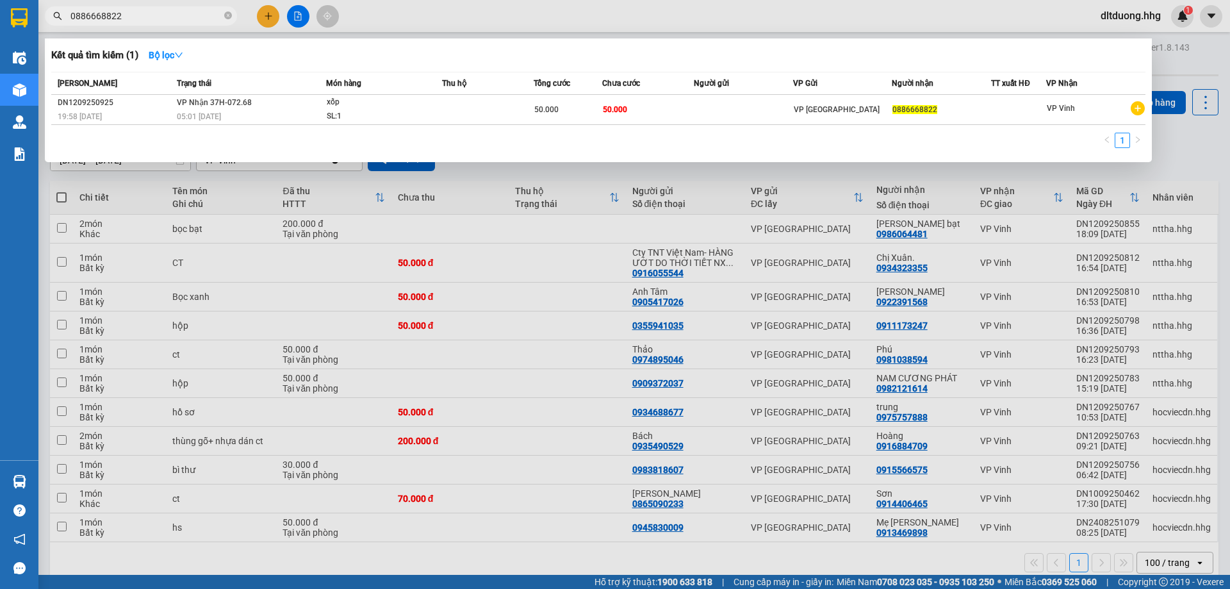
click at [144, 19] on input "0886668822" at bounding box center [145, 16] width 151 height 14
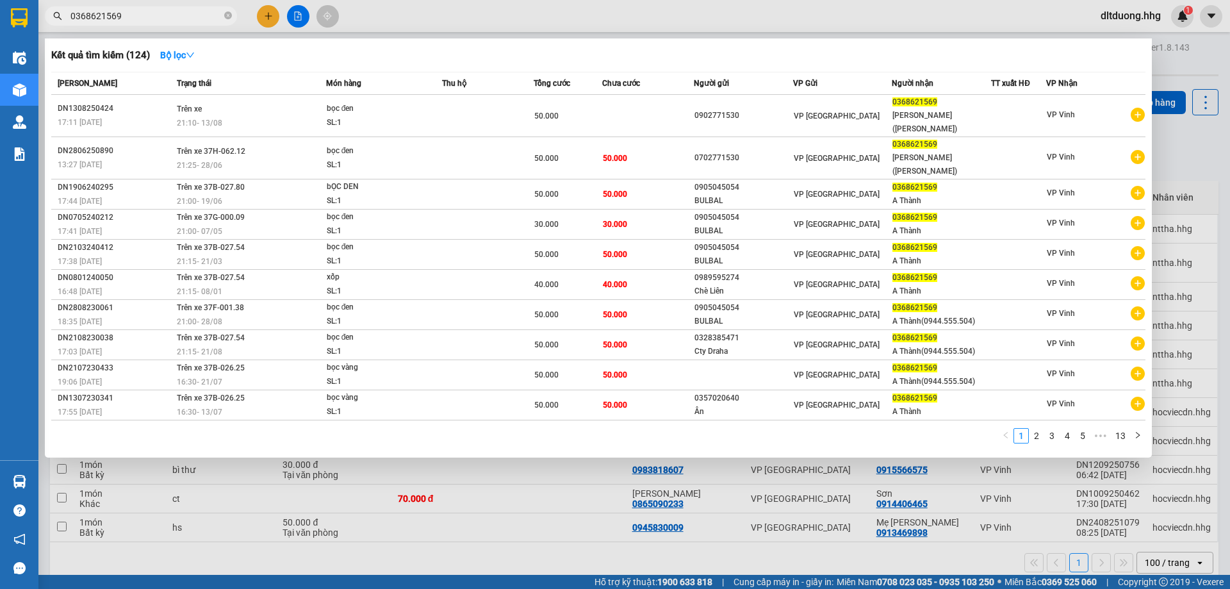
type input "0368621569"
click at [1212, 146] on div at bounding box center [615, 294] width 1230 height 589
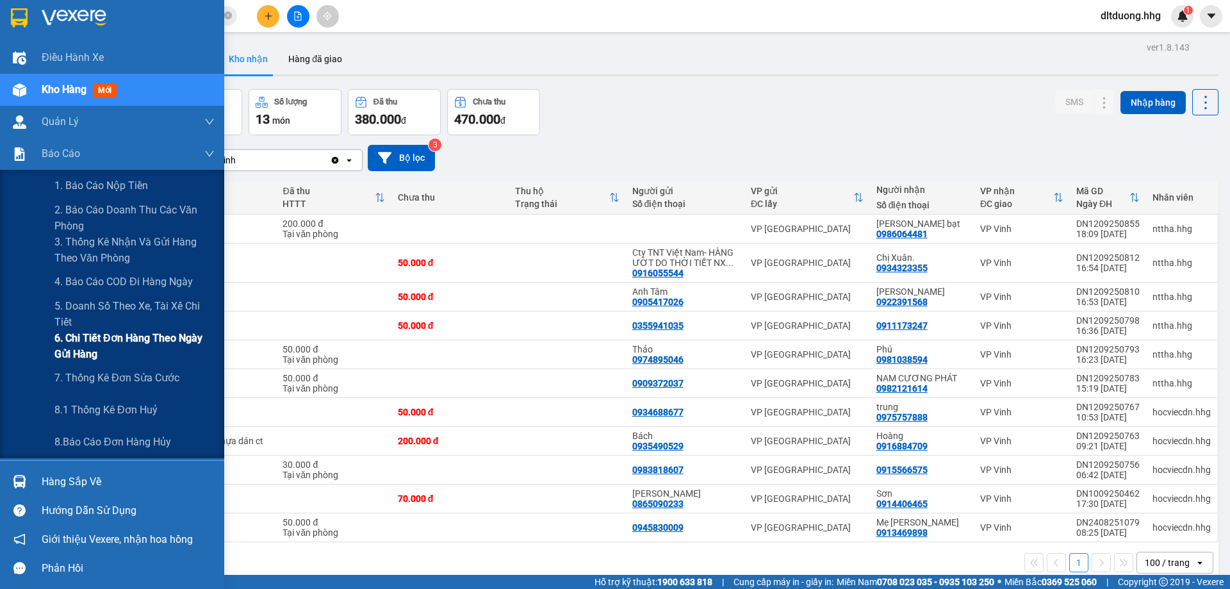
click at [99, 339] on span "6. Chi tiết đơn hàng theo ngày gửi hàng" at bounding box center [134, 346] width 160 height 32
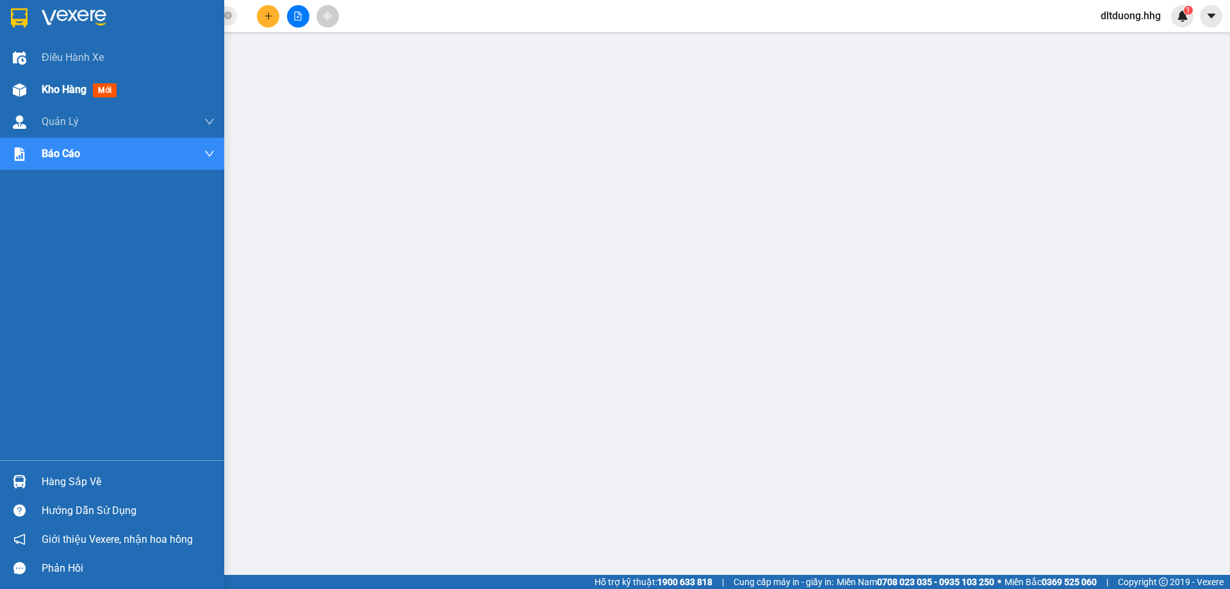
click at [42, 87] on span "Kho hàng" at bounding box center [64, 89] width 45 height 12
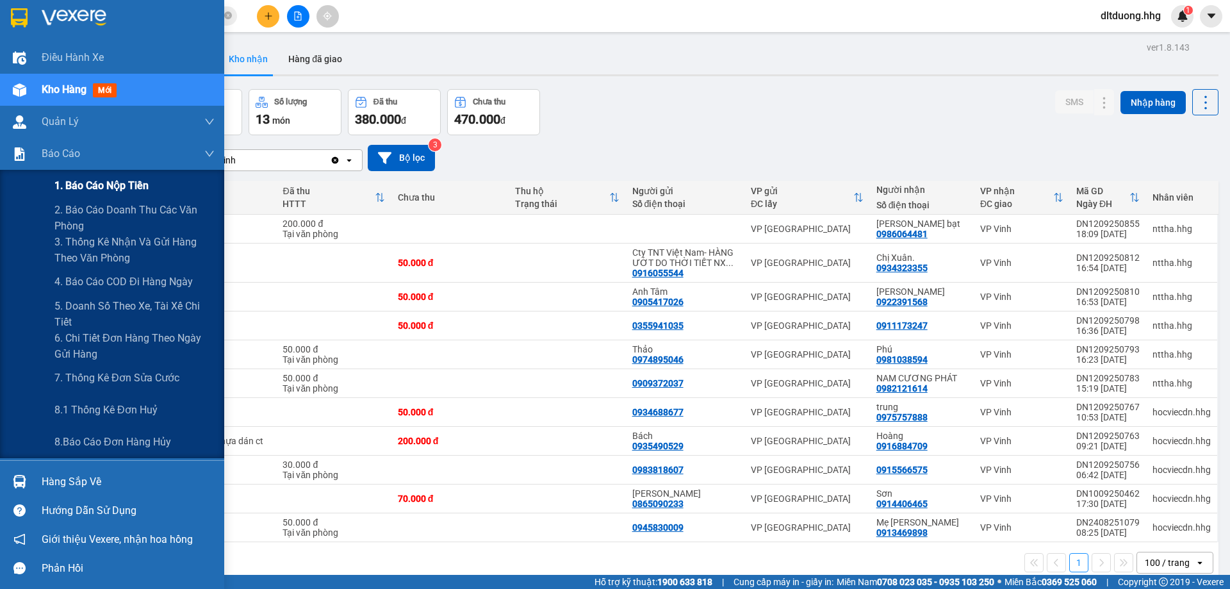
click at [94, 188] on span "1. Báo cáo nộp tiền" at bounding box center [101, 185] width 94 height 16
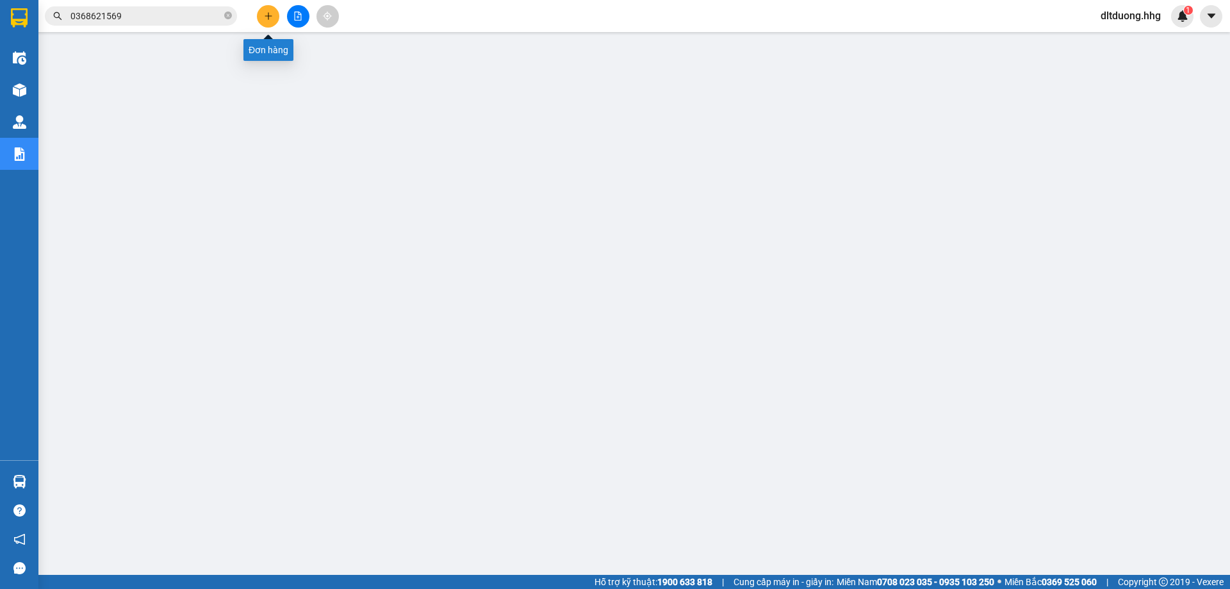
click at [269, 17] on icon "plus" at bounding box center [268, 16] width 9 height 9
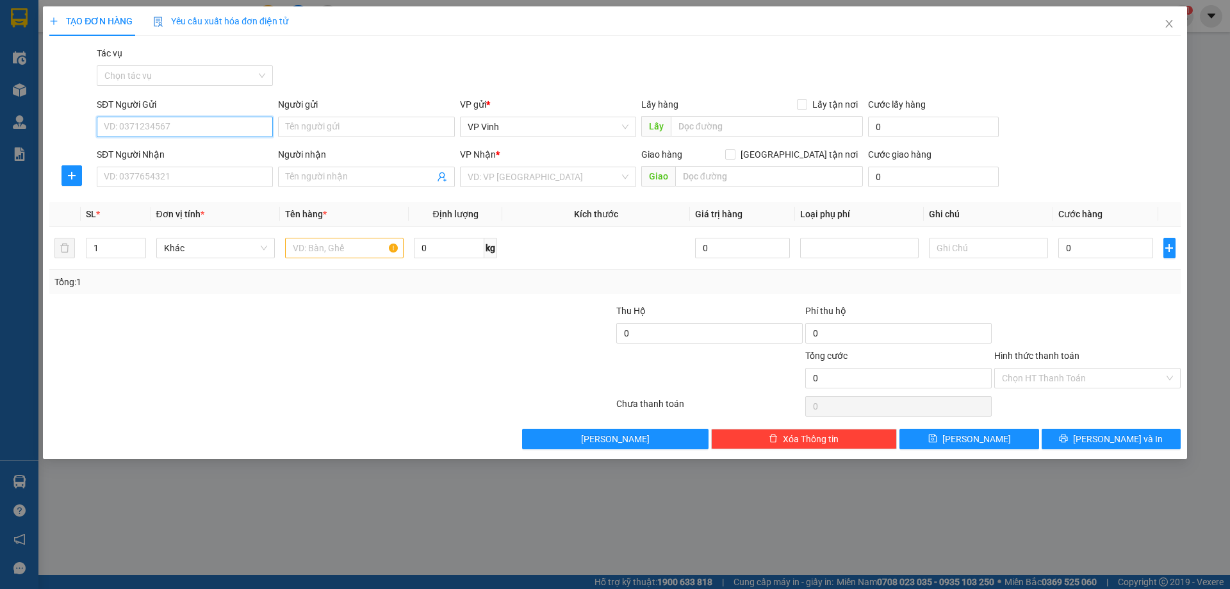
click at [213, 127] on input "SĐT Người Gửi" at bounding box center [185, 127] width 176 height 21
type input "0762934795"
click at [158, 173] on input "SĐT Người Nhận" at bounding box center [185, 177] width 176 height 21
click at [311, 126] on input "Người gửi" at bounding box center [366, 127] width 176 height 21
type input "Thầy Trai"
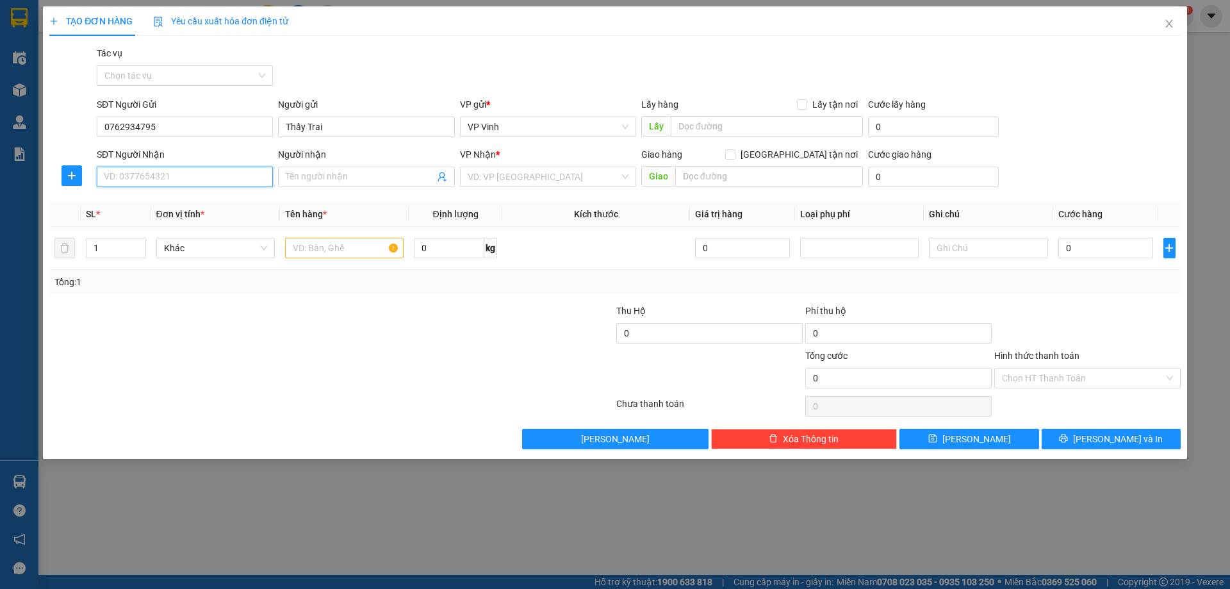
click at [255, 176] on input "SĐT Người Nhận" at bounding box center [185, 177] width 176 height 21
click at [168, 124] on input "0762934795" at bounding box center [185, 127] width 176 height 21
click at [173, 175] on input "SĐT Người Nhận" at bounding box center [185, 177] width 176 height 21
paste input "0762934795"
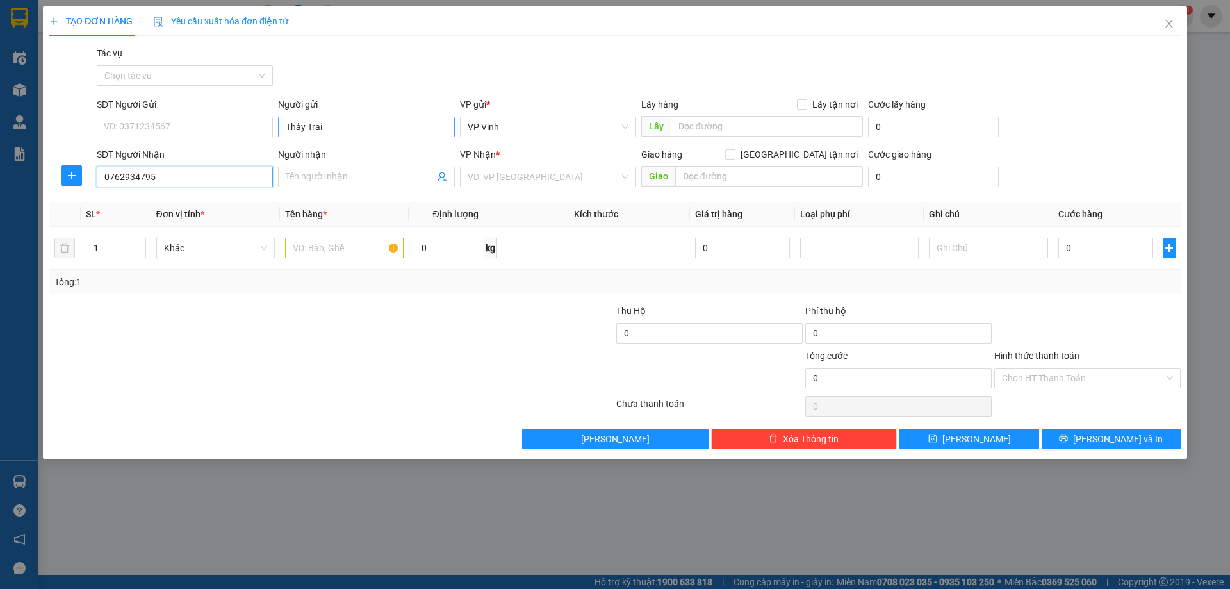
type input "0762934795"
click at [338, 128] on input "Thầy Trai" at bounding box center [366, 127] width 176 height 21
click at [342, 182] on input "Người nhận" at bounding box center [360, 177] width 148 height 14
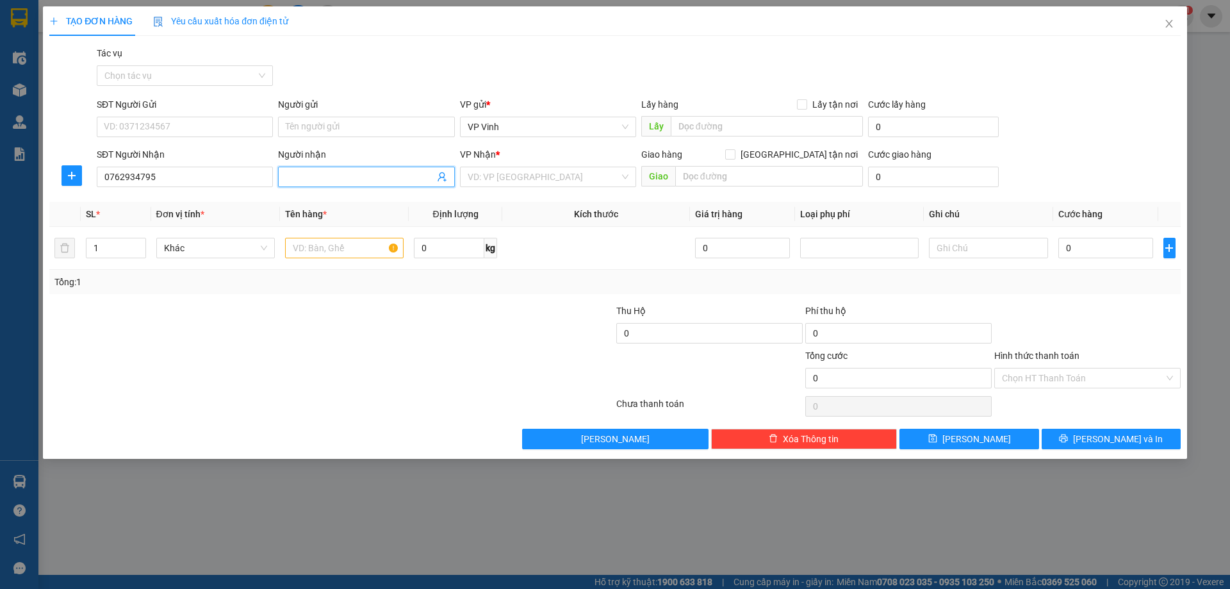
paste input "Thầy Trai"
type input "Thầy Trai"
click at [138, 128] on input "SĐT Người Gửi" at bounding box center [185, 127] width 176 height 21
type input "0977367191"
click at [544, 181] on input "search" at bounding box center [544, 176] width 152 height 19
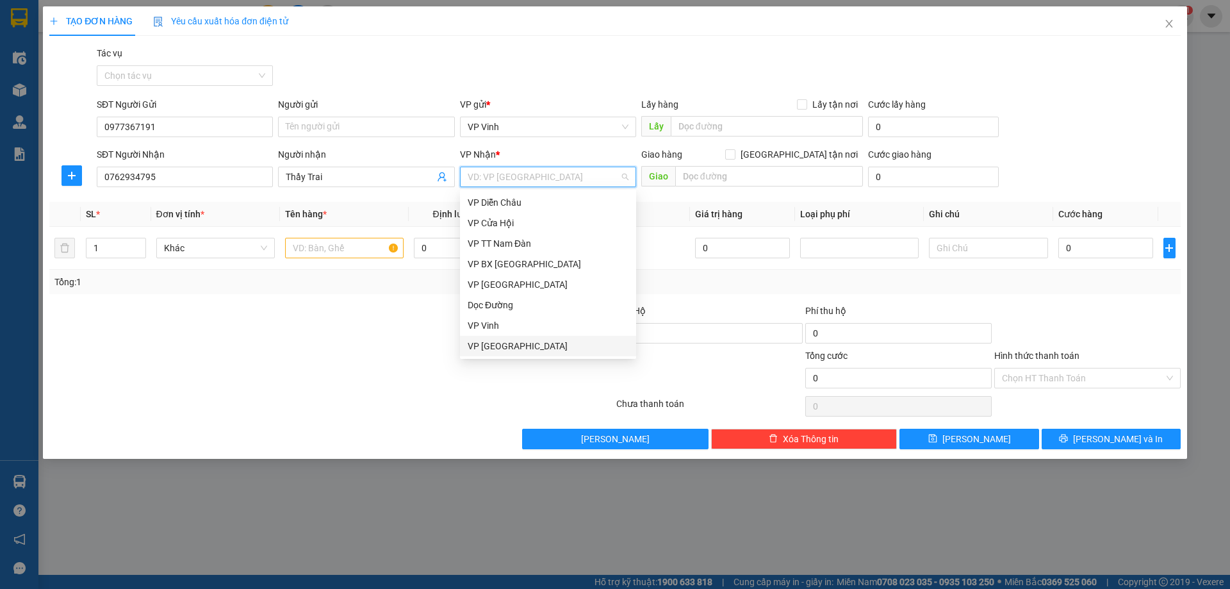
click at [509, 345] on div "VP [GEOGRAPHIC_DATA]" at bounding box center [548, 346] width 161 height 14
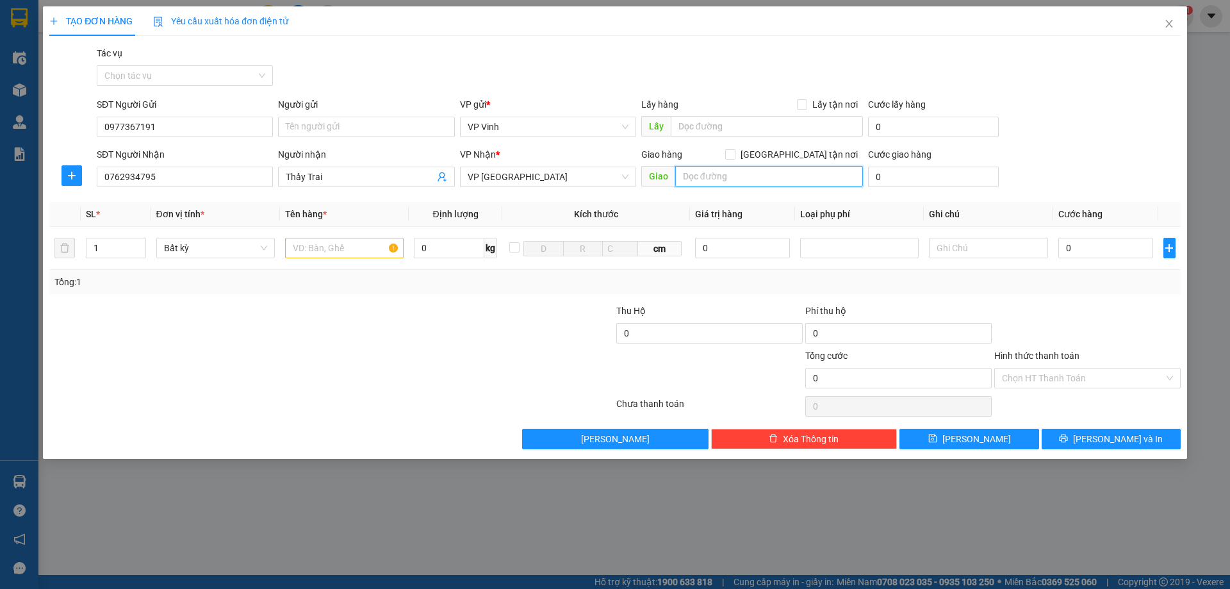
click at [704, 180] on input "text" at bounding box center [769, 176] width 188 height 21
click at [734, 152] on input "[GEOGRAPHIC_DATA] tận nơi" at bounding box center [729, 153] width 9 height 9
checkbox input "true"
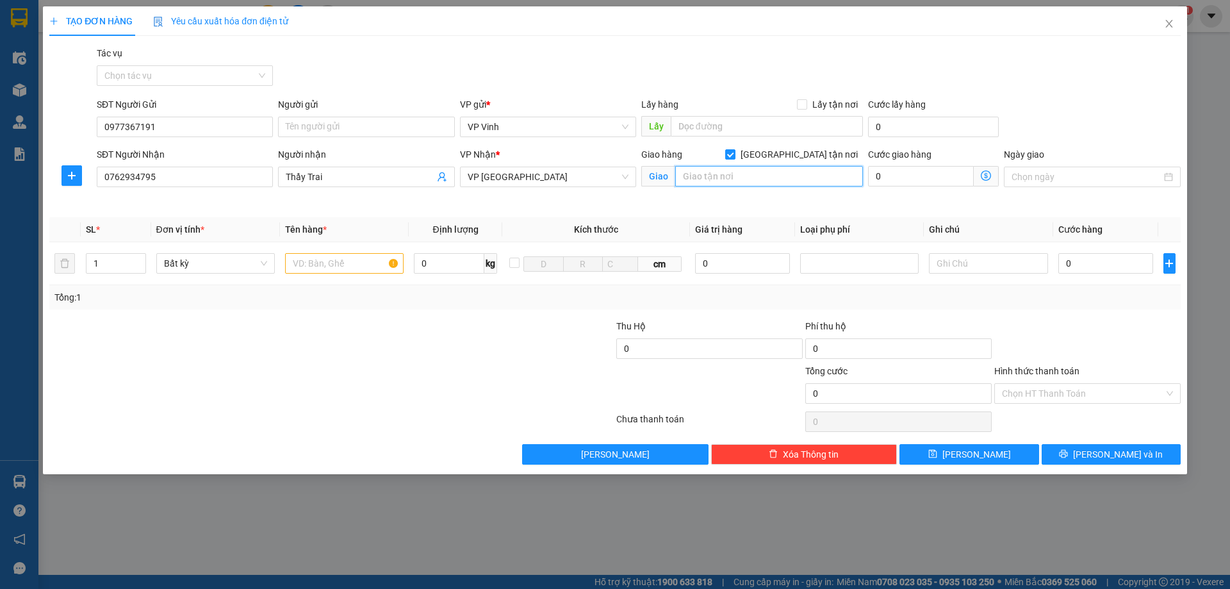
click at [778, 186] on input "text" at bounding box center [769, 176] width 188 height 21
type input "F"
click at [725, 176] on input "Cổng Phụ FPT [GEOGRAPHIC_DATA]" at bounding box center [769, 176] width 188 height 21
type input "Cổng Phụ trường FPT Đà Nẵng"
click at [359, 268] on input "text" at bounding box center [344, 263] width 119 height 21
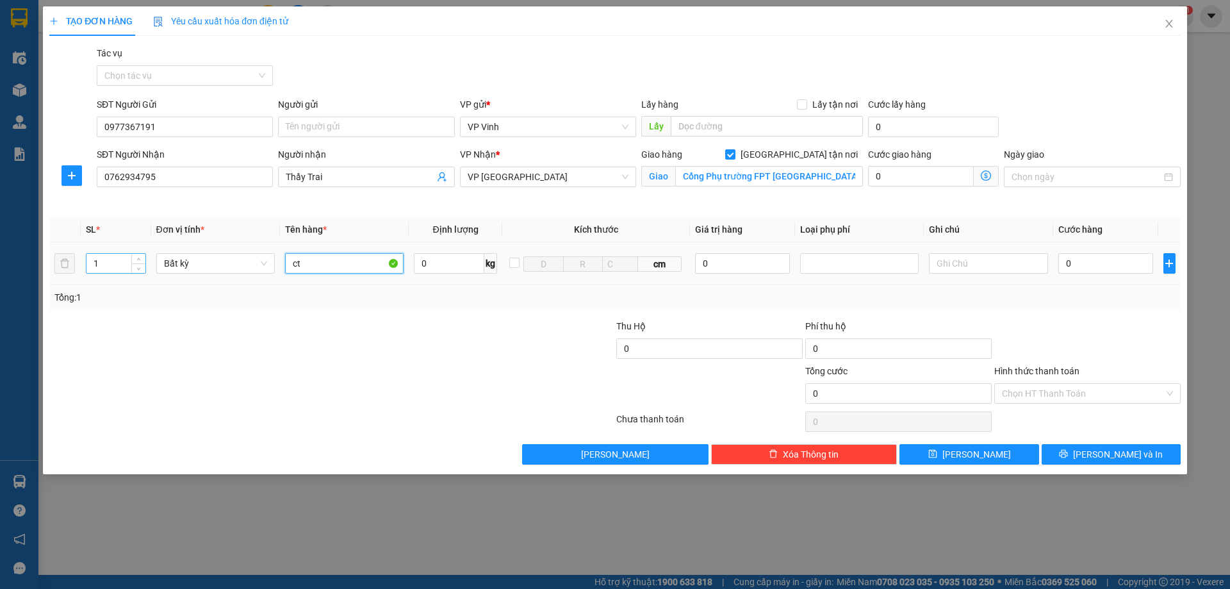
type input "ct"
click at [118, 261] on input "1" at bounding box center [116, 263] width 59 height 19
type input "2"
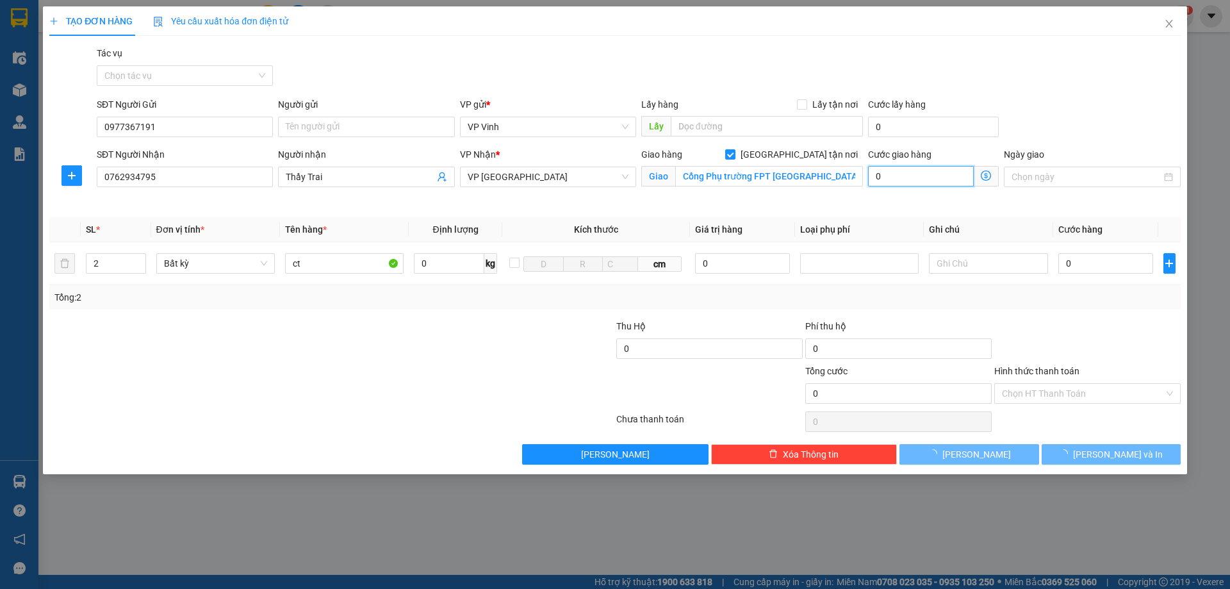
click at [962, 182] on input "0" at bounding box center [921, 176] width 106 height 21
type input "8"
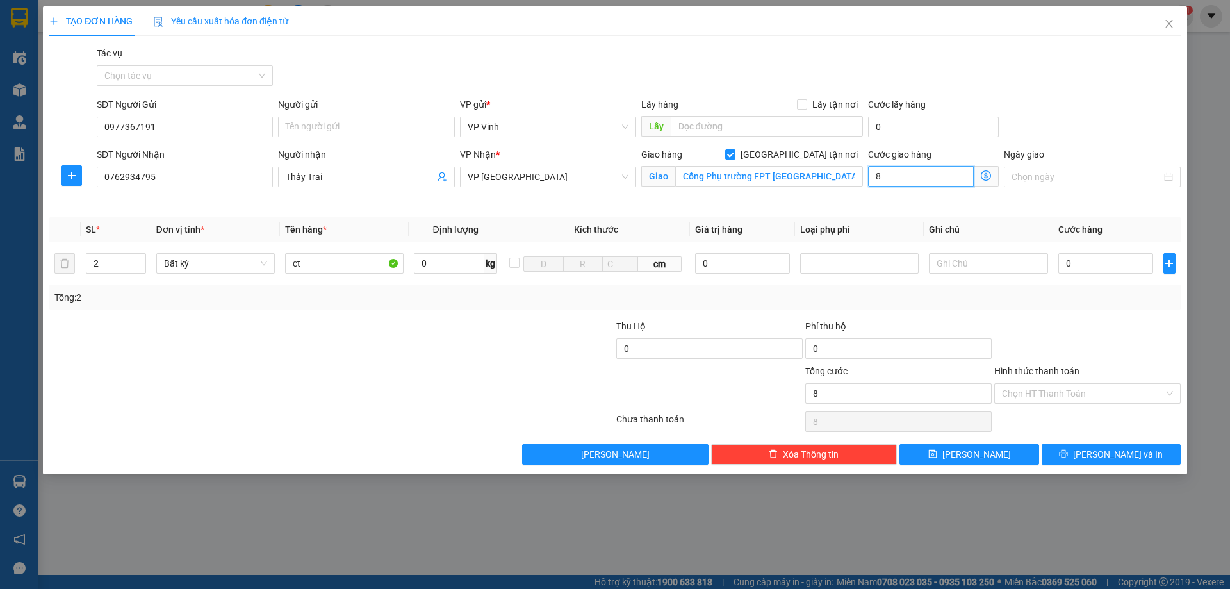
type input "8"
type input "80"
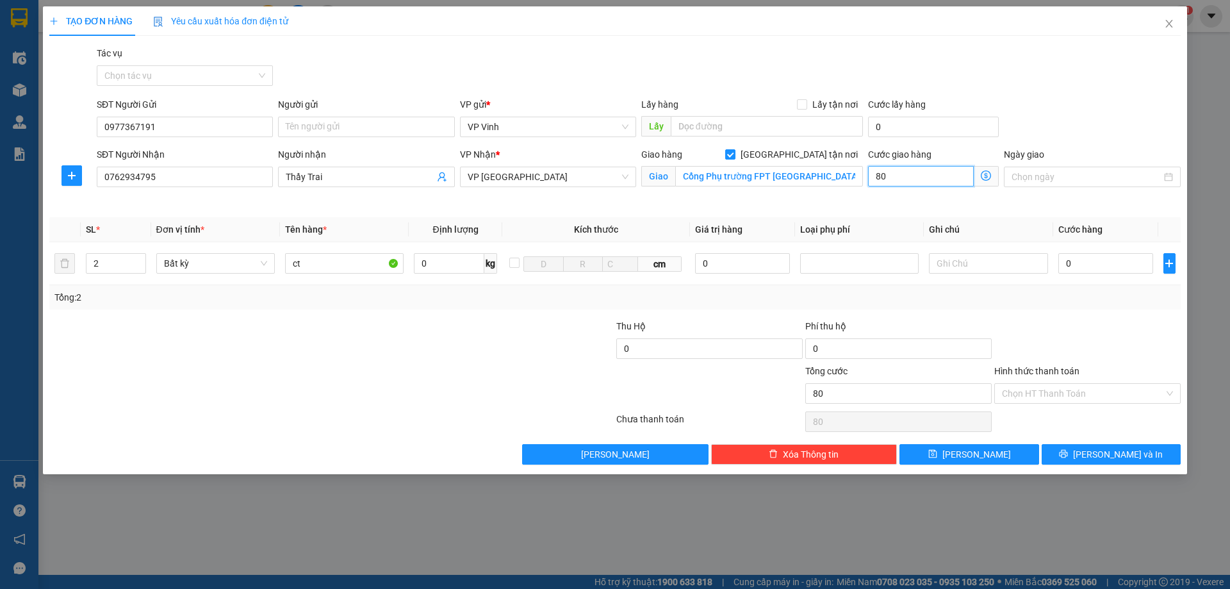
type input "800"
type input "8.000"
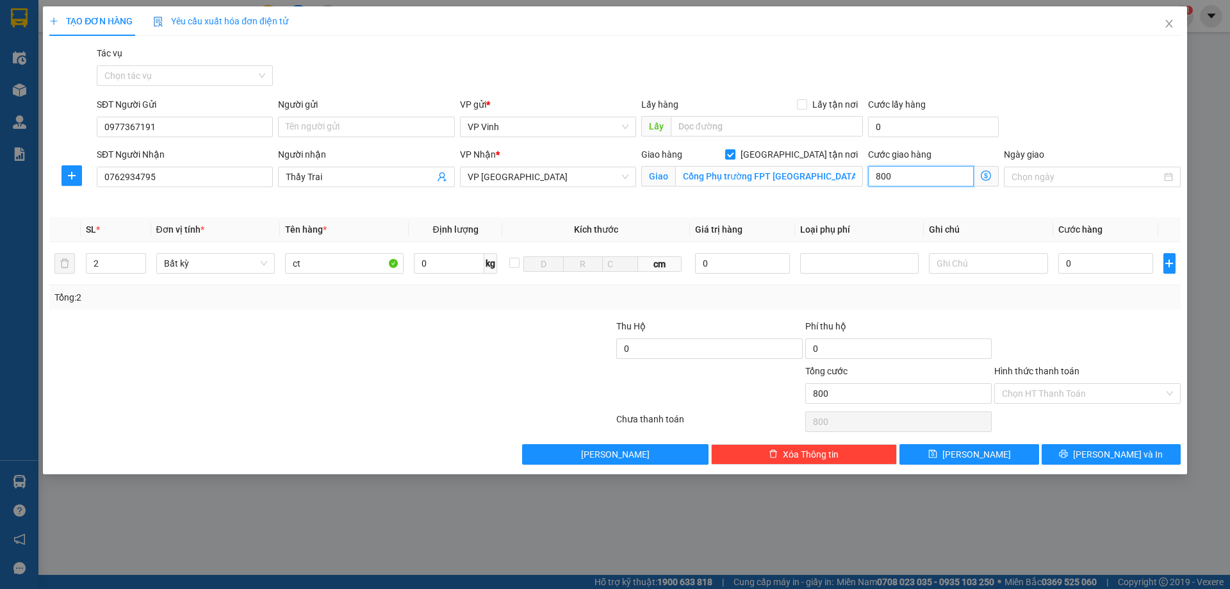
type input "8.000"
type input "80.000"
click at [1074, 264] on input "0" at bounding box center [1106, 263] width 95 height 21
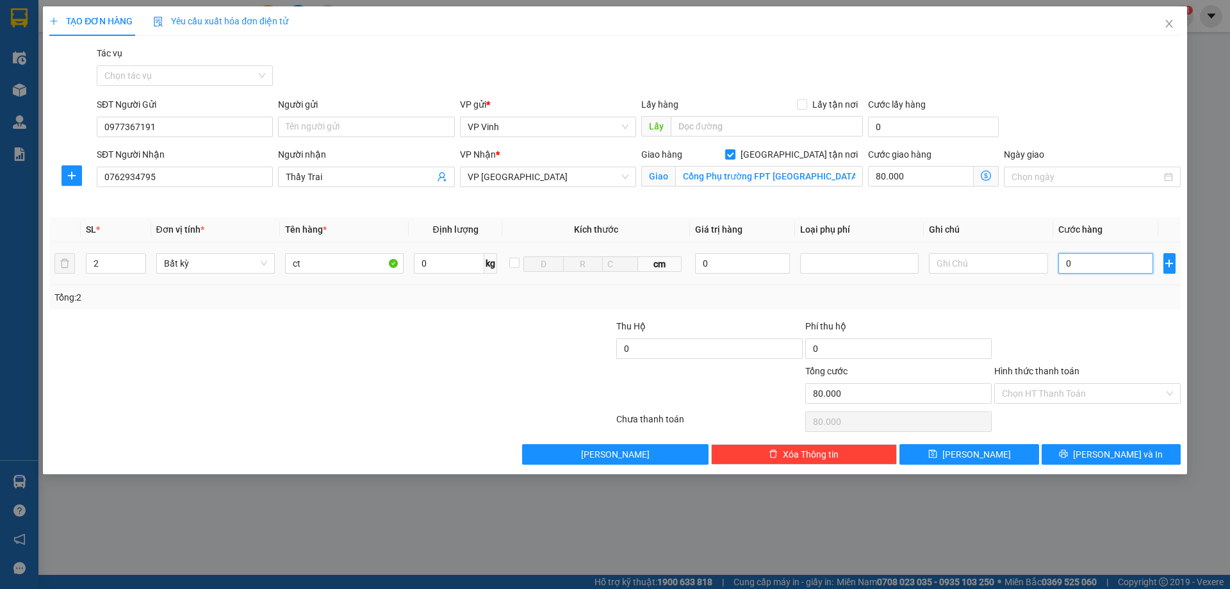
type input "9"
type input "80.009"
type input "90"
type input "80.090"
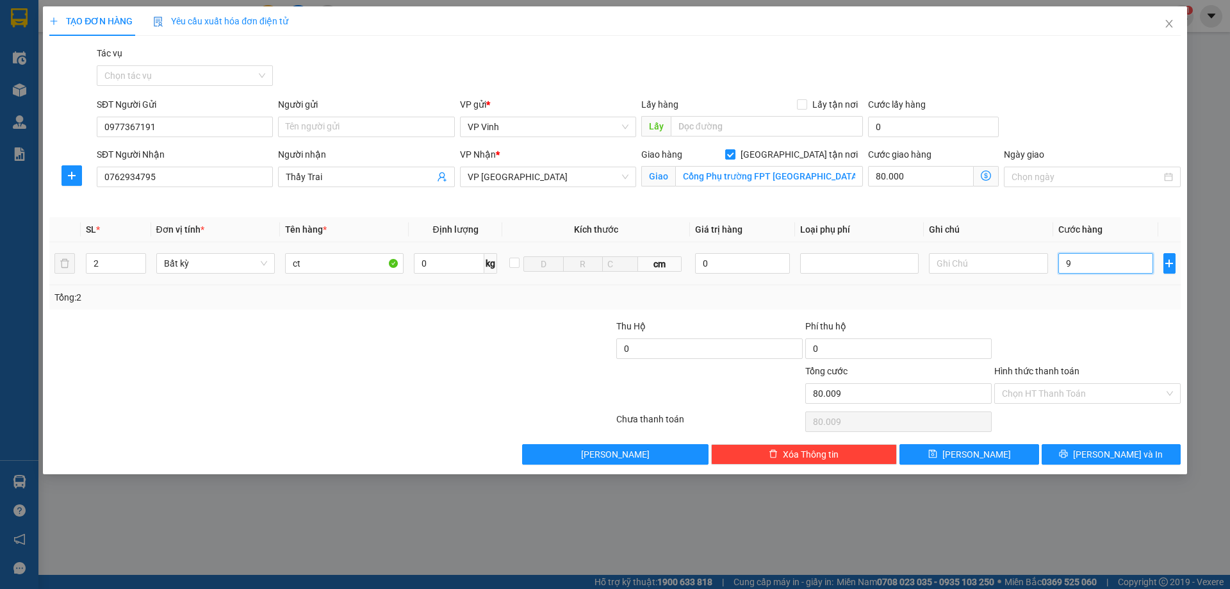
type input "80.090"
type input "900"
type input "80.900"
type input "9.000"
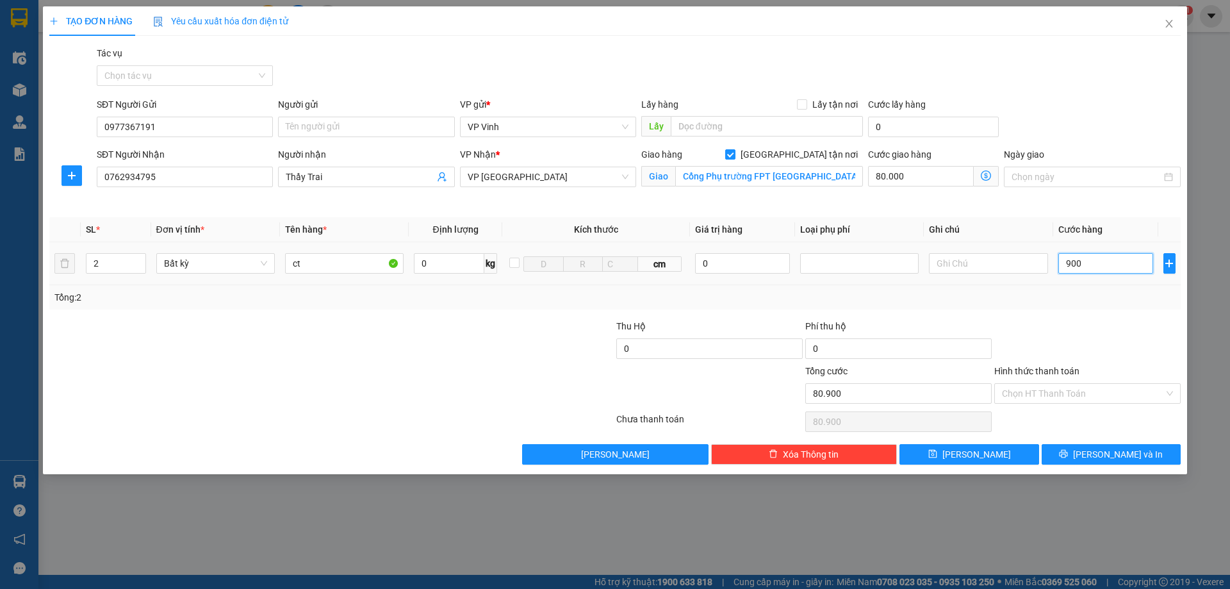
type input "89.000"
type input "90.000"
type input "170.000"
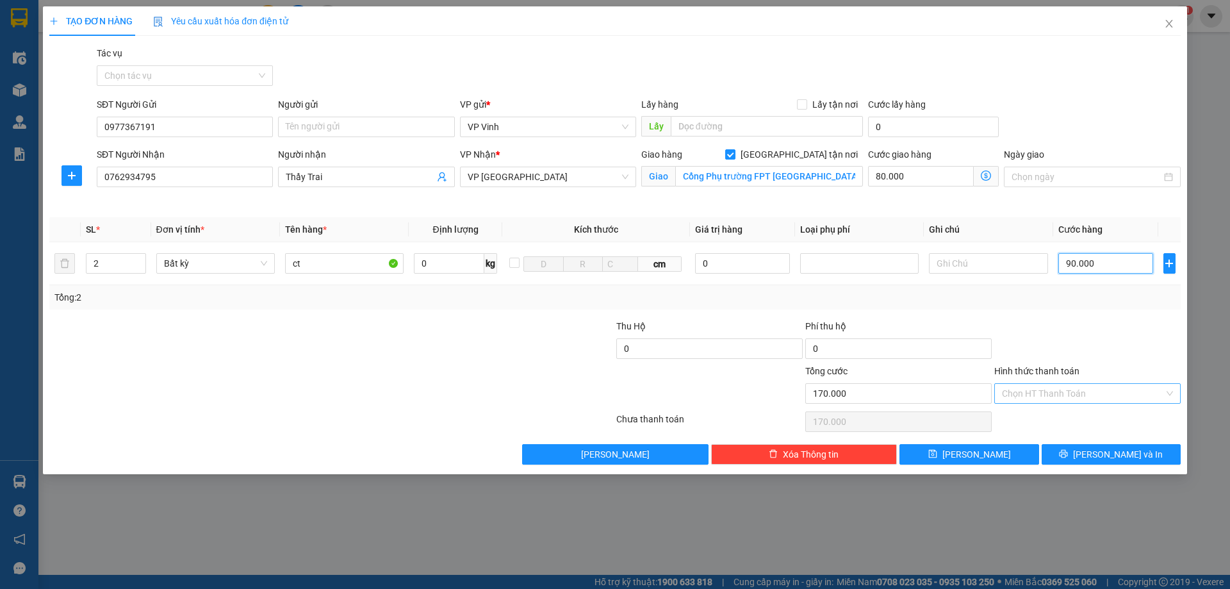
type input "90.000"
click at [1087, 396] on input "Hình thức thanh toán" at bounding box center [1083, 393] width 162 height 19
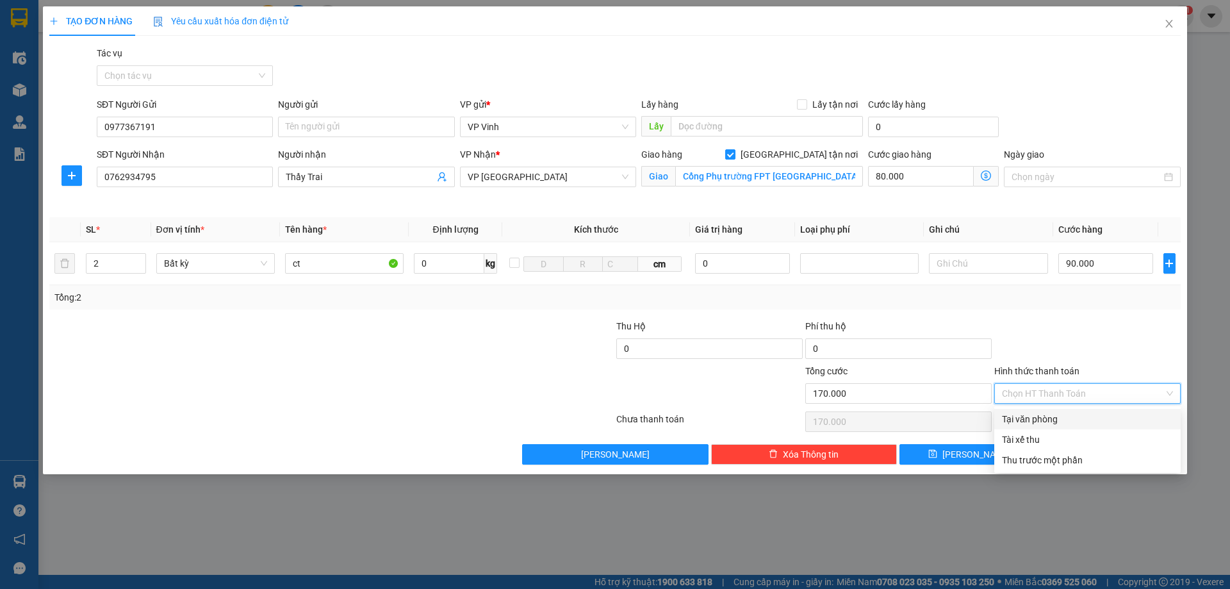
click at [1077, 424] on div "Tại văn phòng" at bounding box center [1087, 419] width 171 height 14
type input "0"
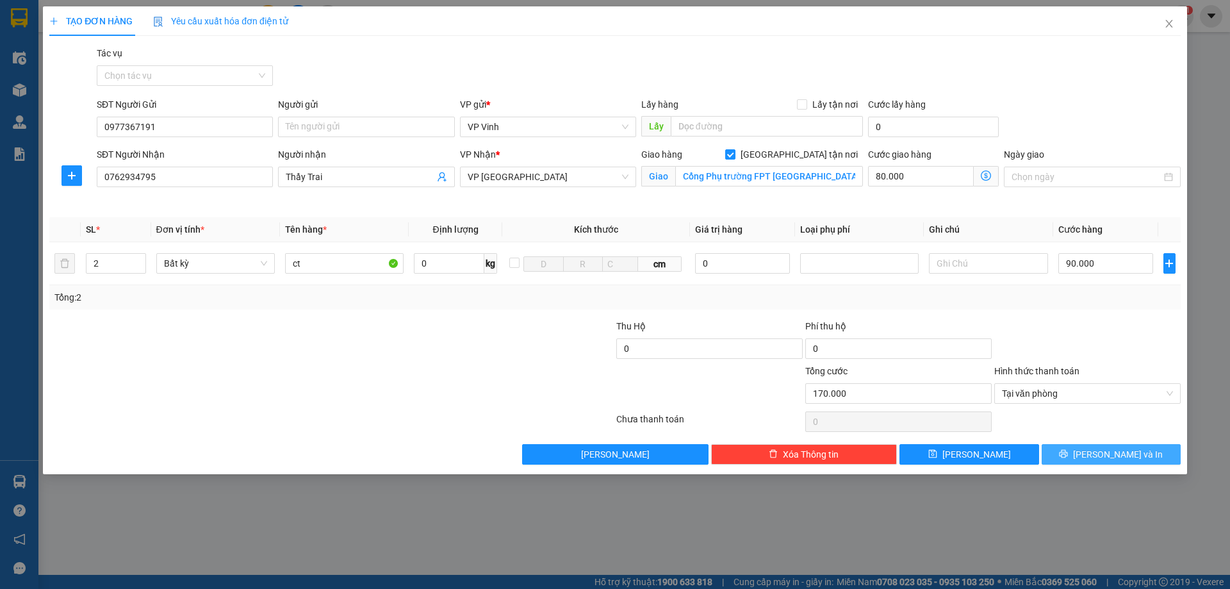
click at [1108, 459] on span "Lưu và In" at bounding box center [1118, 454] width 90 height 14
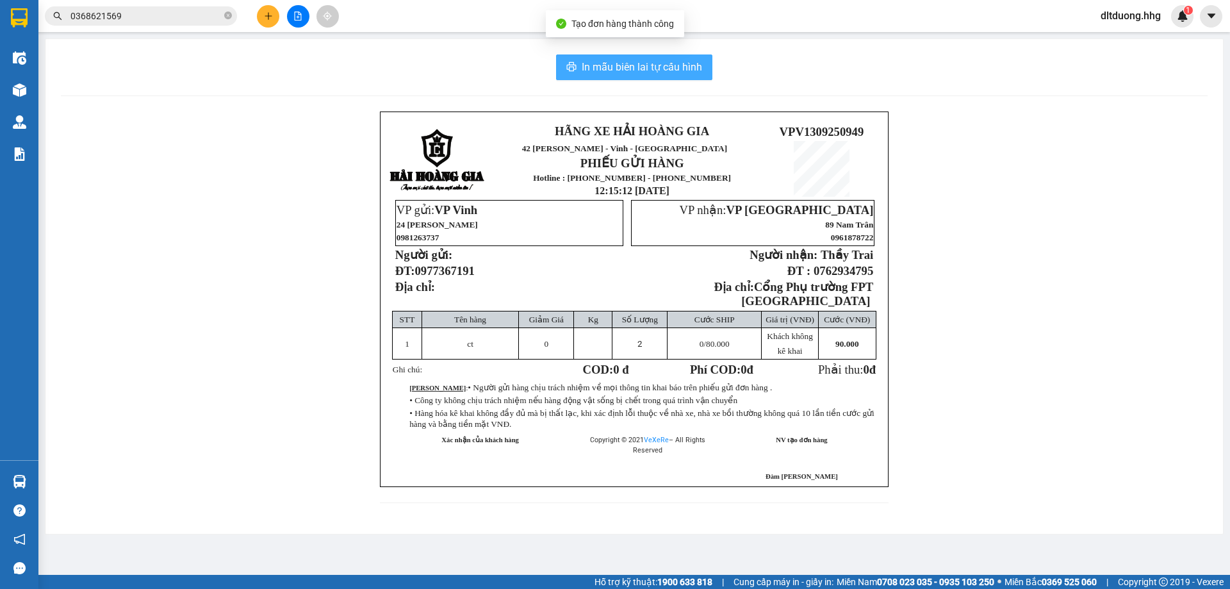
click at [624, 68] on span "In mẫu biên lai tự cấu hình" at bounding box center [642, 67] width 120 height 16
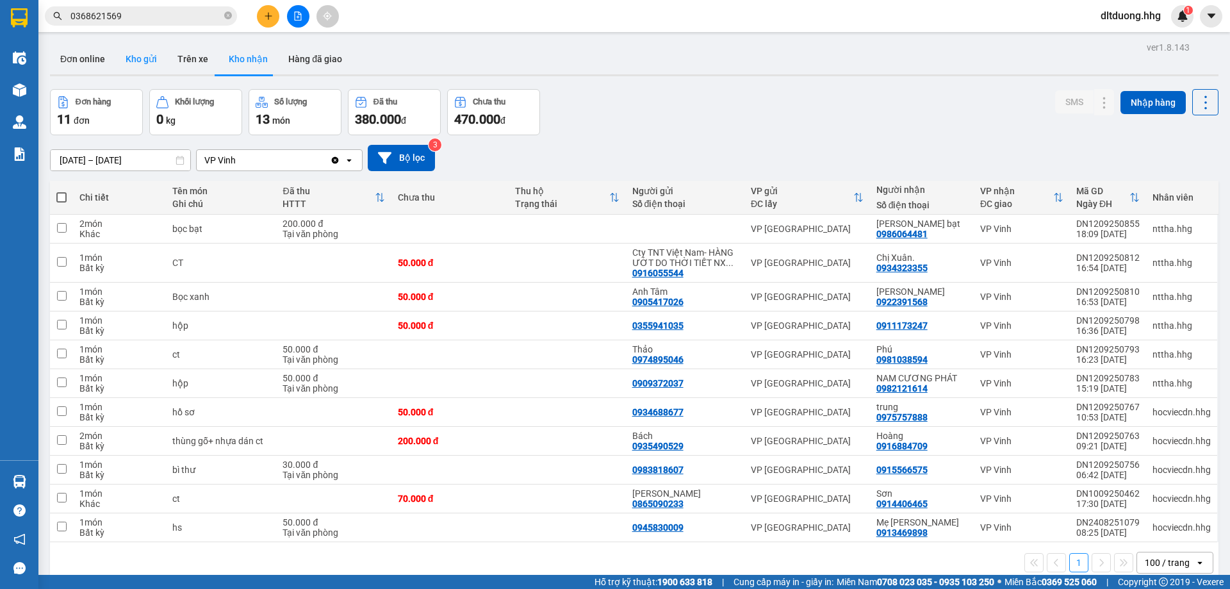
click at [133, 62] on button "Kho gửi" at bounding box center [141, 59] width 52 height 31
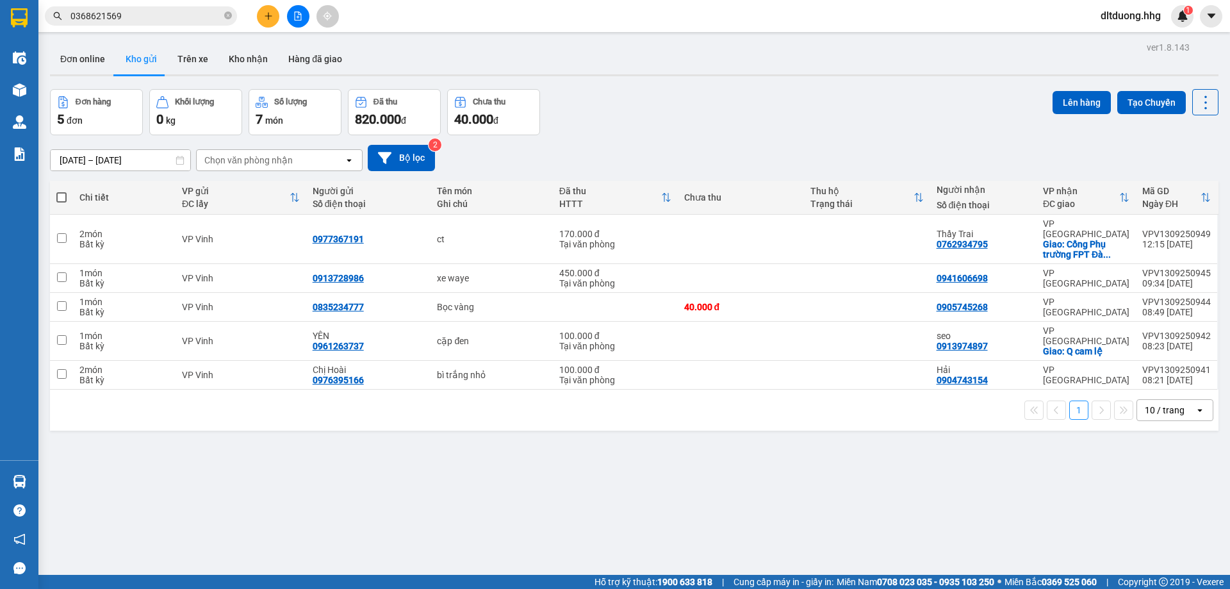
click at [1184, 400] on div "10 / trang" at bounding box center [1166, 410] width 58 height 21
click at [1173, 534] on span "100 / trang" at bounding box center [1160, 531] width 46 height 13
click at [262, 15] on button at bounding box center [268, 16] width 22 height 22
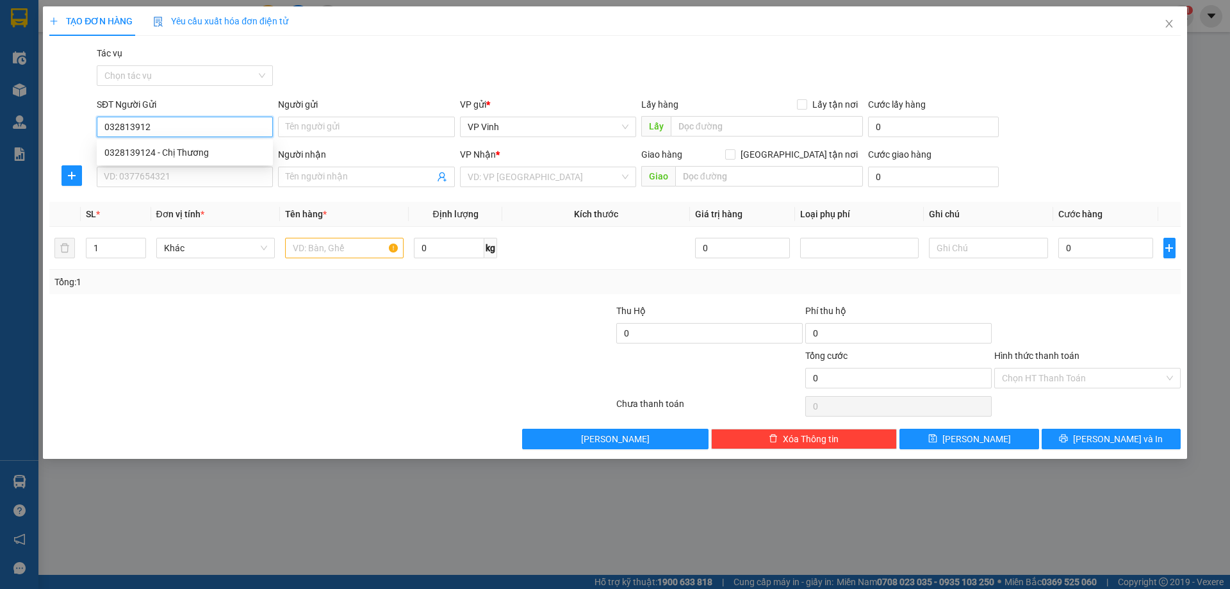
type input "0328139124"
click at [199, 154] on div "0328139124 - Chị Thương" at bounding box center [184, 152] width 161 height 14
type input "Chị Thương"
type input "0328139124"
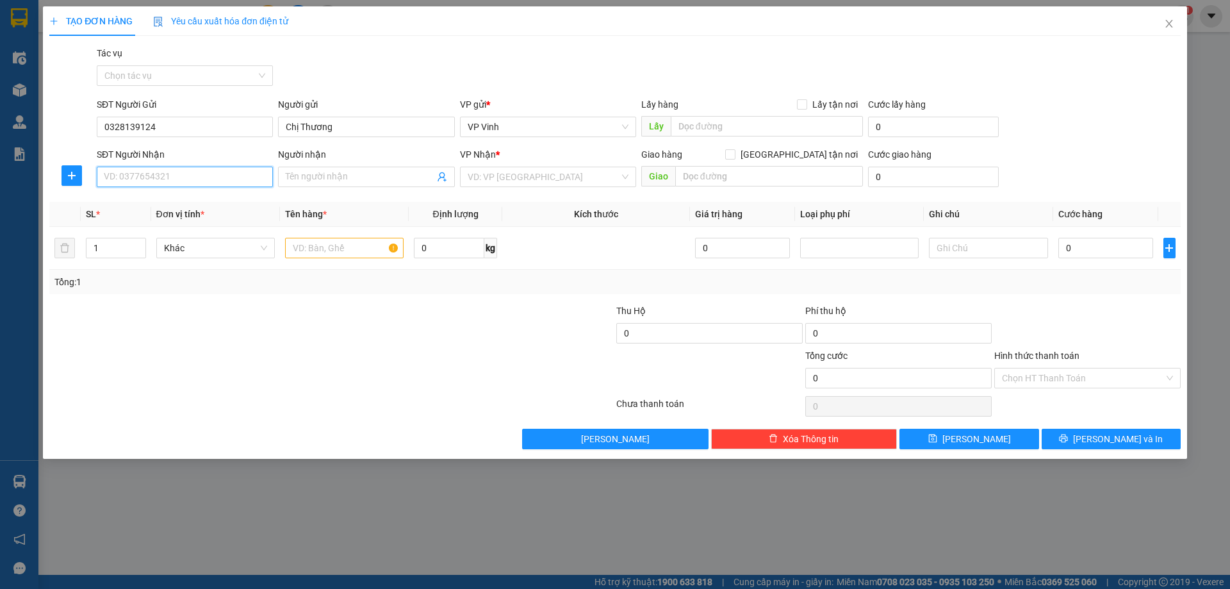
click at [205, 173] on input "SĐT Người Nhận" at bounding box center [185, 177] width 176 height 21
type input "0974256260"
click at [205, 207] on div "0974256260 - A vũ" at bounding box center [184, 202] width 161 height 14
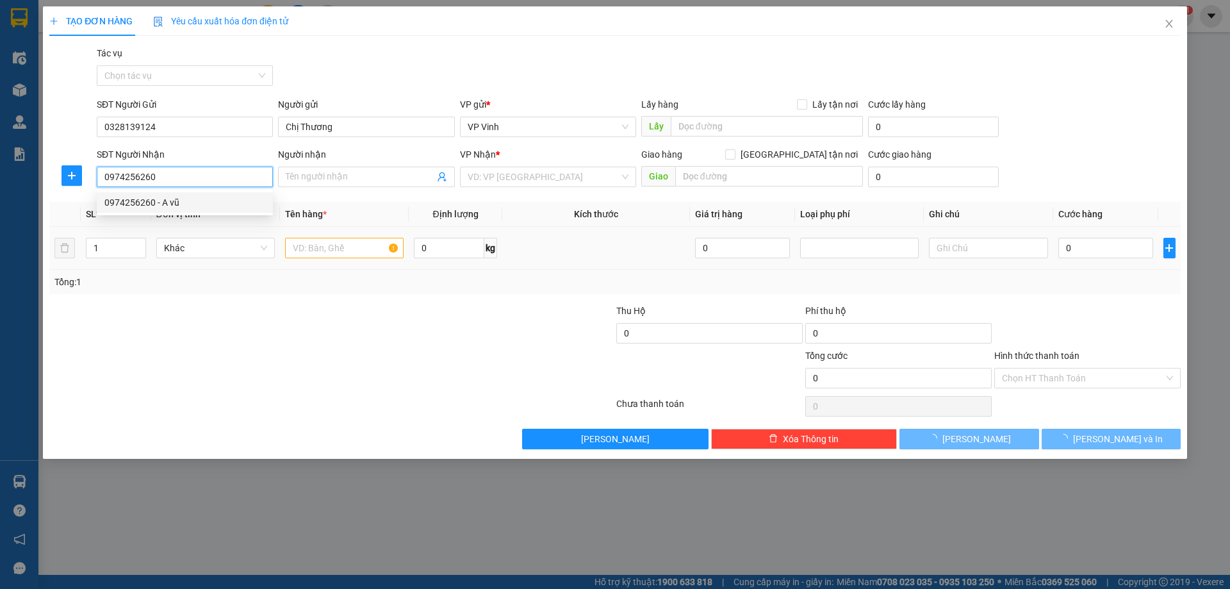
type input "A vũ"
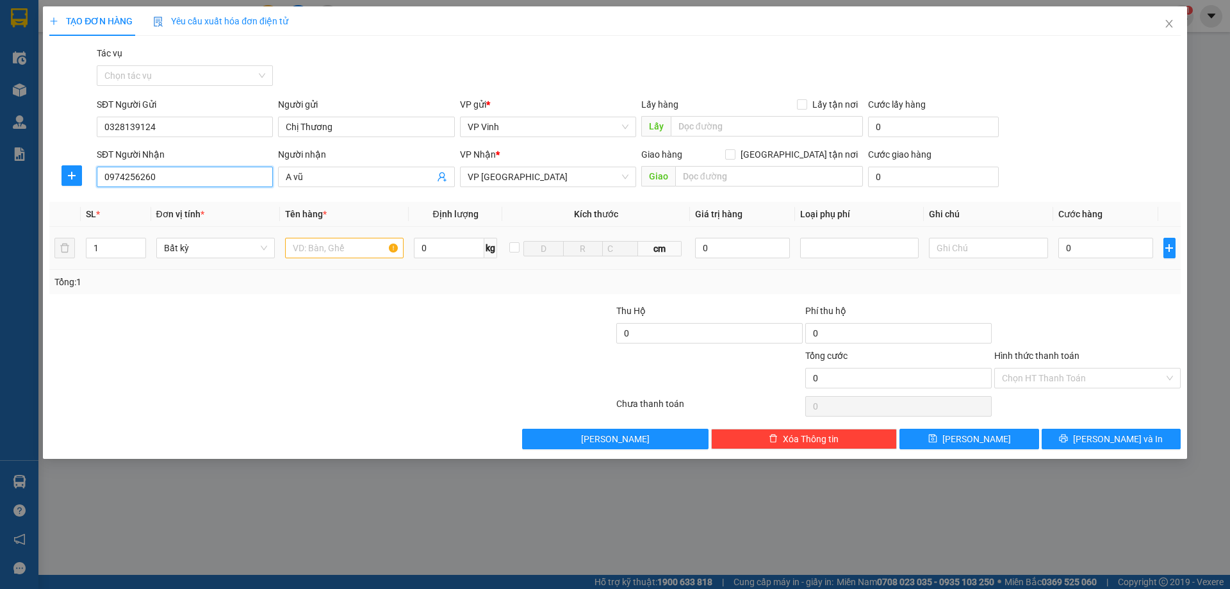
type input "0974256260"
click at [345, 252] on input "text" at bounding box center [344, 248] width 119 height 21
type input "ct nhỏ"
click at [1077, 250] on input "0" at bounding box center [1106, 248] width 95 height 21
type input "4"
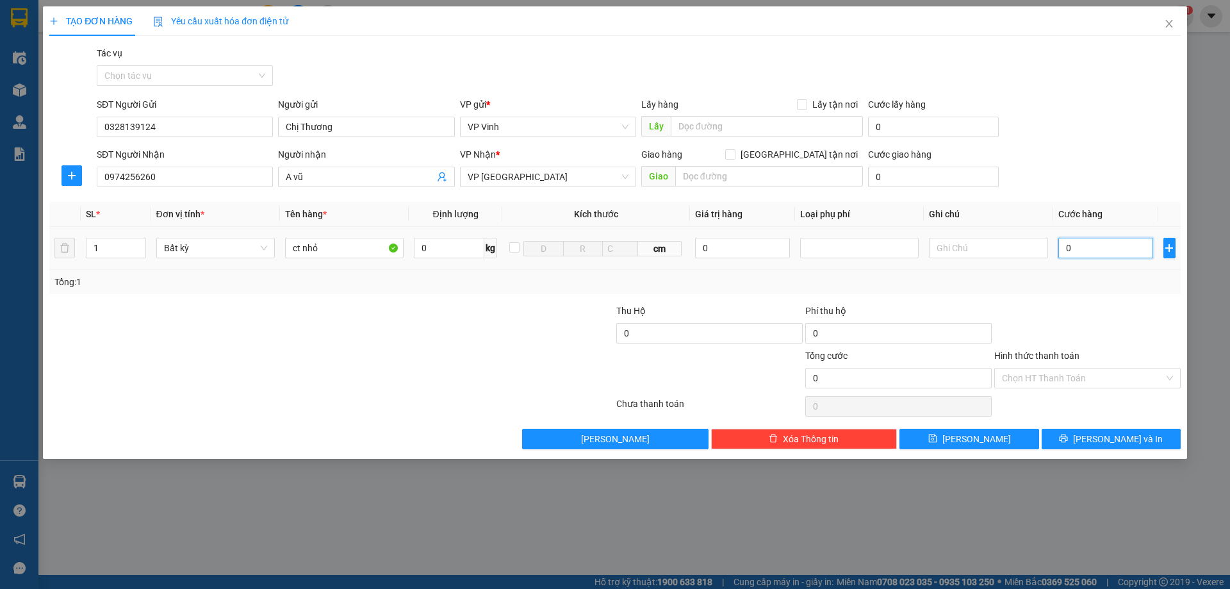
type input "4"
type input "40"
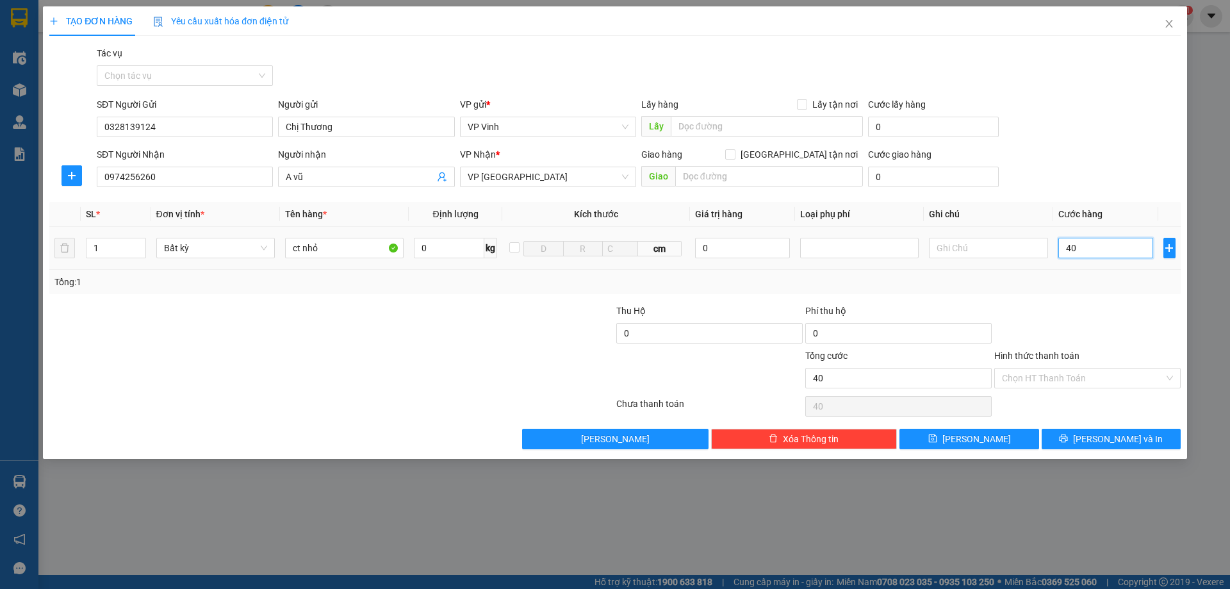
type input "400"
type input "4.000"
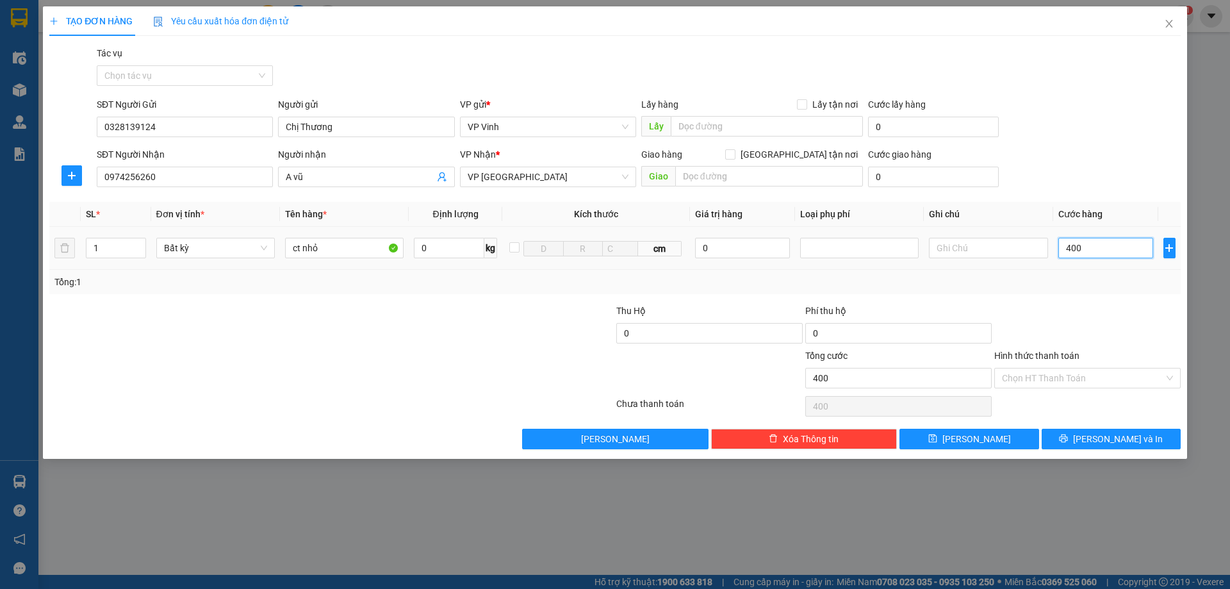
type input "4.000"
type input "40.000"
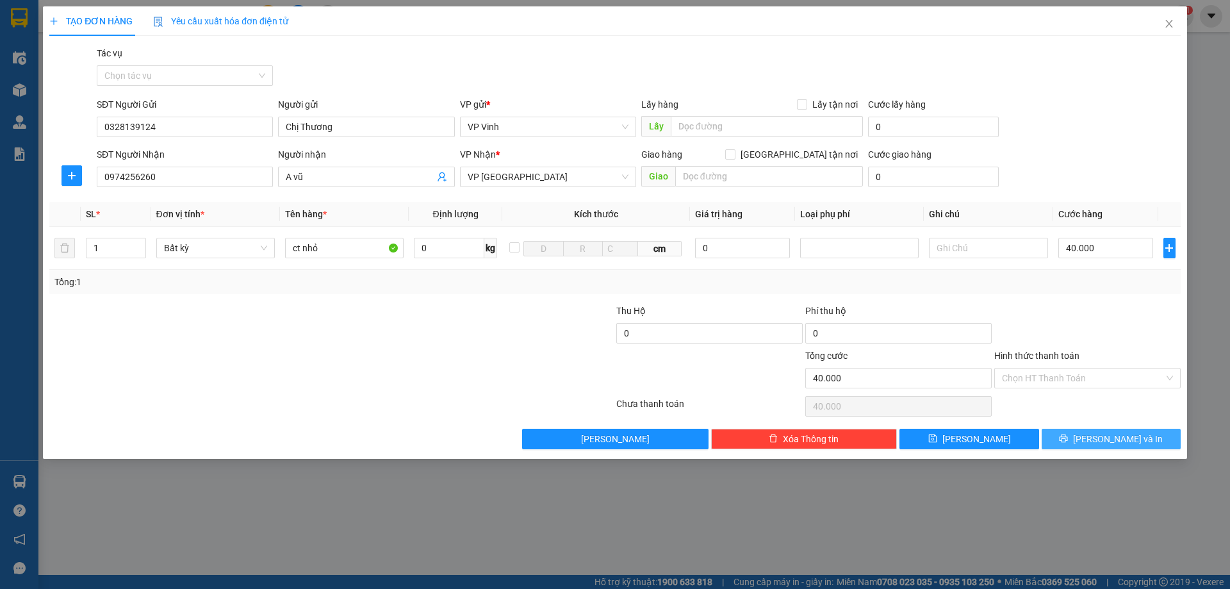
click at [1082, 446] on button "Lưu và In" at bounding box center [1111, 439] width 139 height 21
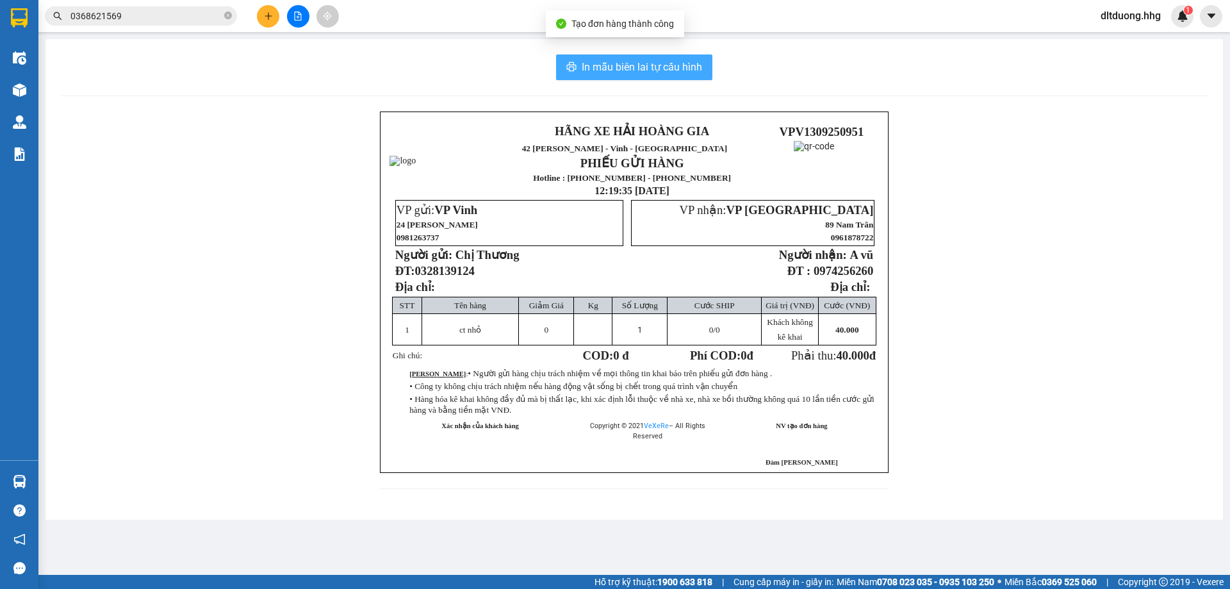
click at [627, 63] on span "In mẫu biên lai tự cấu hình" at bounding box center [642, 67] width 120 height 16
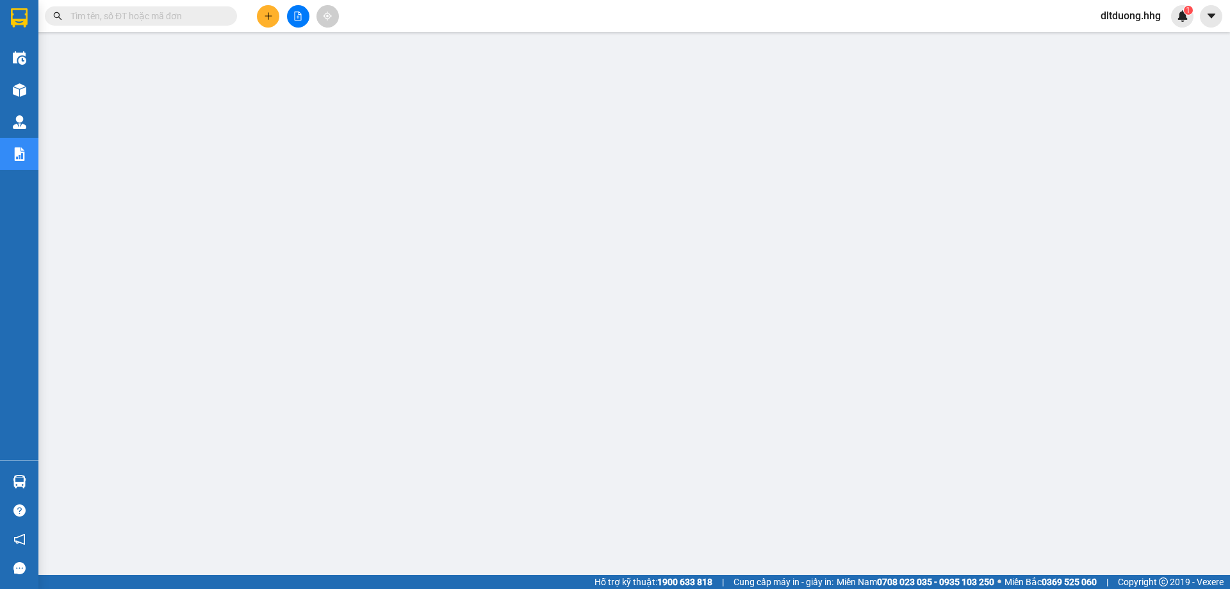
scroll to position [509, 0]
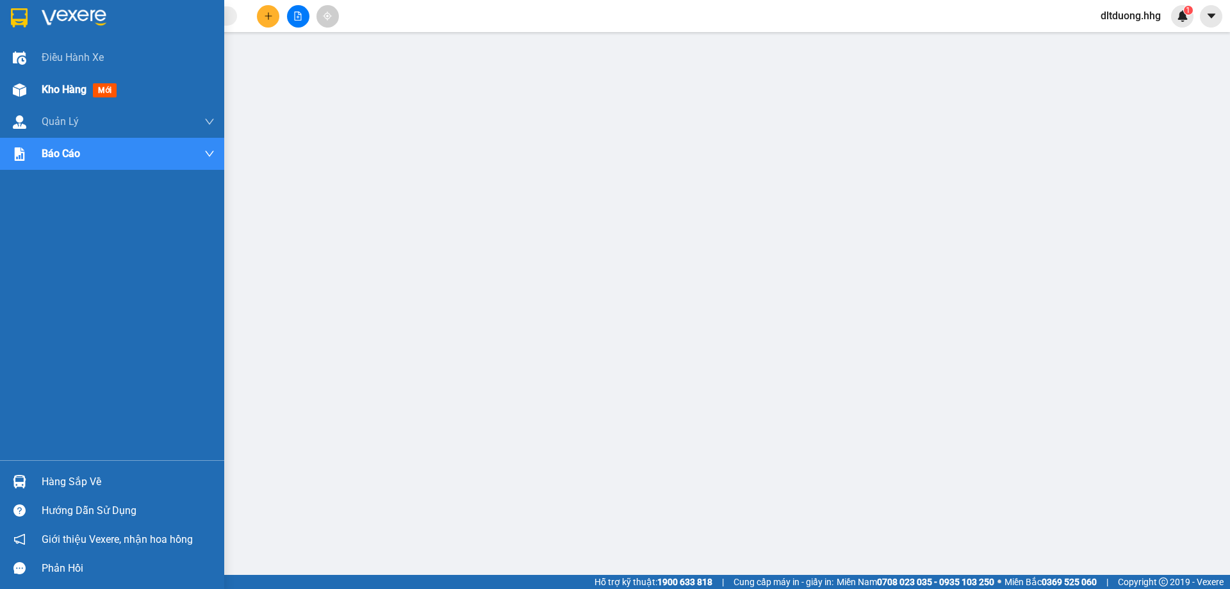
click at [62, 94] on span "Kho hàng" at bounding box center [64, 89] width 45 height 12
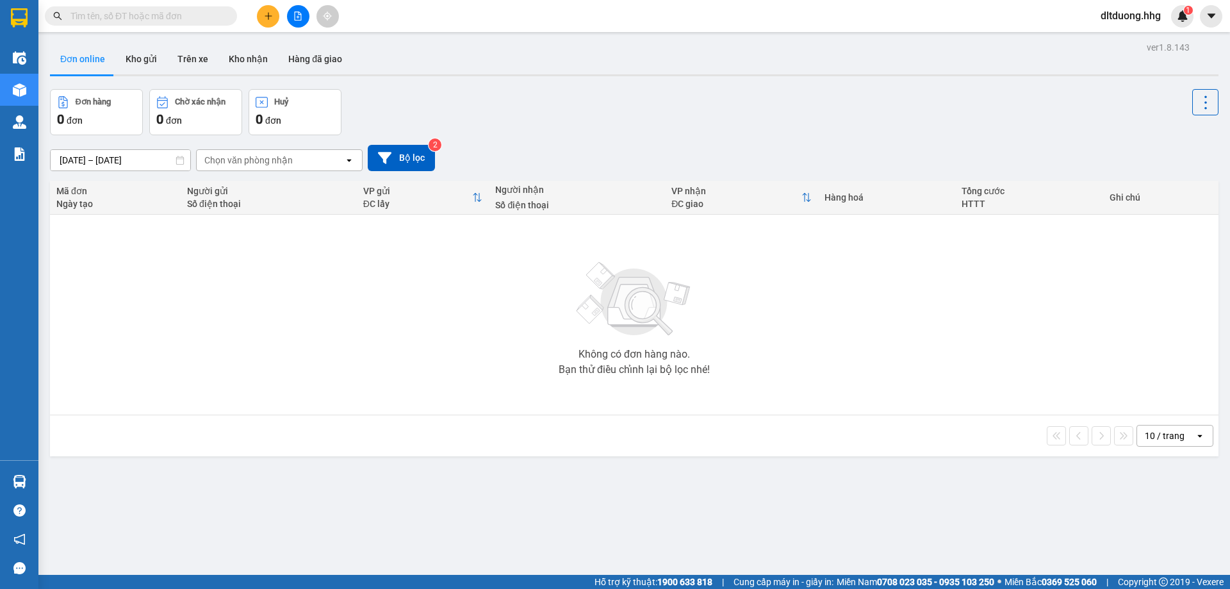
click at [293, 20] on icon "file-add" at bounding box center [297, 16] width 9 height 9
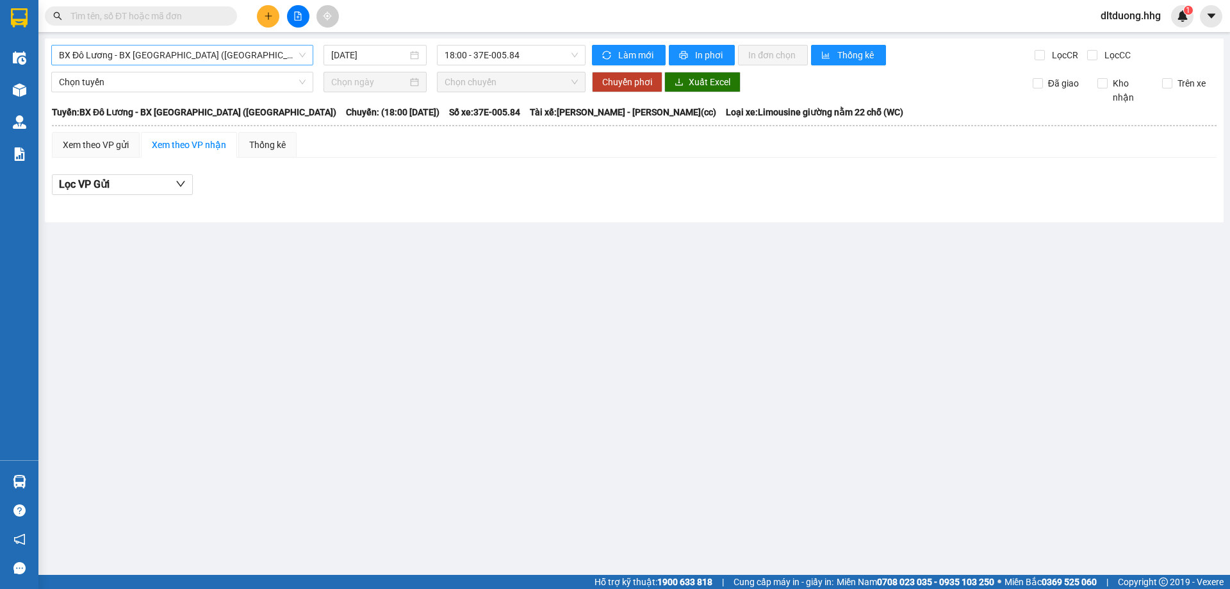
click at [240, 56] on span "BX Đô Lương - BX [GEOGRAPHIC_DATA] ([GEOGRAPHIC_DATA])" at bounding box center [182, 54] width 247 height 19
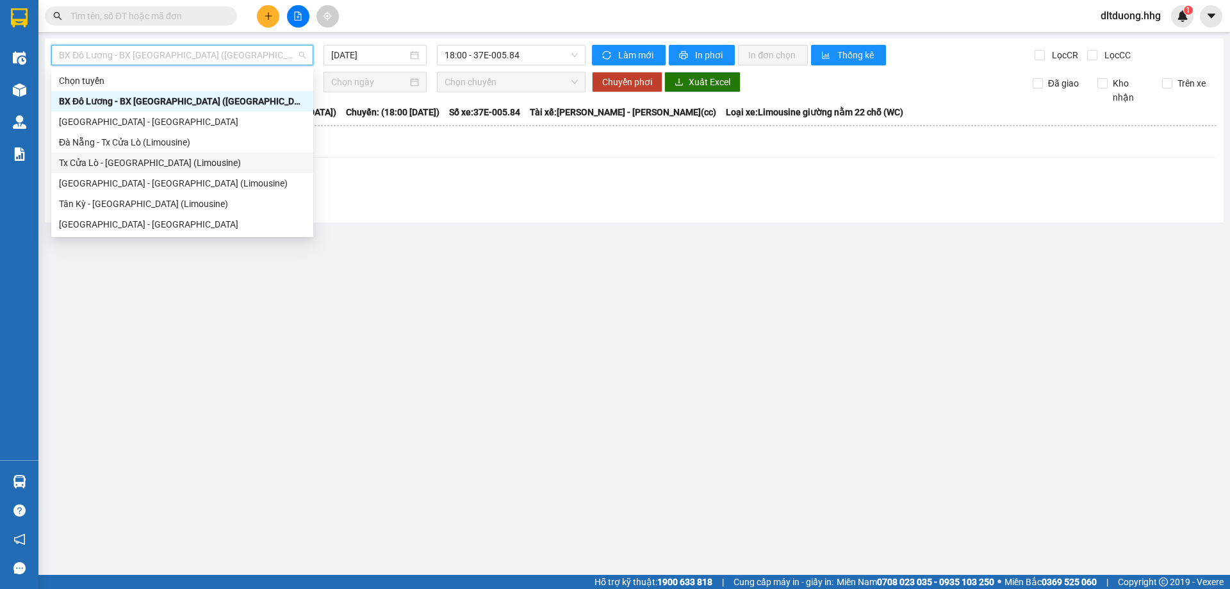
click at [100, 161] on div "Tx Cửa Lò - [GEOGRAPHIC_DATA] (Limousine)" at bounding box center [182, 163] width 247 height 14
type input "[DATE]"
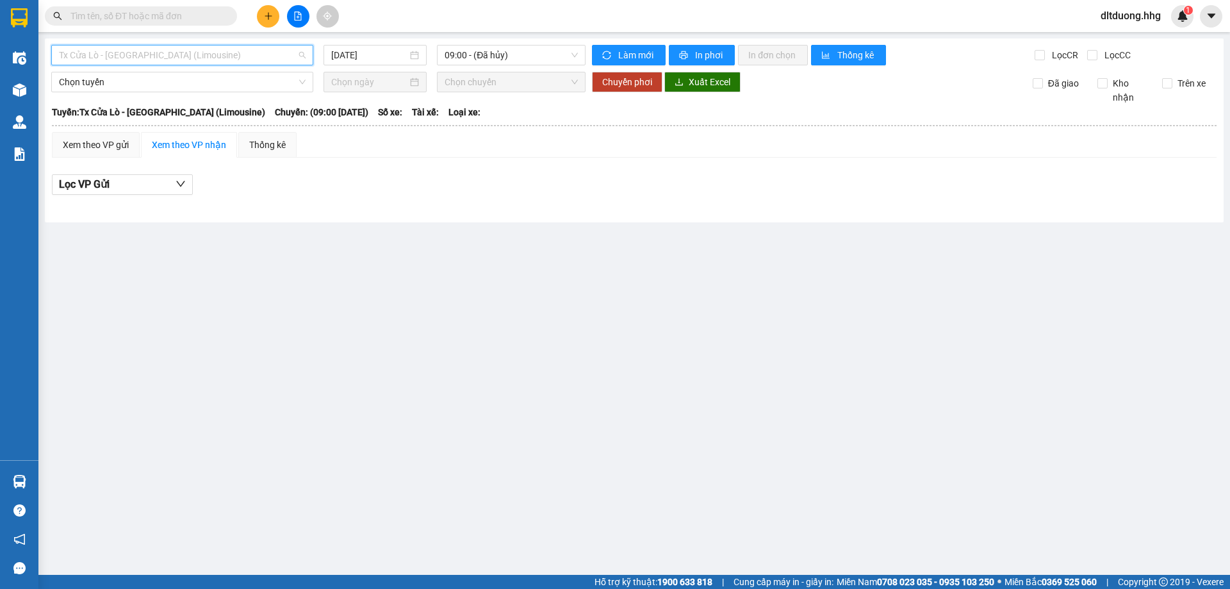
click at [236, 56] on span "Tx Cửa Lò - [GEOGRAPHIC_DATA] (Limousine)" at bounding box center [182, 54] width 247 height 19
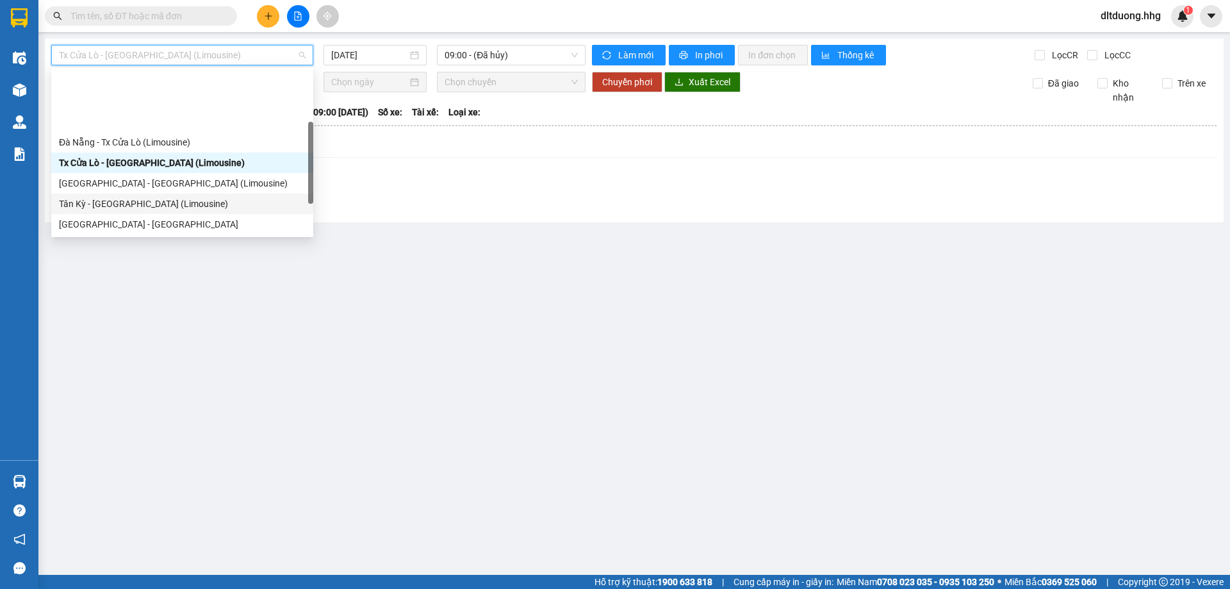
scroll to position [64, 0]
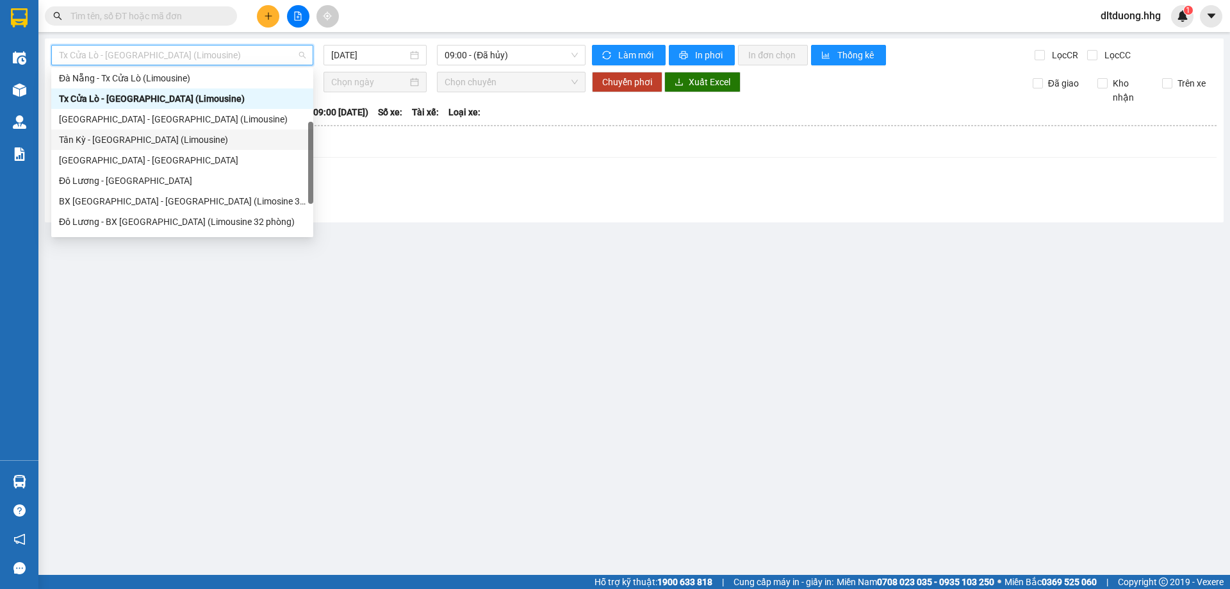
click at [111, 143] on div "Tân Kỳ - [GEOGRAPHIC_DATA] (Limousine)" at bounding box center [182, 140] width 247 height 14
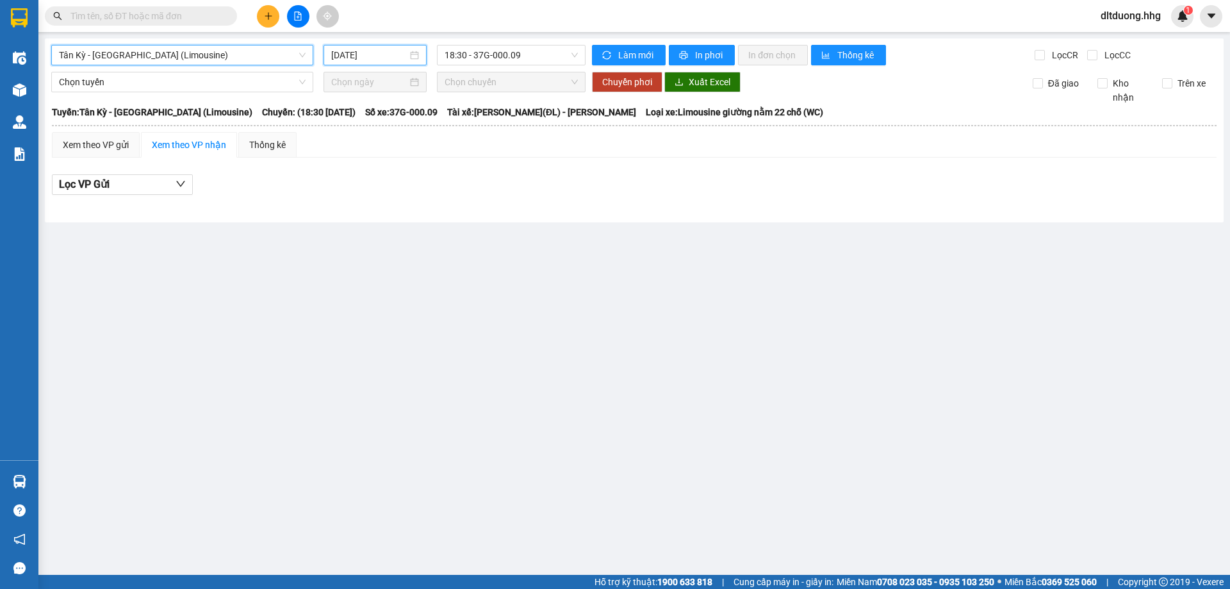
click at [358, 58] on input "[DATE]" at bounding box center [369, 55] width 76 height 14
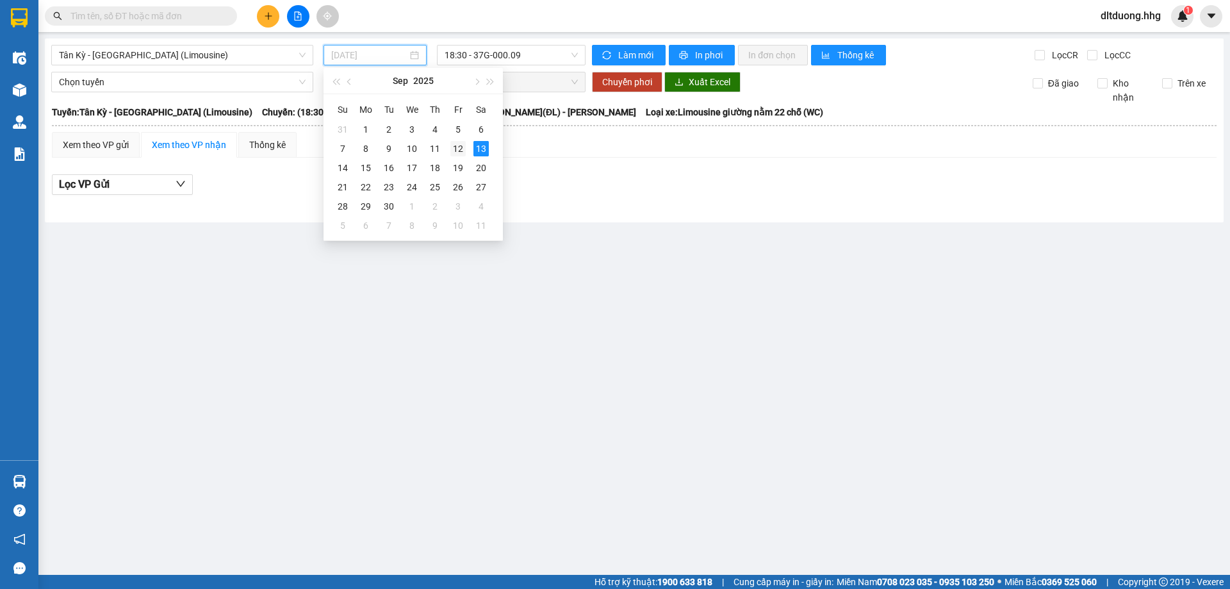
click at [458, 148] on div "12" at bounding box center [457, 148] width 15 height 15
type input "[DATE]"
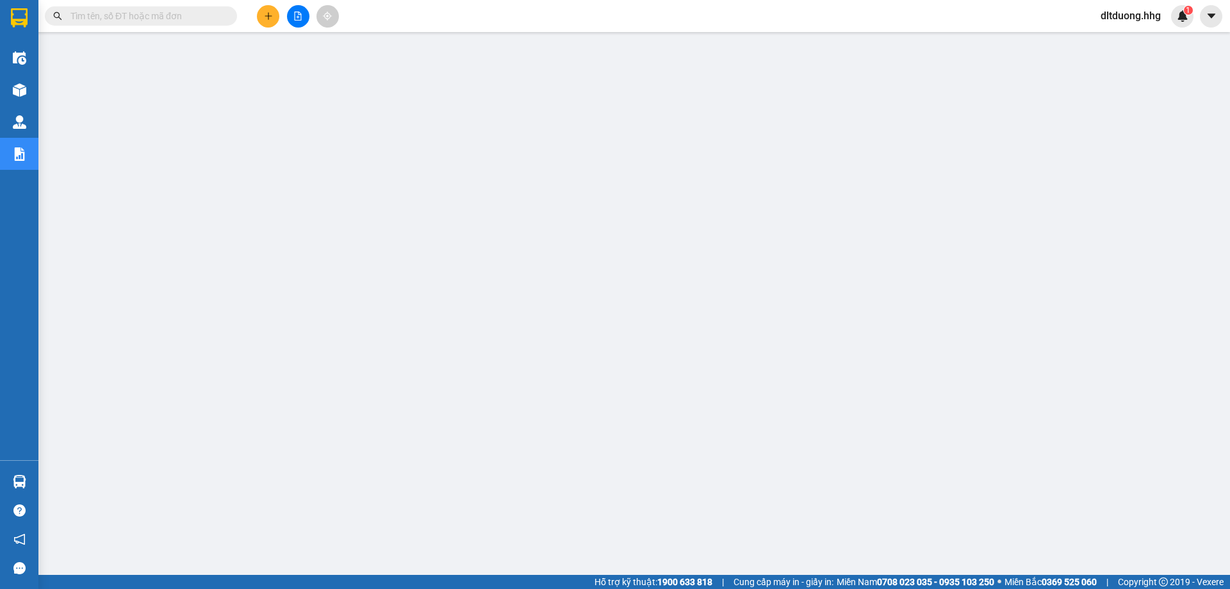
scroll to position [509, 0]
